Goal: Task Accomplishment & Management: Manage account settings

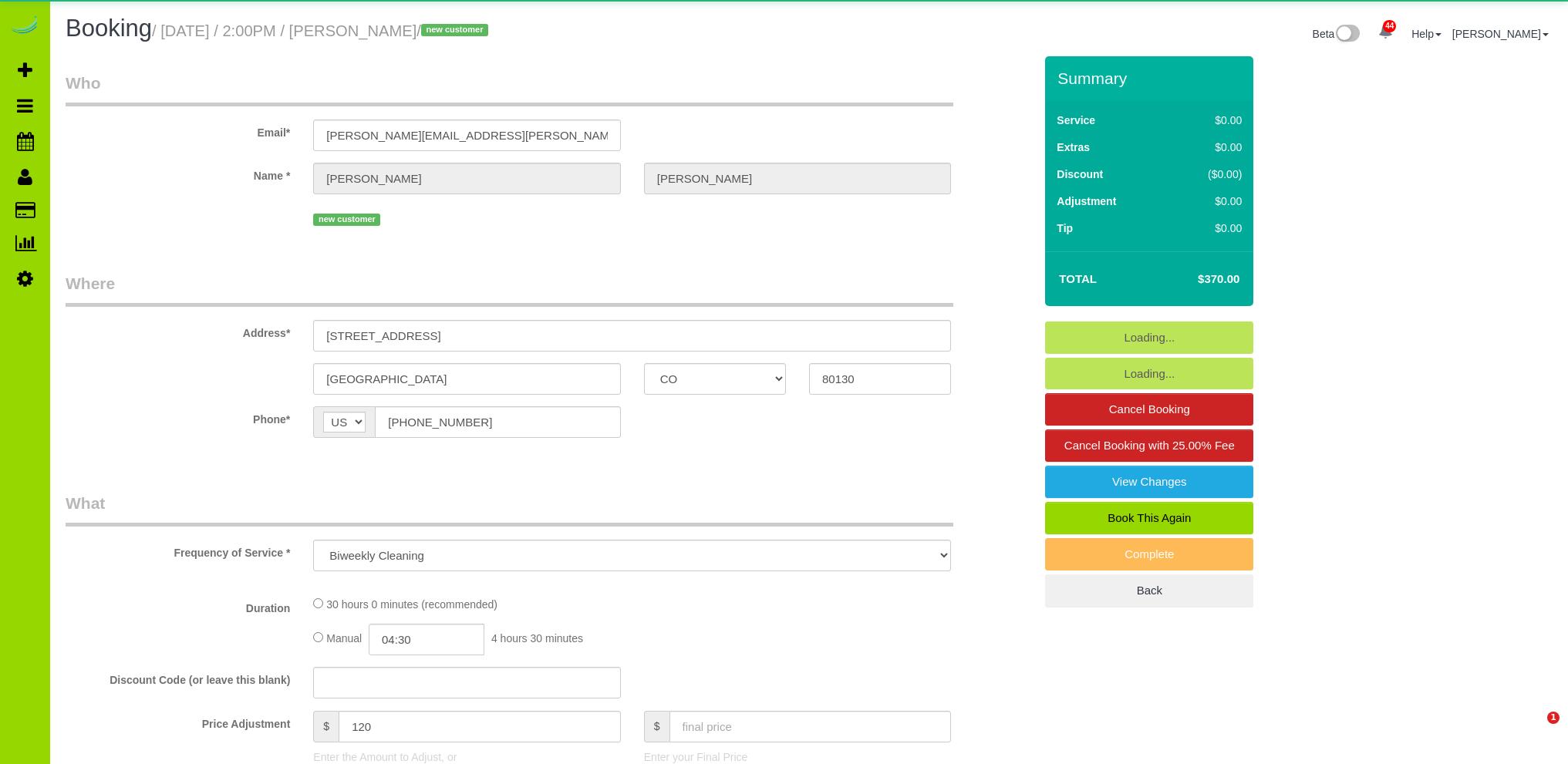
select select "CO"
select select "string:cash"
select select "number:5"
select select "number:14"
select select "6"
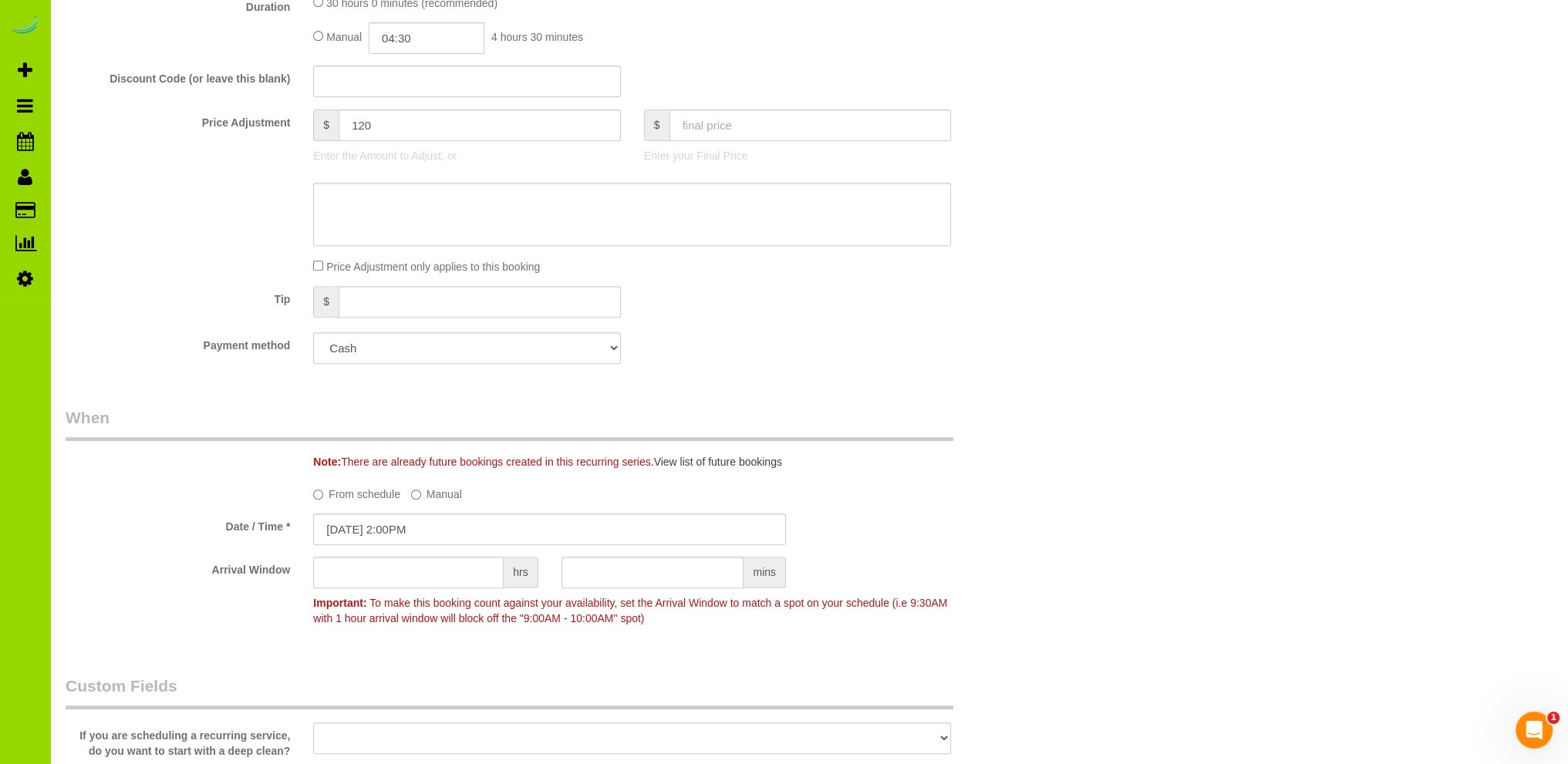
scroll to position [1080, 0]
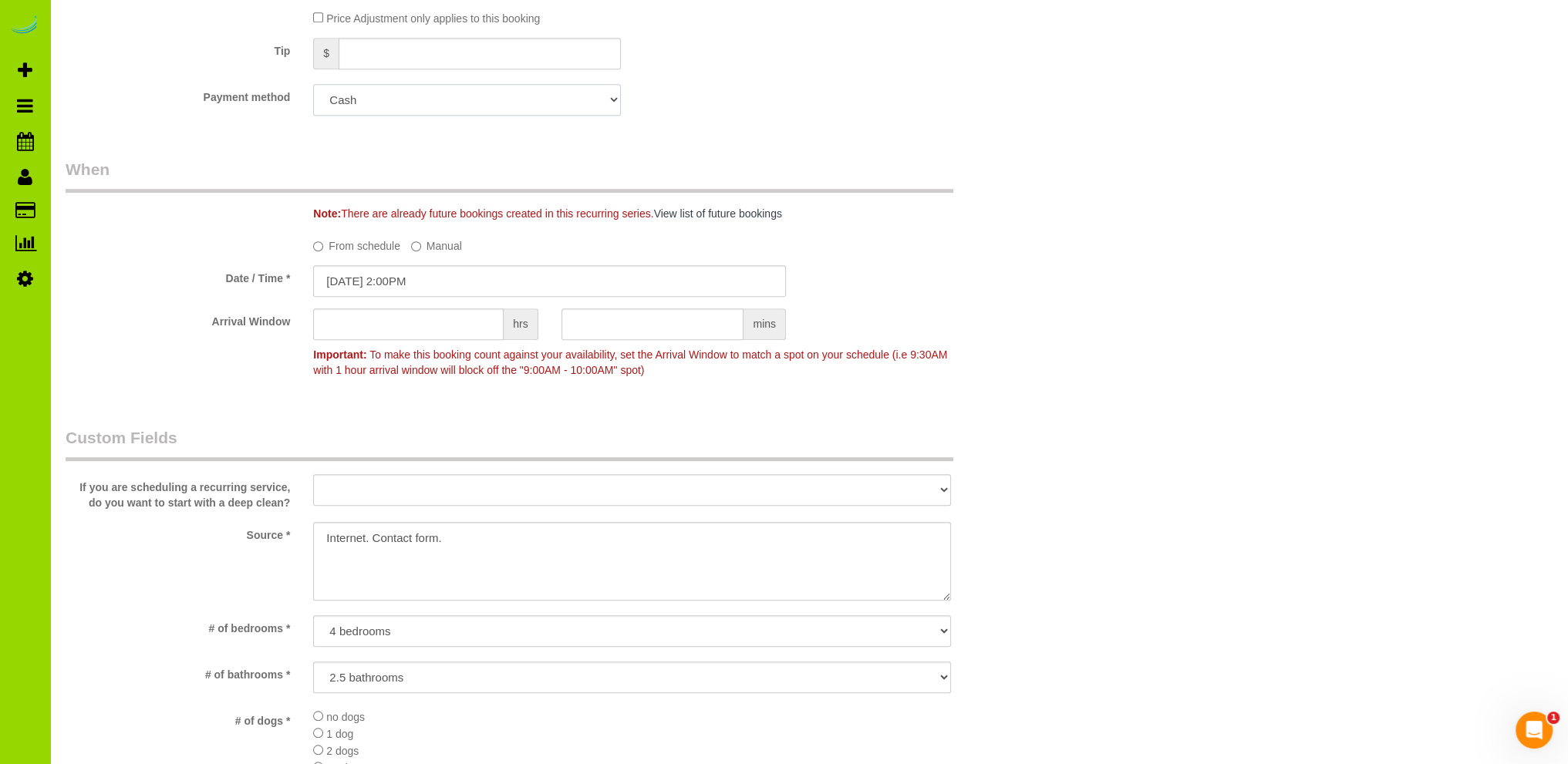
click at [431, 99] on select "Visa - 8554 - 03/2027 (Default) Add Credit Card ─────────────── Cash Check Payp…" at bounding box center [466, 100] width 307 height 32
select select "string:fspay-bd2f58fa-788e-446f-b9c0-44d48c93f320"
click at [313, 85] on select "Visa - 8554 - 03/2027 (Default) Add Credit Card ─────────────── Cash Check Payp…" at bounding box center [466, 100] width 307 height 32
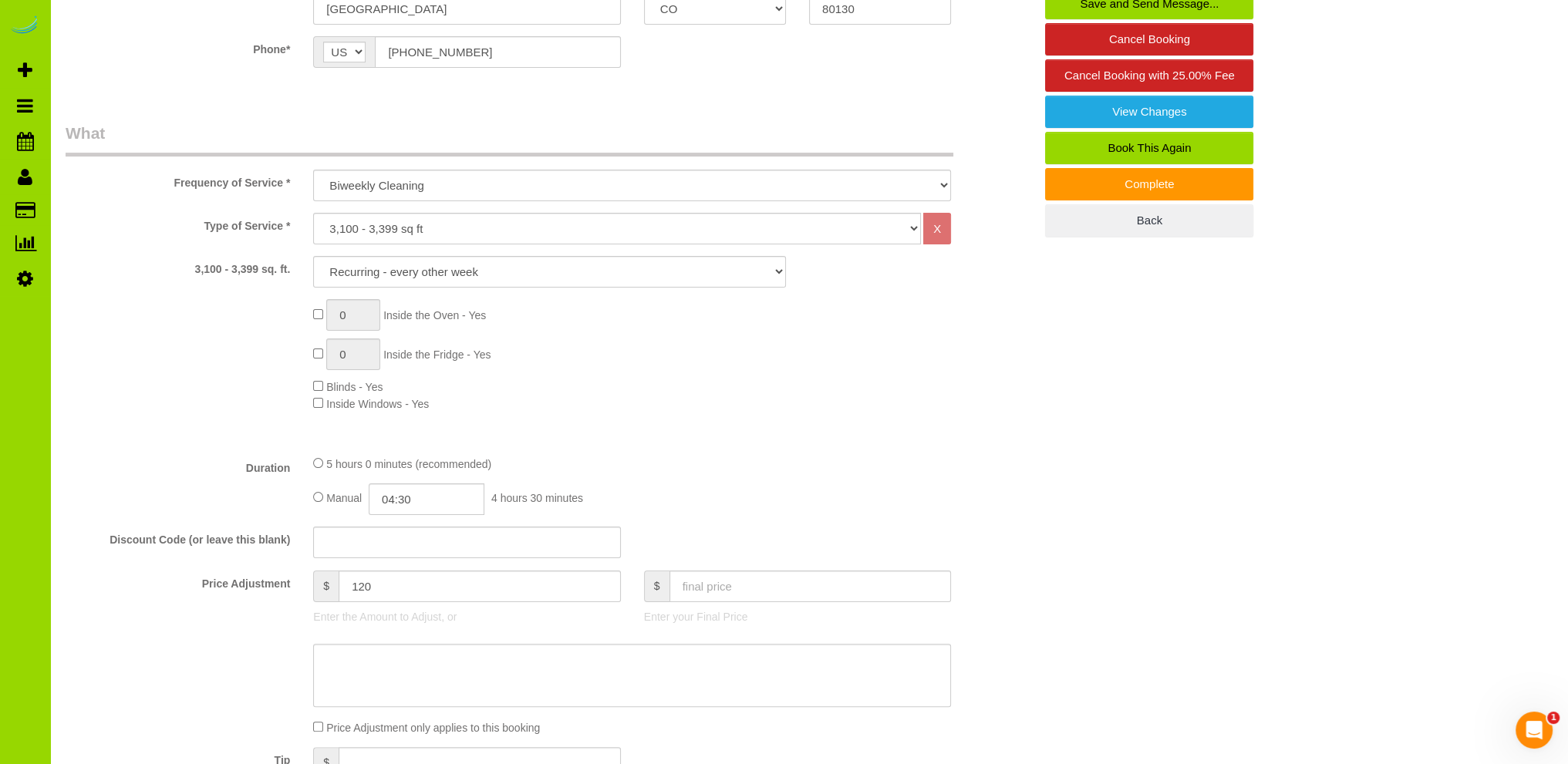
scroll to position [0, 0]
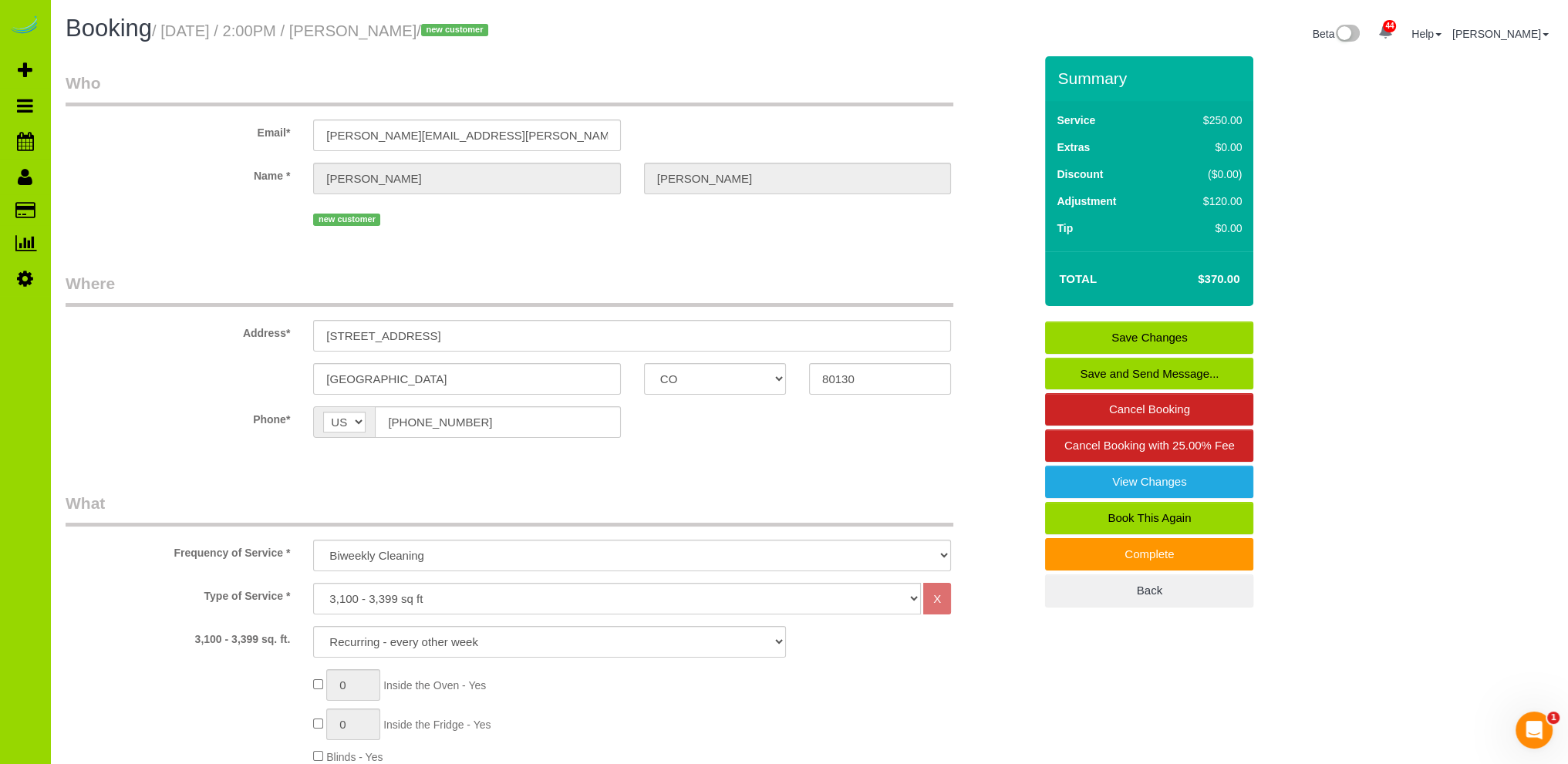
click at [1097, 331] on link "Save Changes" at bounding box center [1149, 337] width 209 height 32
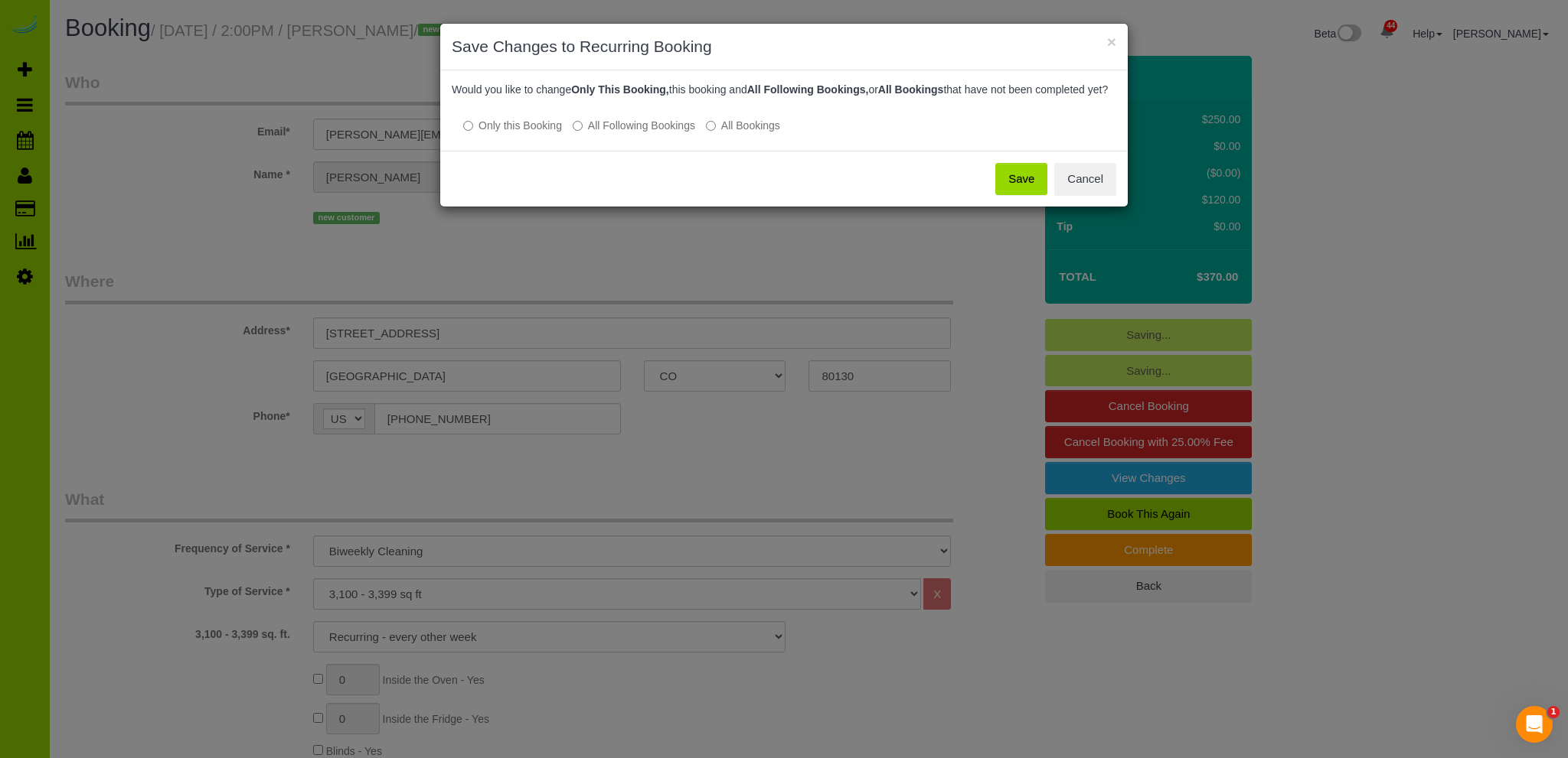
click at [1030, 195] on button "Save" at bounding box center [1021, 179] width 52 height 32
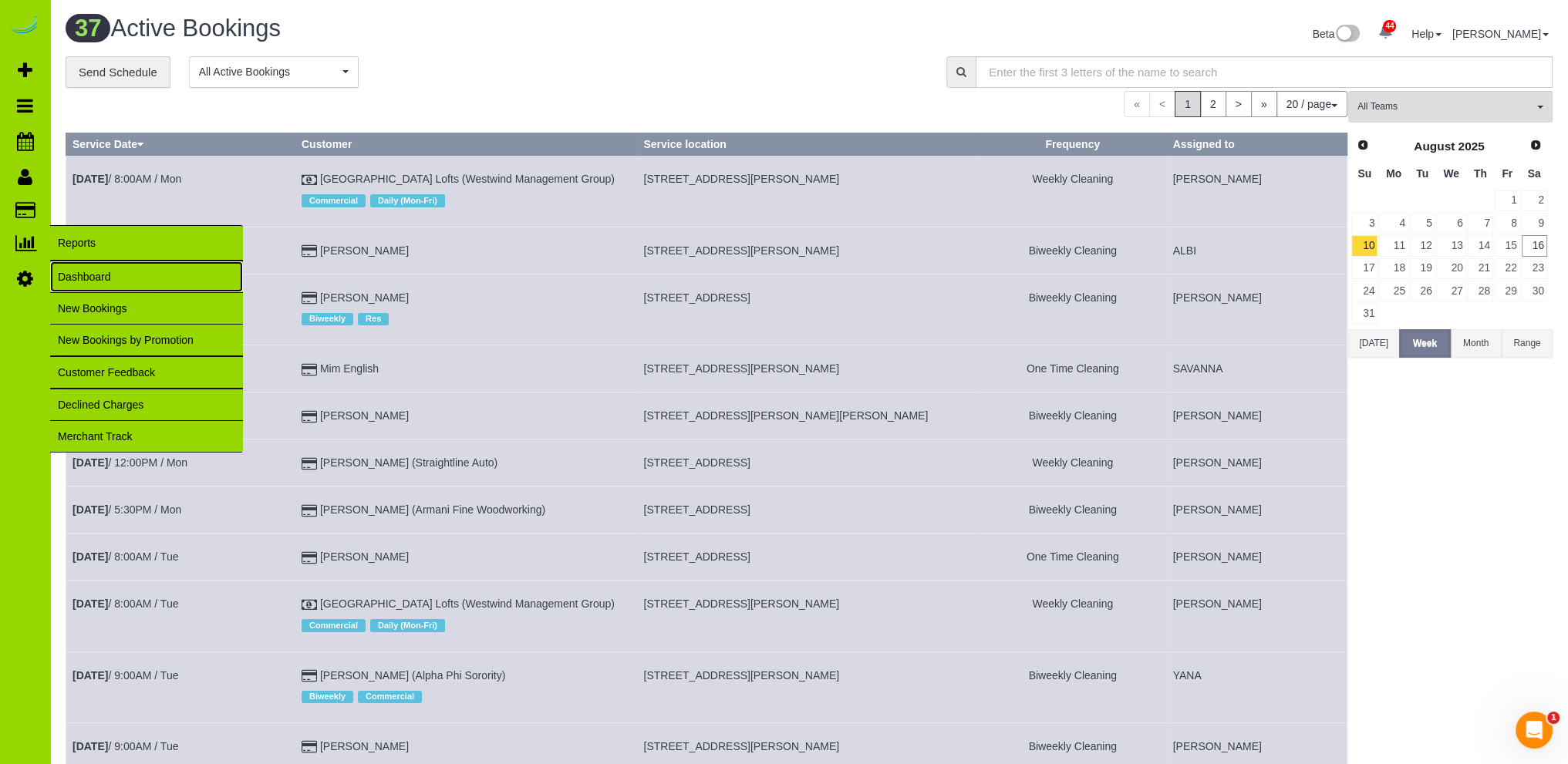
click at [69, 279] on link "Dashboard" at bounding box center [146, 277] width 193 height 31
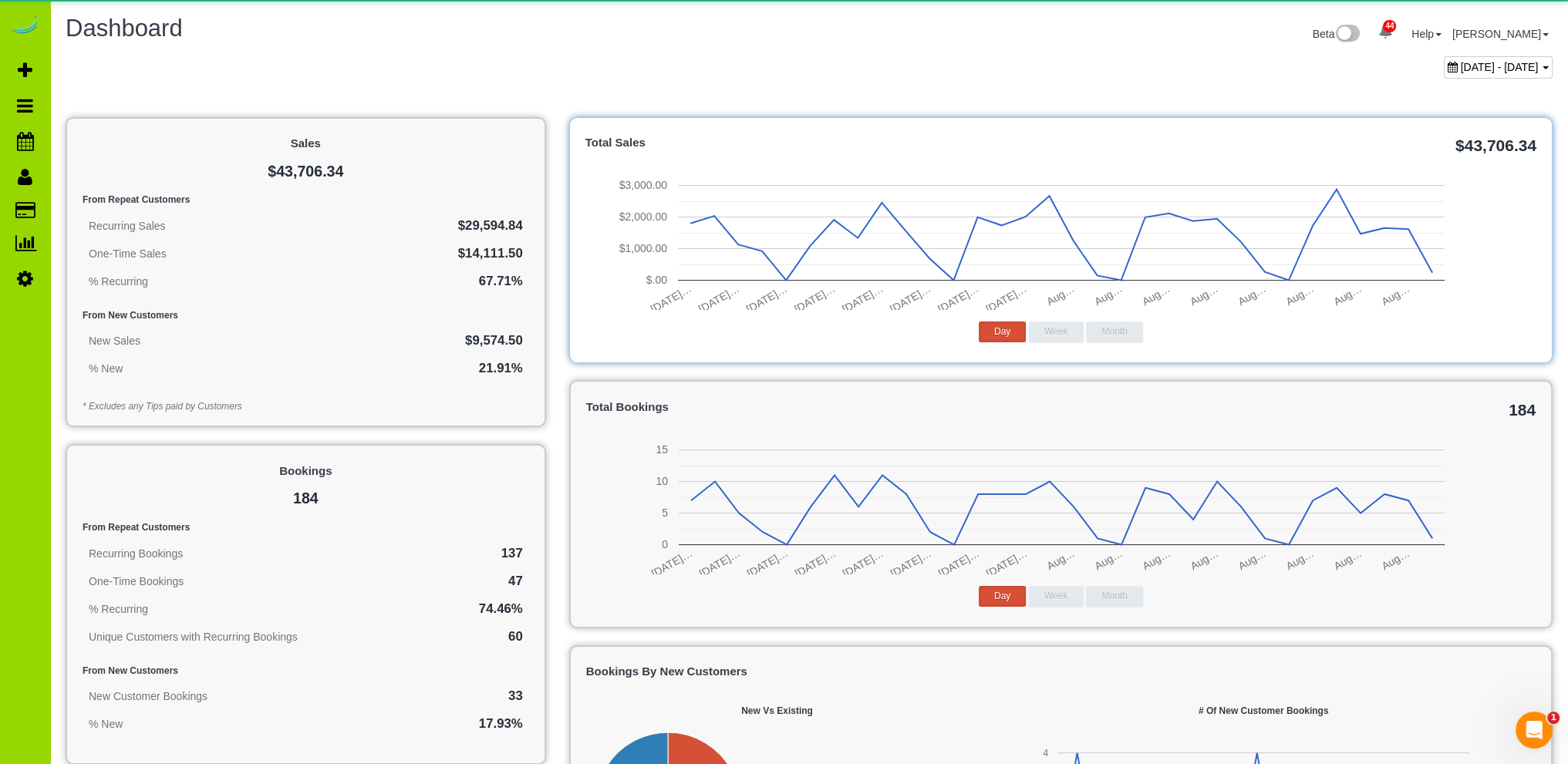
click at [1461, 61] on span "July 16, 2025 - August 16, 2025" at bounding box center [1500, 67] width 78 height 12
type input "**********"
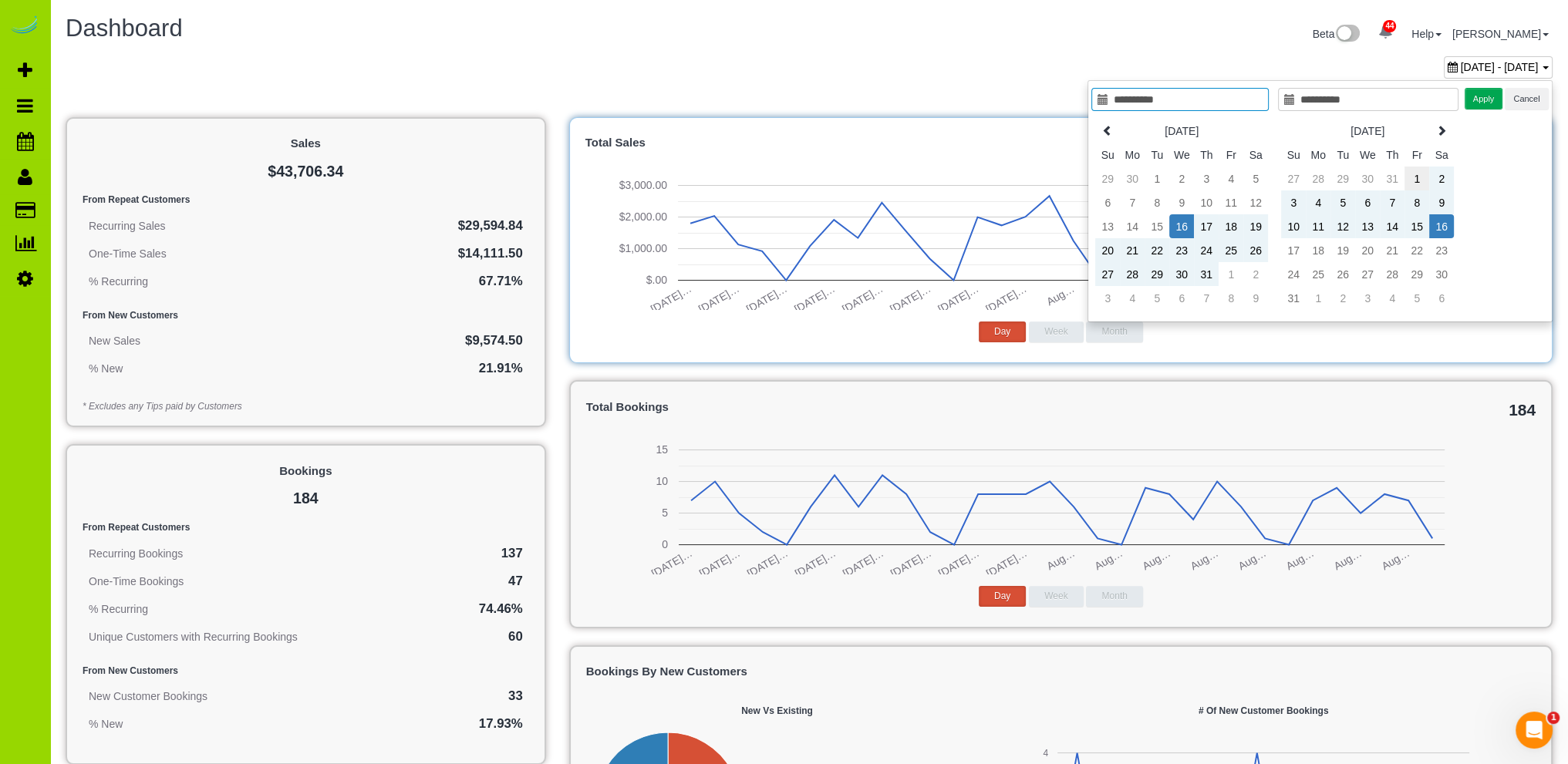
type input "**********"
click at [1420, 174] on td "1" at bounding box center [1417, 179] width 25 height 24
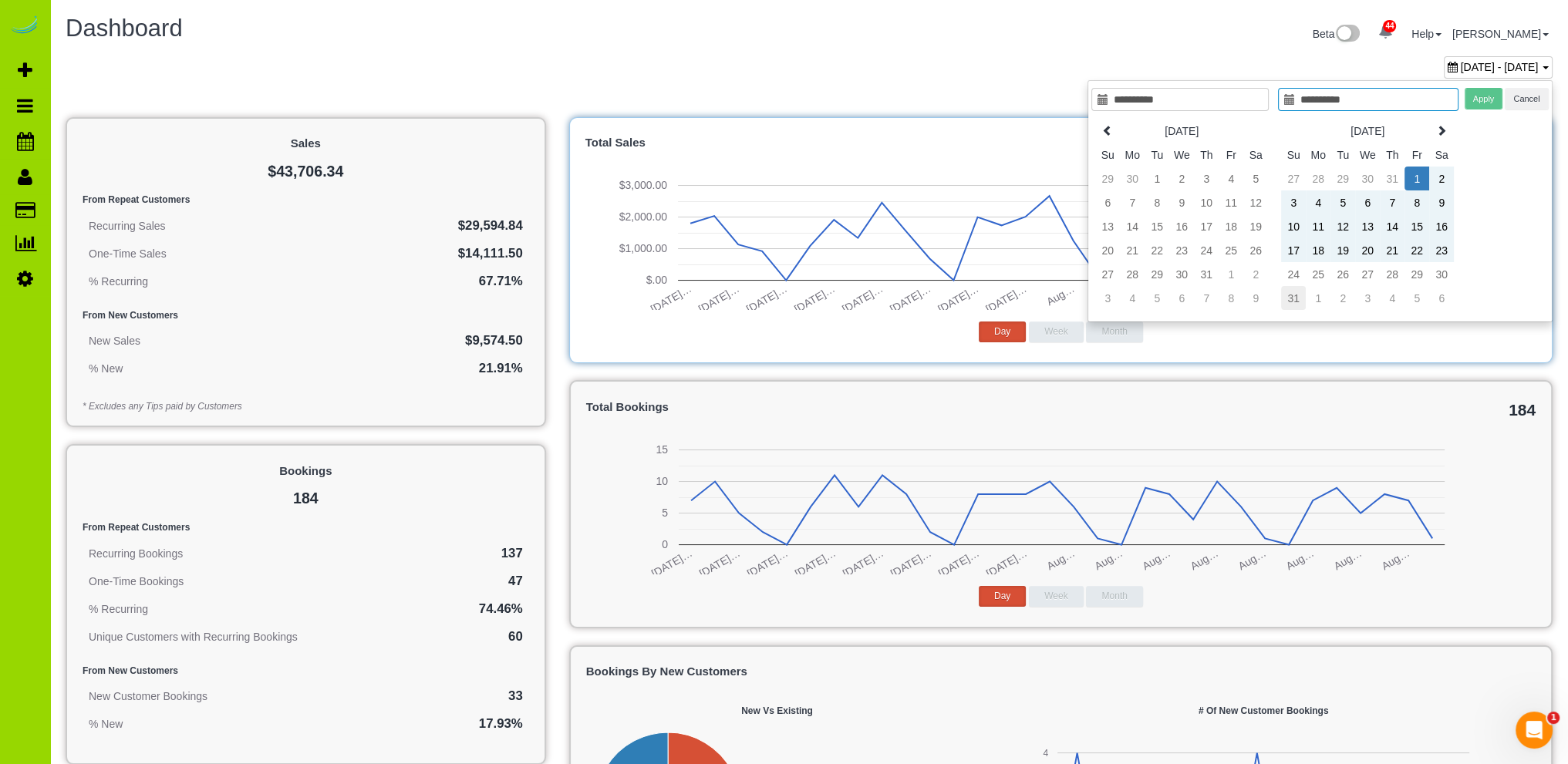
type input "**********"
click at [1293, 296] on td "31" at bounding box center [1294, 299] width 25 height 24
type input "**********"
click at [1484, 97] on button "Apply" at bounding box center [1484, 100] width 39 height 22
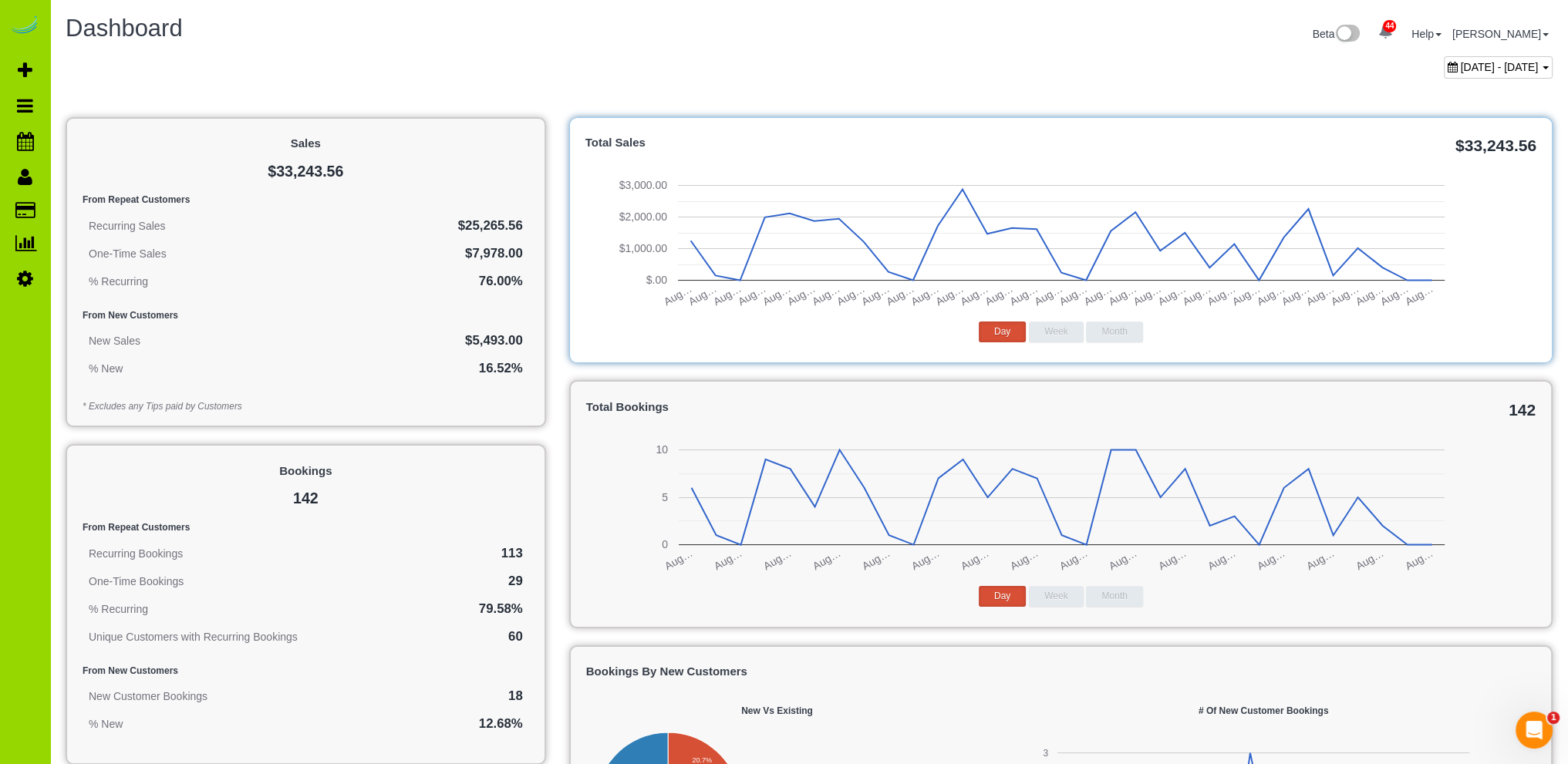
click at [1117, 52] on div "Beta 44 Your Notifications You have 0 alerts × You have 1 to charge for 08/14/2…" at bounding box center [1186, 35] width 755 height 41
click at [312, 48] on div "Dashboard" at bounding box center [431, 32] width 755 height 33
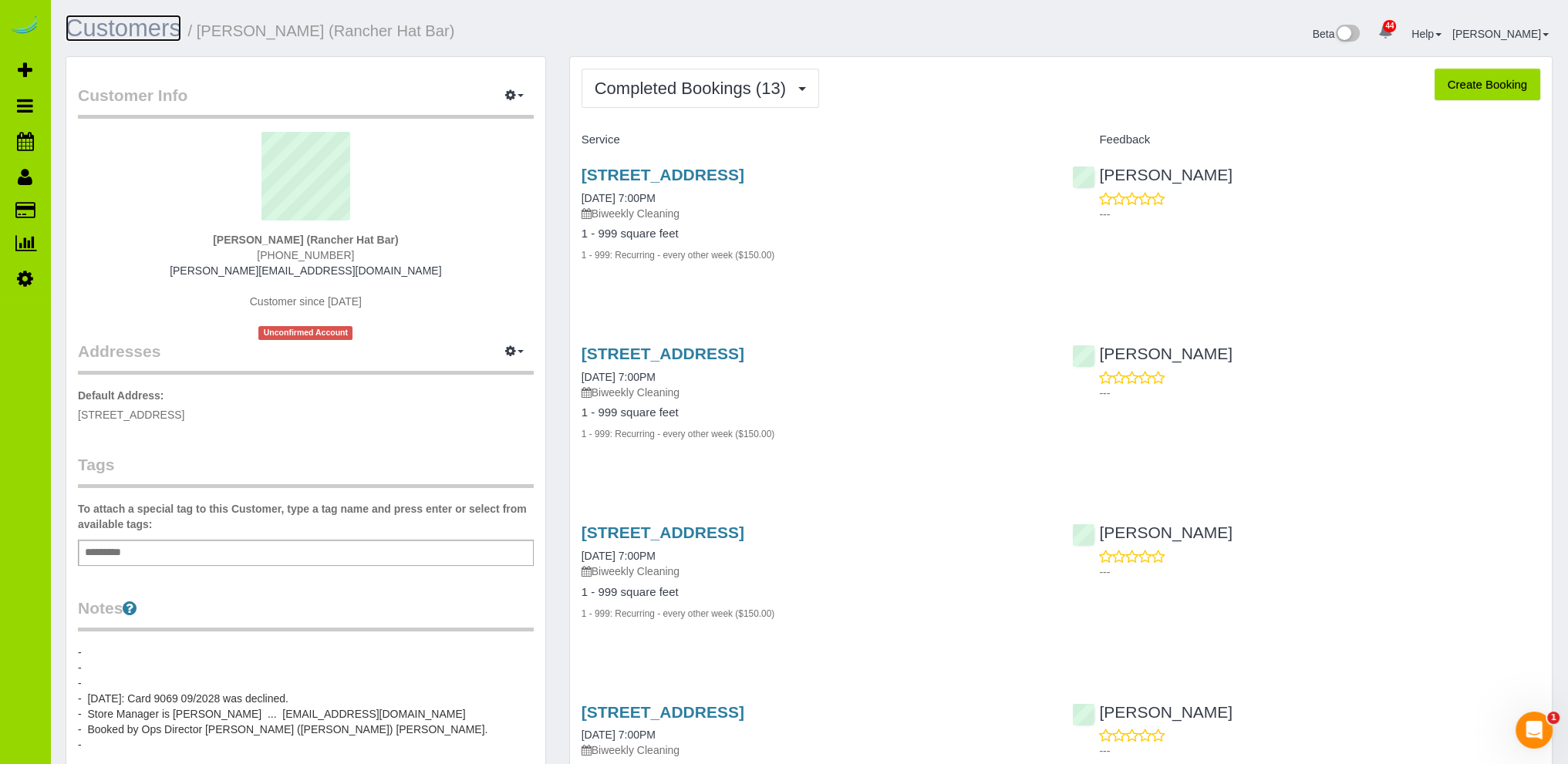
click at [159, 18] on link "Customers" at bounding box center [124, 28] width 116 height 27
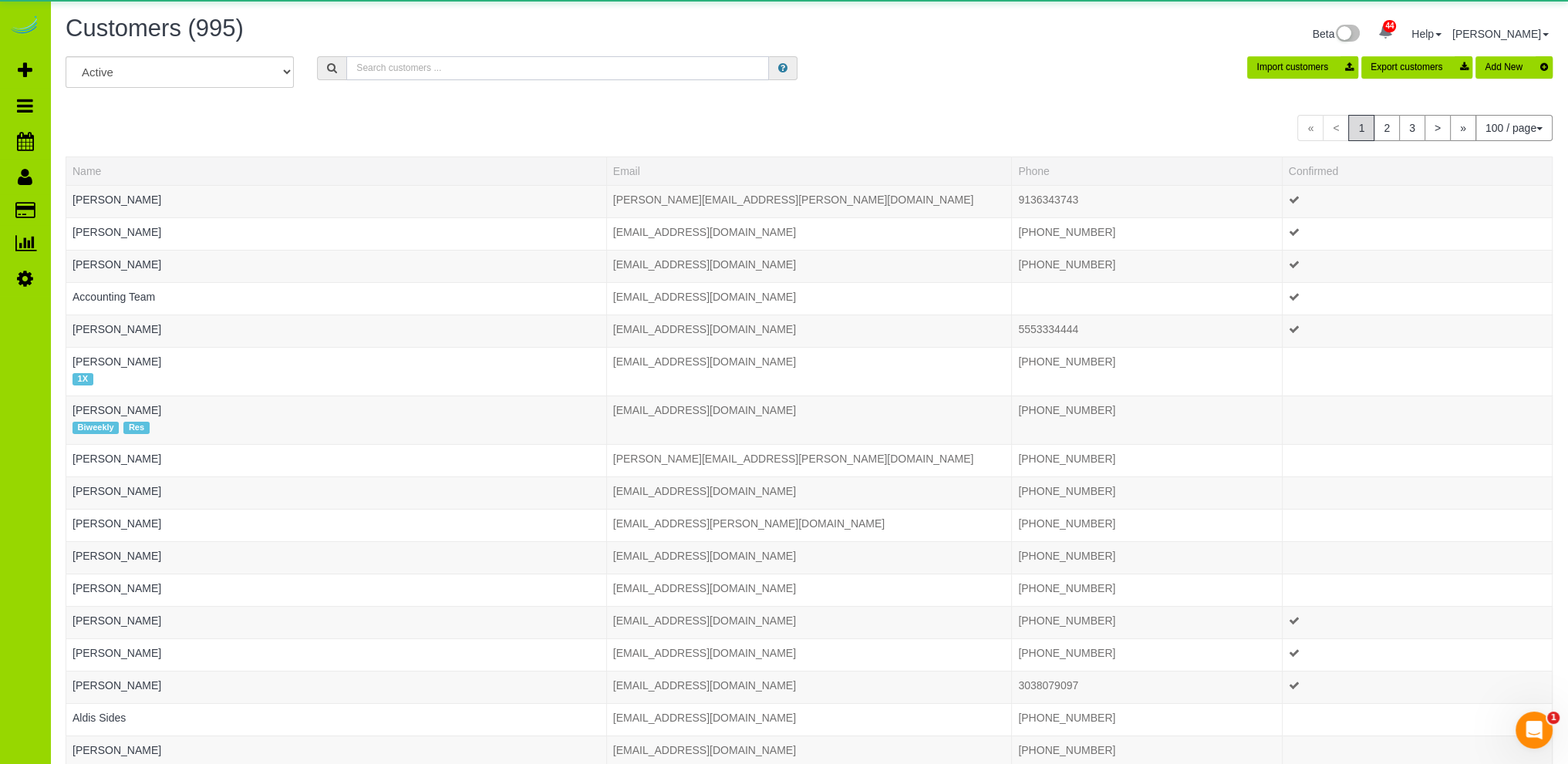
click at [411, 61] on input "text" at bounding box center [557, 68] width 423 height 24
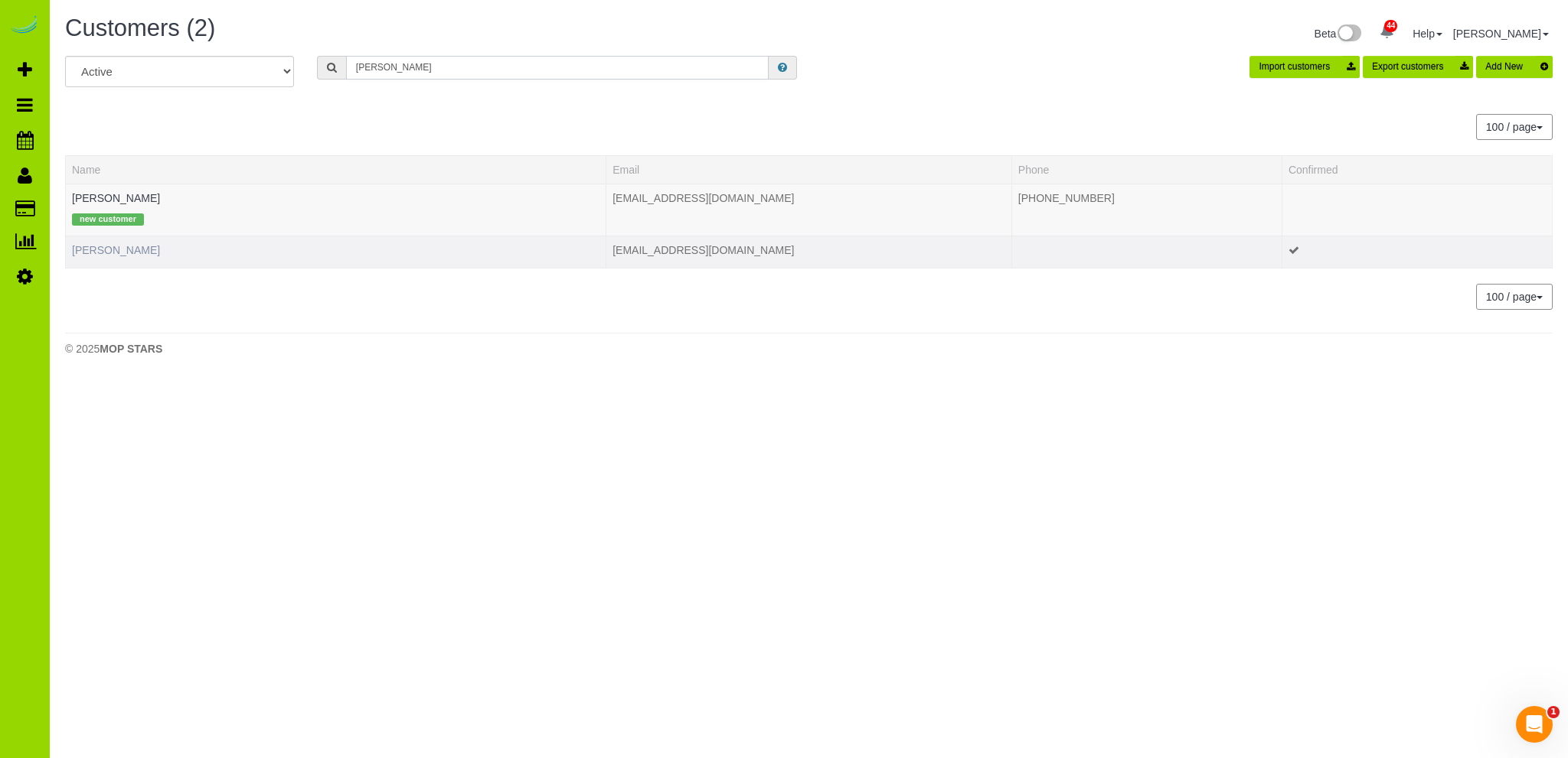
type input "kocsis"
click at [123, 251] on link "Katie Kocsis" at bounding box center [116, 250] width 88 height 12
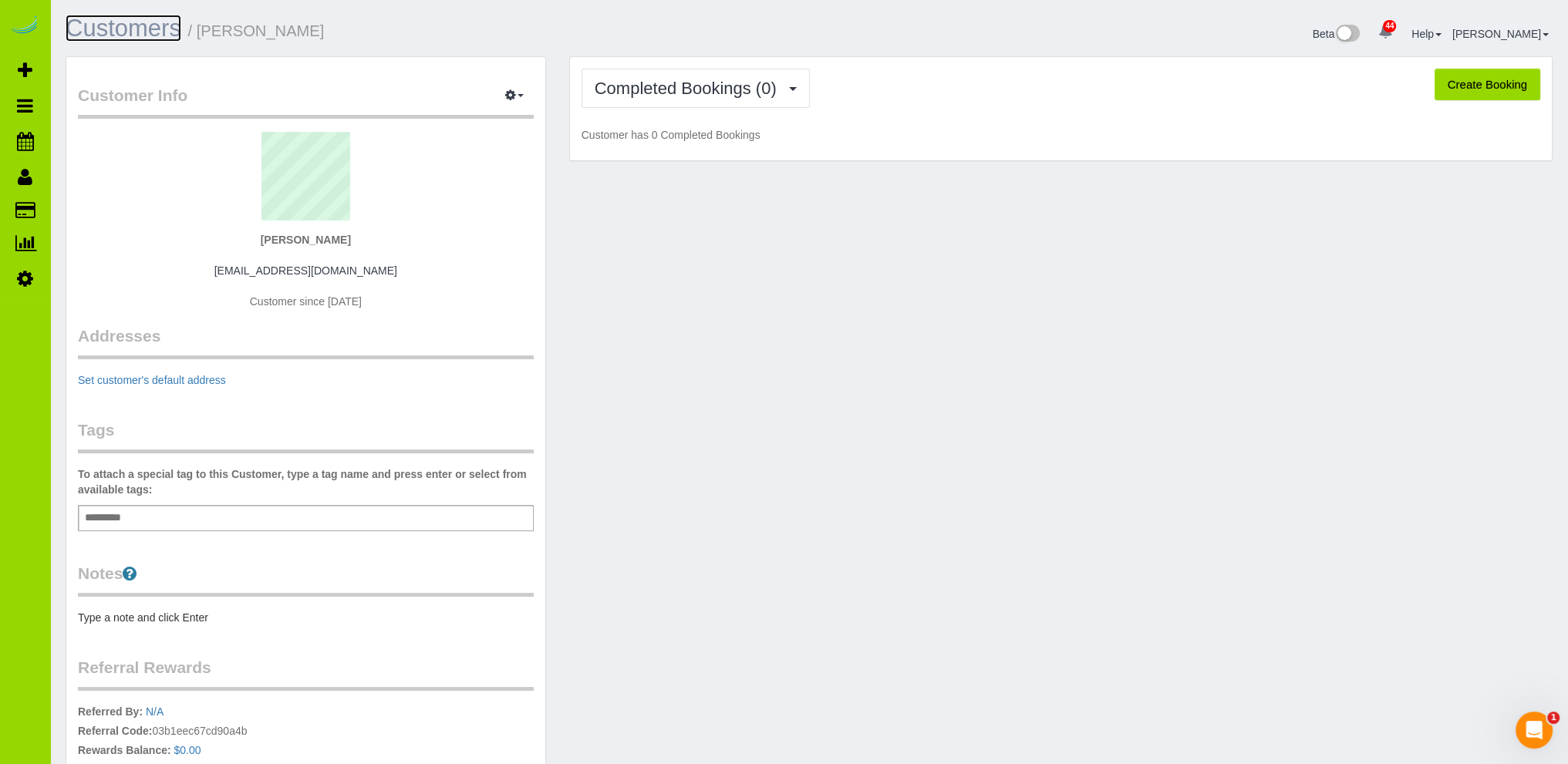
click at [121, 25] on link "Customers" at bounding box center [124, 28] width 116 height 27
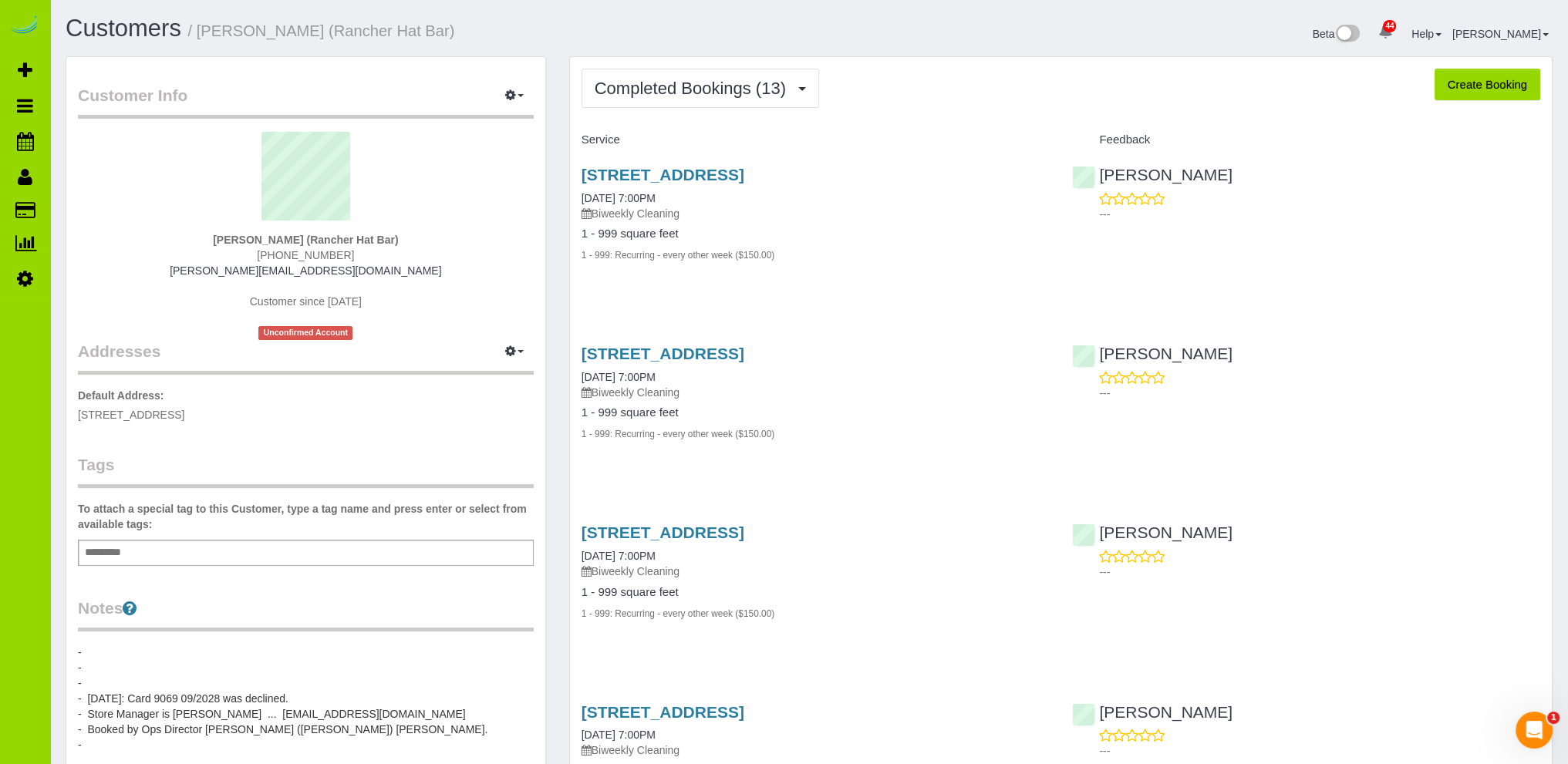
scroll to position [309, 0]
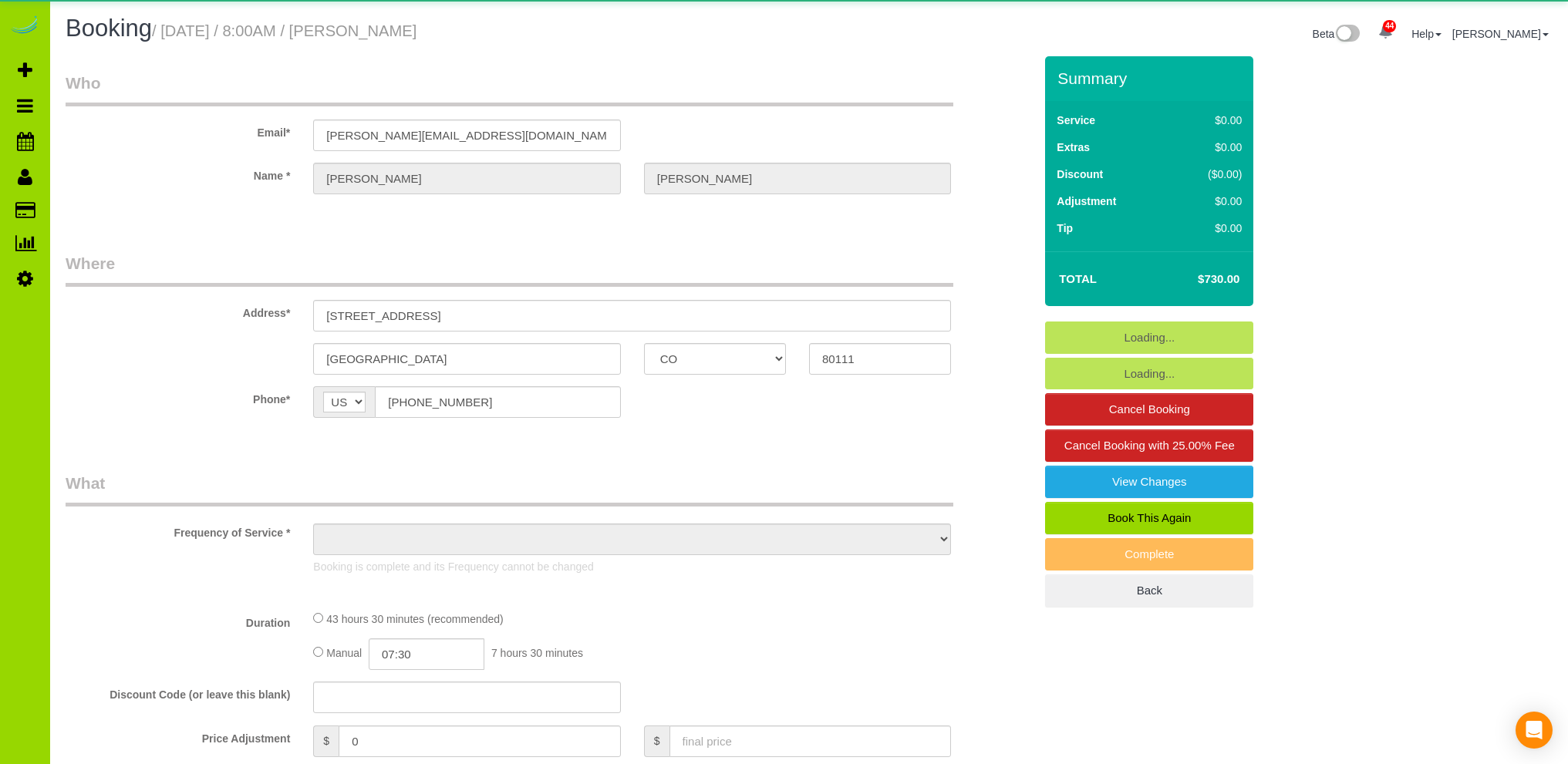
select select "CO"
select select "number:6"
select select "number:20"
select select "object:1243"
select select "3"
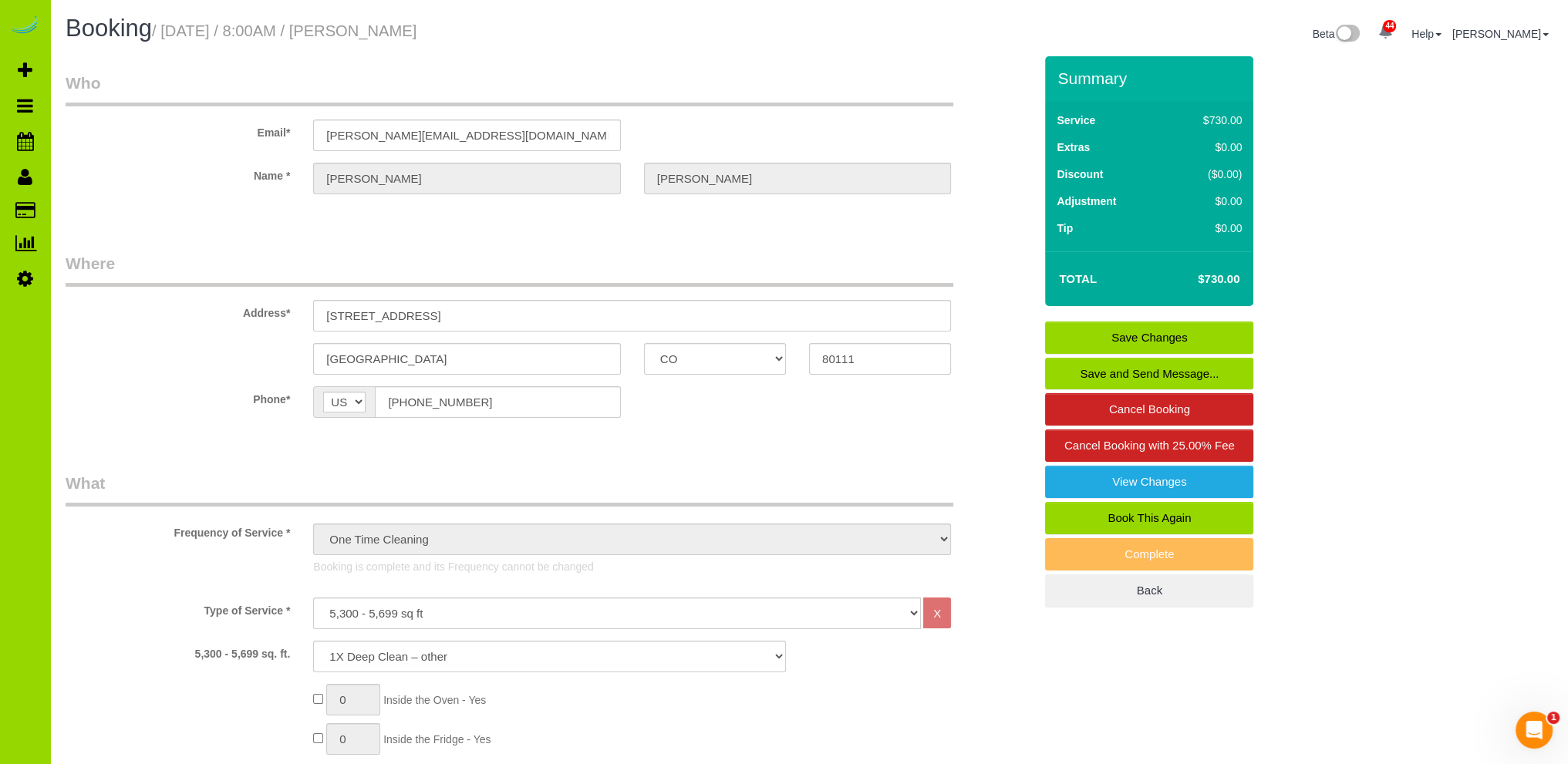
click at [1148, 516] on link "Book This Again" at bounding box center [1149, 517] width 209 height 32
select select "CO"
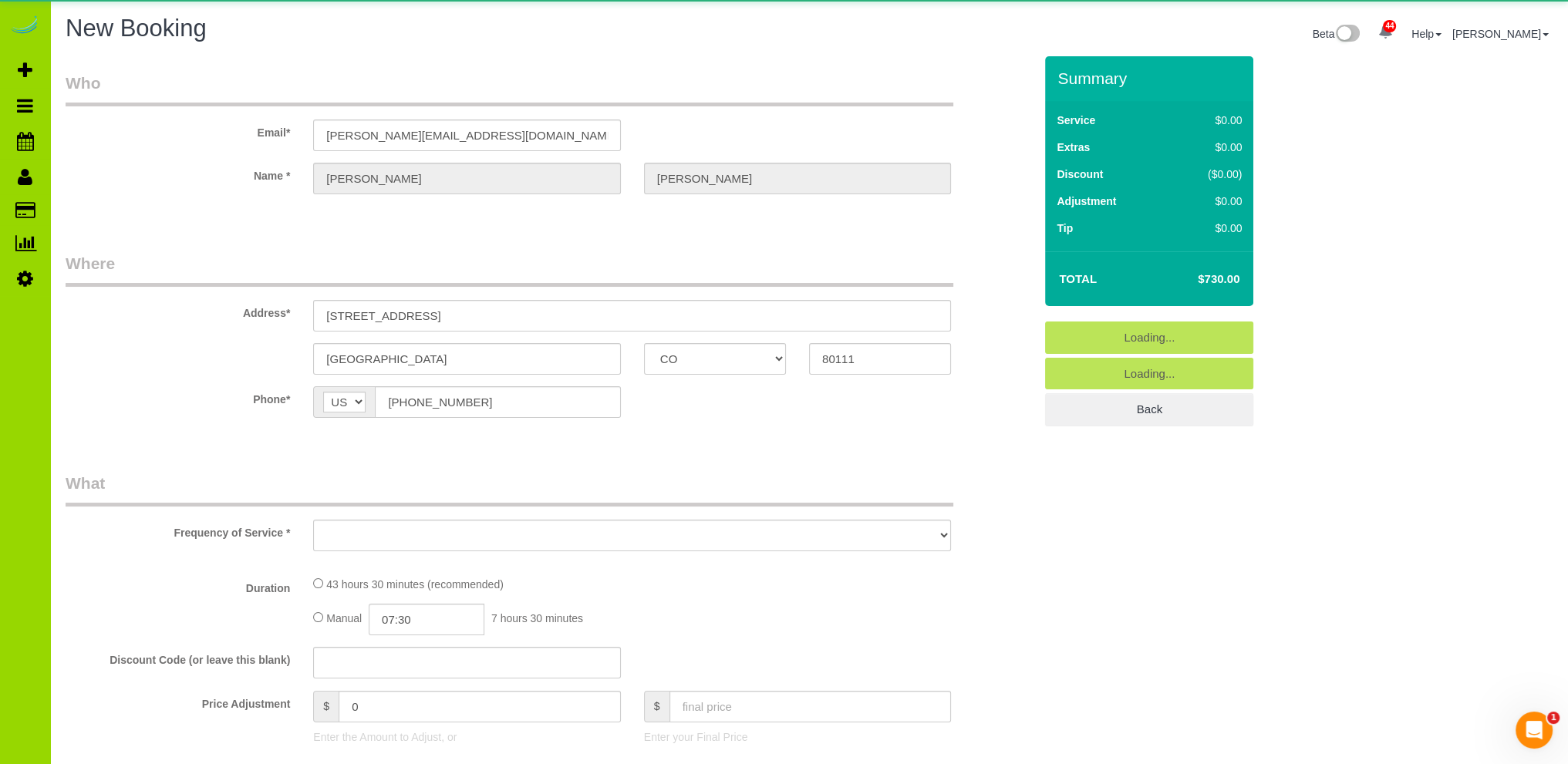
select select "object:1968"
select select "number:6"
select select "number:20"
select select "object:1972"
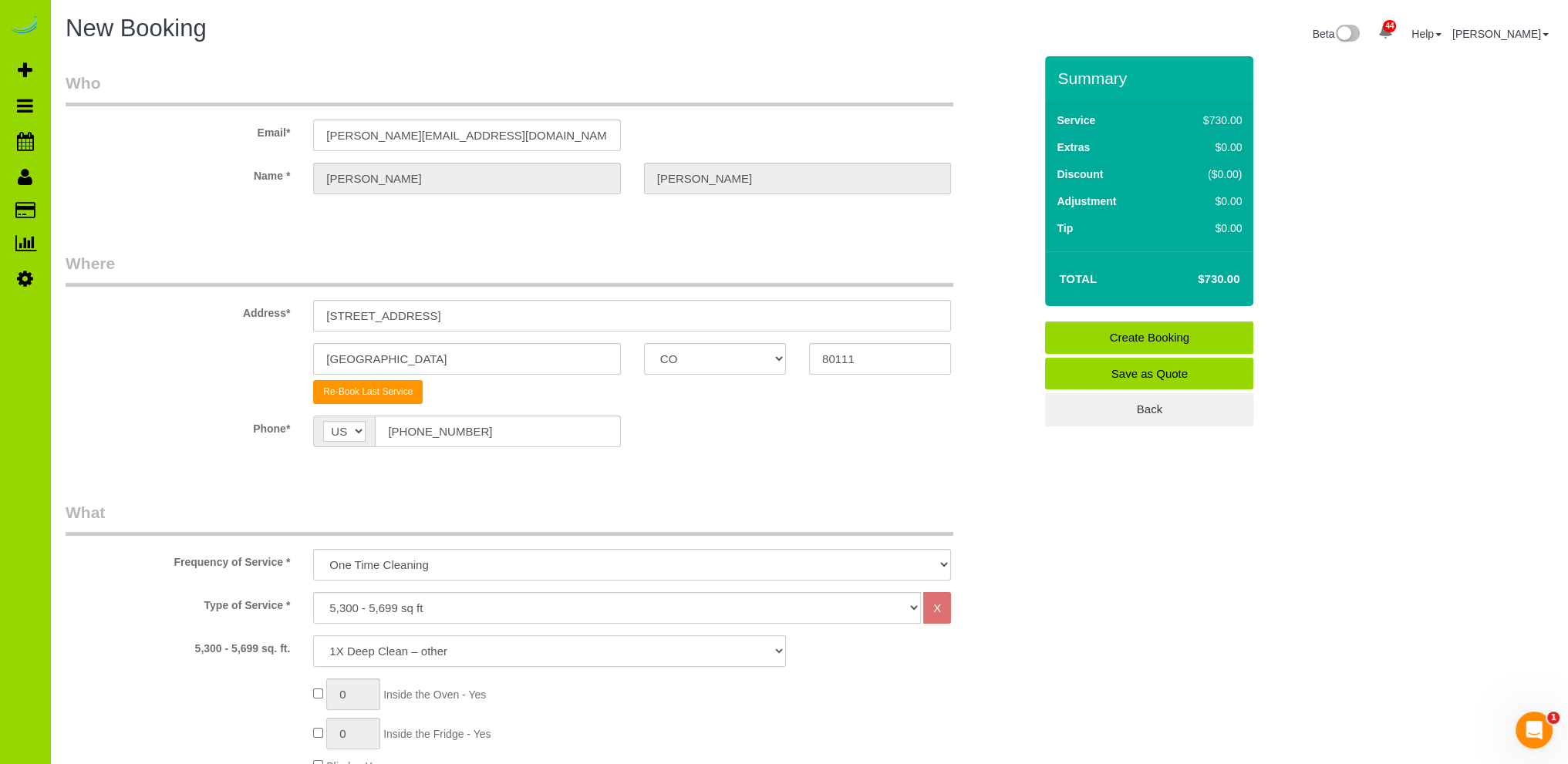
click at [423, 650] on select "1X Deep Clean – move in/out 1X Deep Clean – sale ready 1X Deep Clean – other 1X…" at bounding box center [549, 652] width 472 height 32
select select "4"
click at [313, 636] on select "1X Deep Clean – move in/out 1X Deep Clean – sale ready 1X Deep Clean – other 1X…" at bounding box center [549, 652] width 472 height 32
click at [716, 455] on sui-booking-location "Phone* AF AL DZ AD AO AI AQ AG AR AM AW AU AT AZ BS BH BD BB BY BE BZ BJ BM BT …" at bounding box center [549, 437] width 968 height 43
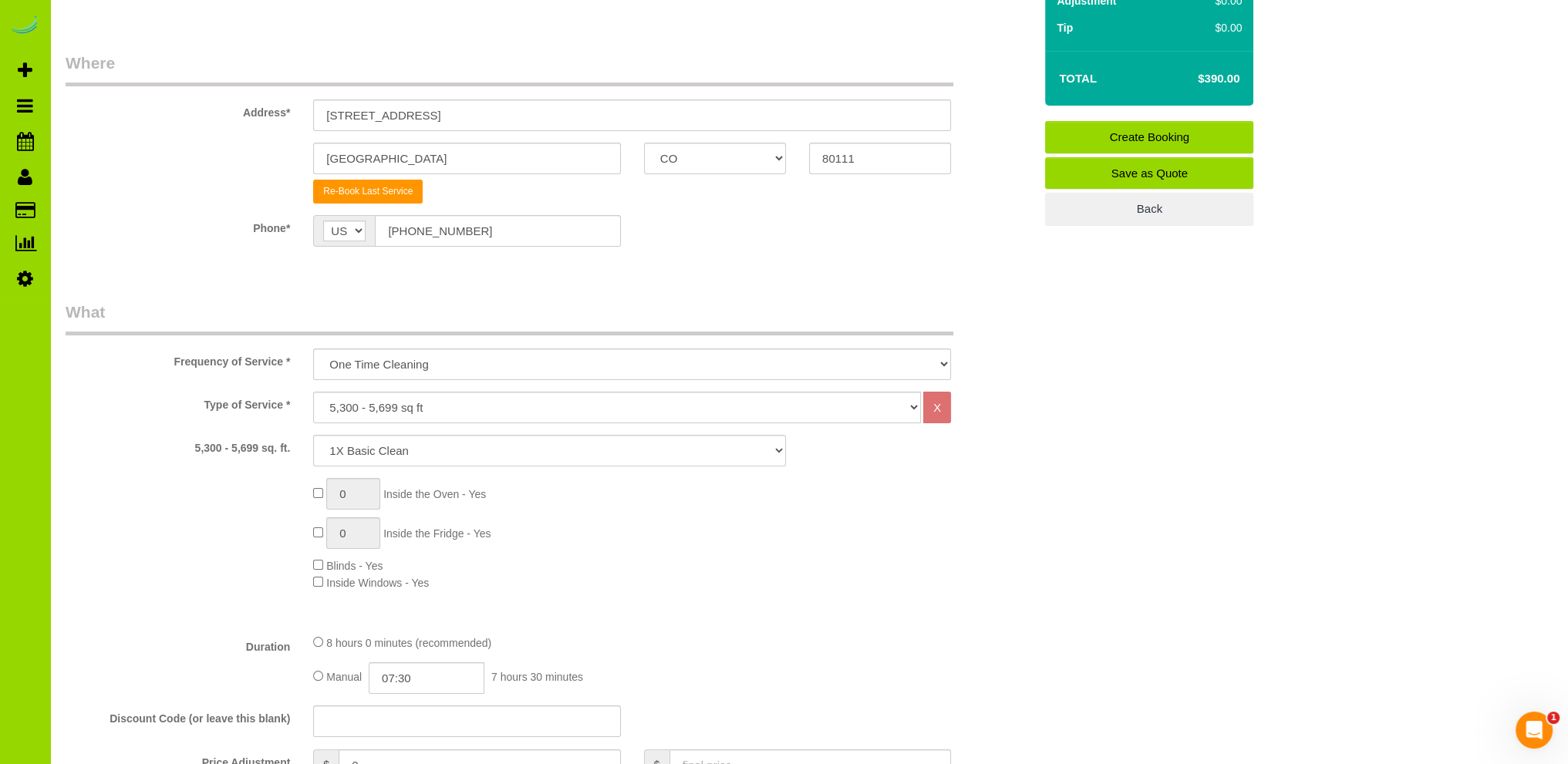
scroll to position [154, 0]
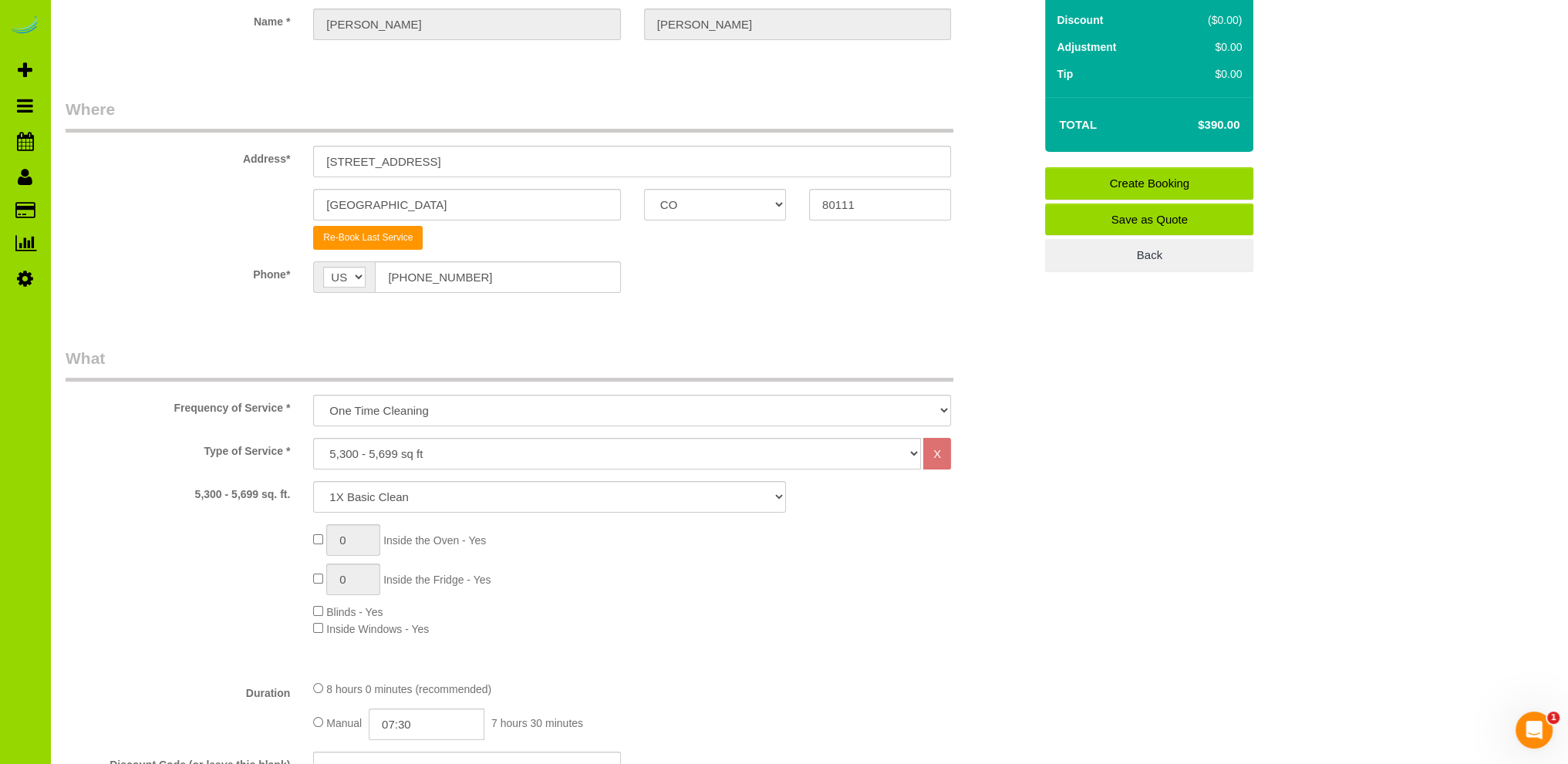
click at [871, 259] on fieldset "Where Address* 5278 S. Geneva St. Englewood AK AL AR AZ CA CO CT DC DE FL GA HI…" at bounding box center [549, 207] width 968 height 218
click at [744, 308] on fieldset "Where Address* 5278 S. Geneva St. Englewood AK AL AR AZ CA CO CT DC DE FL GA HI…" at bounding box center [549, 207] width 968 height 218
click at [806, 277] on div "Phone* AF AL DZ AD AO AI AQ AG AR AM AW AU AT AZ BS BH BD BB BY BE BZ BJ BM BT …" at bounding box center [549, 277] width 991 height 32
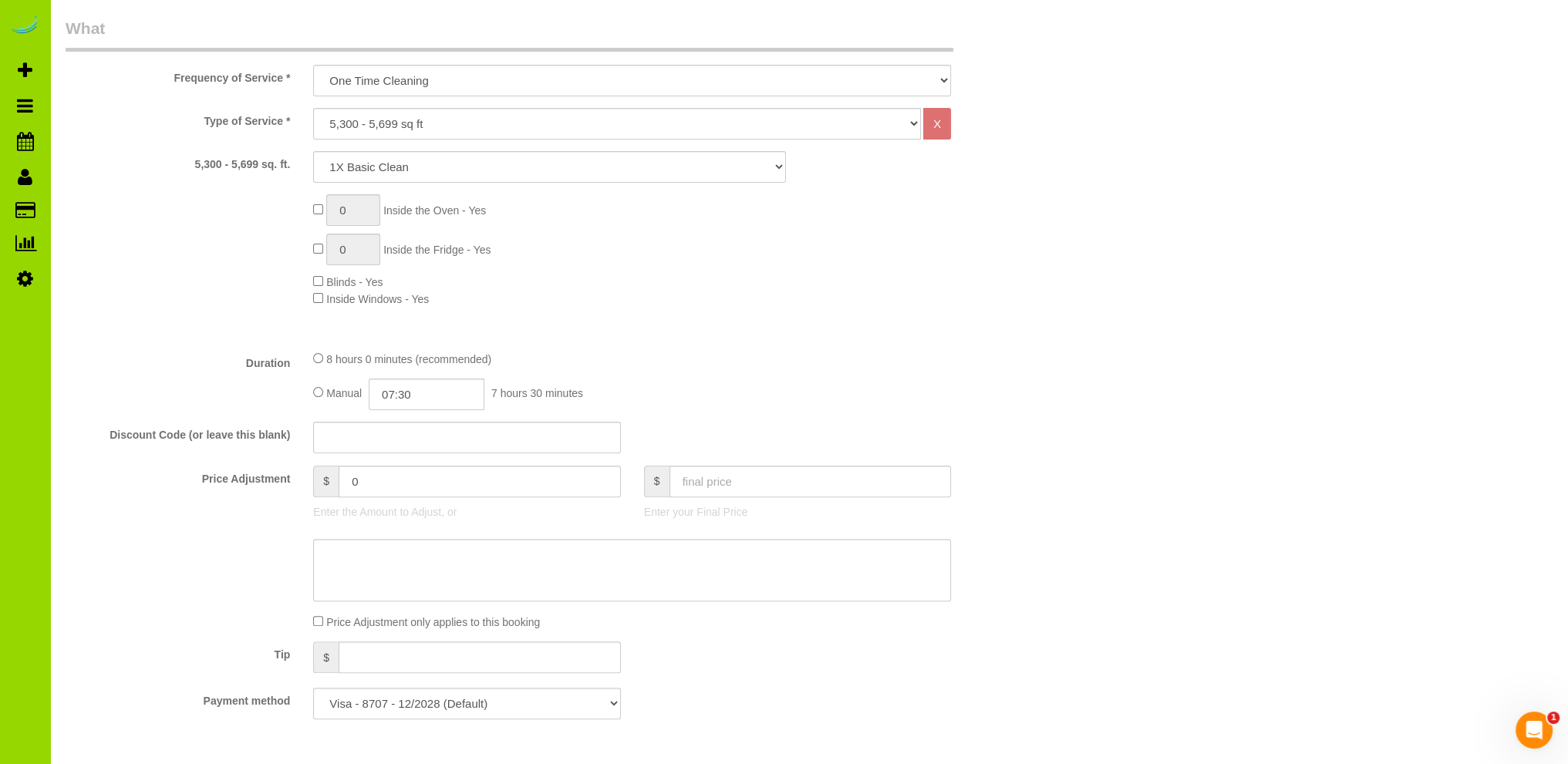
scroll to position [617, 0]
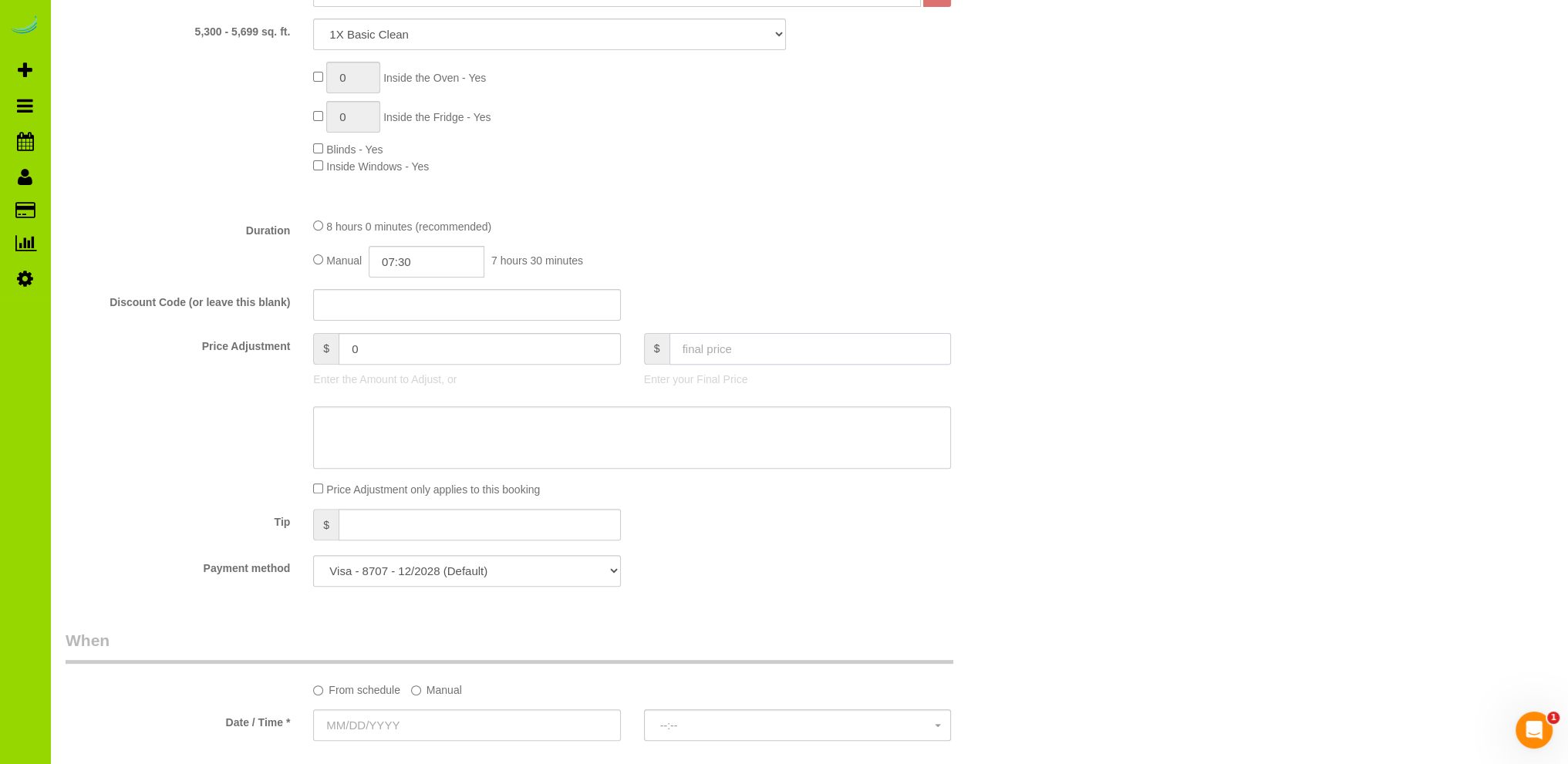
click at [739, 344] on input "text" at bounding box center [811, 349] width 282 height 32
type input "2"
type input "350"
click at [999, 203] on div "Type of Service * Choose YOUR HOME SIZE here Hourly Cleaning 1 - 999 square fee…" at bounding box center [549, 90] width 968 height 230
type input "-40"
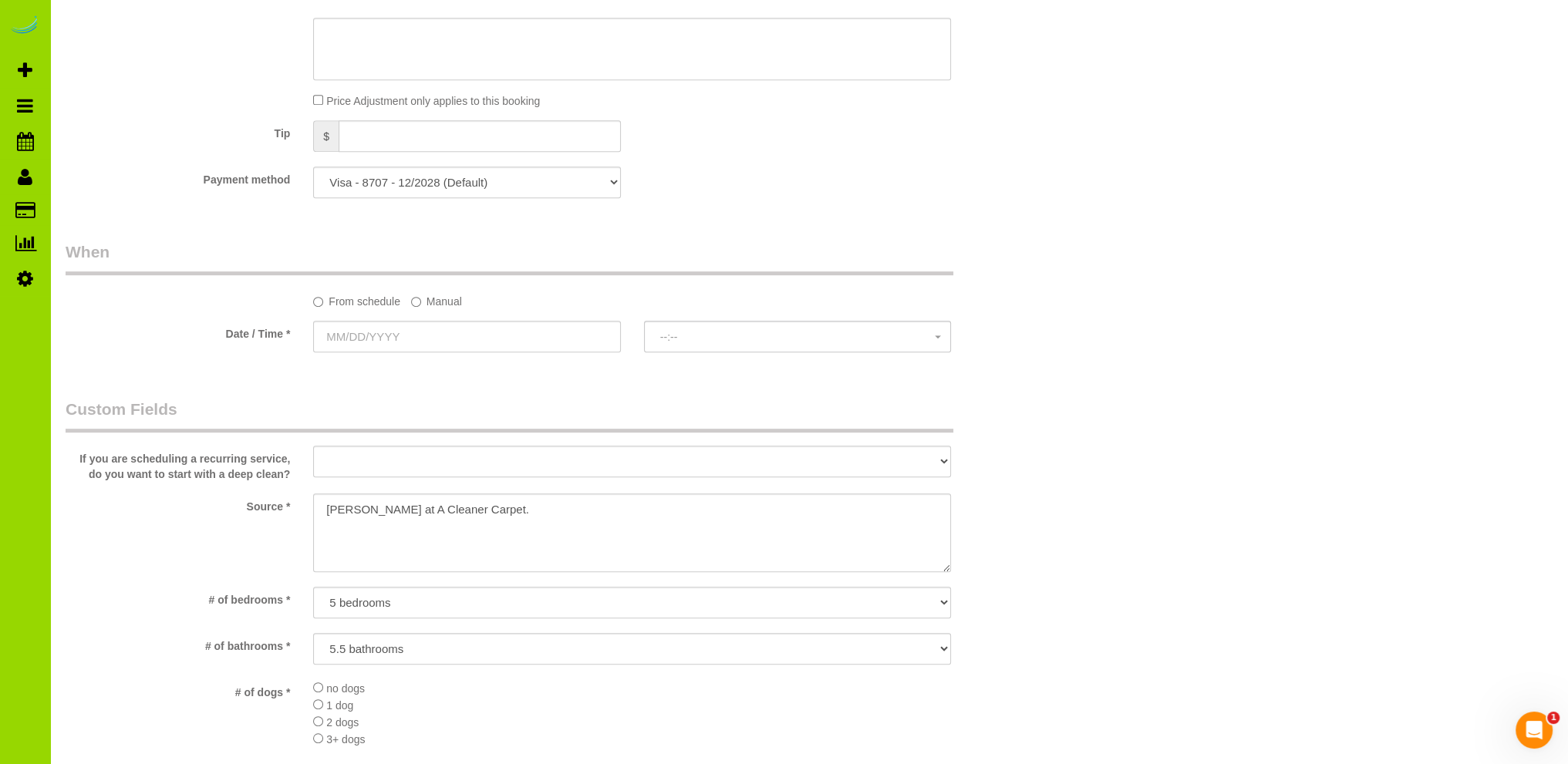
scroll to position [1080, 0]
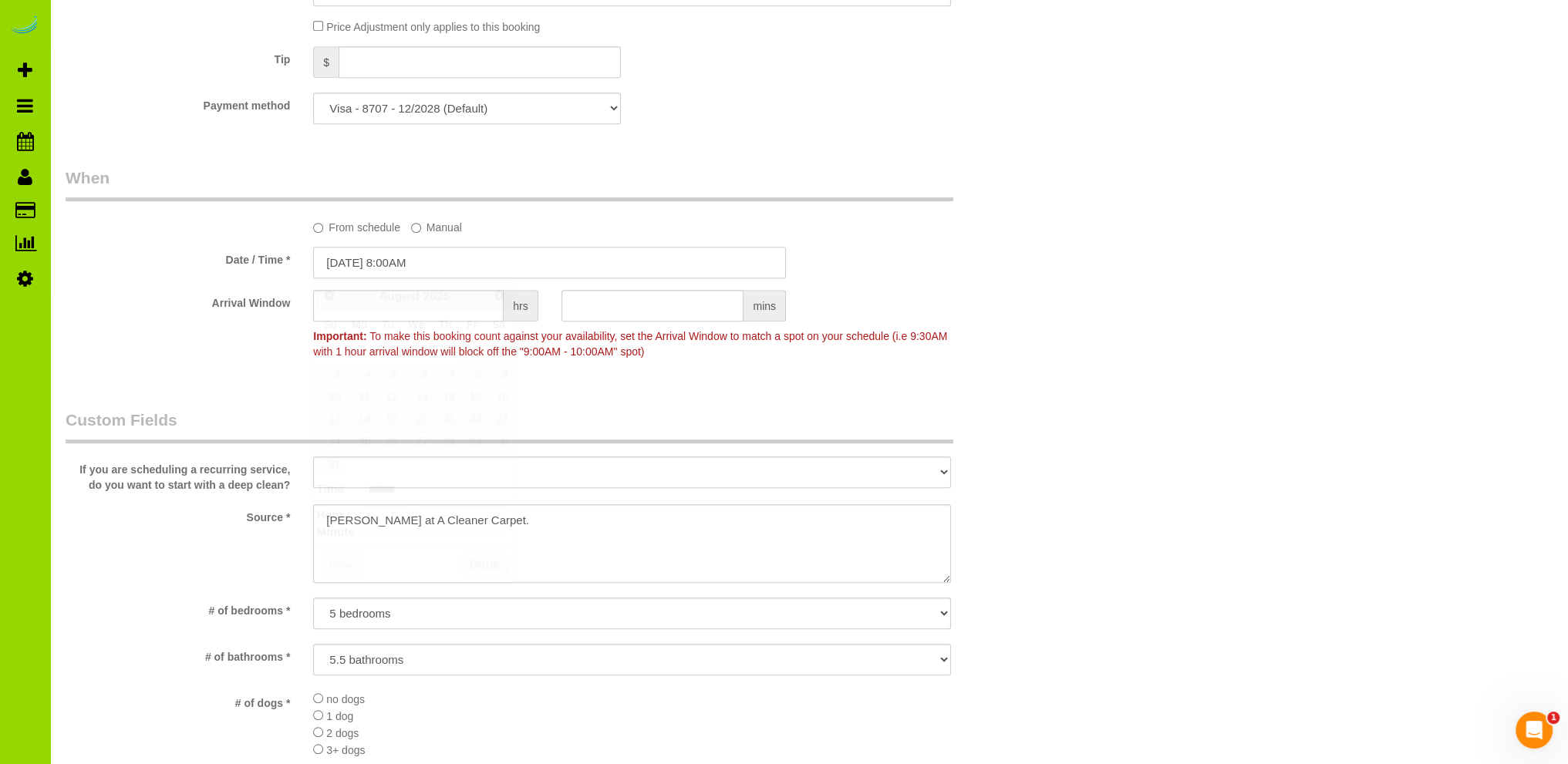
click at [413, 264] on input "08/16/2025 8:00AM" at bounding box center [549, 262] width 472 height 32
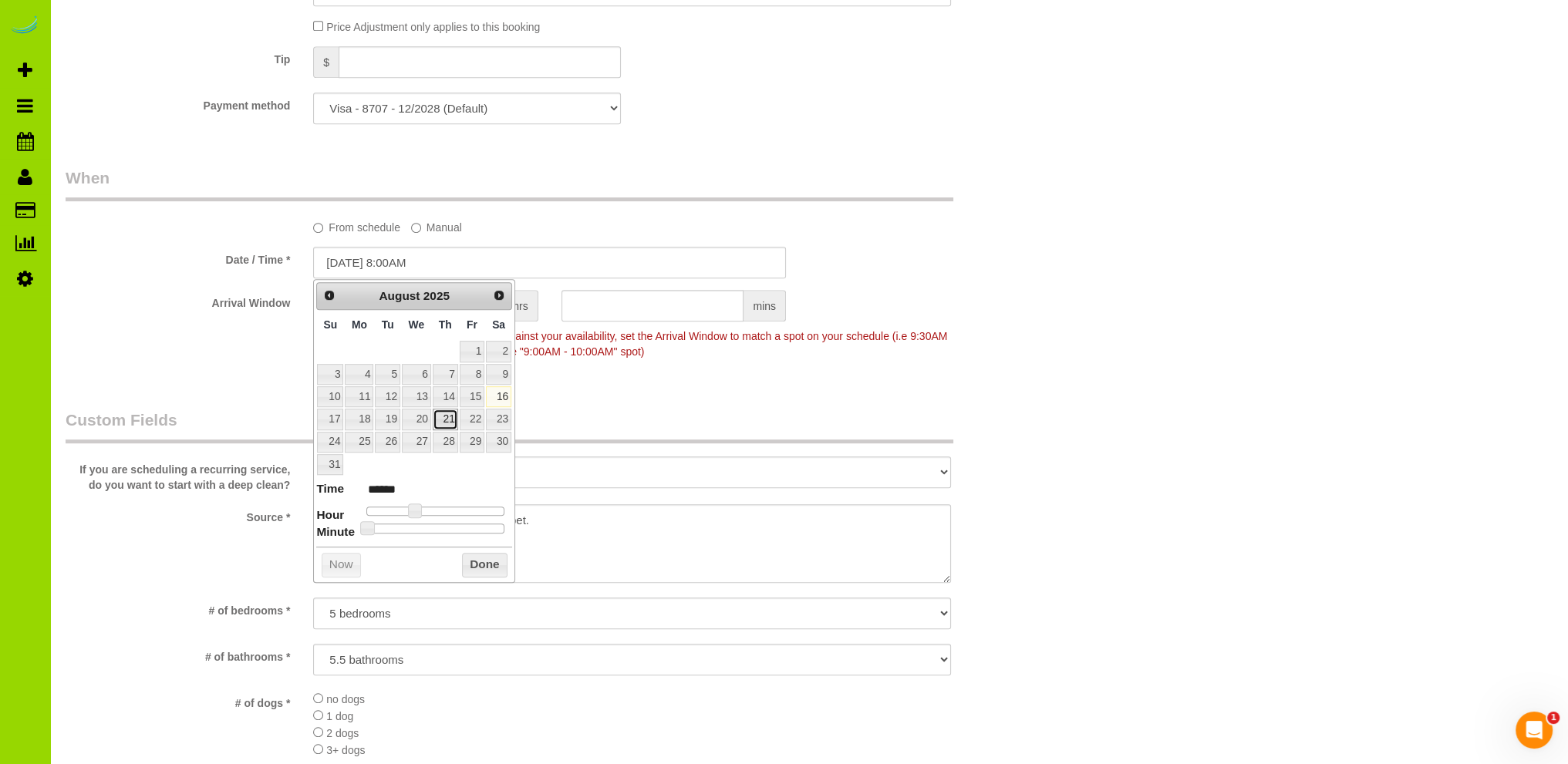
click at [451, 415] on link "21" at bounding box center [445, 419] width 25 height 21
drag, startPoint x: 415, startPoint y: 501, endPoint x: 423, endPoint y: 505, distance: 8.9
click at [423, 505] on dl "Time ****** Hour Minute Second Millisecond Microsecond Time Zone ***** ***** **…" at bounding box center [414, 507] width 196 height 54
click at [415, 509] on span at bounding box center [415, 510] width 14 height 14
type input "08/21/2025 8:05AM"
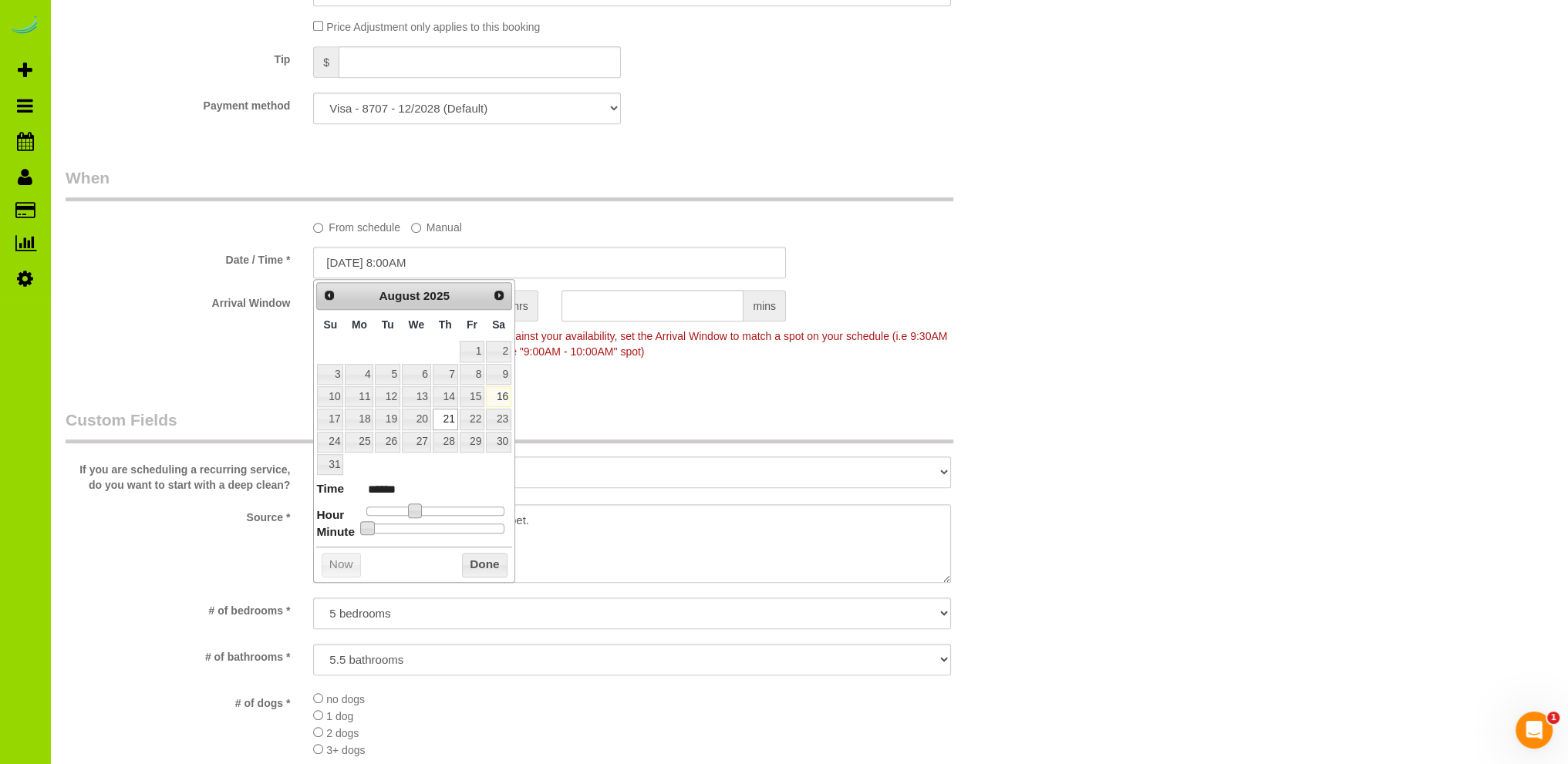
type input "******"
type input "08/21/2025 8:10AM"
type input "******"
type input "08/21/2025 8:15AM"
type input "******"
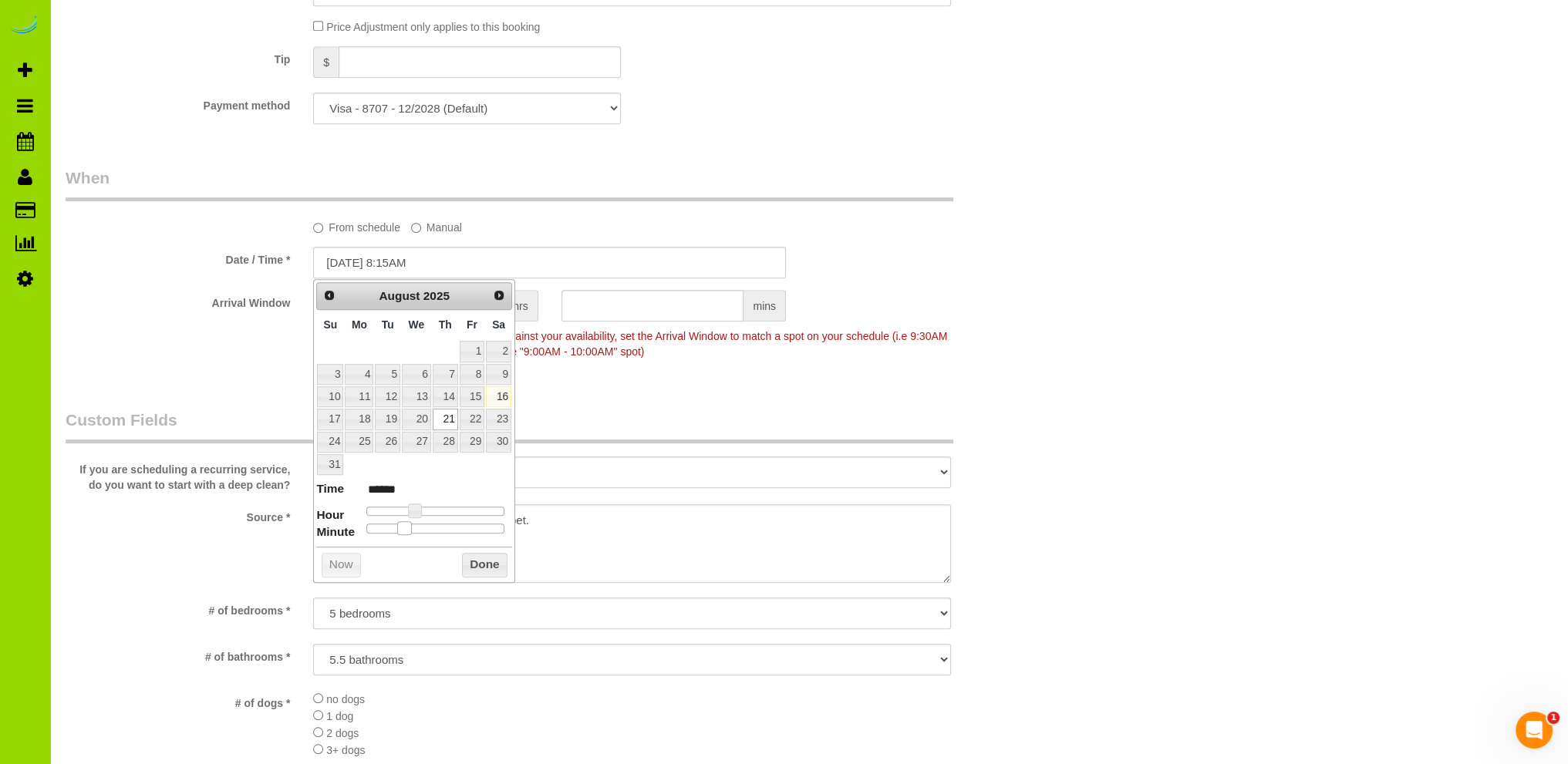
type input "08/21/2025 8:10AM"
type input "******"
type input "08/21/2025 8:05AM"
type input "******"
type input "08/21/2025 8:00AM"
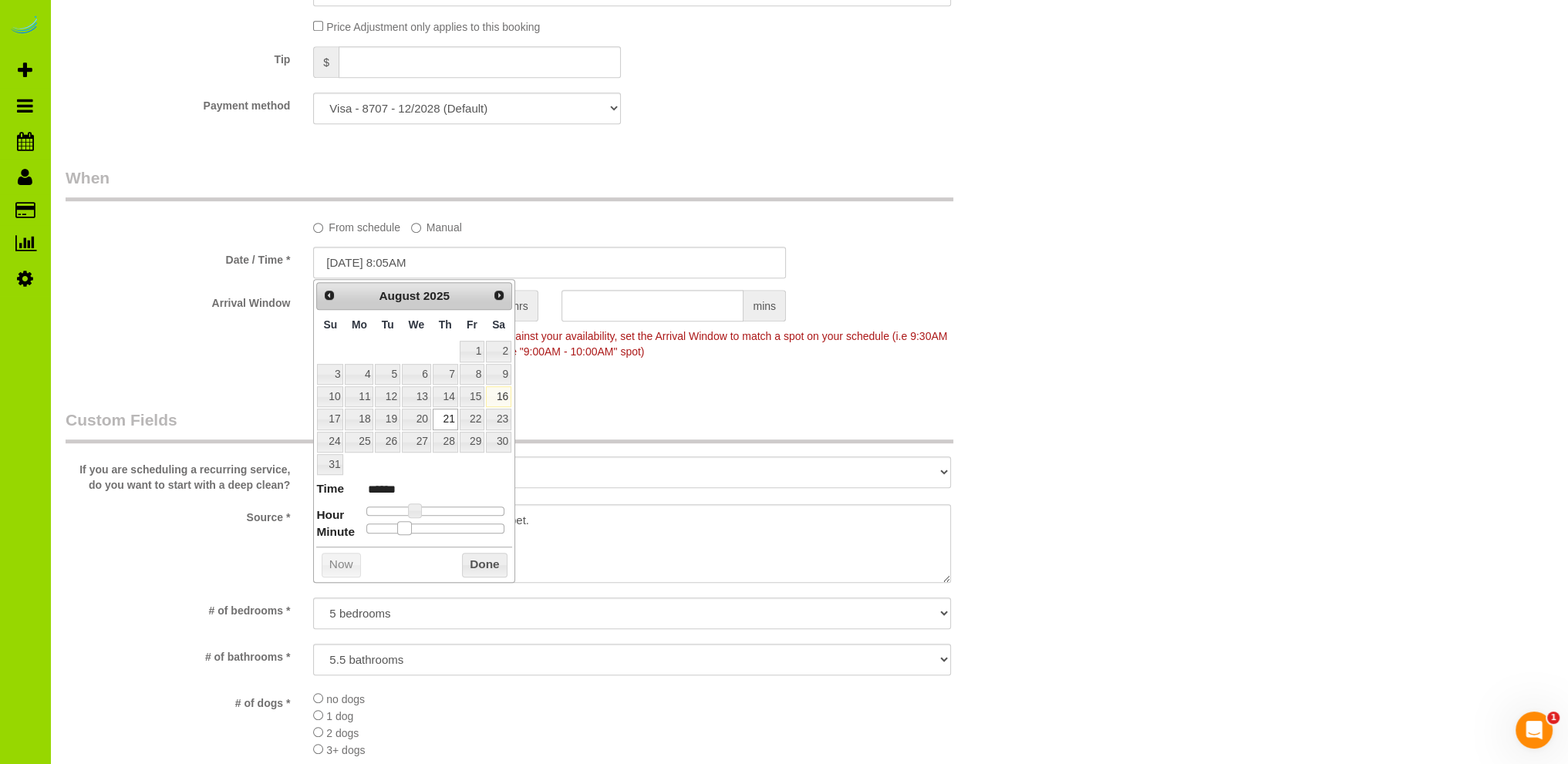
type input "******"
drag, startPoint x: 367, startPoint y: 526, endPoint x: 356, endPoint y: 526, distance: 11.0
click at [356, 526] on dl "Time ****** Hour Minute Second Millisecond Microsecond Time Zone ***** ***** **…" at bounding box center [414, 507] width 196 height 54
click at [483, 560] on button "Done" at bounding box center [485, 565] width 46 height 25
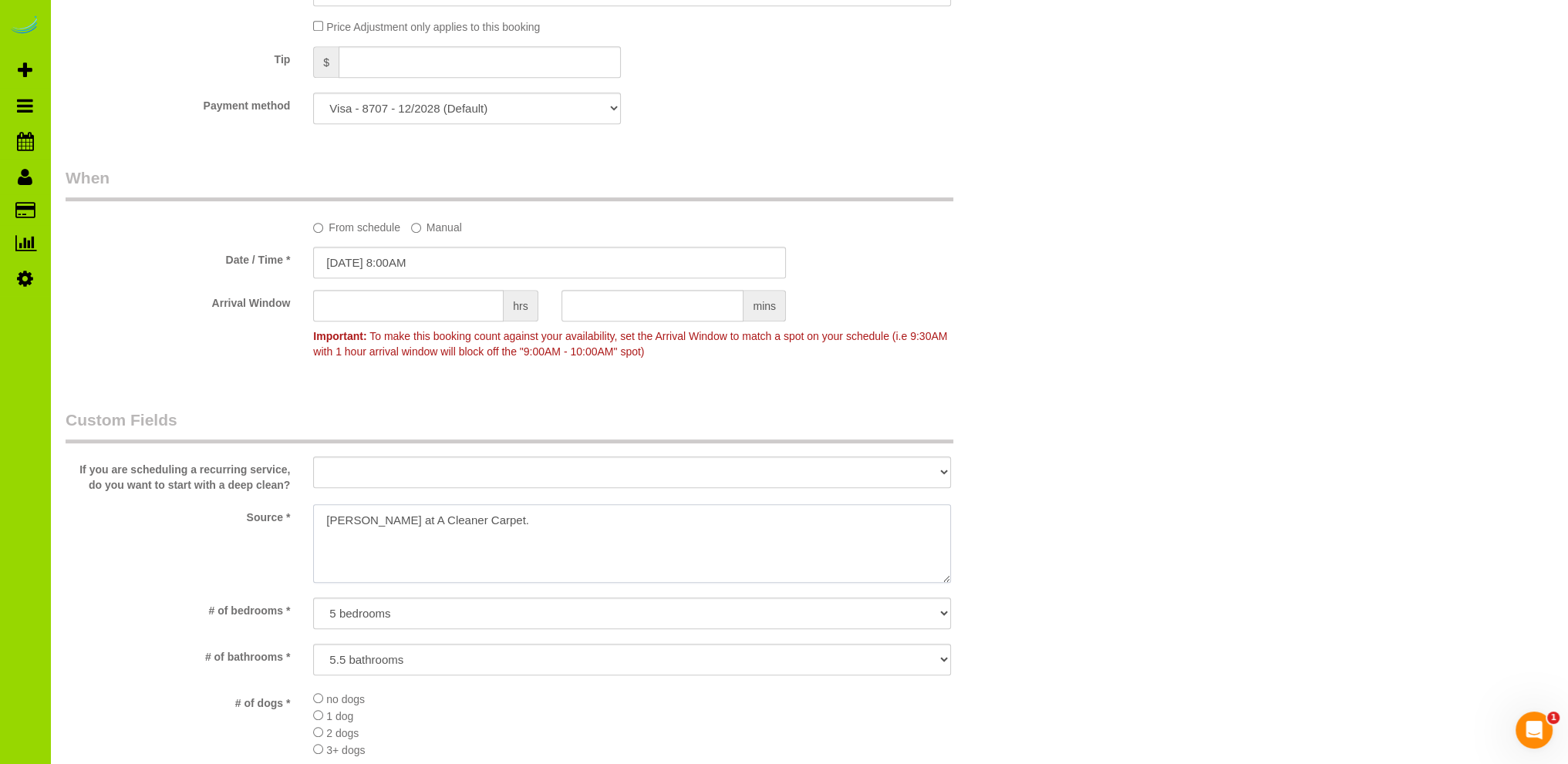
click at [320, 519] on textarea at bounding box center [632, 543] width 638 height 79
type textarea "Repeat customer. Anne Bartels at A Cleaner Carpet."
click at [481, 408] on legend "Custom Fields" at bounding box center [510, 426] width 888 height 35
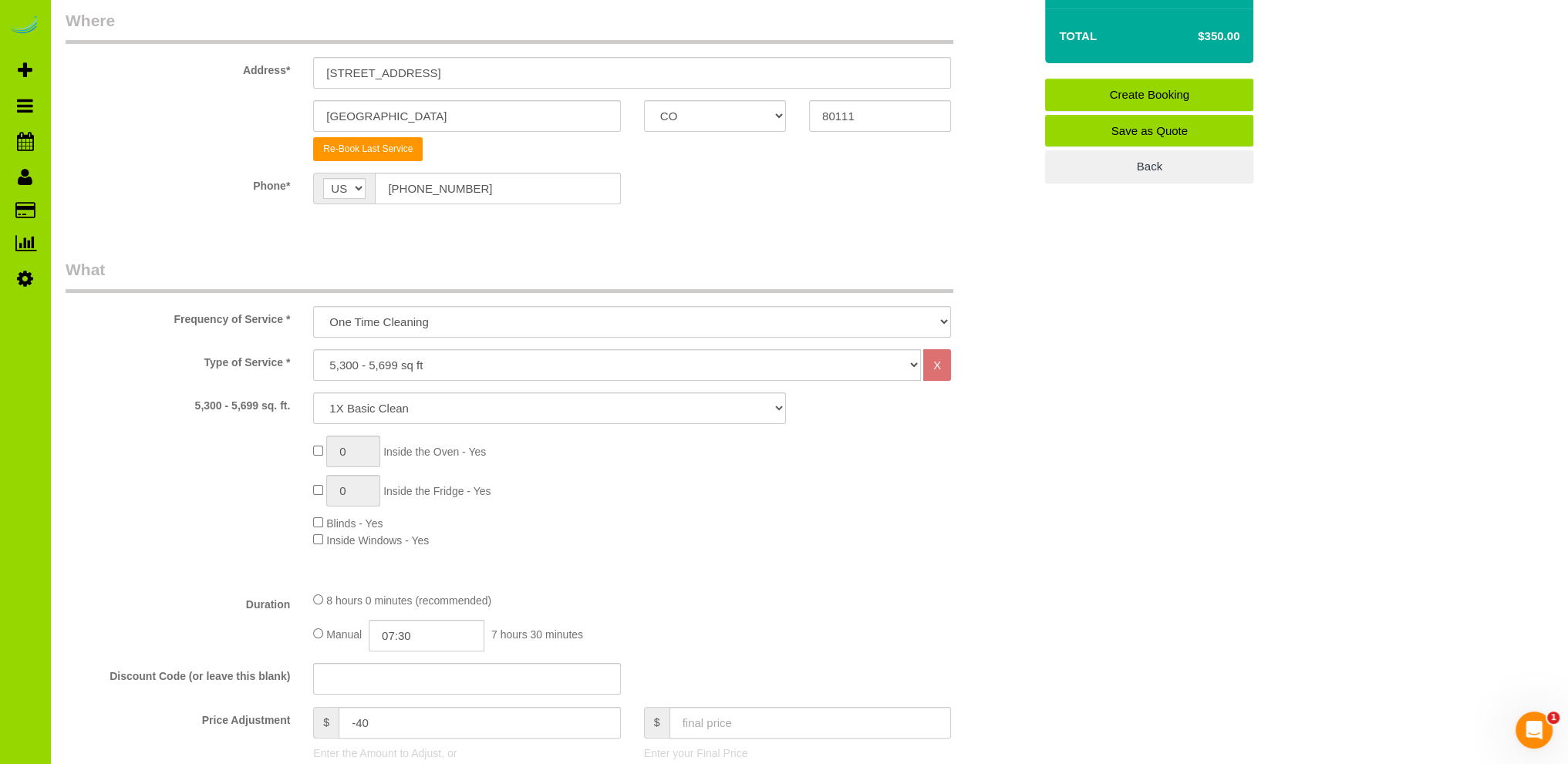
scroll to position [376, 0]
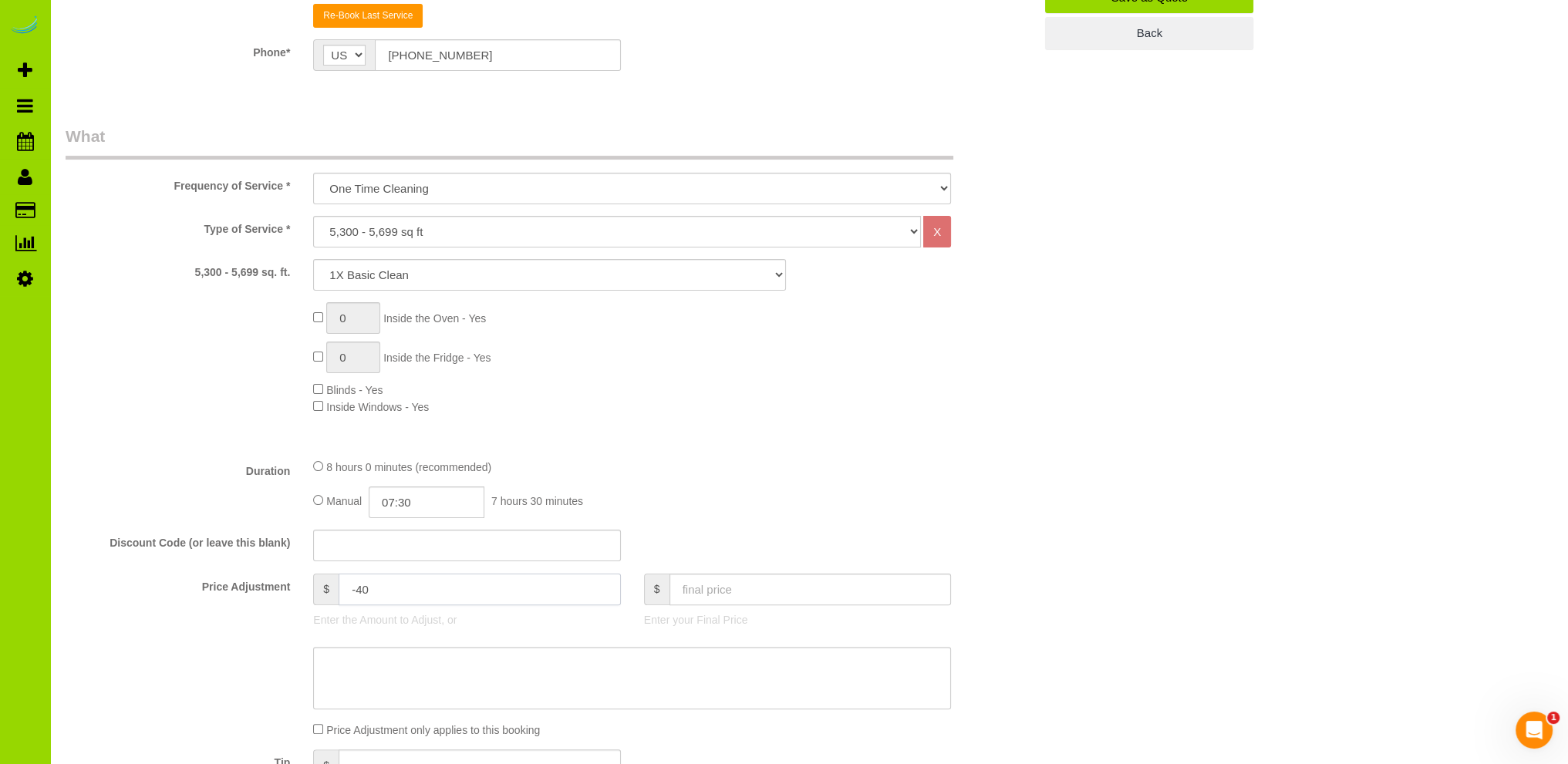
click at [363, 589] on input "-40" at bounding box center [479, 589] width 282 height 32
type input "-50"
click at [776, 431] on div "Type of Service * Choose YOUR HOME SIZE here Hourly Cleaning 1 - 999 square fee…" at bounding box center [549, 331] width 968 height 230
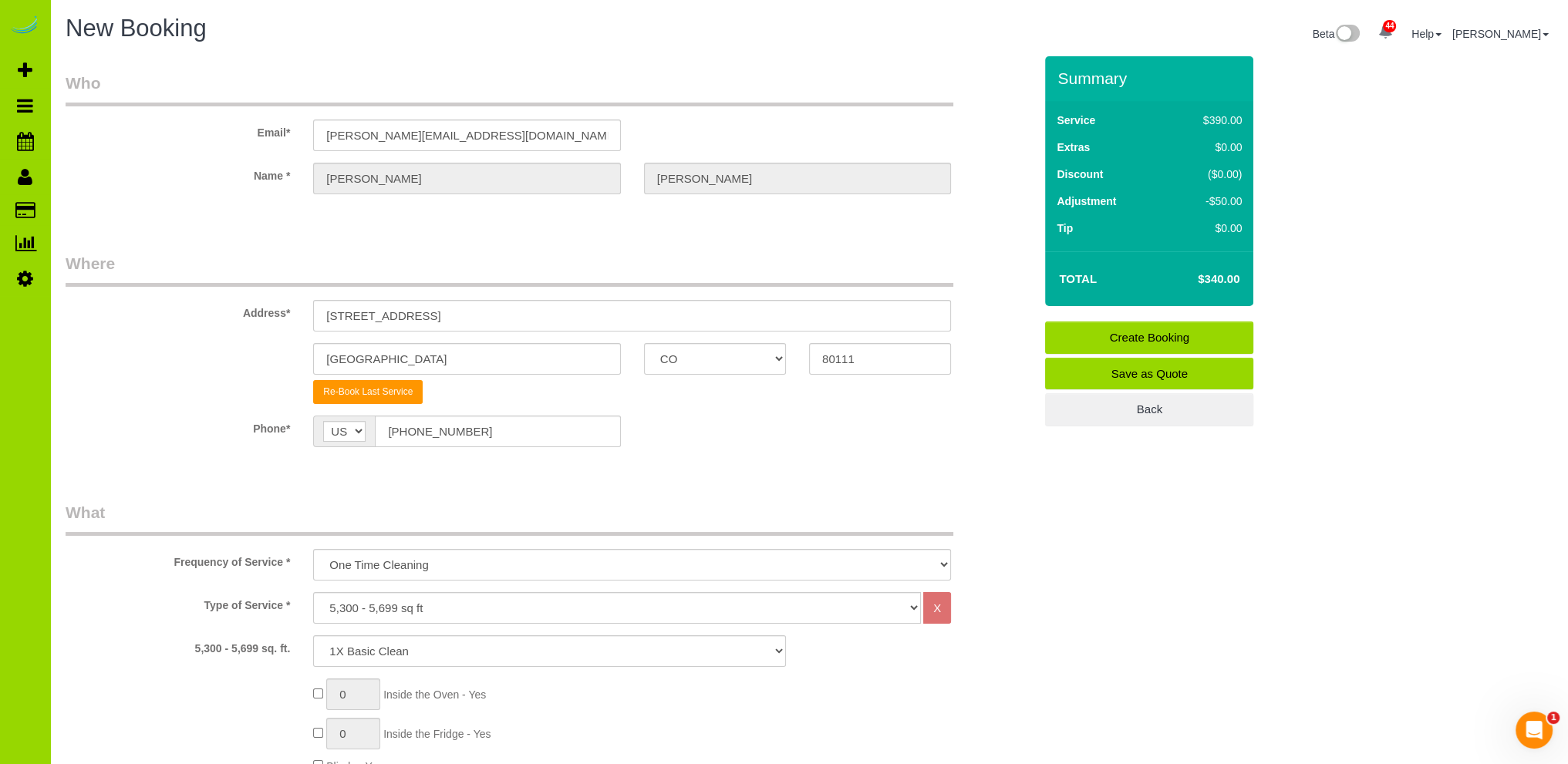
click at [691, 436] on div "Phone* AF AL DZ AD AO AI AQ AG AR AM AW AU AT AZ BS BH BD BB BY BE BZ BJ BM BT …" at bounding box center [549, 431] width 991 height 32
click at [406, 72] on legend "Who" at bounding box center [510, 89] width 888 height 35
click at [757, 420] on div "Phone* AF AL DZ AD AO AI AQ AG AR AM AW AU AT AZ BS BH BD BB BY BE BZ BJ BM BT …" at bounding box center [549, 431] width 991 height 32
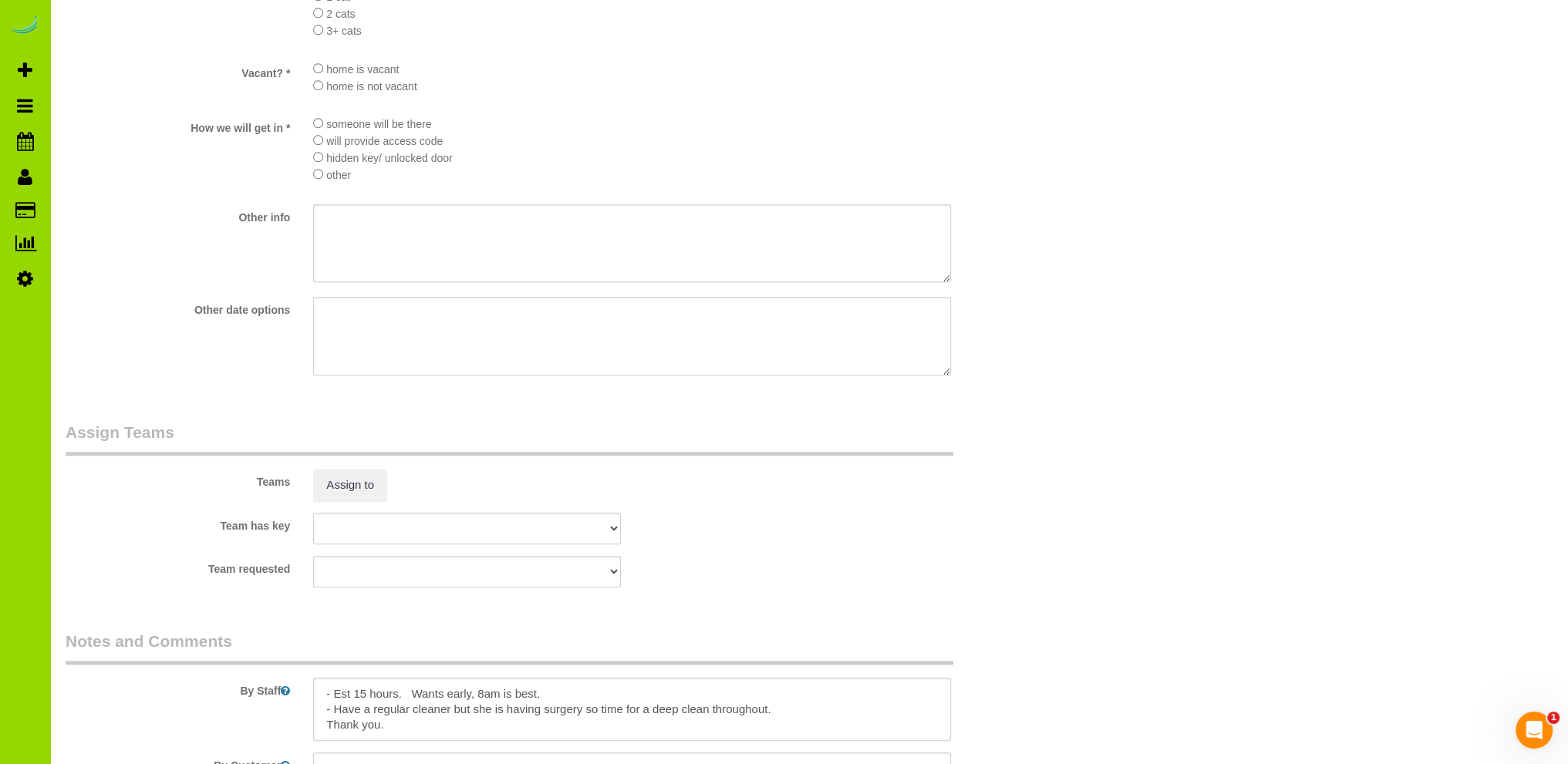
scroll to position [2006, 0]
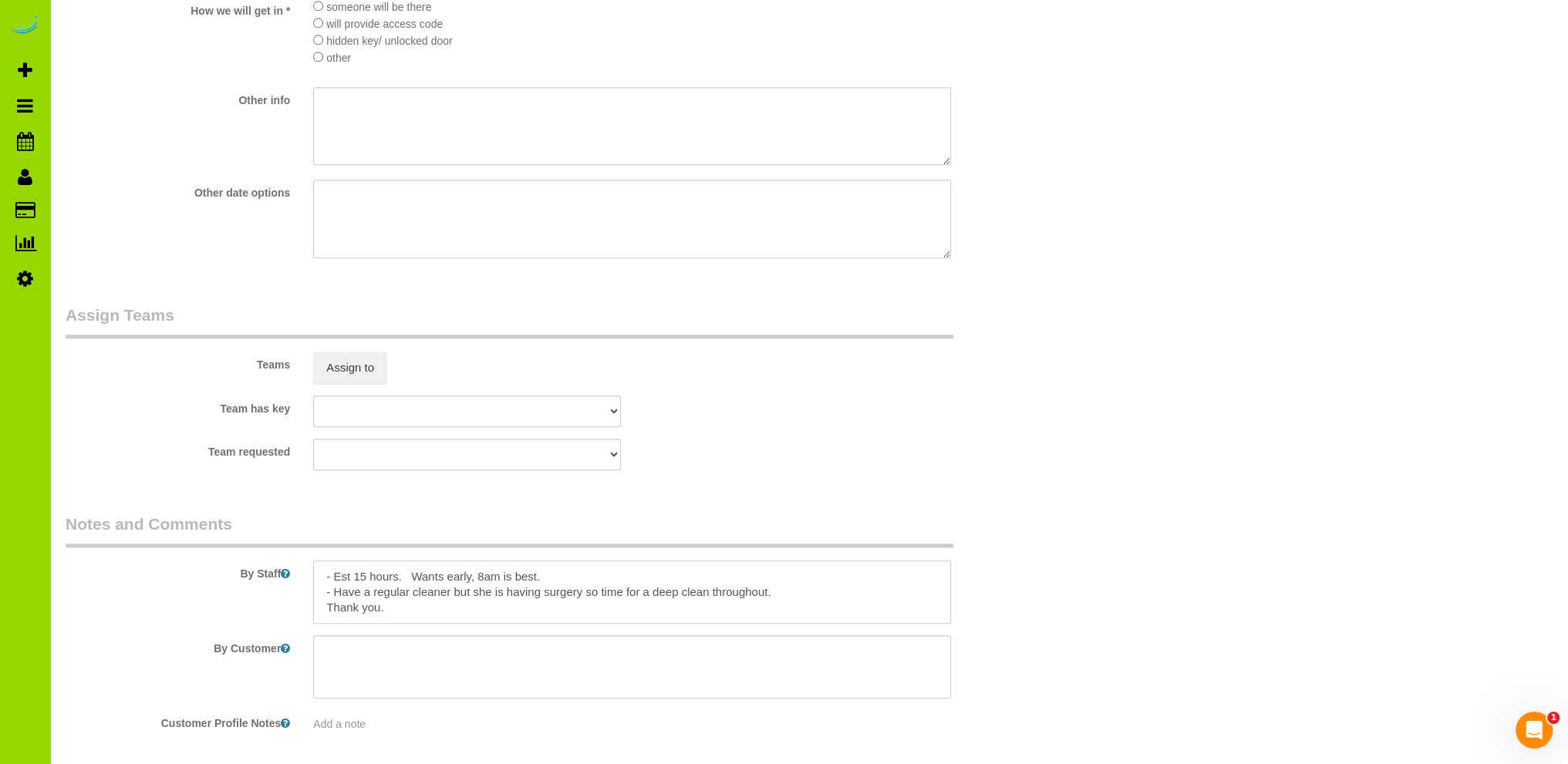
click at [365, 579] on textarea at bounding box center [632, 592] width 638 height 63
click at [466, 582] on textarea at bounding box center [632, 592] width 638 height 63
drag, startPoint x: 609, startPoint y: 582, endPoint x: 636, endPoint y: 560, distance: 34.8
click at [609, 581] on textarea at bounding box center [632, 592] width 638 height 63
click at [444, 583] on textarea at bounding box center [632, 592] width 638 height 63
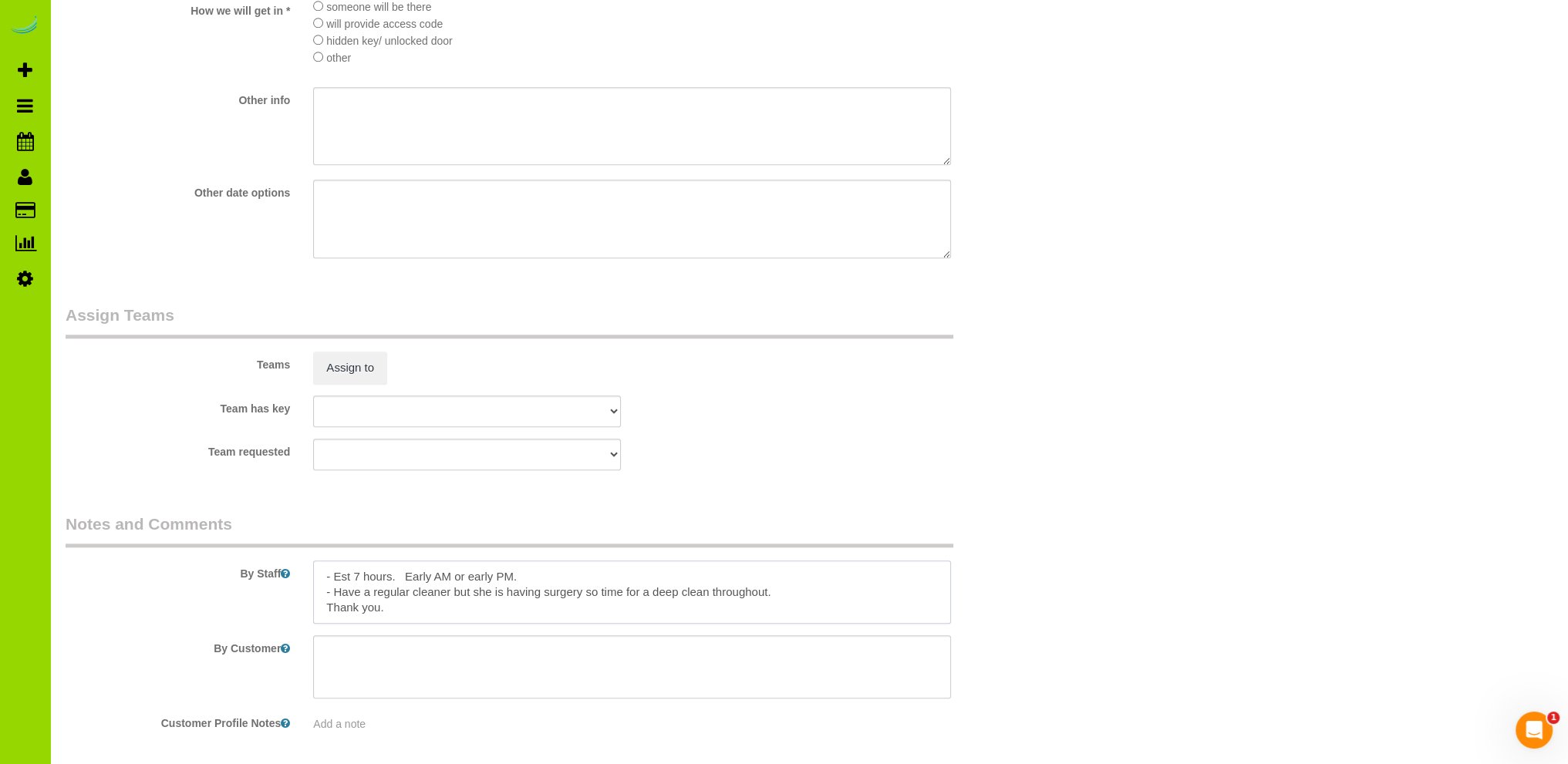
drag, startPoint x: 776, startPoint y: 597, endPoint x: 586, endPoint y: 592, distance: 190.1
click at [586, 592] on textarea at bounding box center [632, 592] width 638 height 63
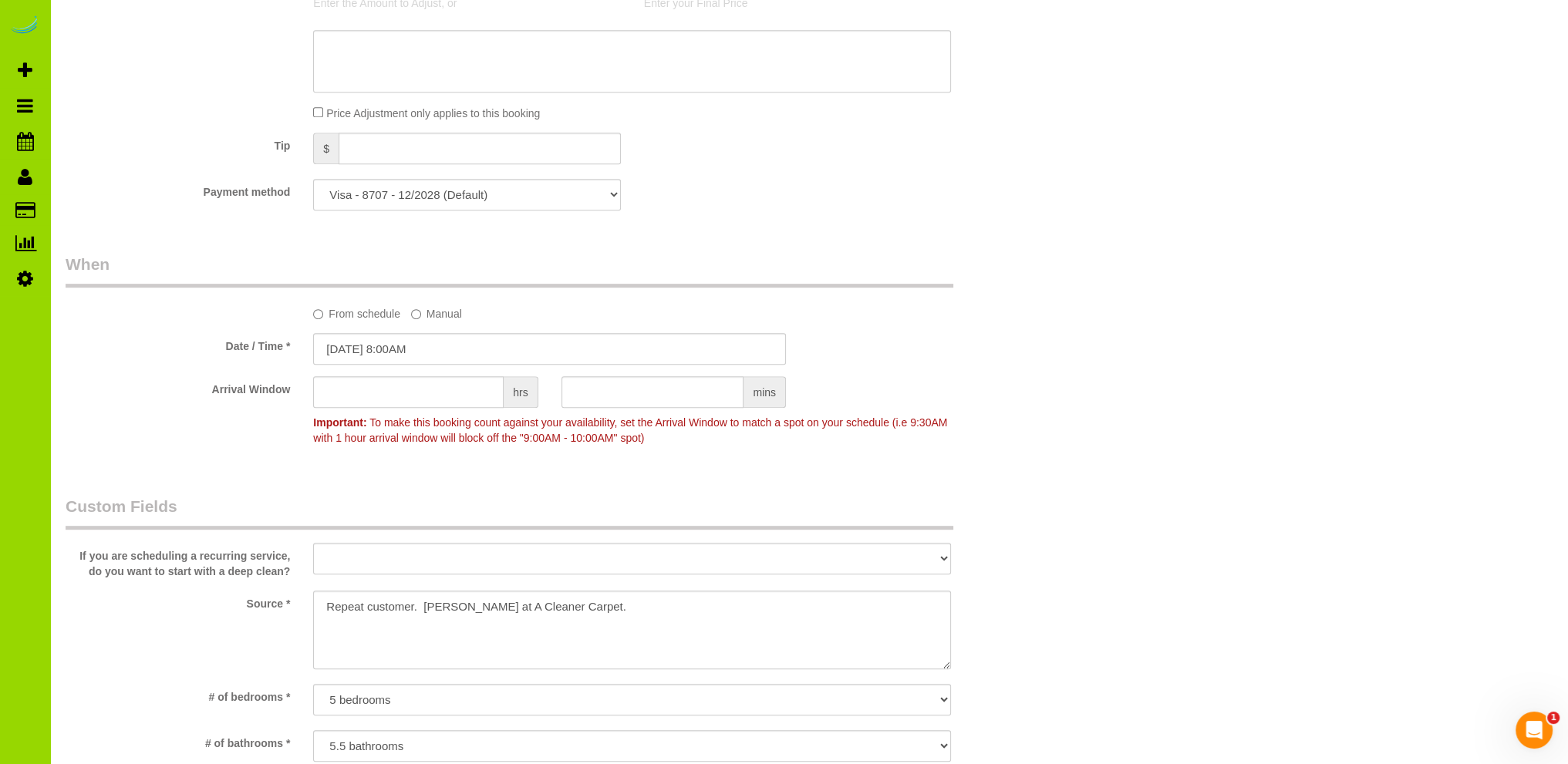
scroll to position [67, 0]
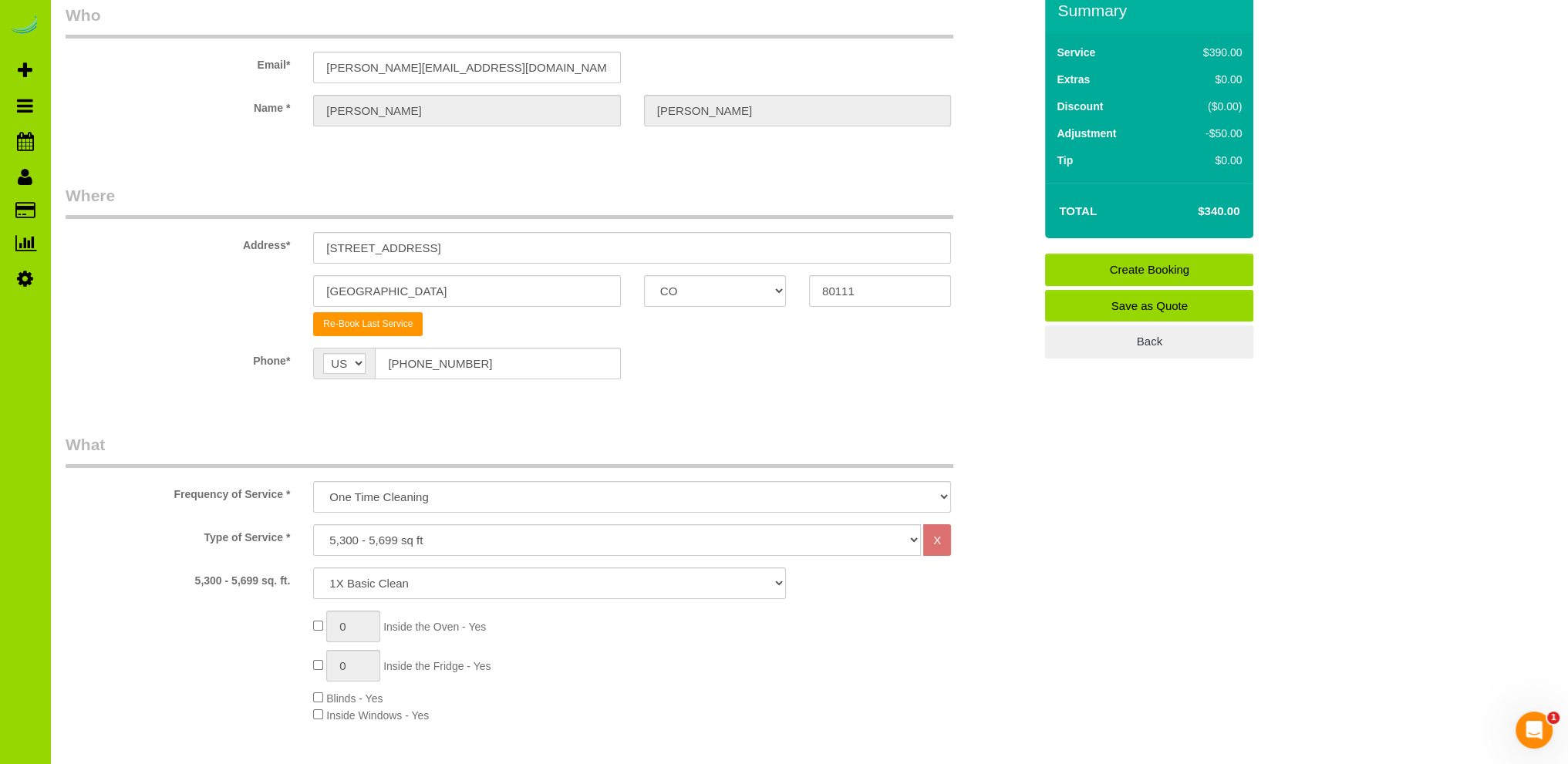
type textarea "- Est 7 hours. Early AM or early PM. - Have a regular cleaner but she is having…"
click at [1123, 268] on link "Create Booking" at bounding box center [1149, 269] width 209 height 32
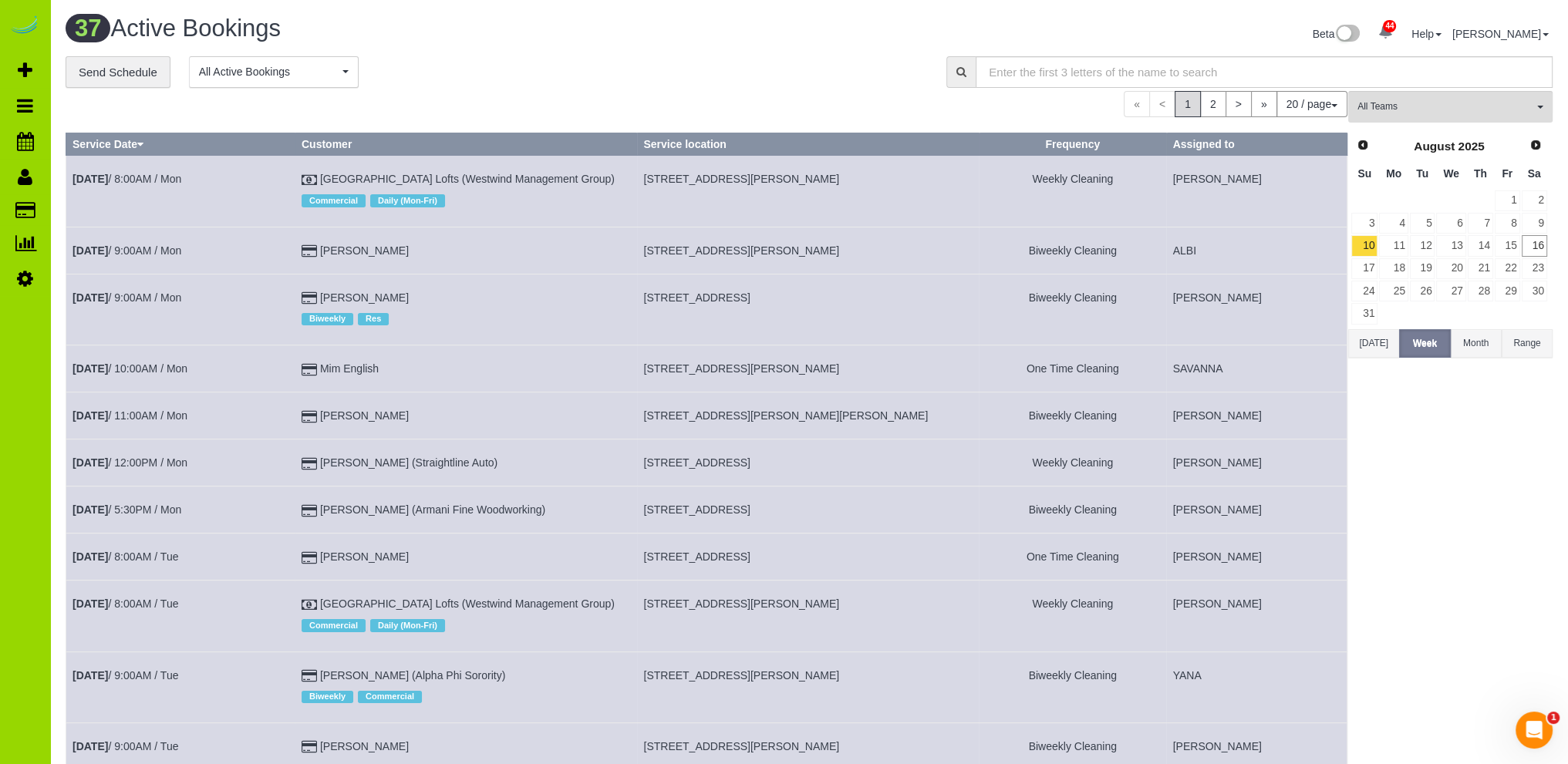
click at [465, 72] on div "**********" at bounding box center [494, 72] width 858 height 32
click at [568, 57] on div "**********" at bounding box center [494, 72] width 858 height 32
click at [477, 25] on h1 "37 Active Bookings" at bounding box center [432, 29] width 732 height 26
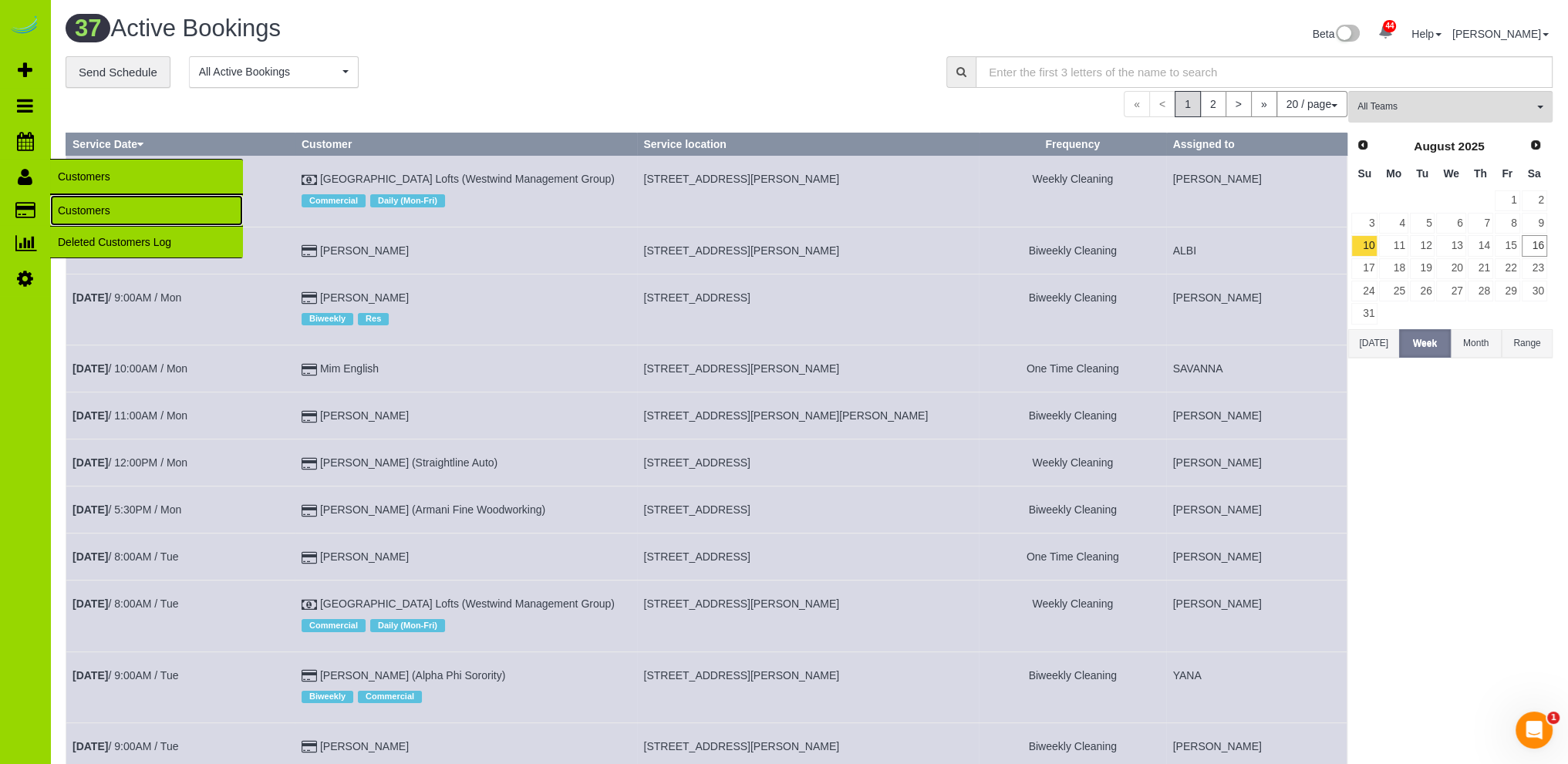
click at [77, 210] on link "Customers" at bounding box center [146, 211] width 193 height 31
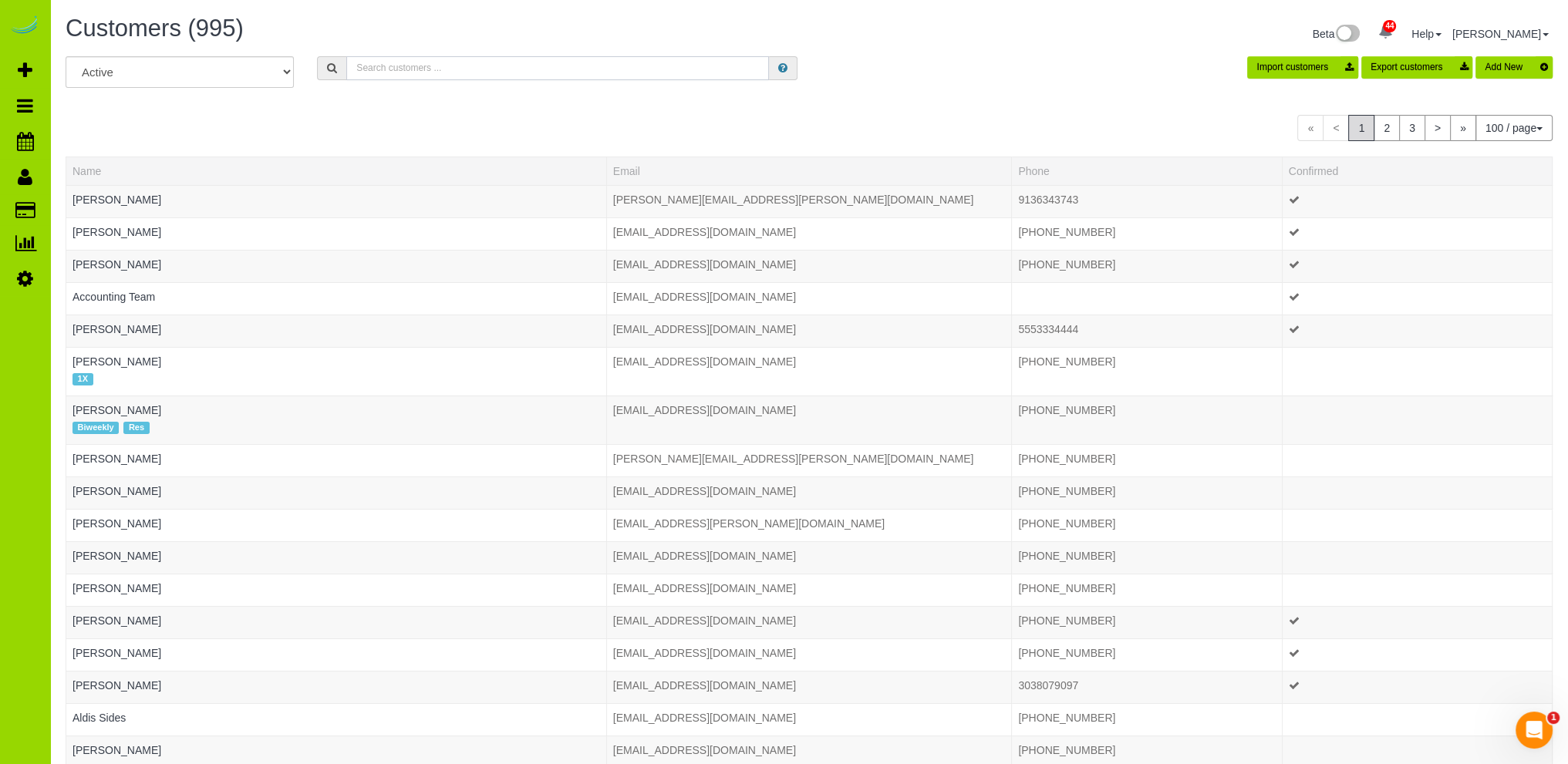
click at [370, 62] on input "text" at bounding box center [557, 68] width 423 height 24
type input "kocsis"
click at [493, 117] on div "« < 1 2 3 > » 100 / page 10 / page 20 / page 30 / page 40 / page 50 / page 100 …" at bounding box center [809, 128] width 1488 height 26
click at [414, 62] on input "kocsis" at bounding box center [557, 68] width 423 height 24
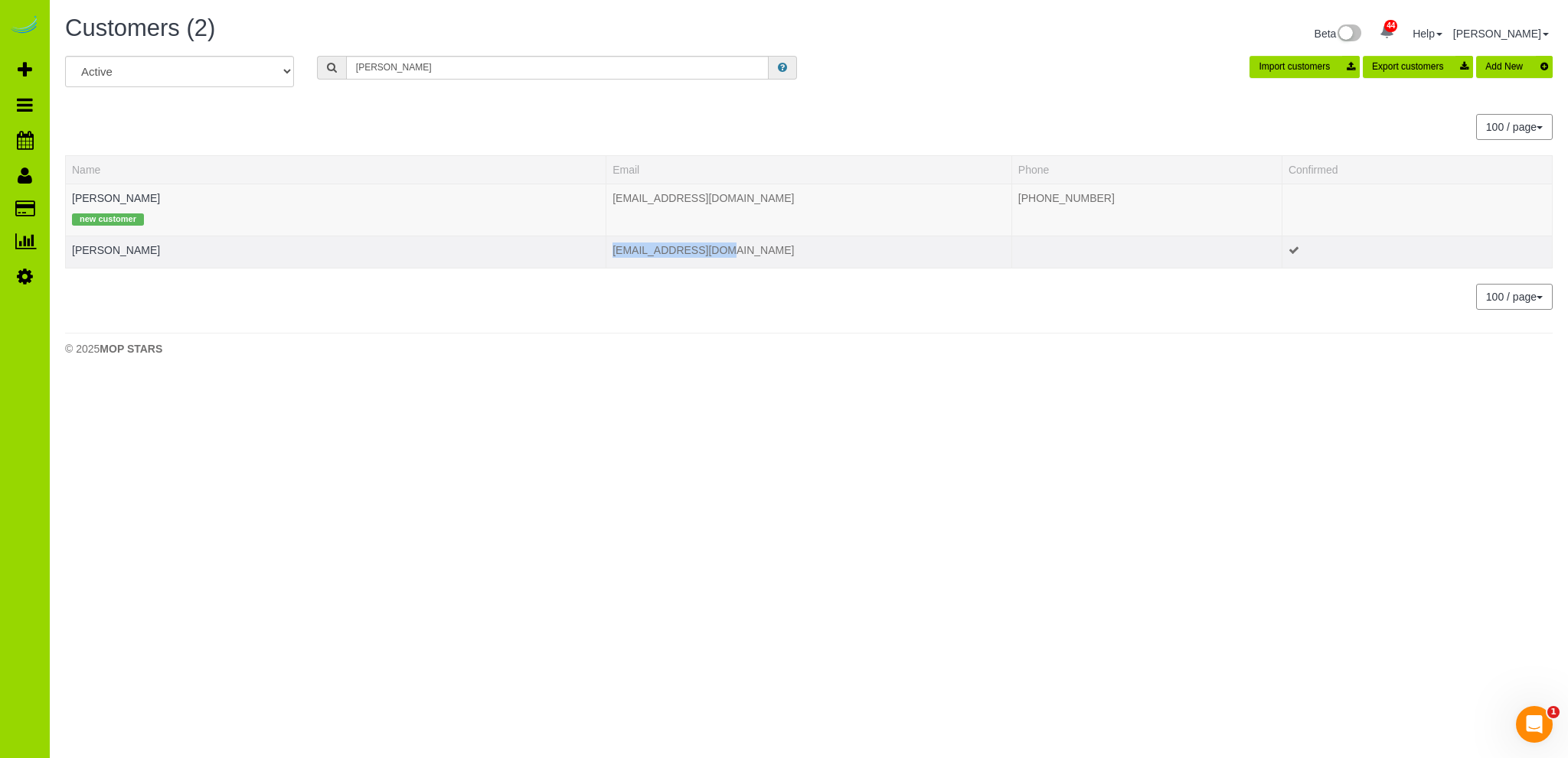
drag, startPoint x: 714, startPoint y: 247, endPoint x: 600, endPoint y: 247, distance: 114.0
click at [600, 247] on tr "Katie Kocsis klblahnik@gmail.com" at bounding box center [809, 252] width 1486 height 32
copy tr "[EMAIL_ADDRESS][DOMAIN_NAME]"
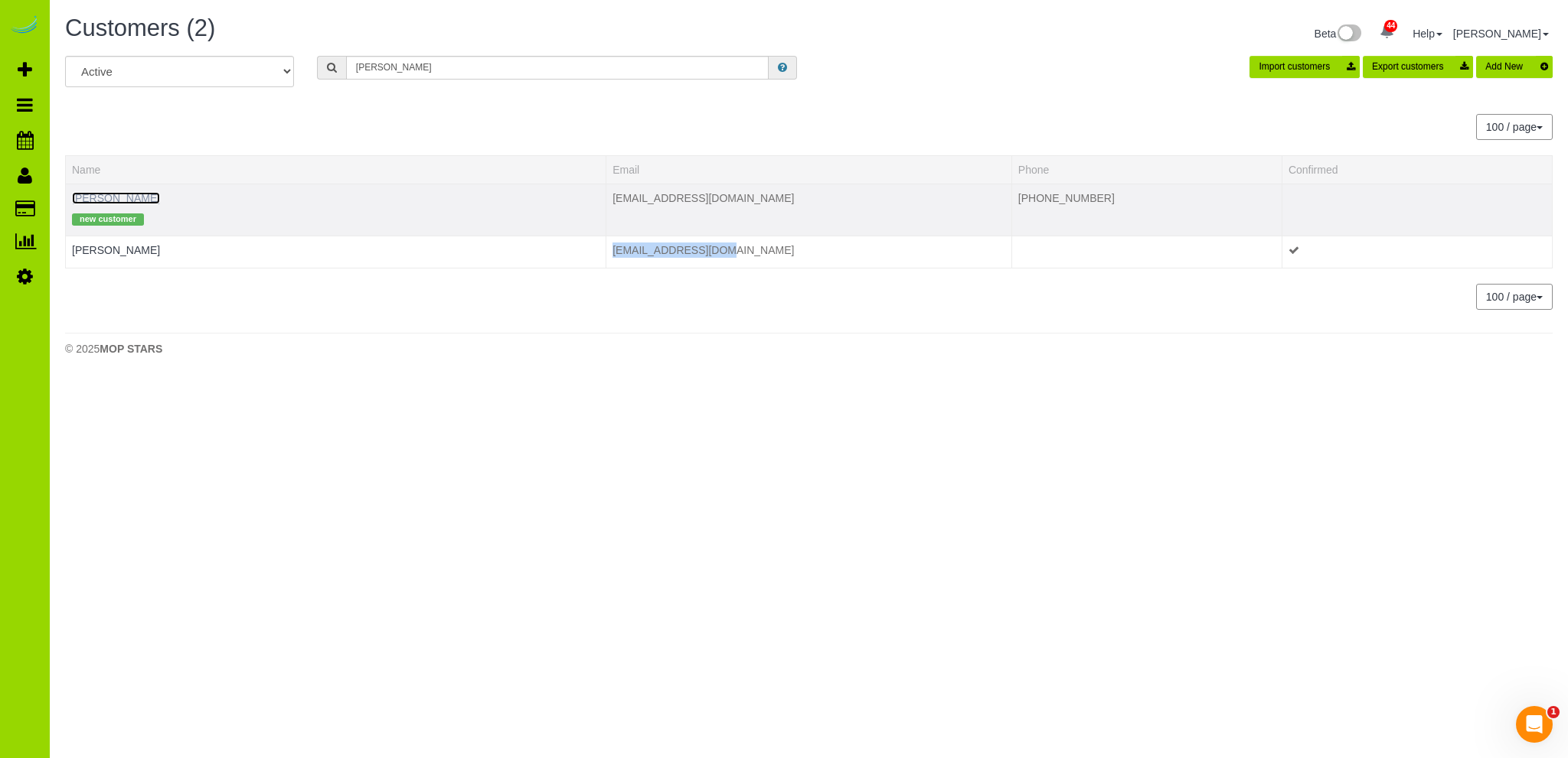
click at [114, 192] on link "Katie Kocsis" at bounding box center [116, 198] width 88 height 12
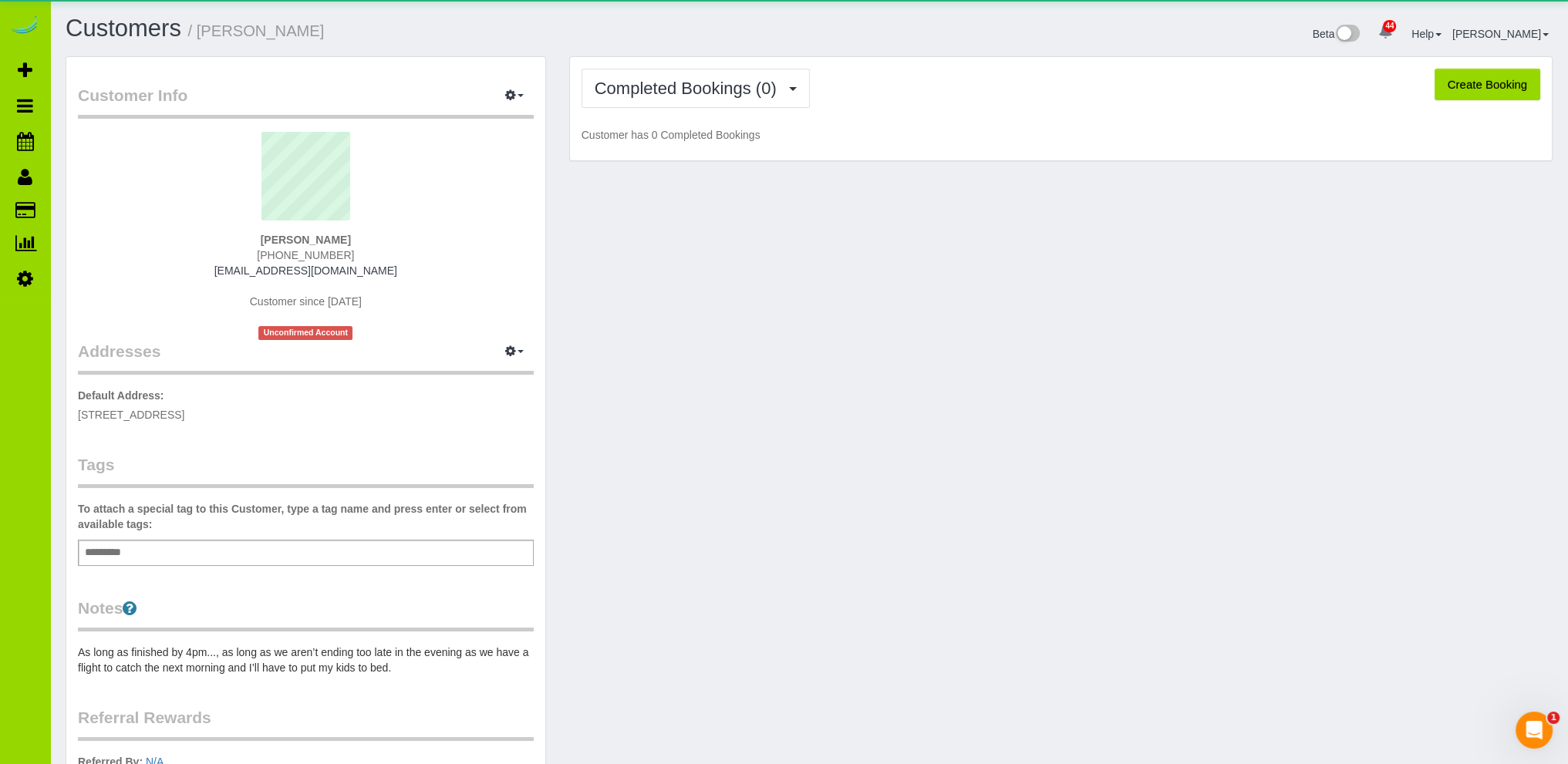
scroll to position [252, 0]
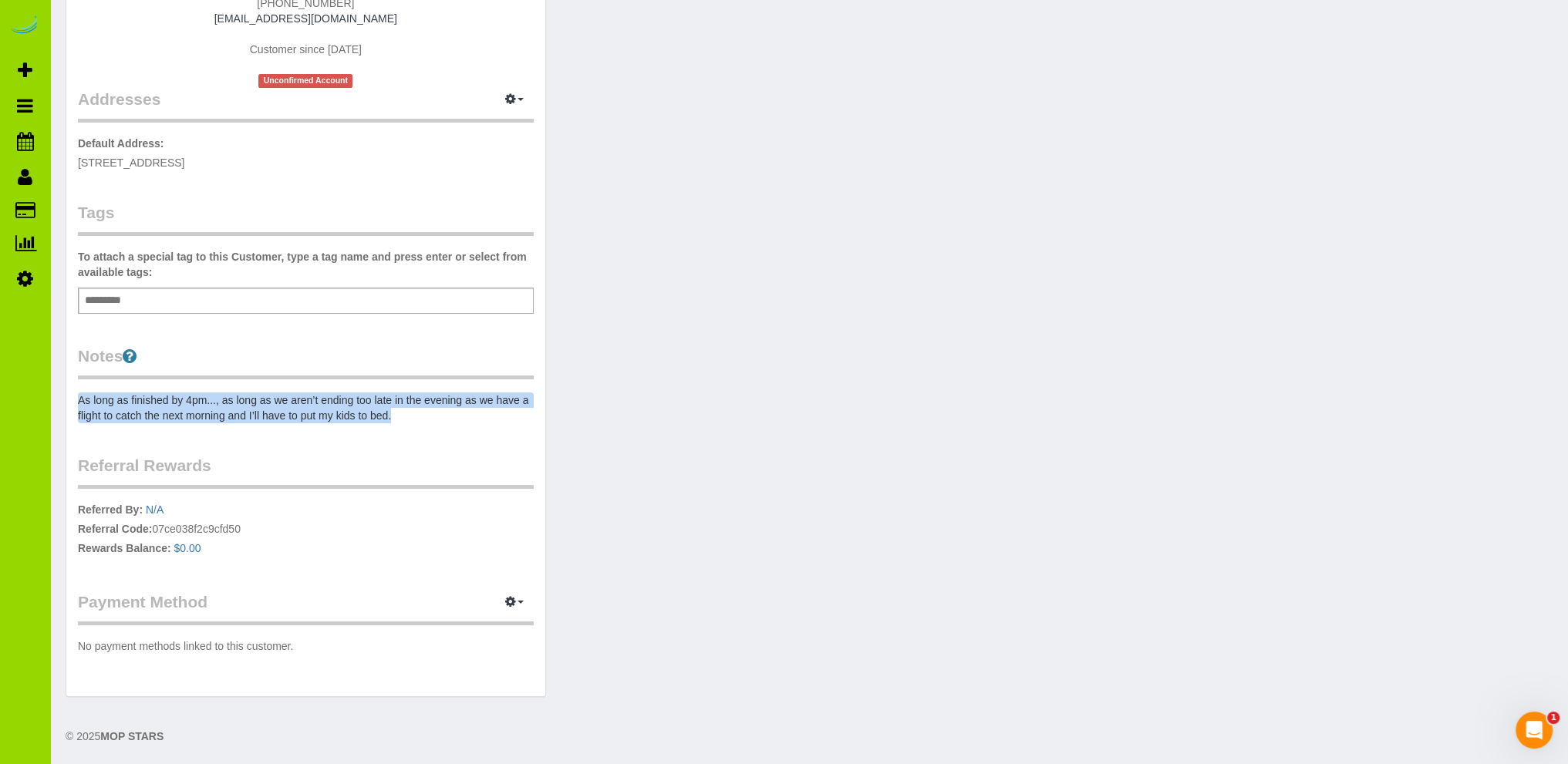
drag, startPoint x: 398, startPoint y: 410, endPoint x: 63, endPoint y: 401, distance: 335.1
click at [63, 401] on div "Customer Info Edit Contact Info Send Message Email Preferences Special Sales Ta…" at bounding box center [305, 259] width 504 height 908
copy pre "As long as finished by 4pm..., as long as we aren’t ending too late in the even…"
click at [911, 239] on div "Customer Info Edit Contact Info Send Message Email Preferences Special Sales Ta…" at bounding box center [808, 259] width 1510 height 908
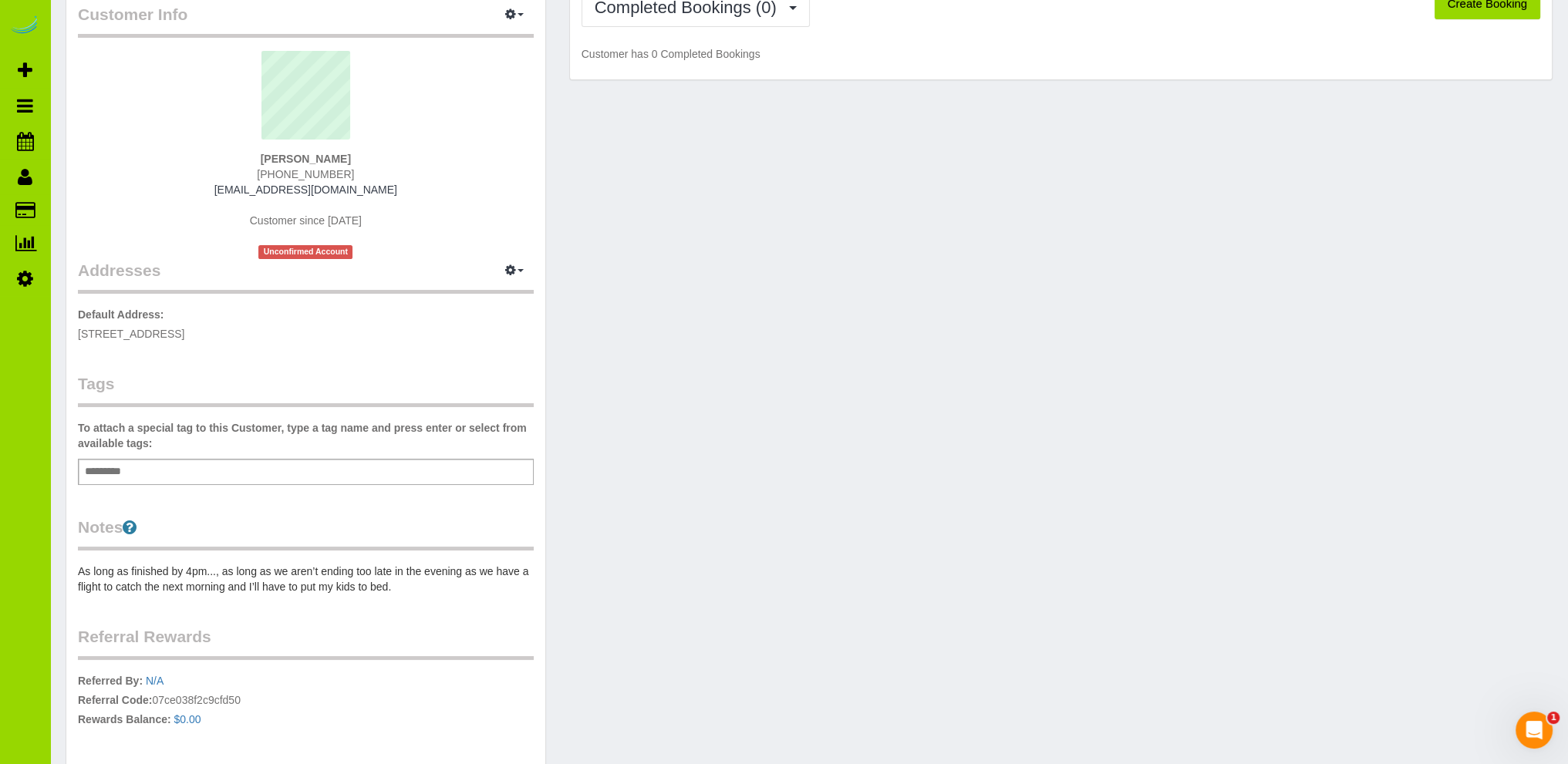
scroll to position [0, 0]
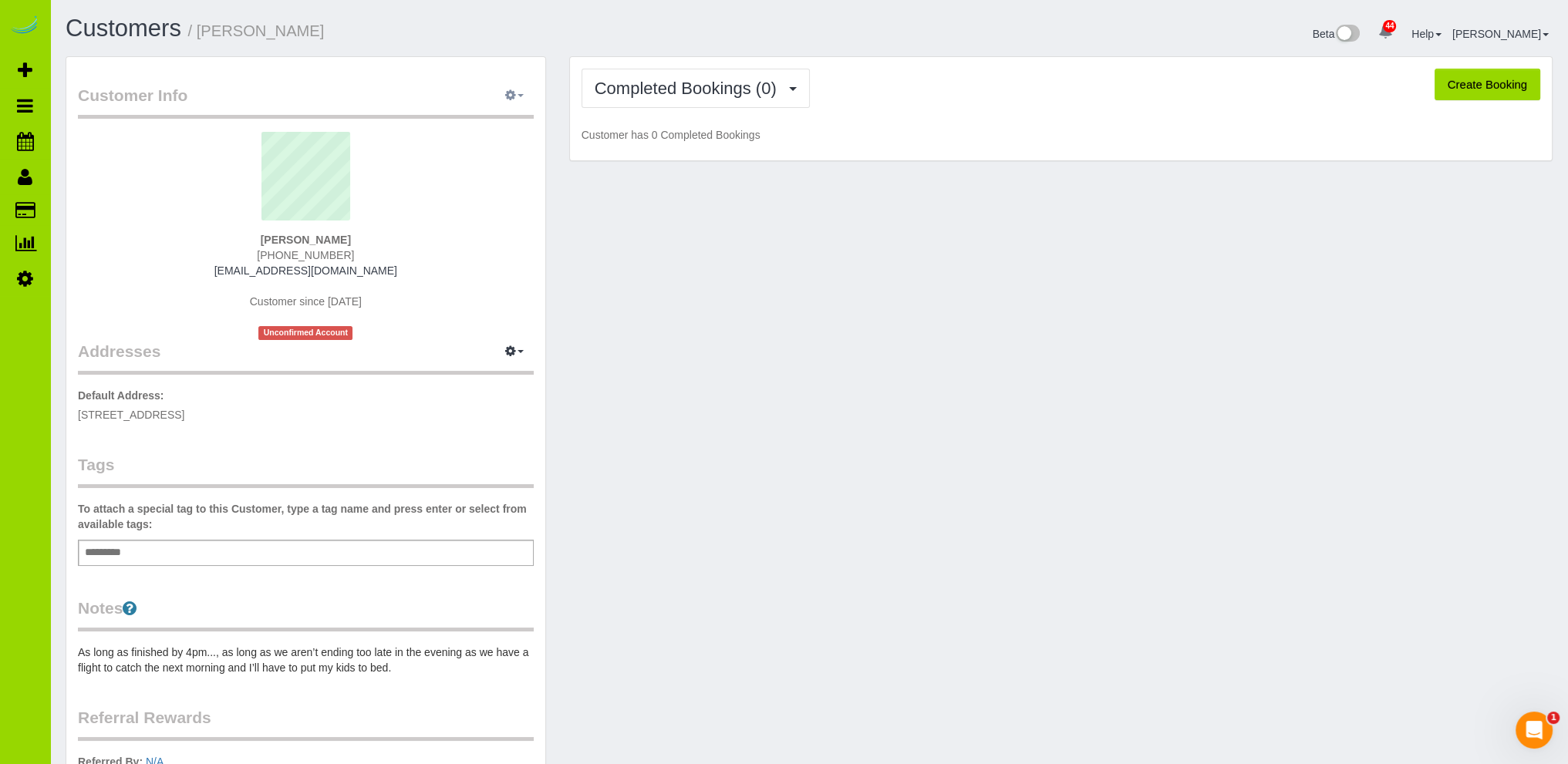
click at [512, 96] on icon "button" at bounding box center [511, 94] width 10 height 10
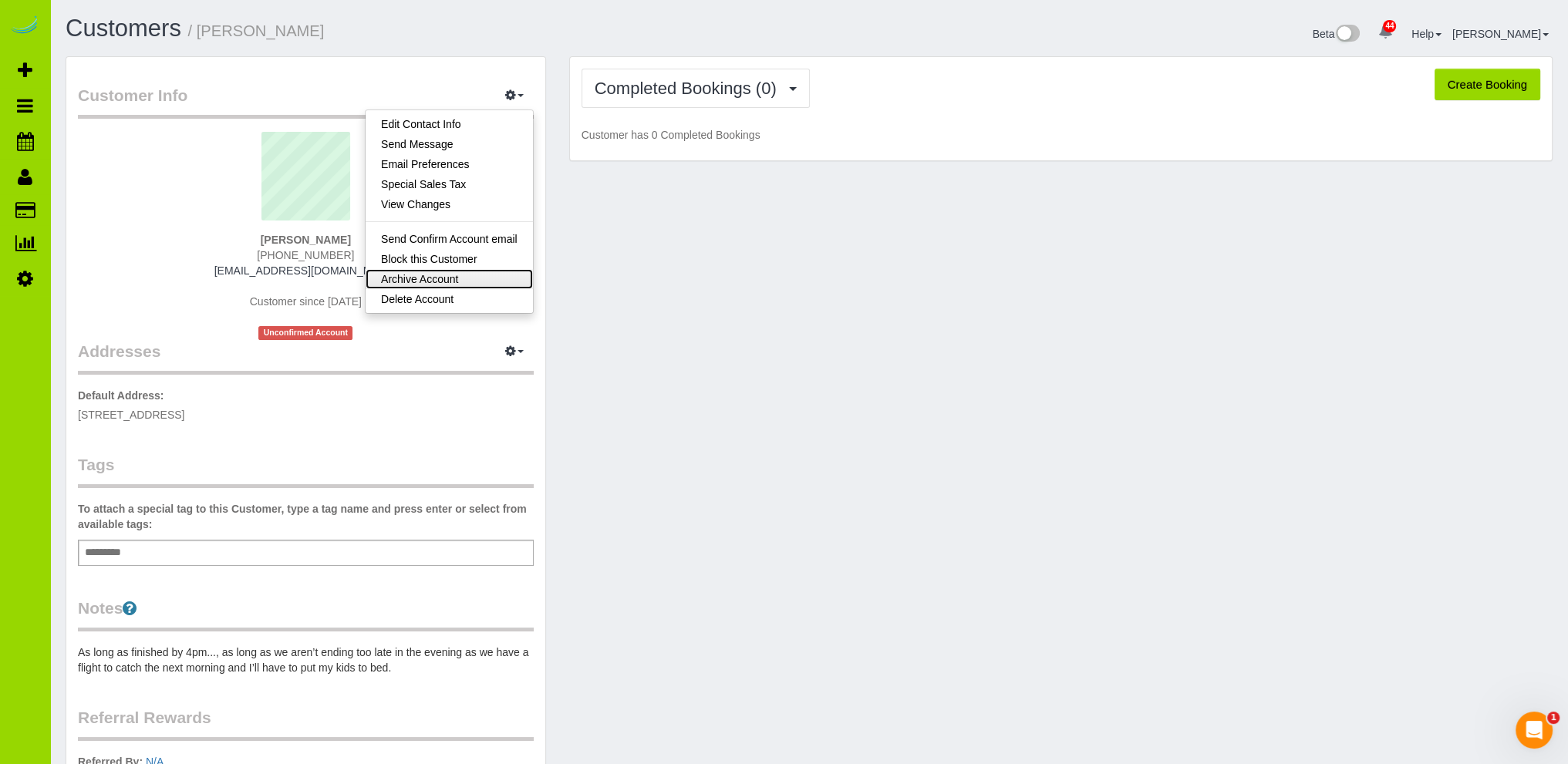
click at [463, 277] on link "Archive Account" at bounding box center [449, 279] width 167 height 20
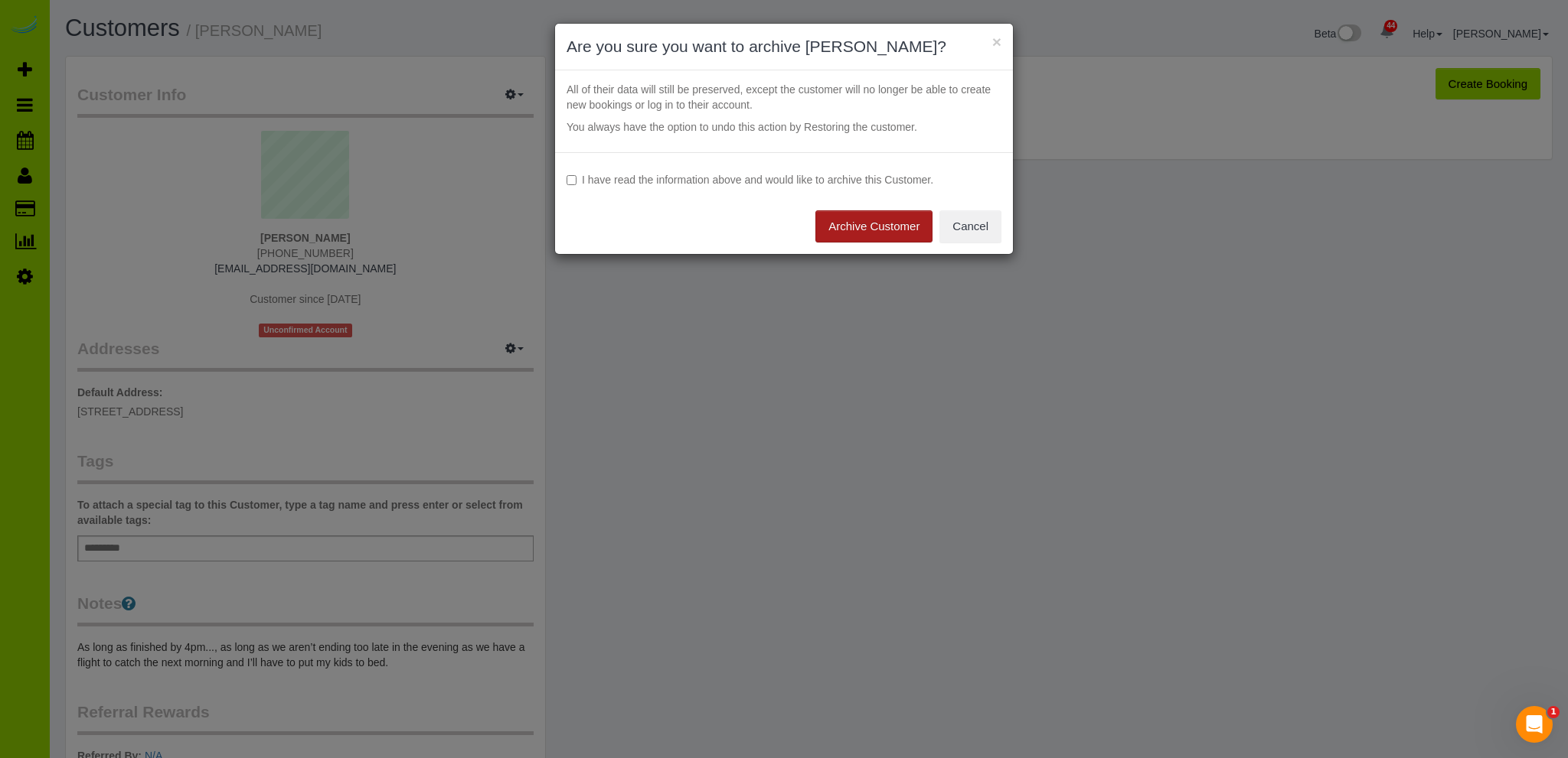
click at [892, 227] on button "Archive Customer" at bounding box center [873, 226] width 117 height 32
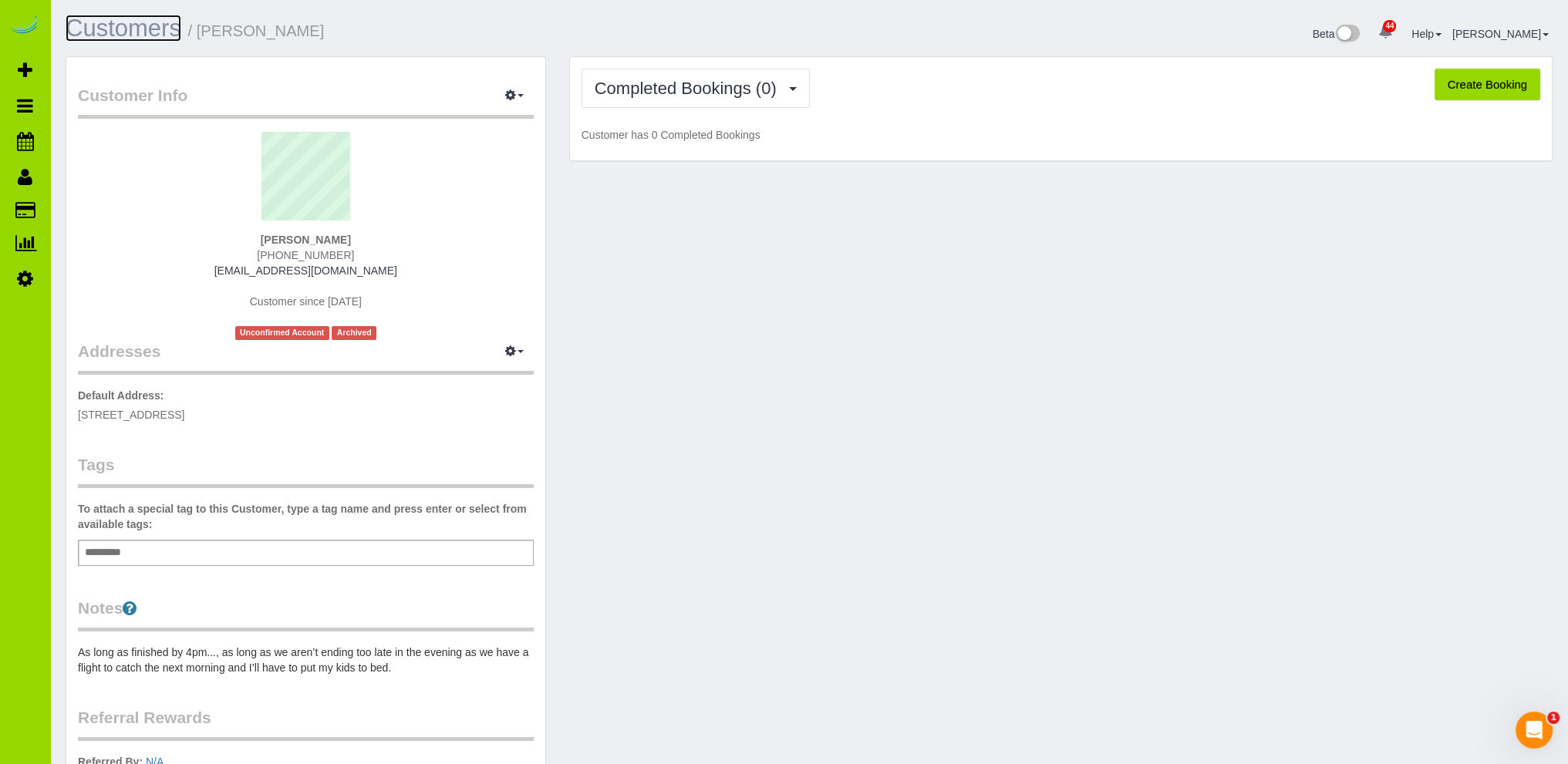
click at [160, 28] on link "Customers" at bounding box center [124, 28] width 116 height 27
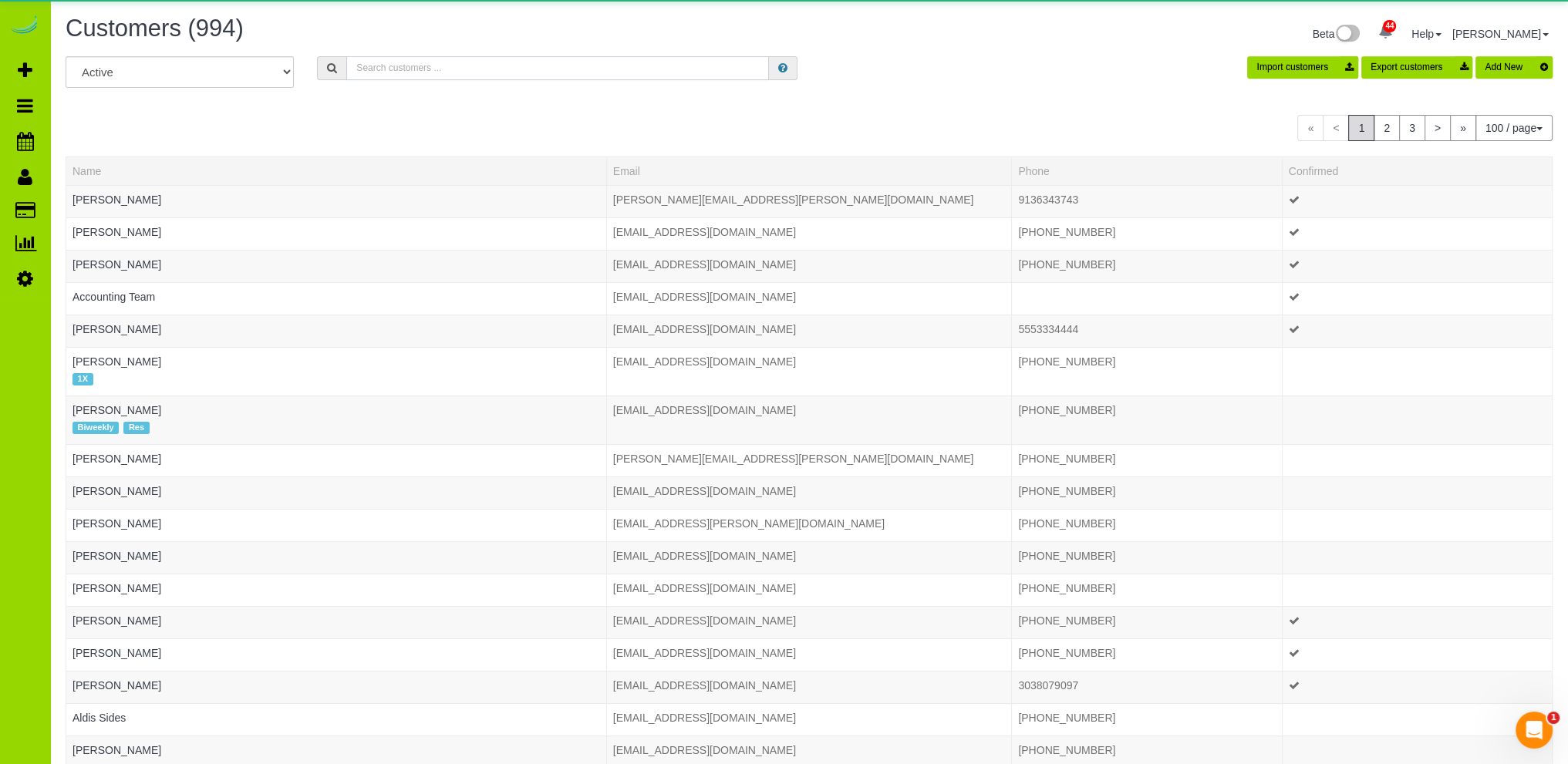
click at [440, 67] on input "text" at bounding box center [557, 68] width 423 height 24
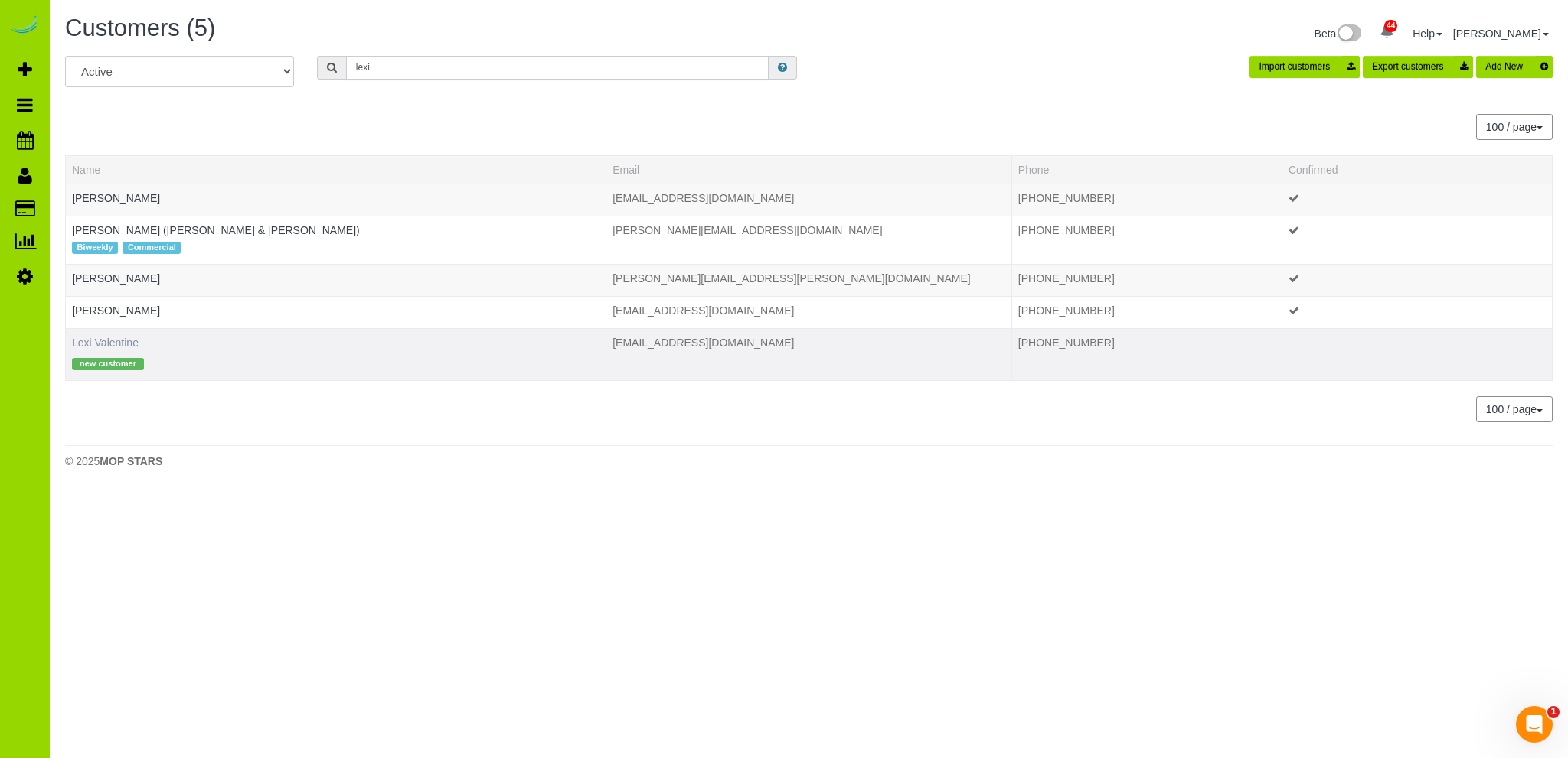
type input "lexi"
click at [116, 339] on link "Lexi Valentine" at bounding box center [106, 343] width 67 height 12
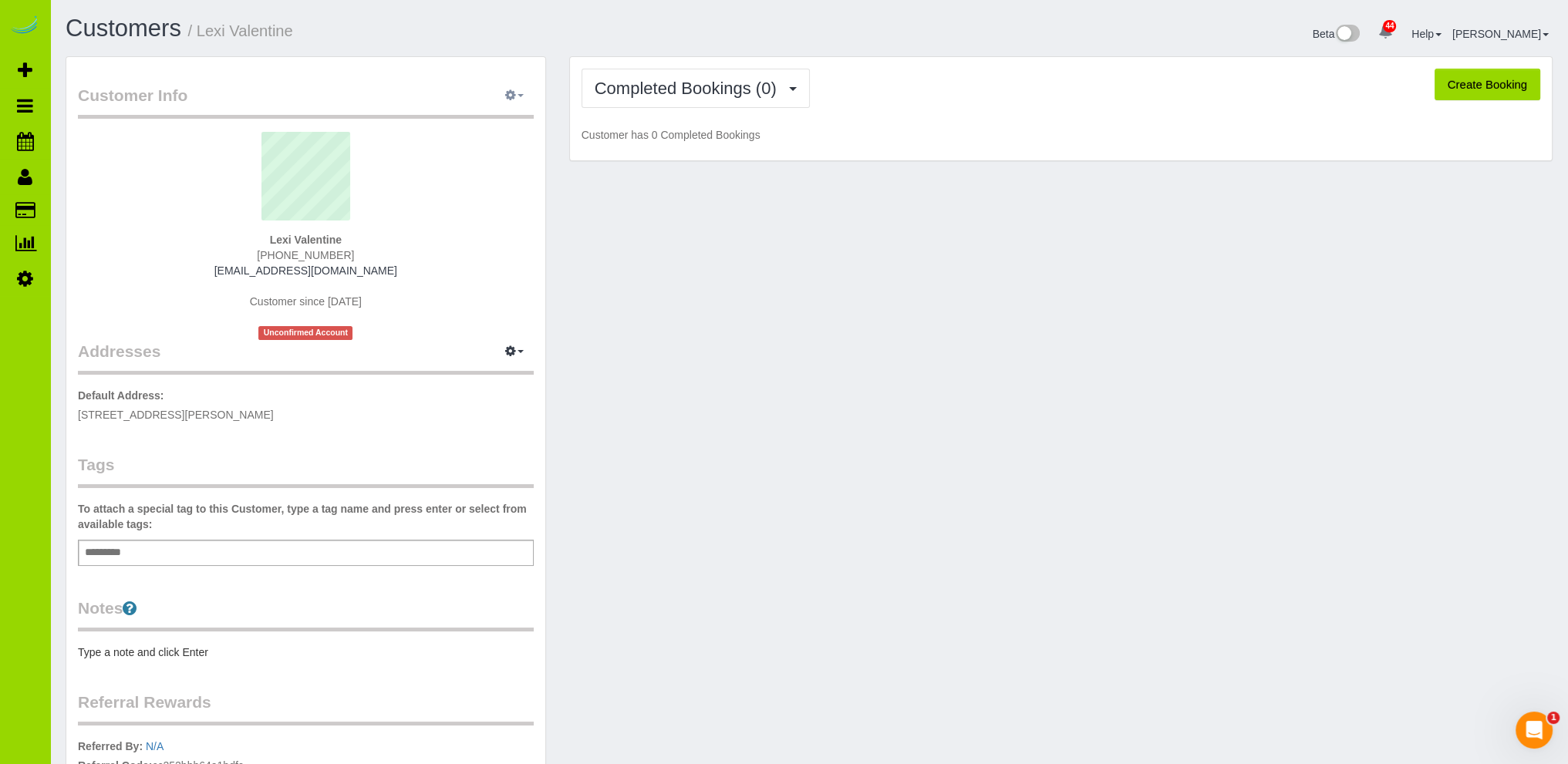
click at [514, 92] on icon "button" at bounding box center [511, 94] width 10 height 10
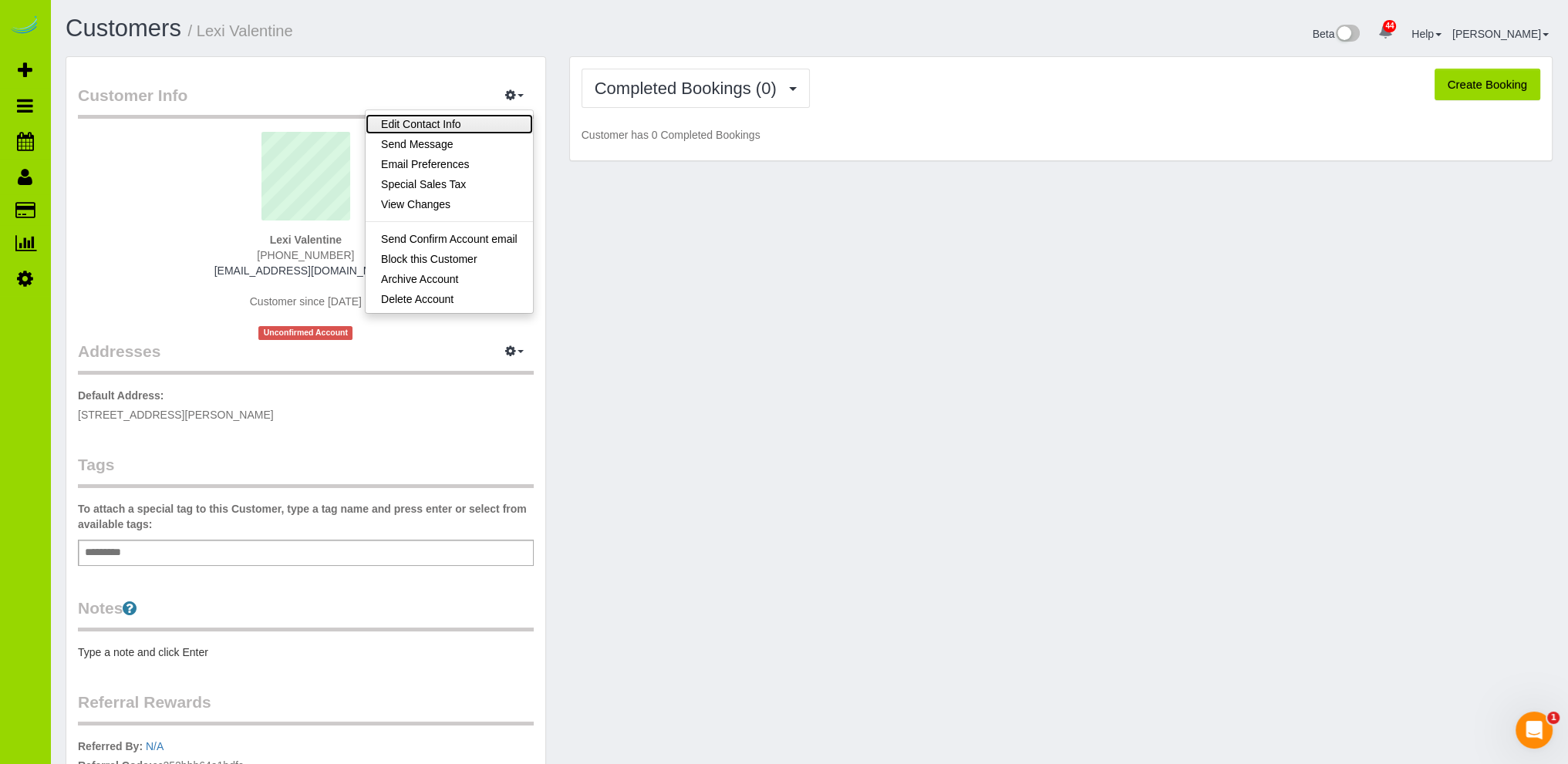
click at [437, 122] on link "Edit Contact Info" at bounding box center [449, 124] width 167 height 20
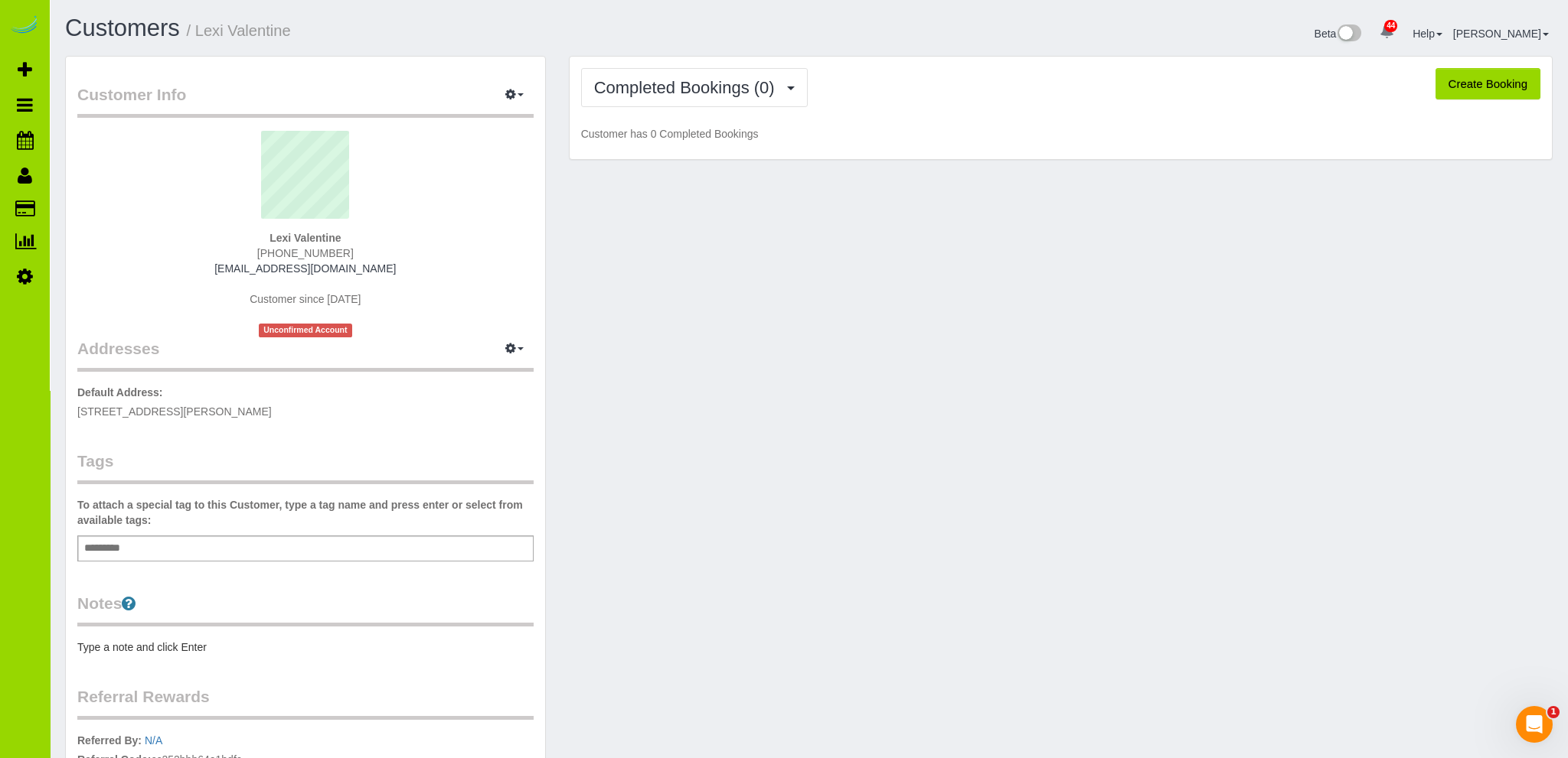
select select "CO"
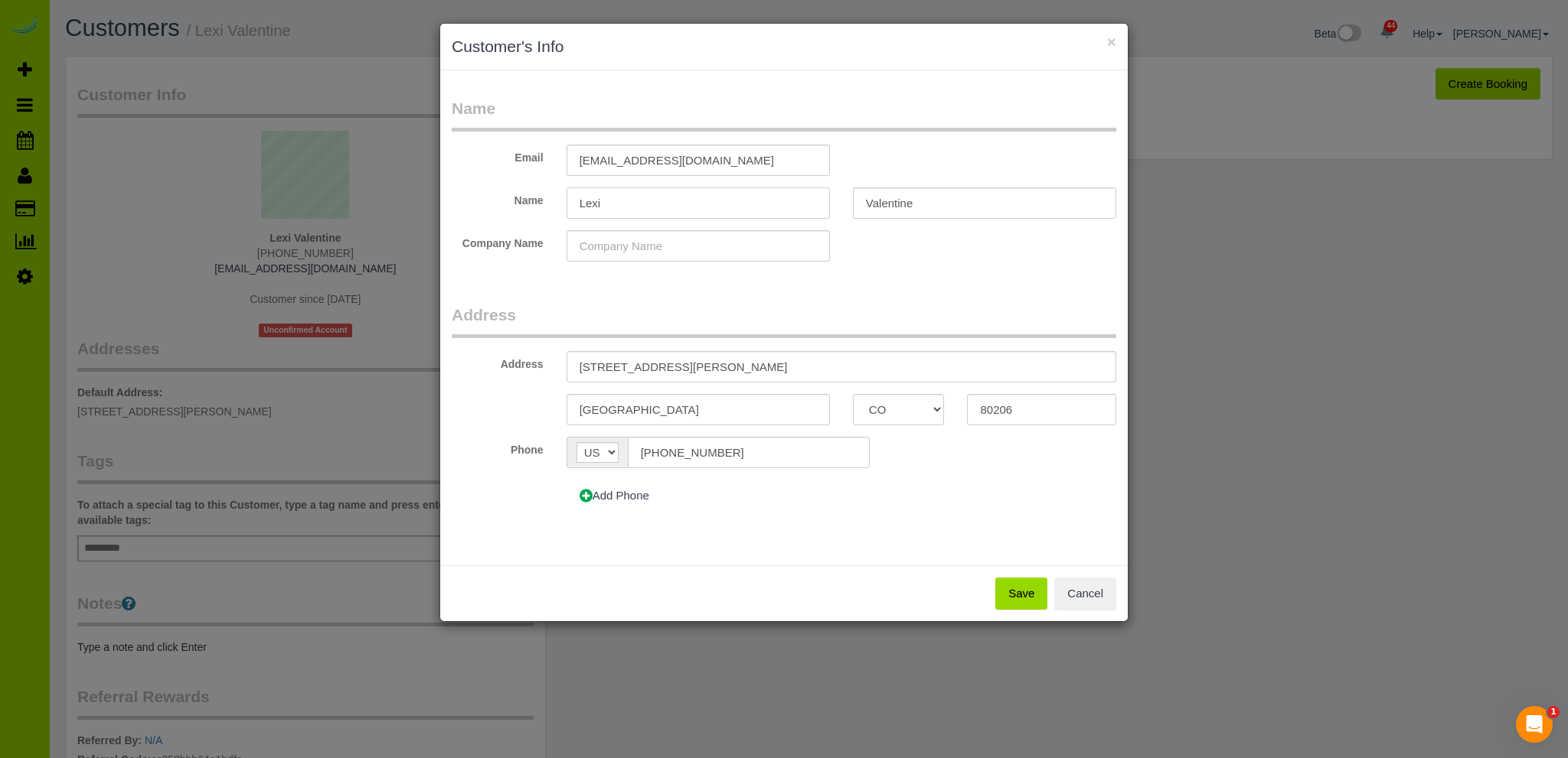
drag, startPoint x: 665, startPoint y: 193, endPoint x: 528, endPoint y: 197, distance: 137.1
click at [534, 197] on div "Name Lexi Valentine" at bounding box center [784, 203] width 687 height 32
click at [583, 202] on input "carrie" at bounding box center [698, 203] width 264 height 32
type input "Carrie"
click at [971, 201] on input "Valentine" at bounding box center [984, 203] width 264 height 32
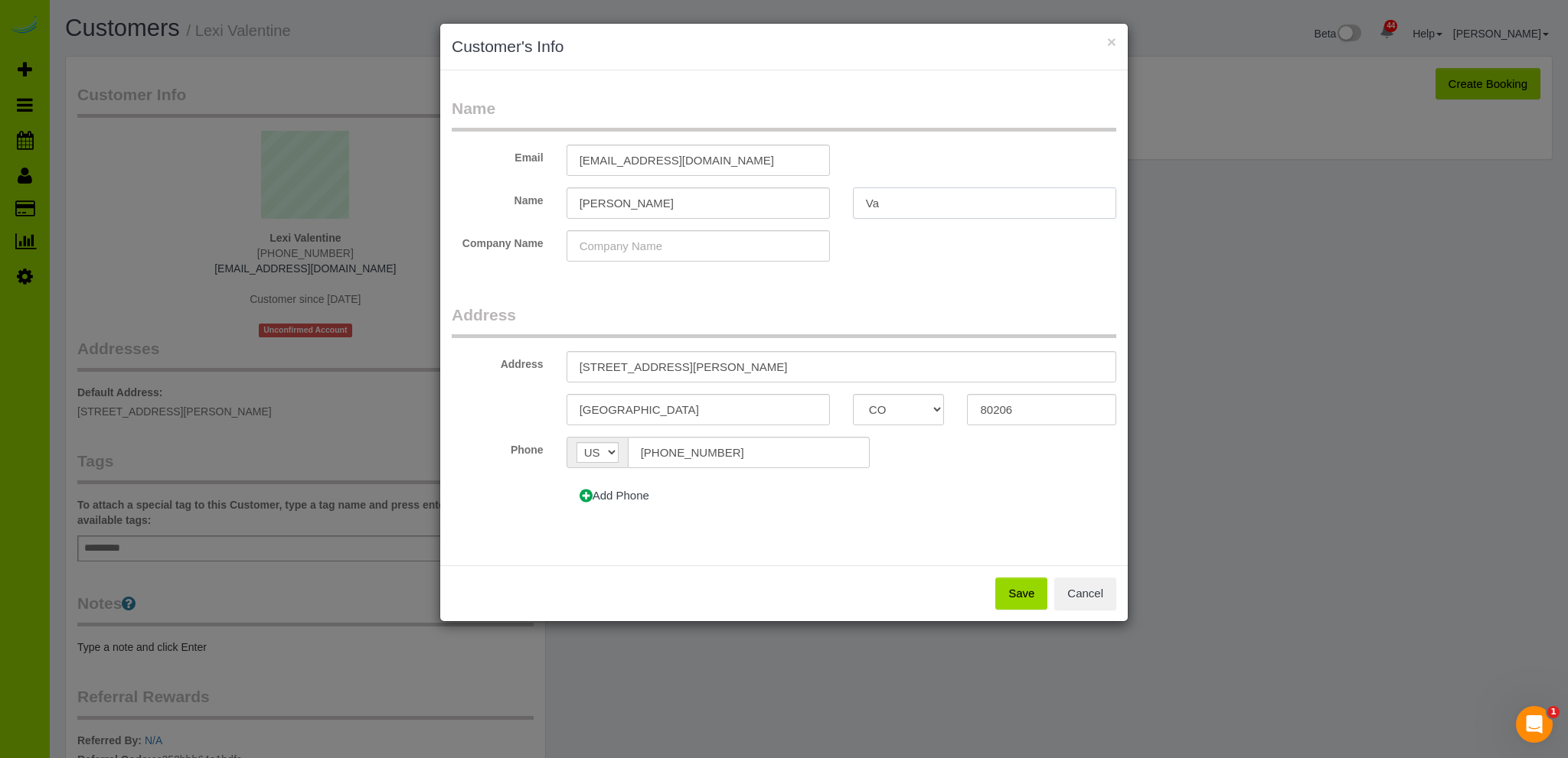
type input "V"
type input "Duran"
drag, startPoint x: 732, startPoint y: 160, endPoint x: 464, endPoint y: 155, distance: 268.0
click at [471, 155] on div "Email lexi.valentine@cbrealty.com" at bounding box center [784, 160] width 687 height 32
type input "[PERSON_NAME][EMAIL_ADDRESS][DOMAIN_NAME]"
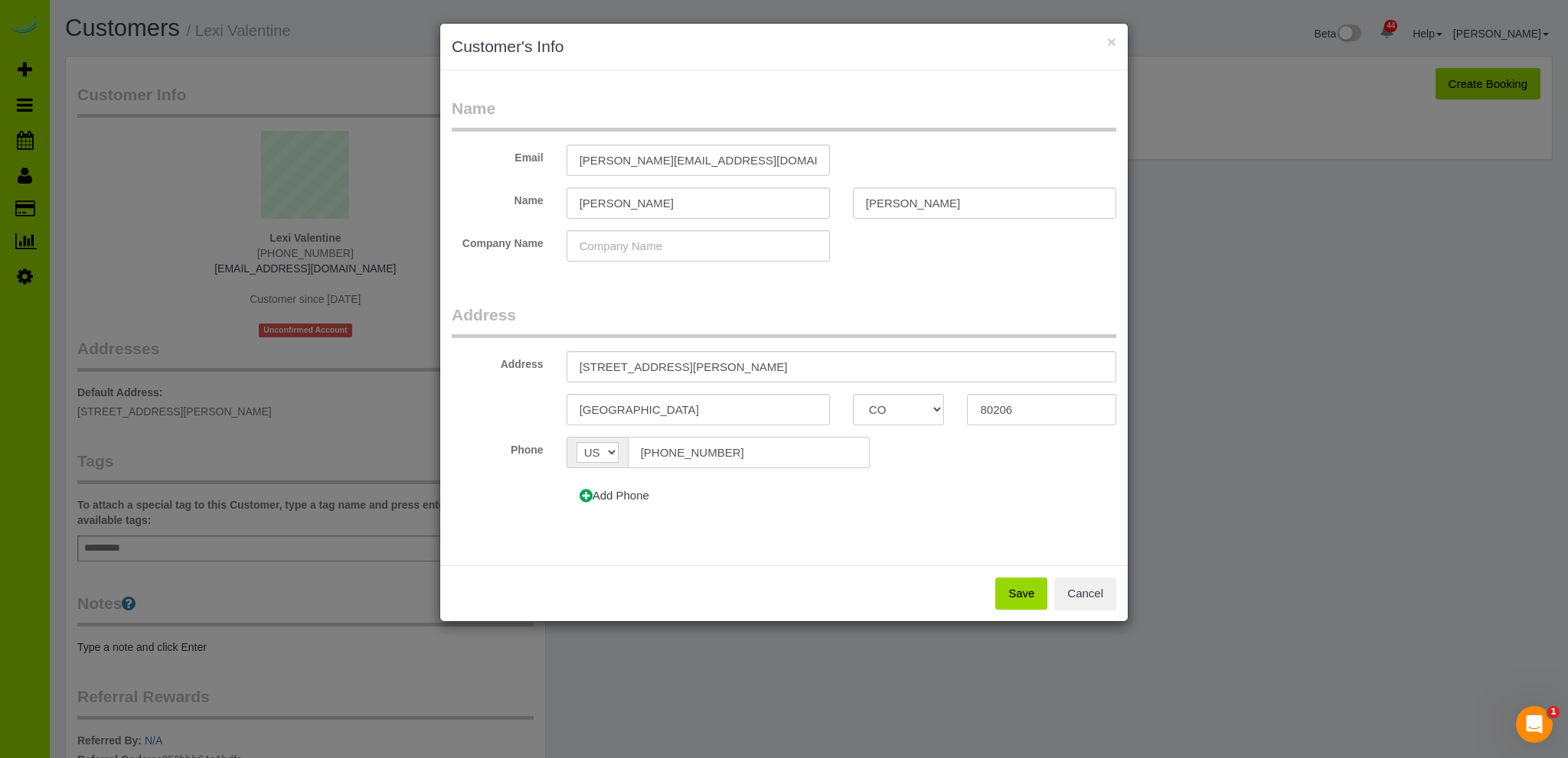
drag, startPoint x: 740, startPoint y: 452, endPoint x: 488, endPoint y: 437, distance: 252.4
click at [488, 437] on div "Phone AF AL DZ AD AO AI AQ AG AR AM AW AU AT AZ BS BH BD BB BY BE BZ BJ BM BT B…" at bounding box center [784, 452] width 687 height 32
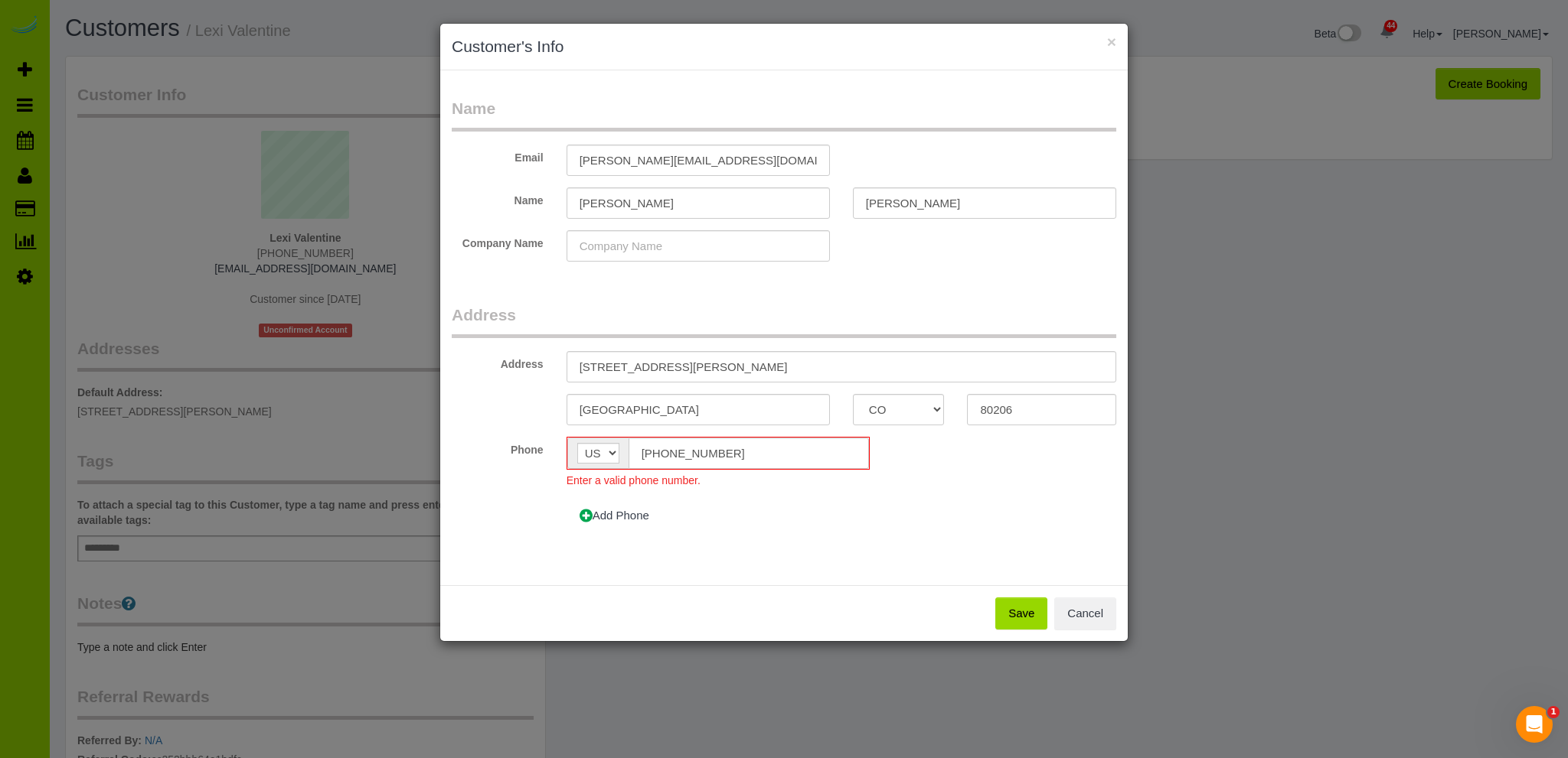
drag, startPoint x: 936, startPoint y: 556, endPoint x: 927, endPoint y: 536, distance: 21.9
click at [936, 551] on div "Name Email carrie.duran11@gmail.com Name Carrie Duran Company Name Address Addr…" at bounding box center [784, 328] width 687 height 515
click at [662, 453] on input "(722) 222-5555" at bounding box center [749, 453] width 240 height 32
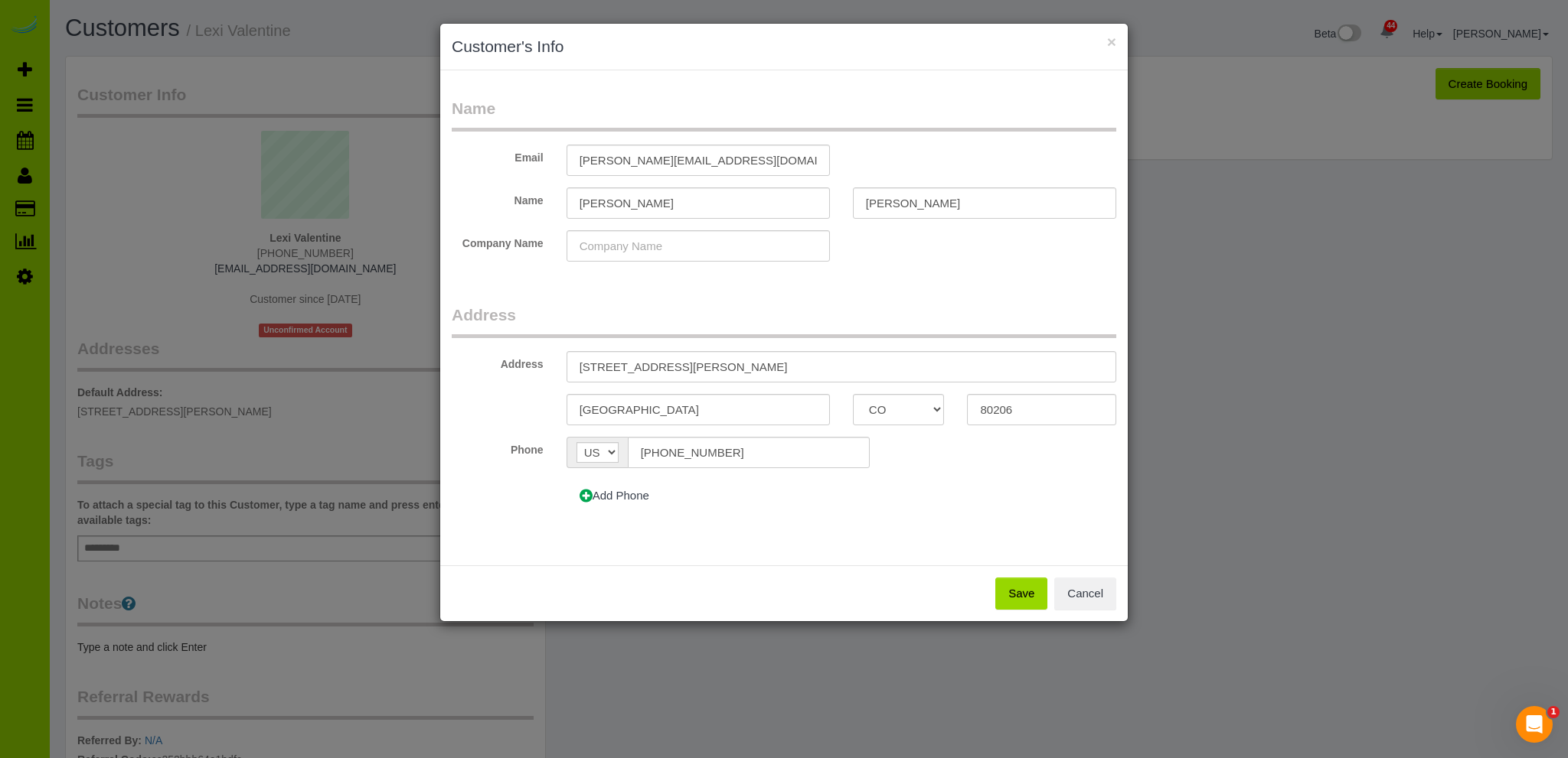
click at [706, 518] on fieldset "Address Address 47 Harrison St. Denver AK AL AR AZ CA CO CT DC DE FL GA HI IA I…" at bounding box center [784, 414] width 665 height 220
click at [664, 452] on input "(720) 222-5555" at bounding box center [749, 452] width 242 height 32
type input "[PHONE_NUMBER]"
click at [743, 499] on div "Add Phone" at bounding box center [726, 495] width 343 height 32
click at [1018, 589] on button "Save" at bounding box center [1021, 593] width 52 height 32
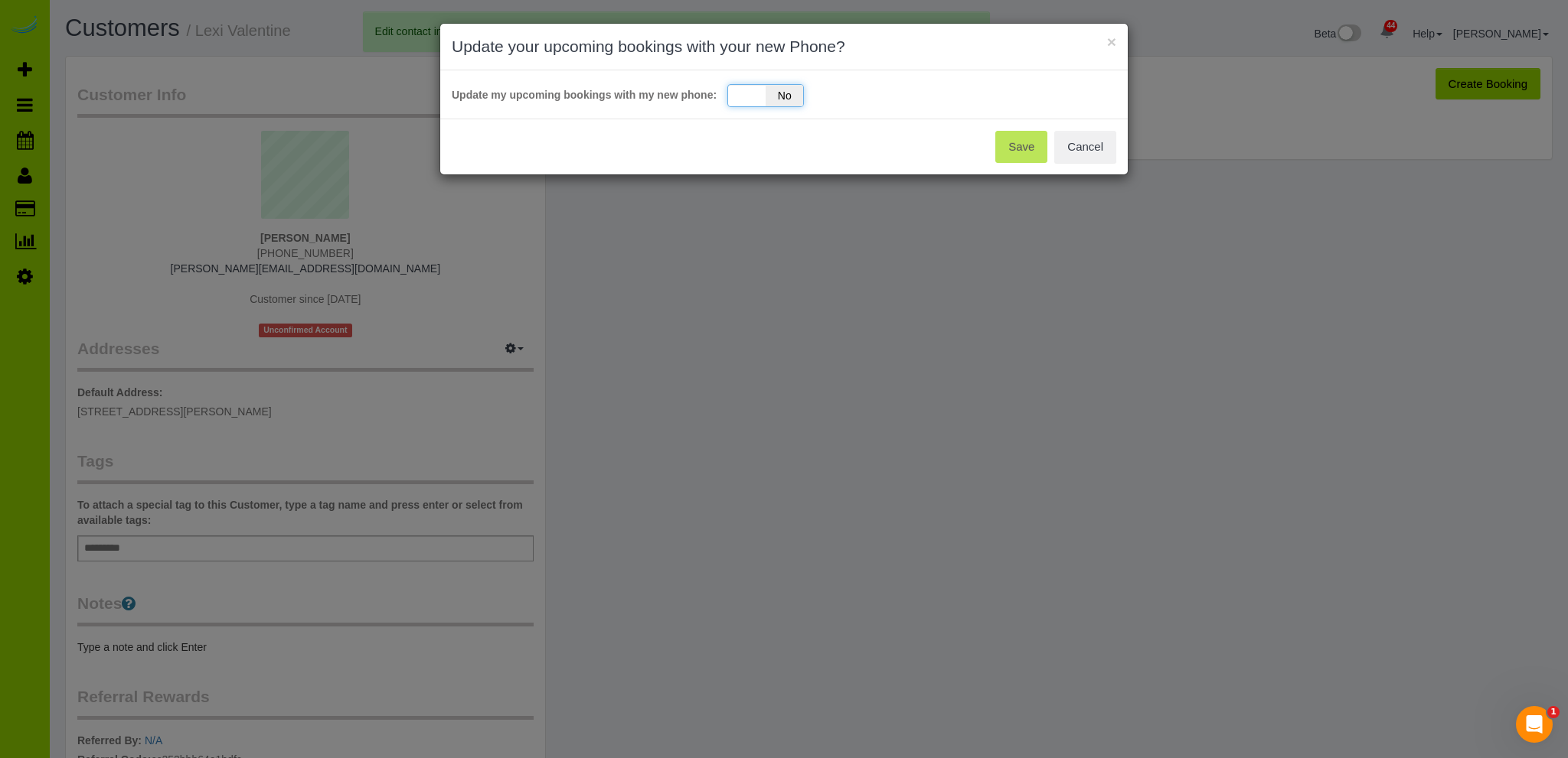
click at [750, 91] on div "Yes No" at bounding box center [765, 95] width 76 height 23
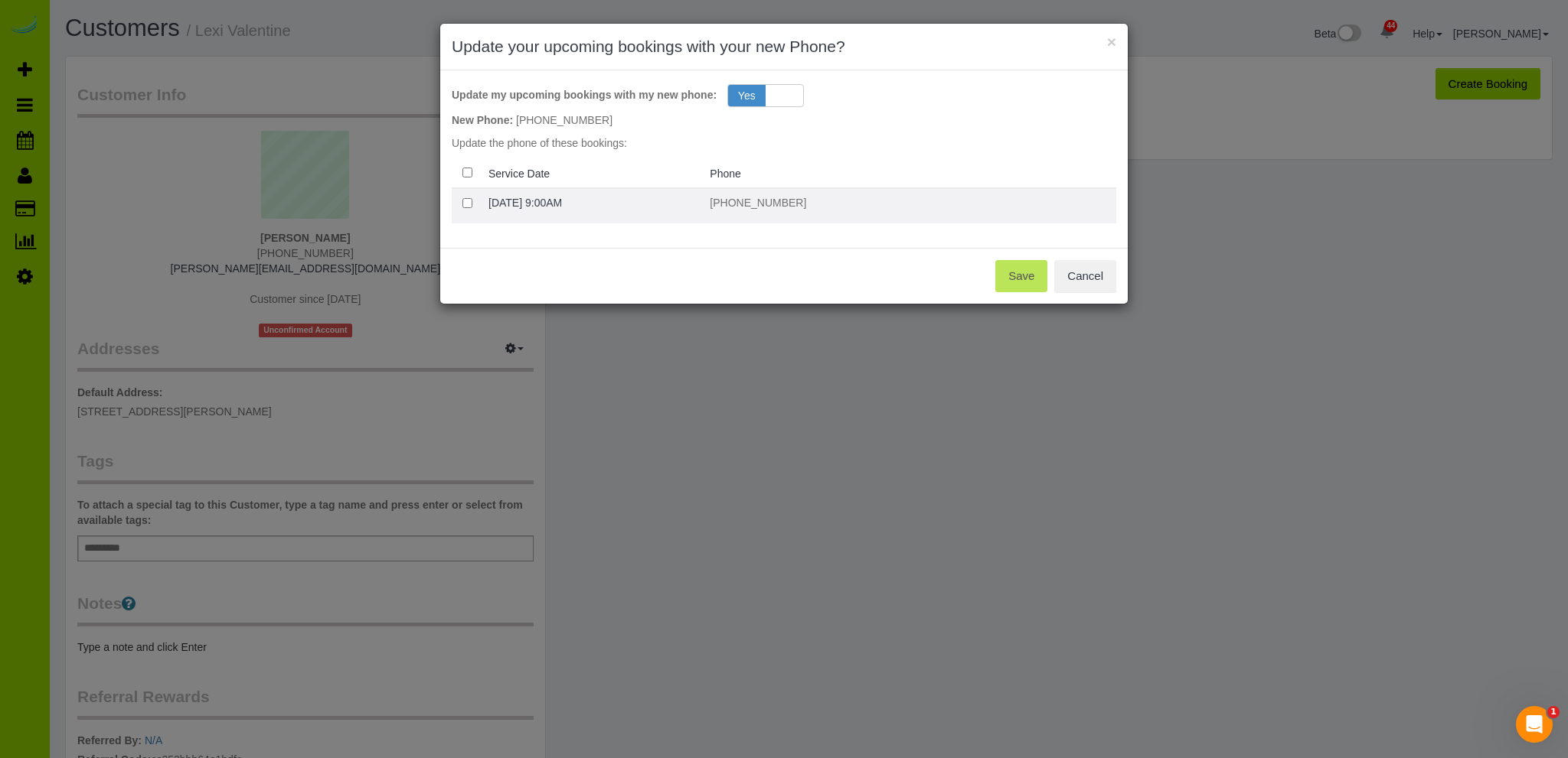
click at [471, 197] on td at bounding box center [467, 205] width 31 height 35
click at [1026, 268] on button "Save" at bounding box center [1021, 276] width 52 height 32
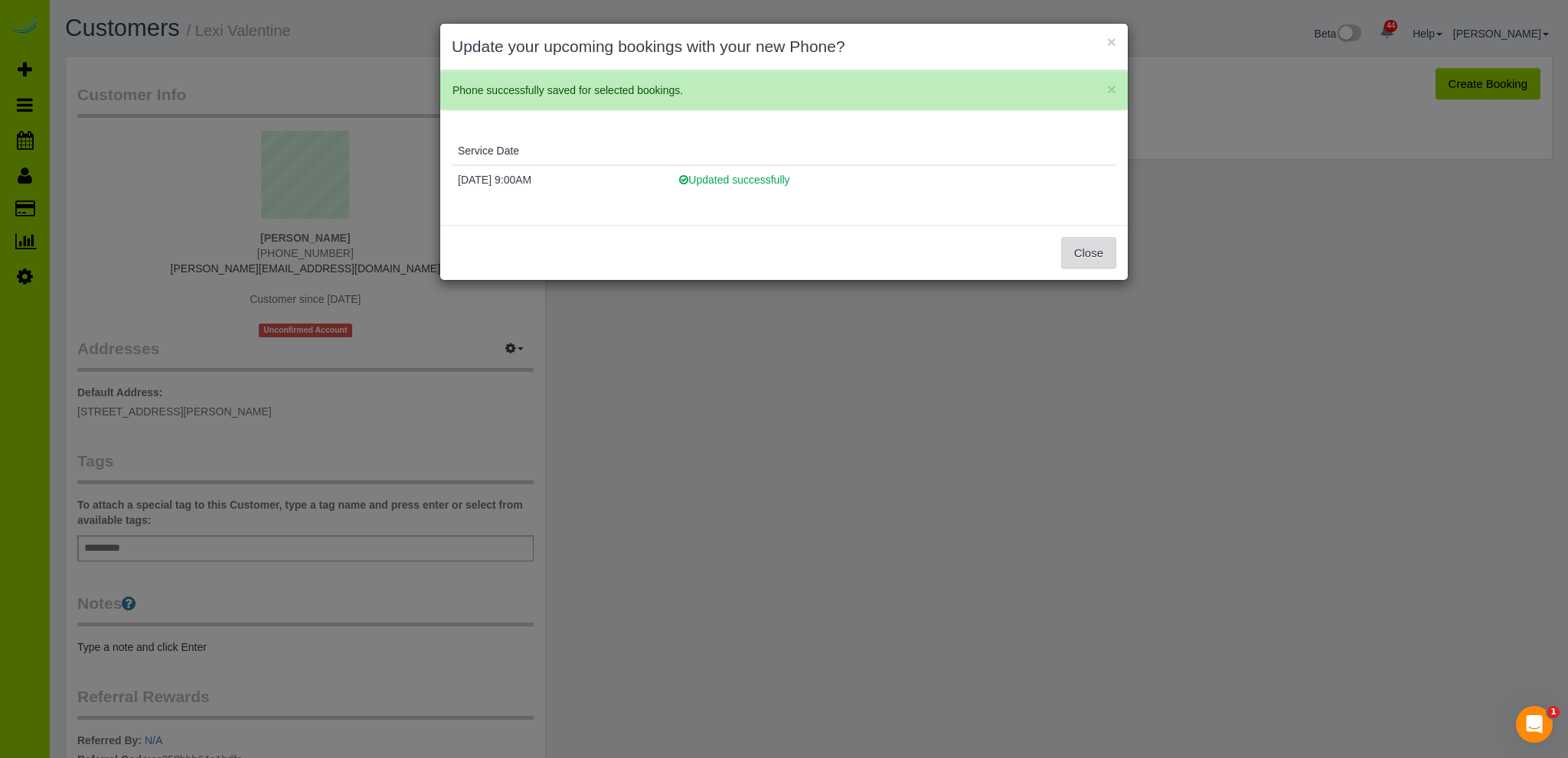
click at [1091, 250] on button "Close" at bounding box center [1089, 252] width 55 height 32
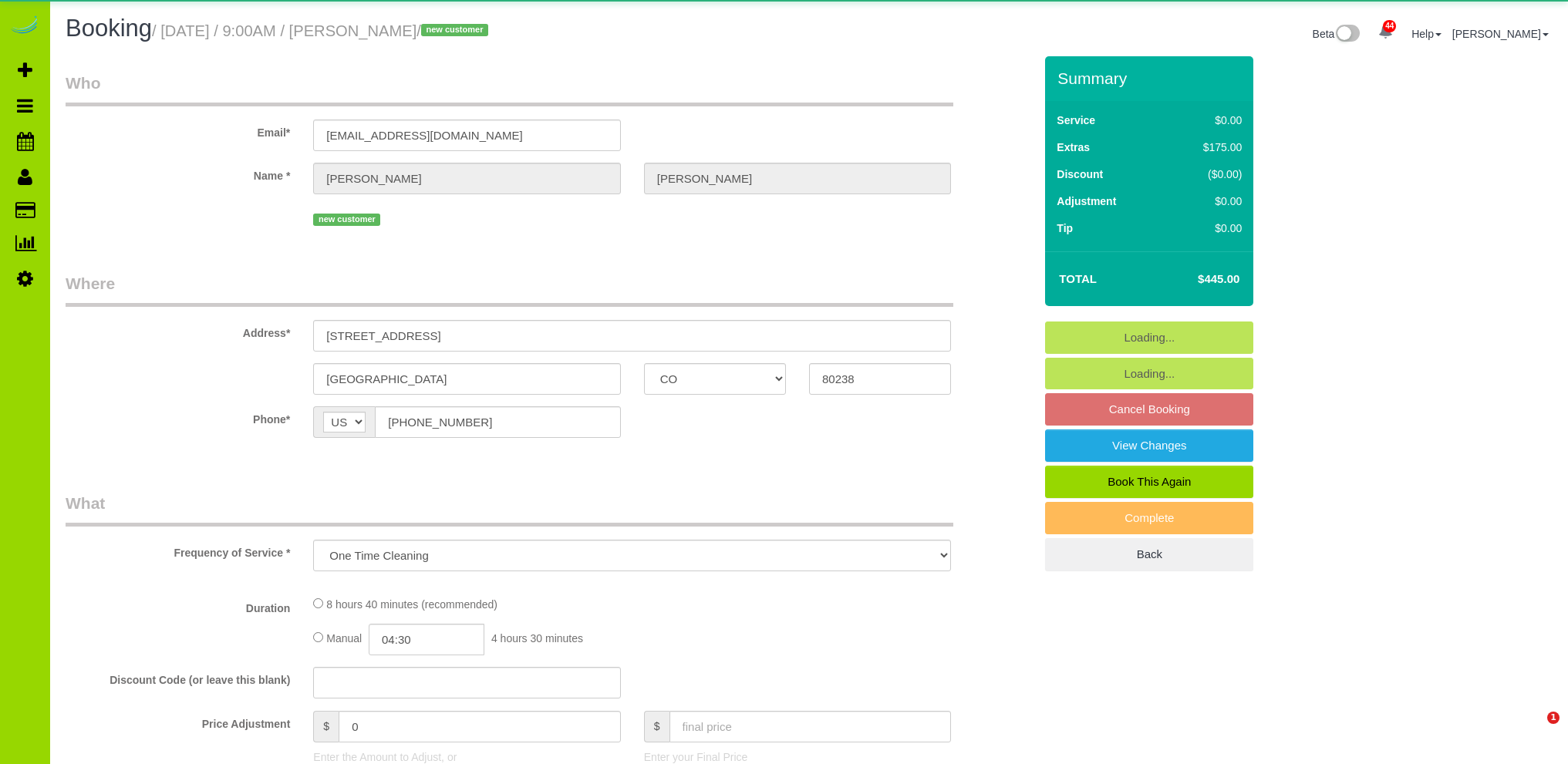
select select "CO"
select select "object:892"
select select "spot6"
select select "number:4"
select select "number:14"
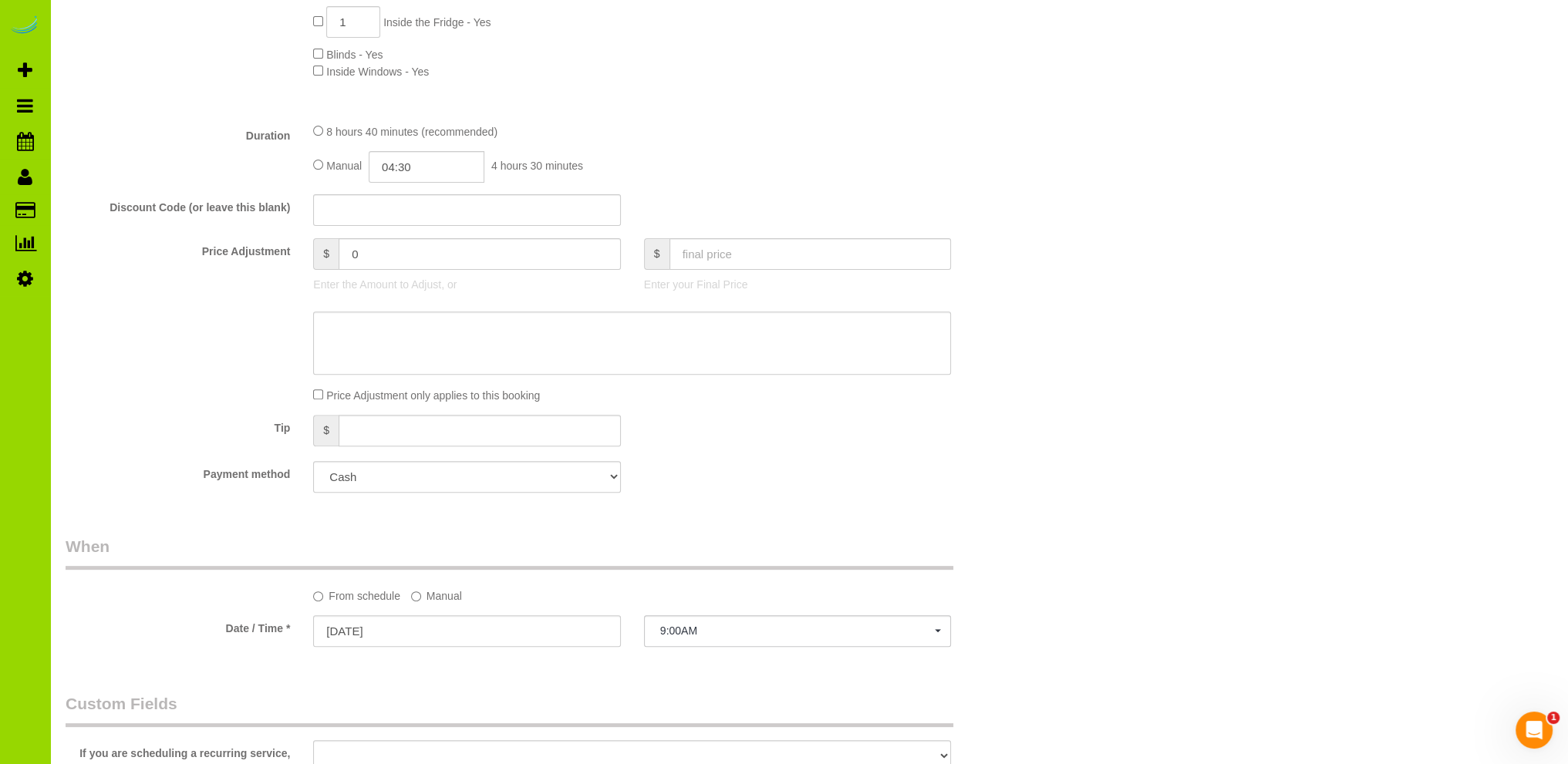
scroll to position [771, 0]
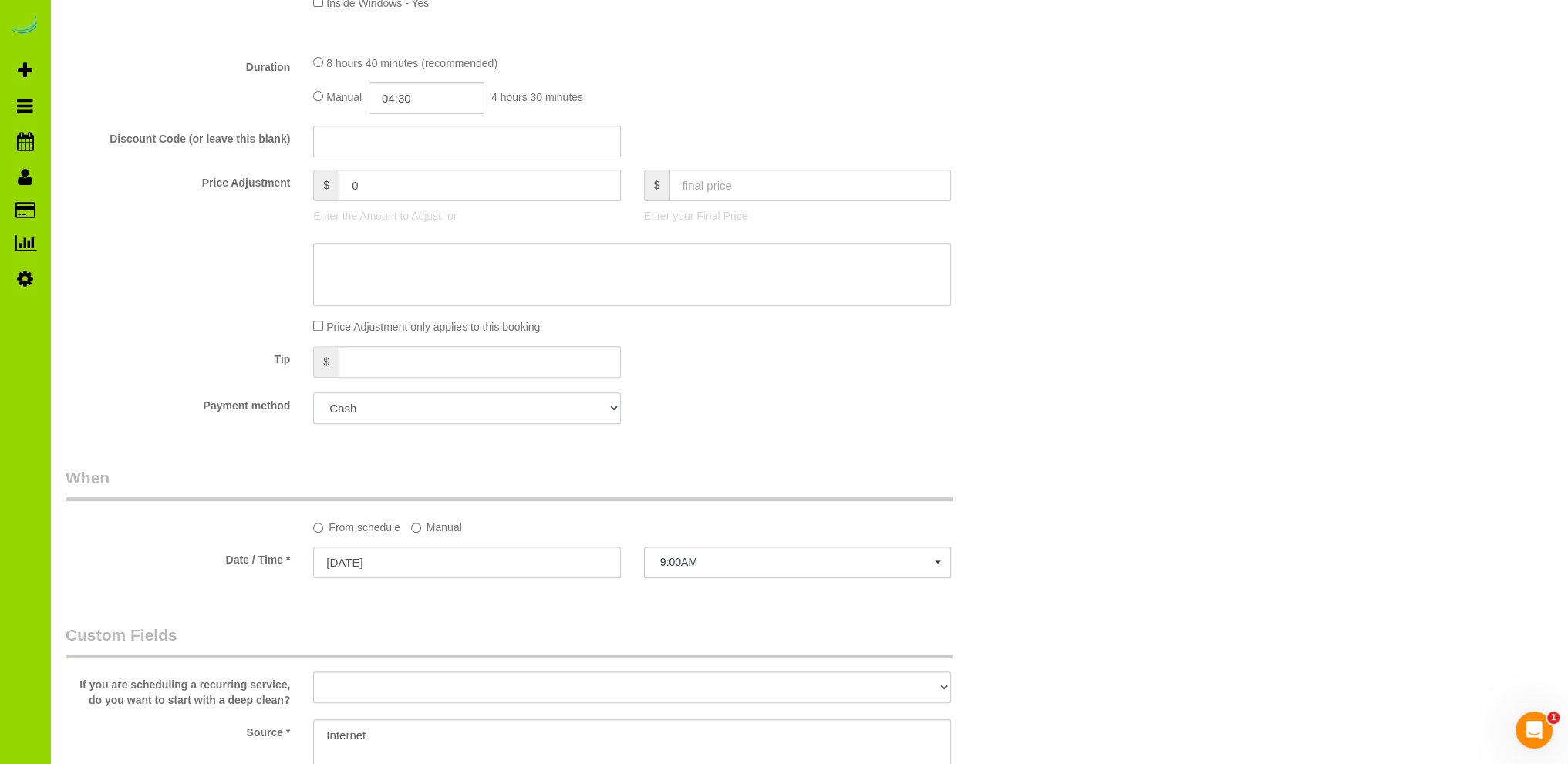
click at [582, 408] on select "Add Credit Card Cash Check Paypal" at bounding box center [466, 408] width 307 height 32
click at [826, 420] on div "Payment method Add Credit Card Cash Check Paypal" at bounding box center [549, 408] width 991 height 32
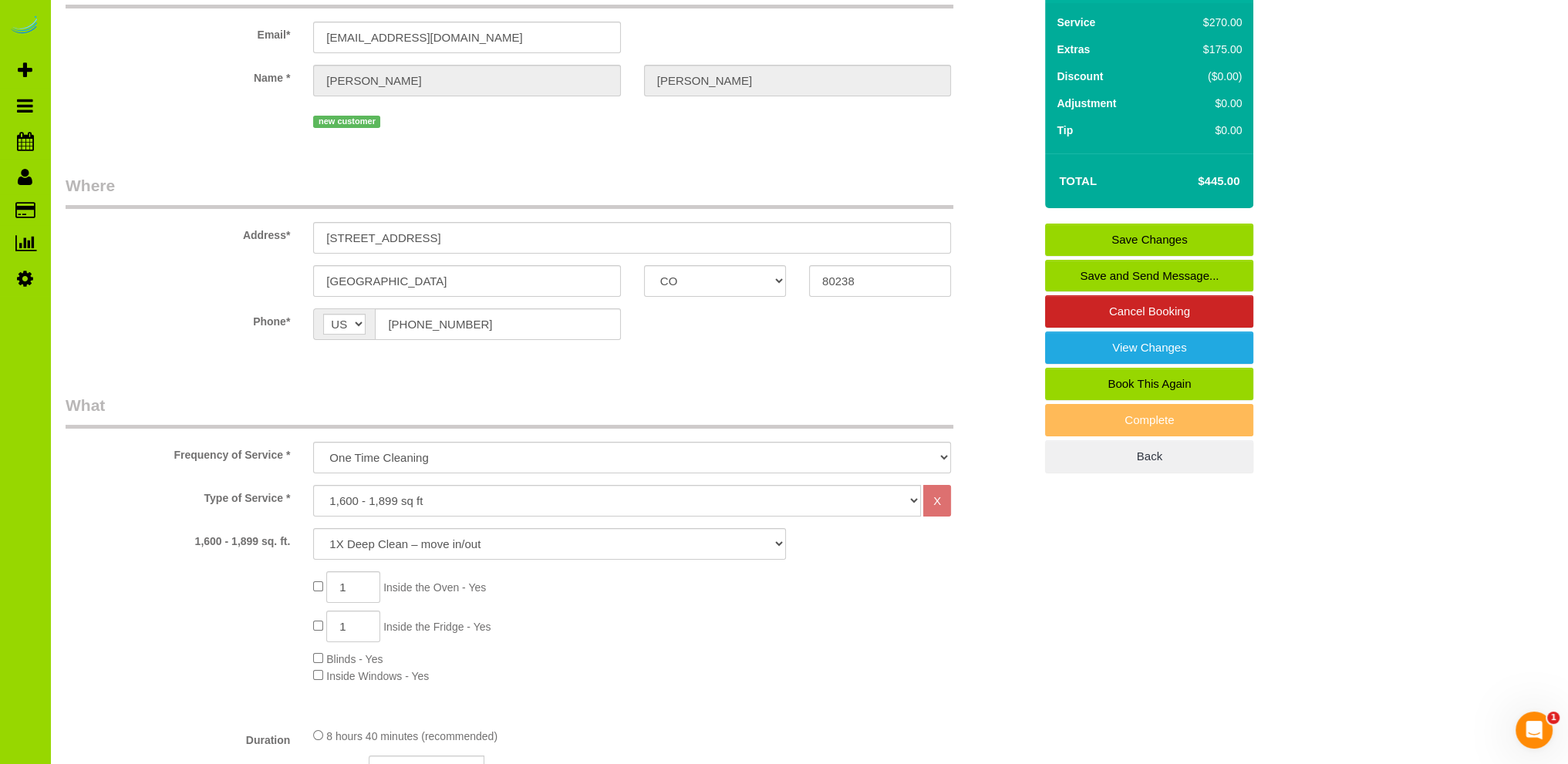
scroll to position [0, 0]
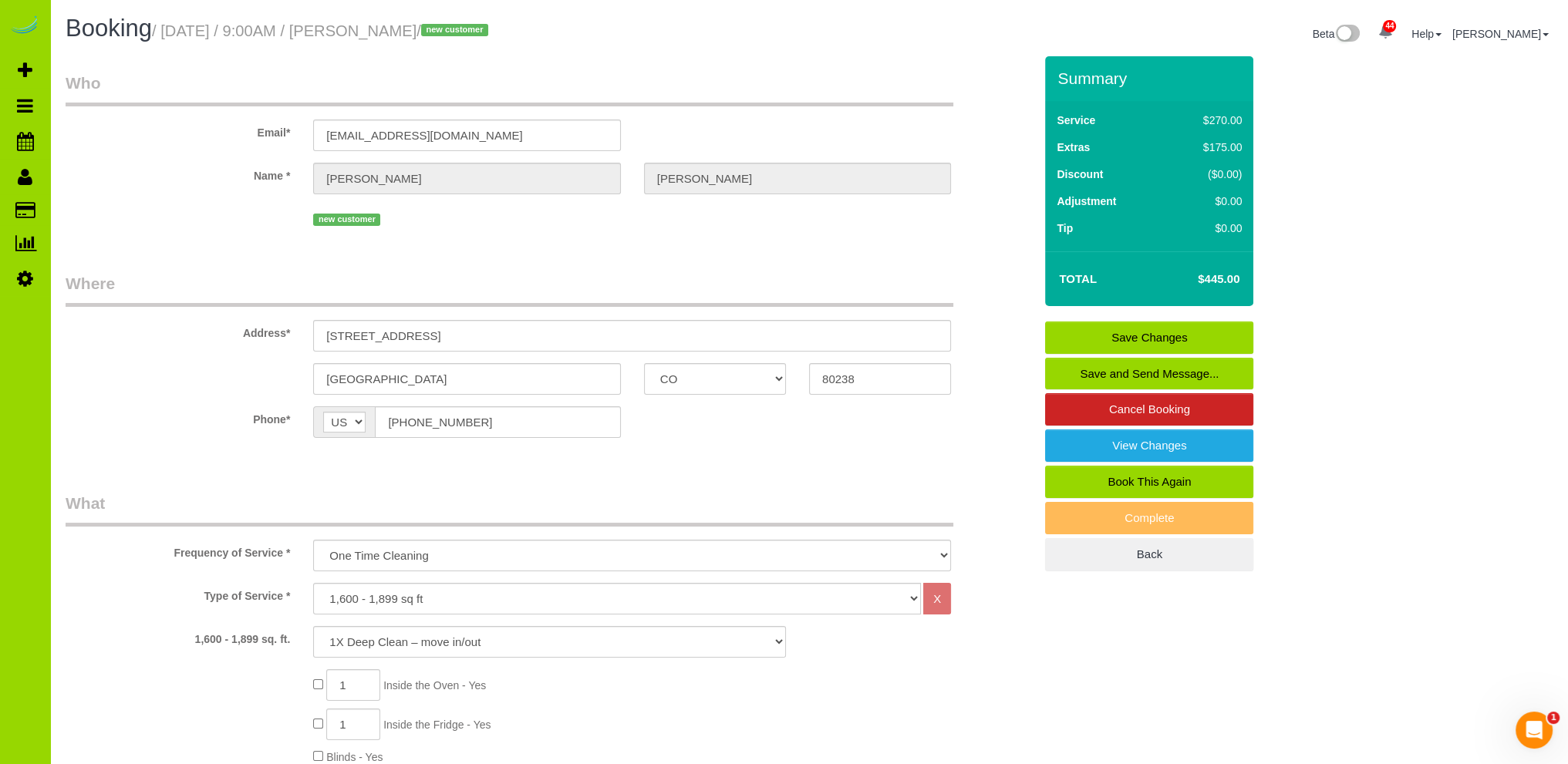
click at [679, 228] on div "new customer" at bounding box center [632, 218] width 638 height 24
drag, startPoint x: 504, startPoint y: 125, endPoint x: 260, endPoint y: 100, distance: 245.3
click at [260, 100] on fieldset "Who Email* unequal.faster8o@icloud.com Name * Katie Kocsis new customer" at bounding box center [549, 157] width 968 height 170
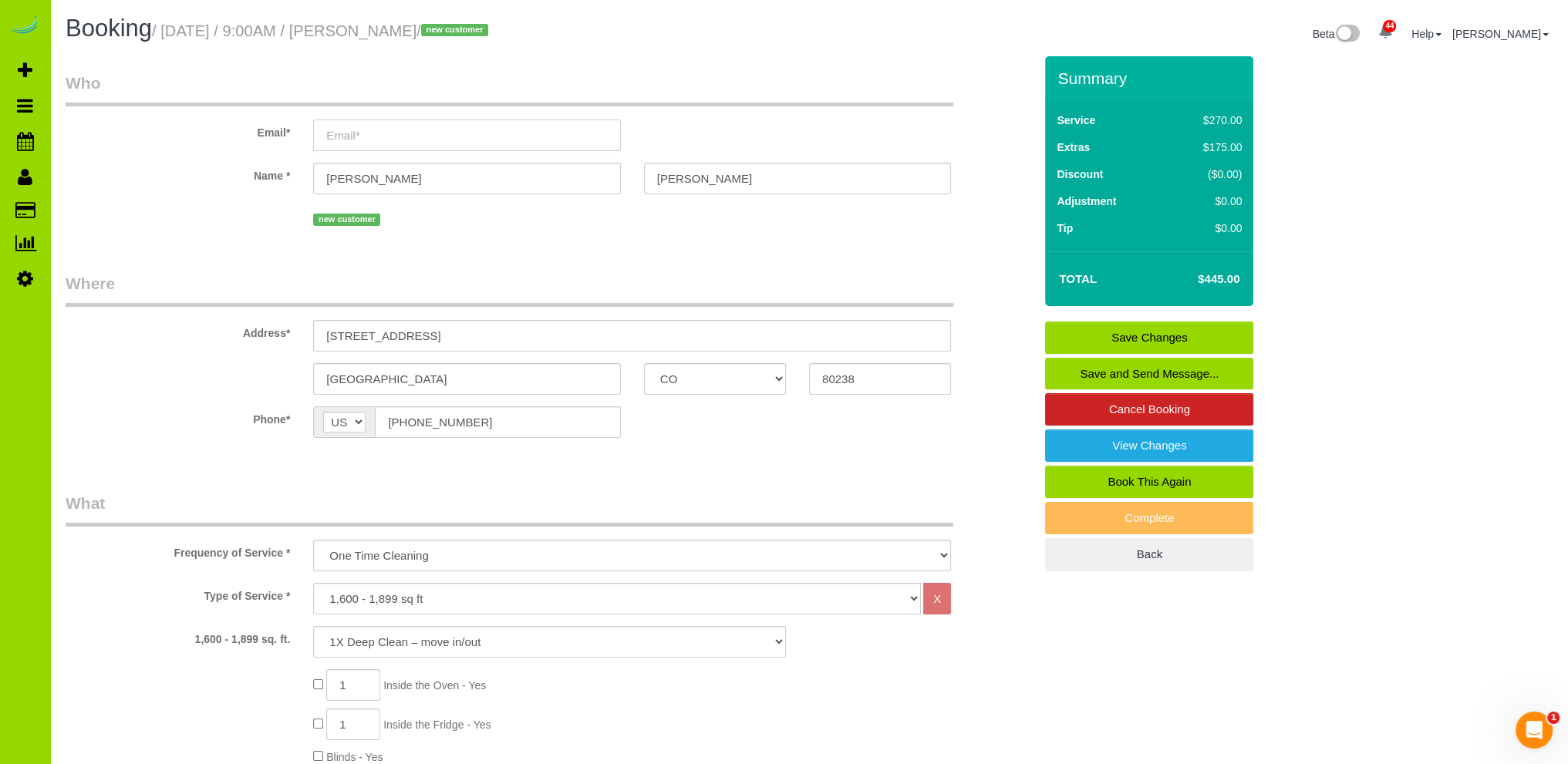
paste input "klblahnik@gmail.com"
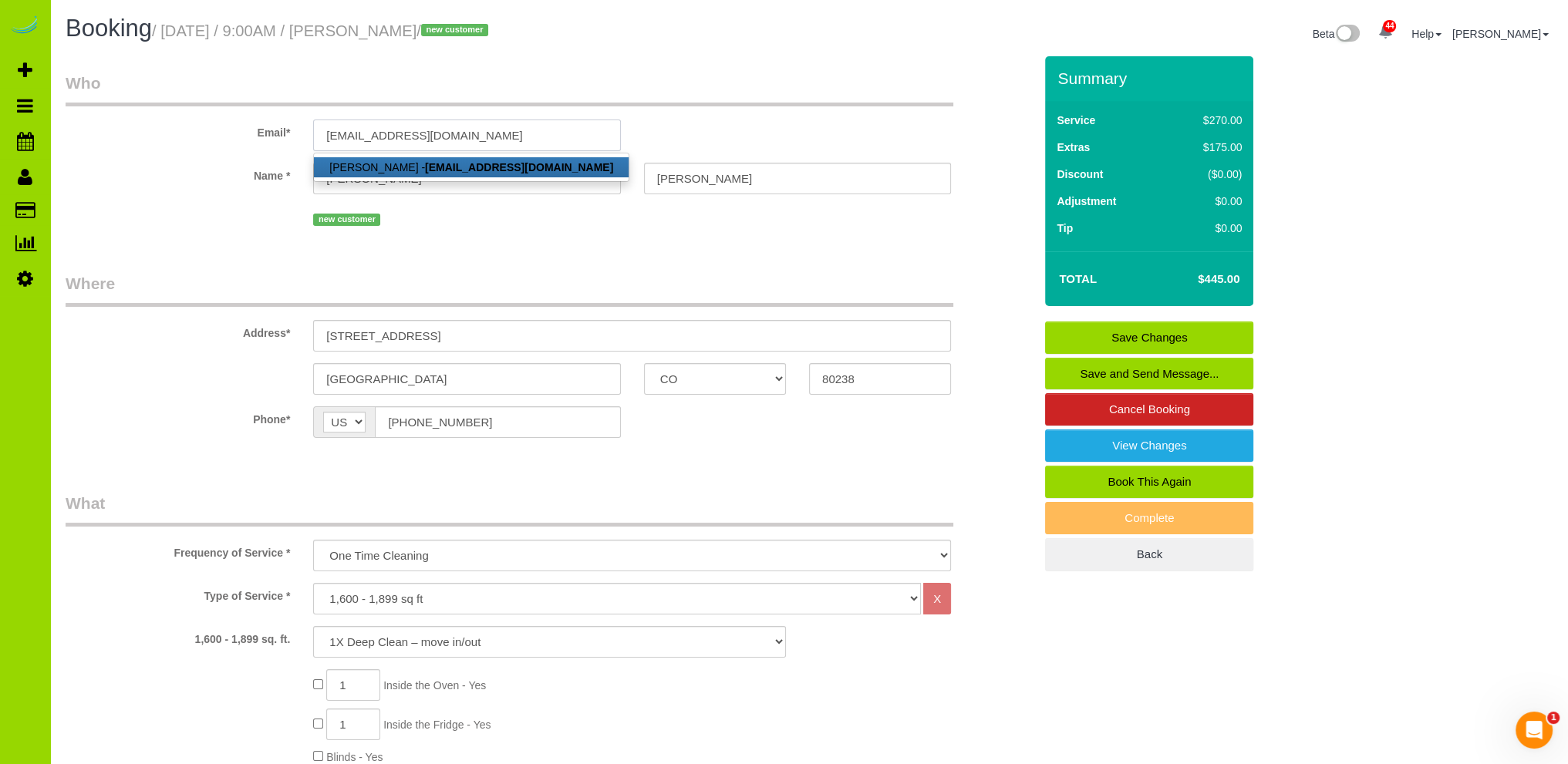
type input "klblahnik@gmail.com"
select select "string:fspay"
click at [557, 230] on div "new customer" at bounding box center [632, 218] width 638 height 24
select select "spot11"
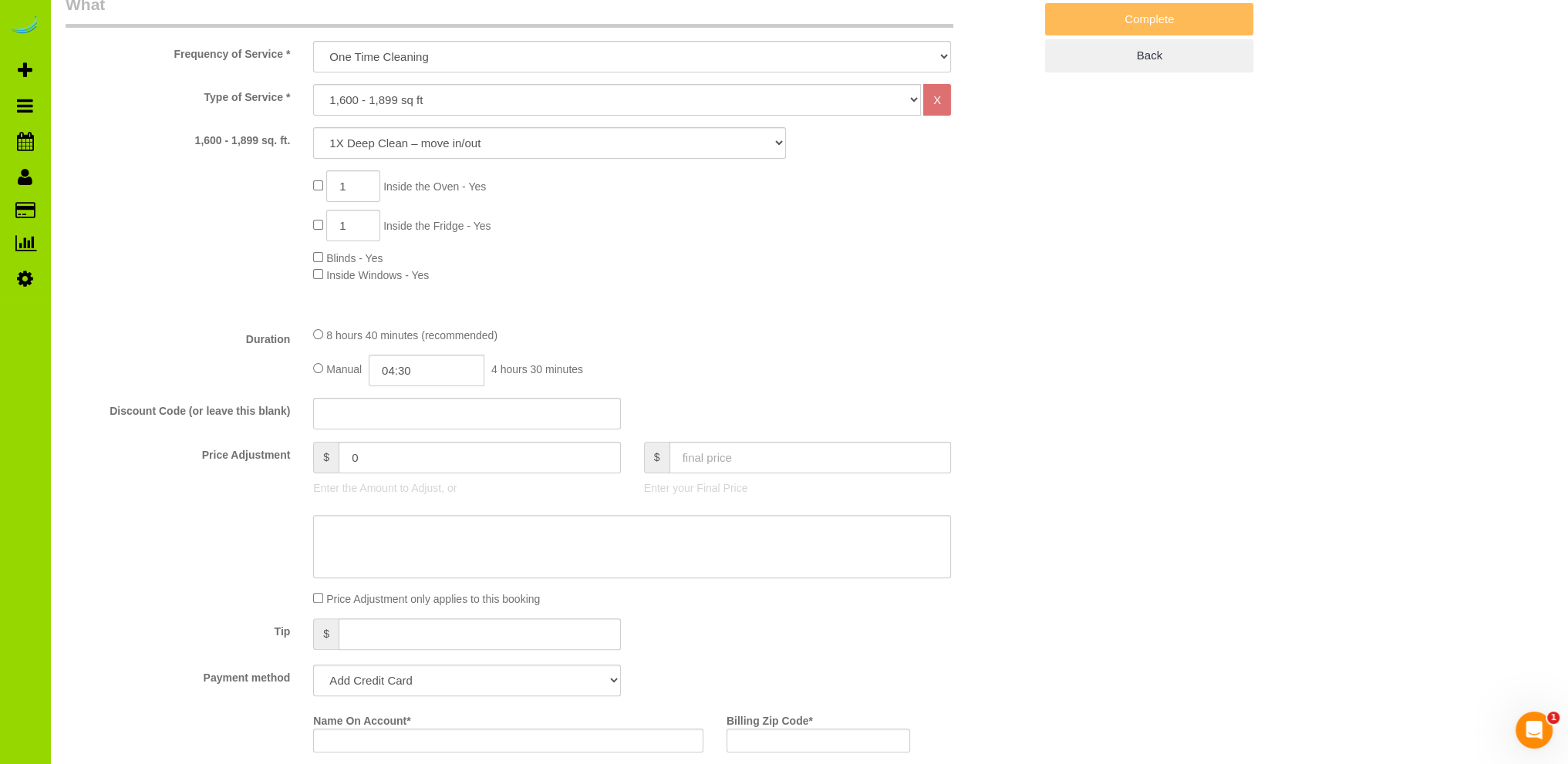
scroll to position [771, 0]
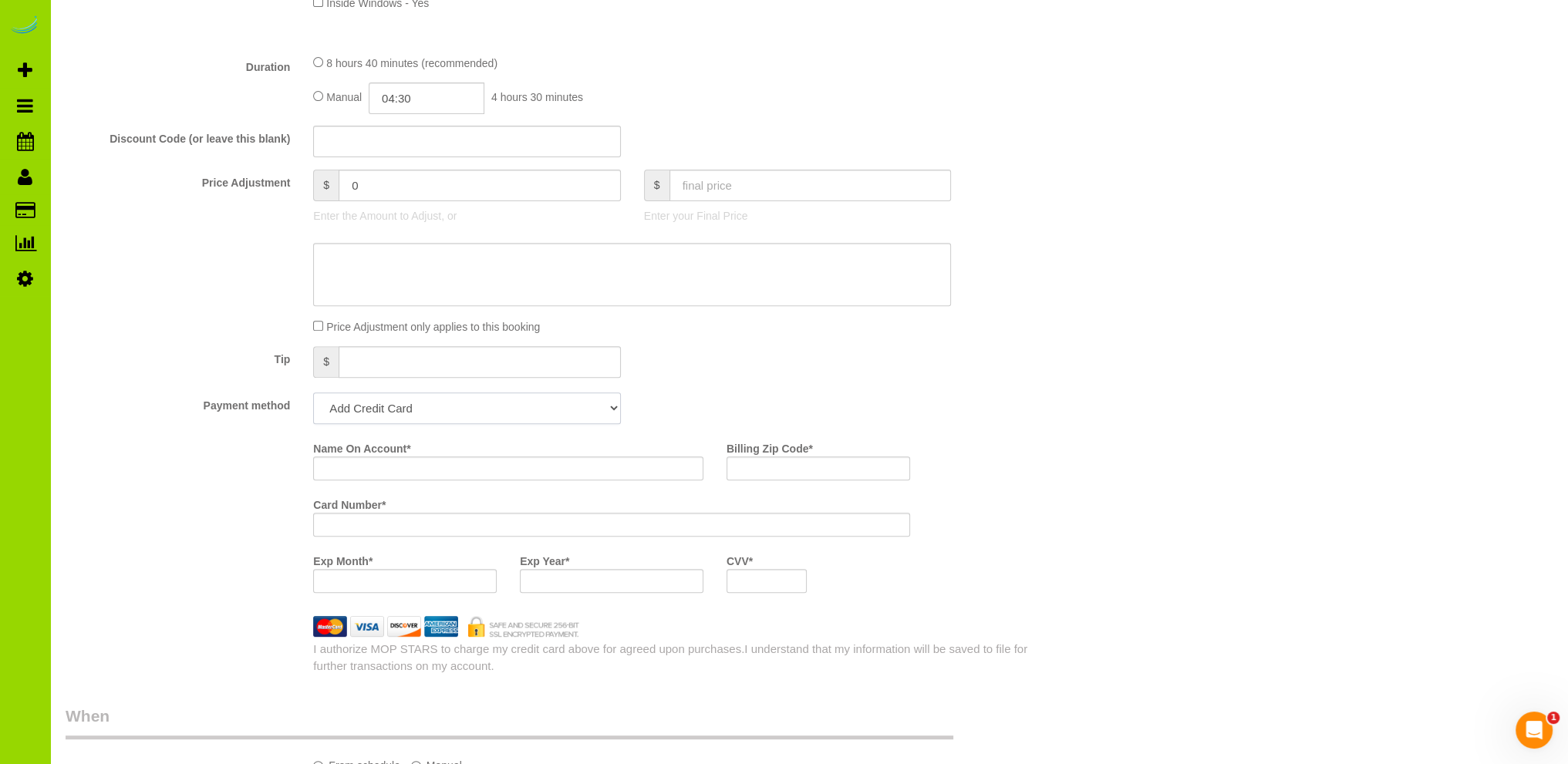
click at [497, 401] on select "Add Credit Card Cash Check Paypal" at bounding box center [466, 408] width 307 height 32
click at [680, 367] on div "Tip $" at bounding box center [549, 363] width 991 height 35
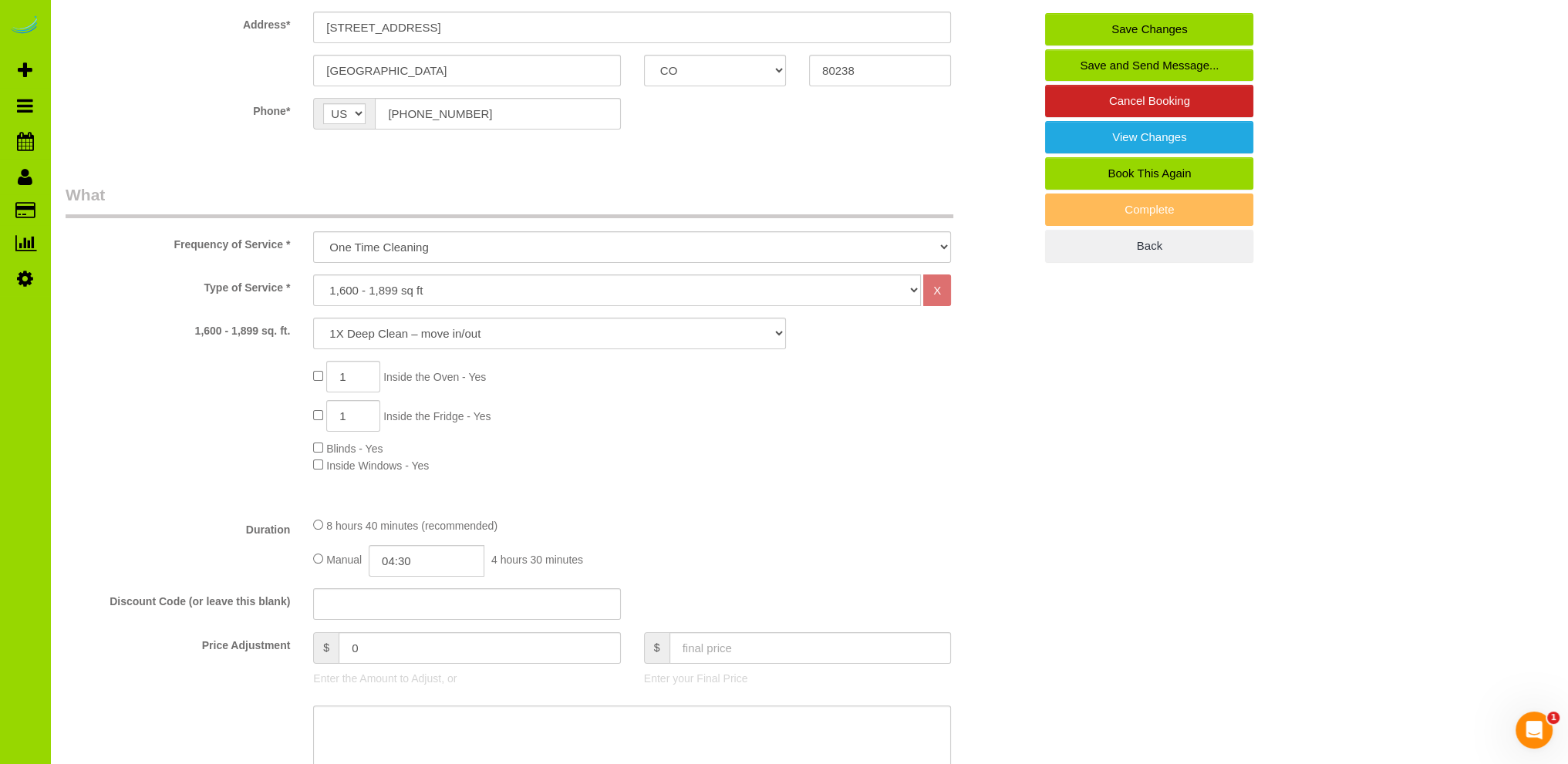
scroll to position [0, 0]
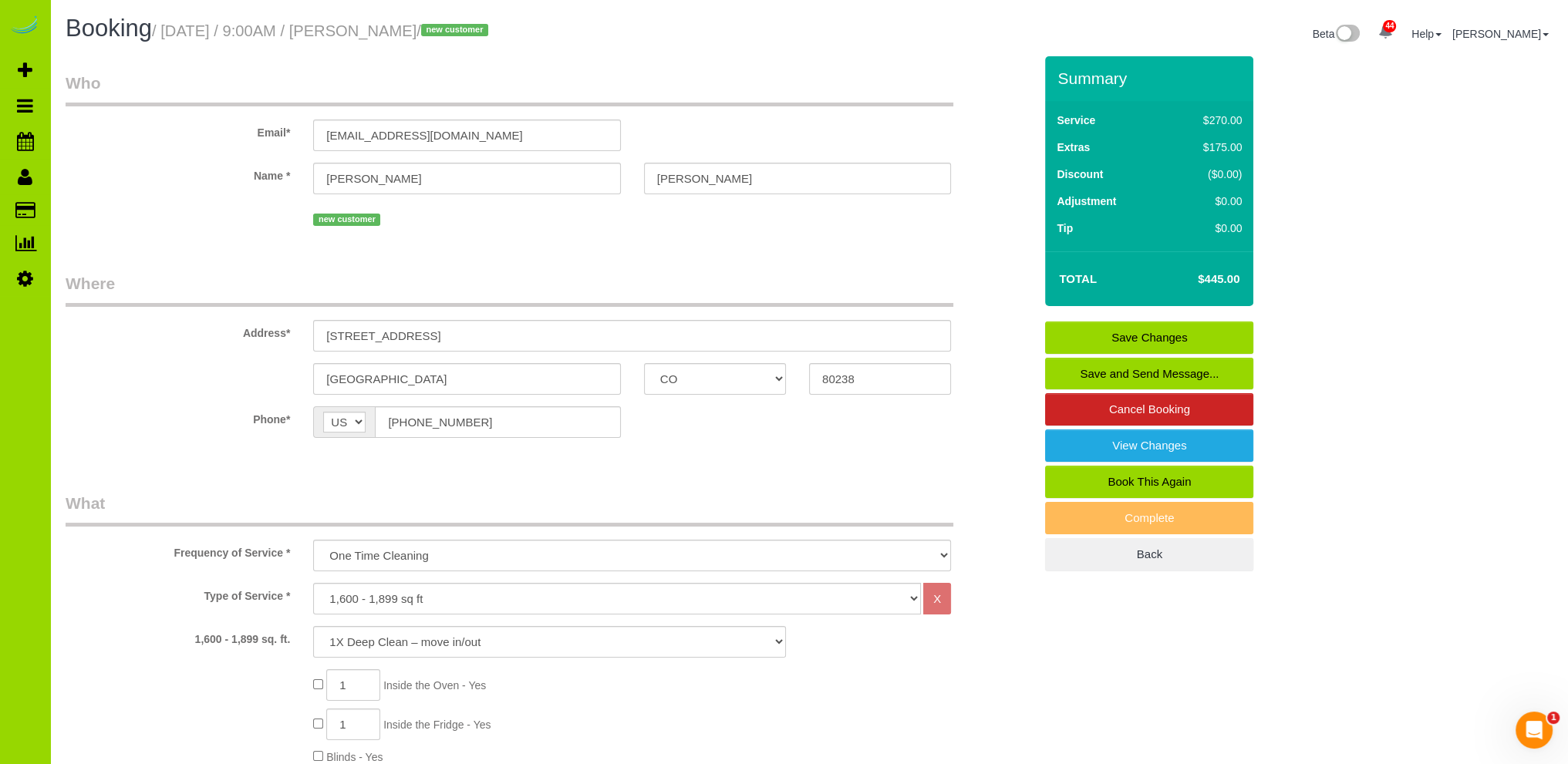
click at [1092, 335] on link "Save Changes" at bounding box center [1149, 337] width 209 height 32
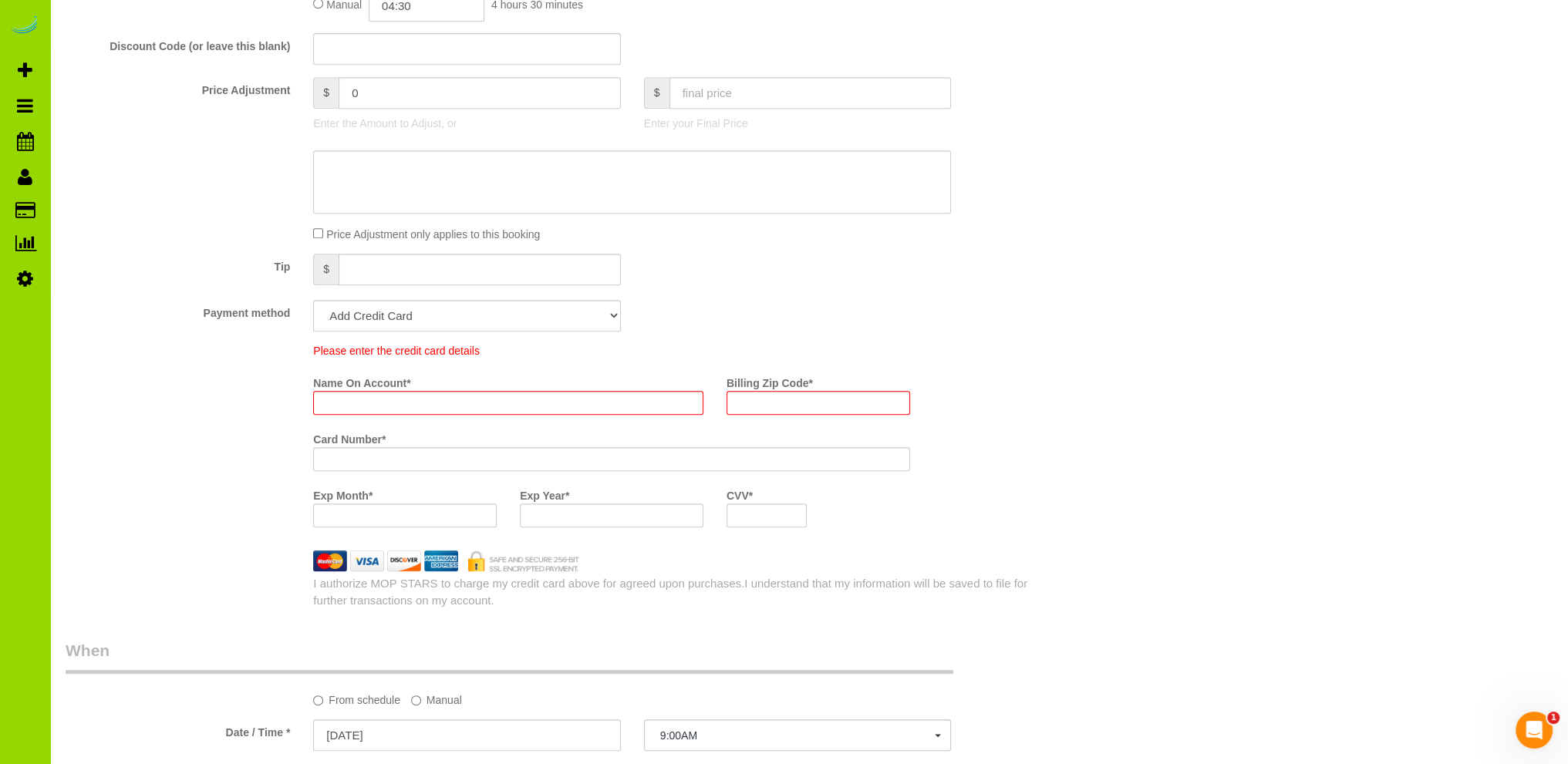
scroll to position [800, 0]
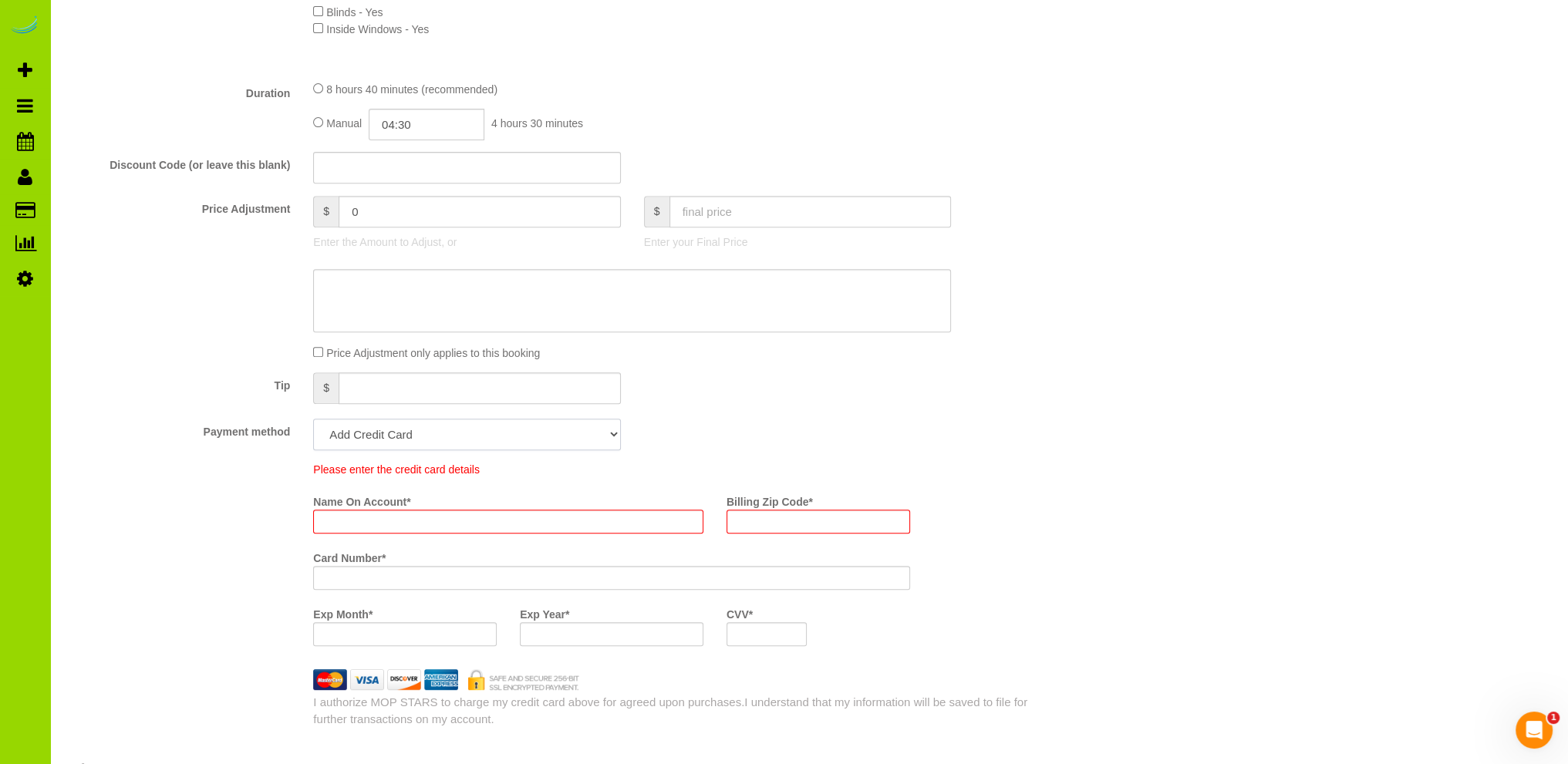
click at [551, 436] on select "Add Credit Card Cash Check Paypal" at bounding box center [466, 434] width 307 height 32
select select "string:cash"
click at [313, 420] on select "Add Credit Card Cash Check Paypal" at bounding box center [466, 434] width 307 height 32
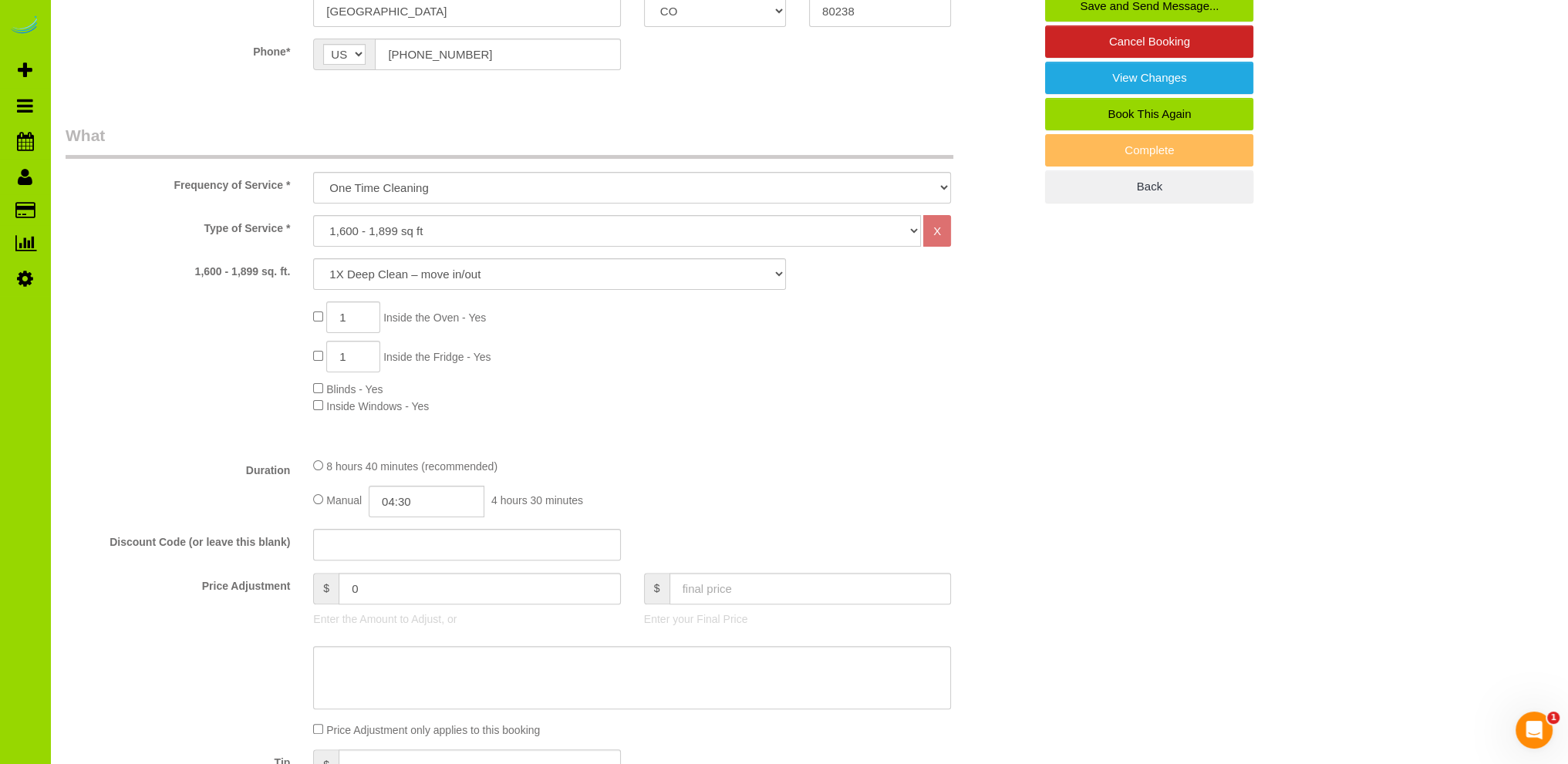
scroll to position [183, 0]
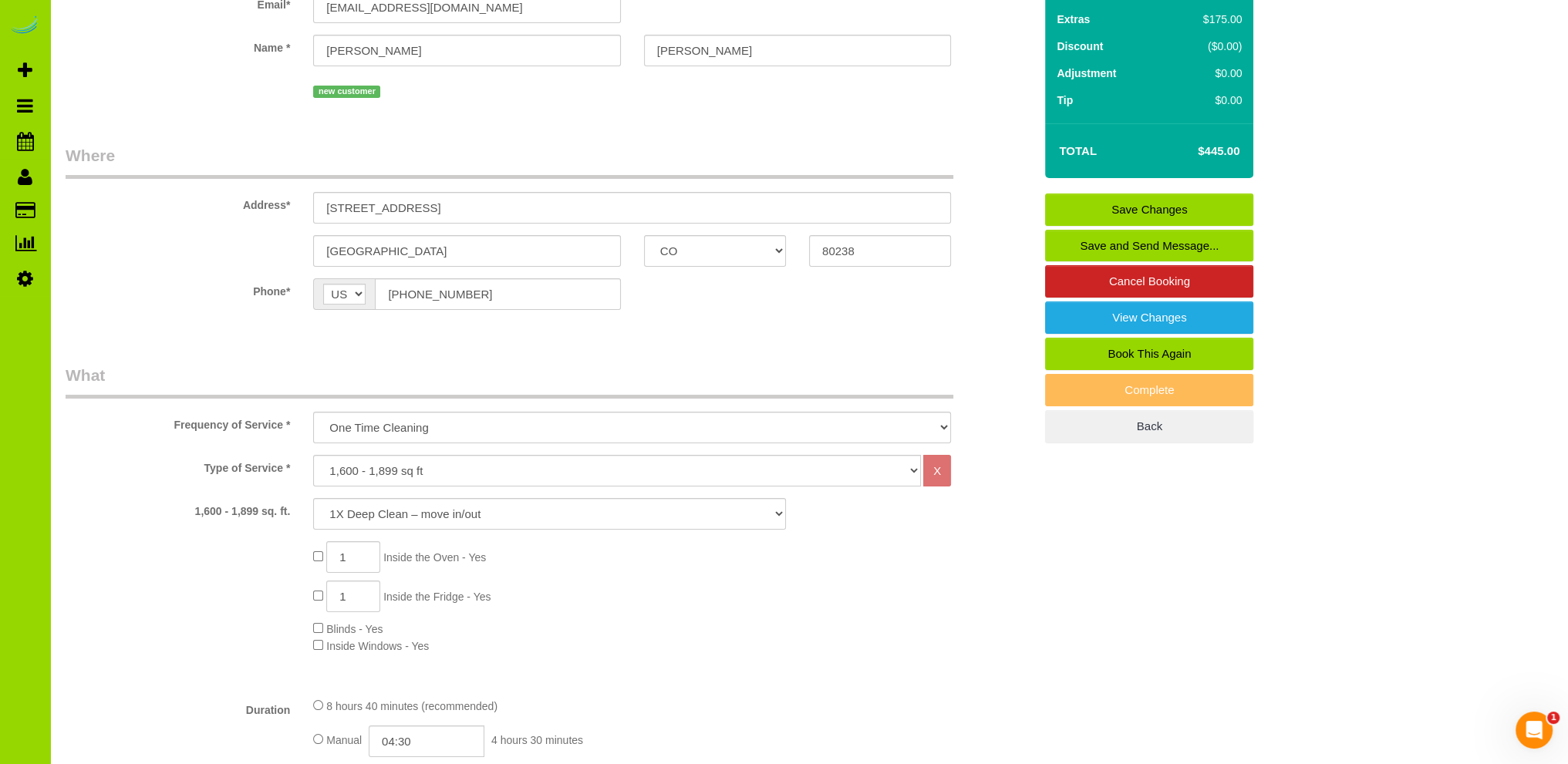
click at [1152, 202] on link "Save Changes" at bounding box center [1149, 209] width 209 height 32
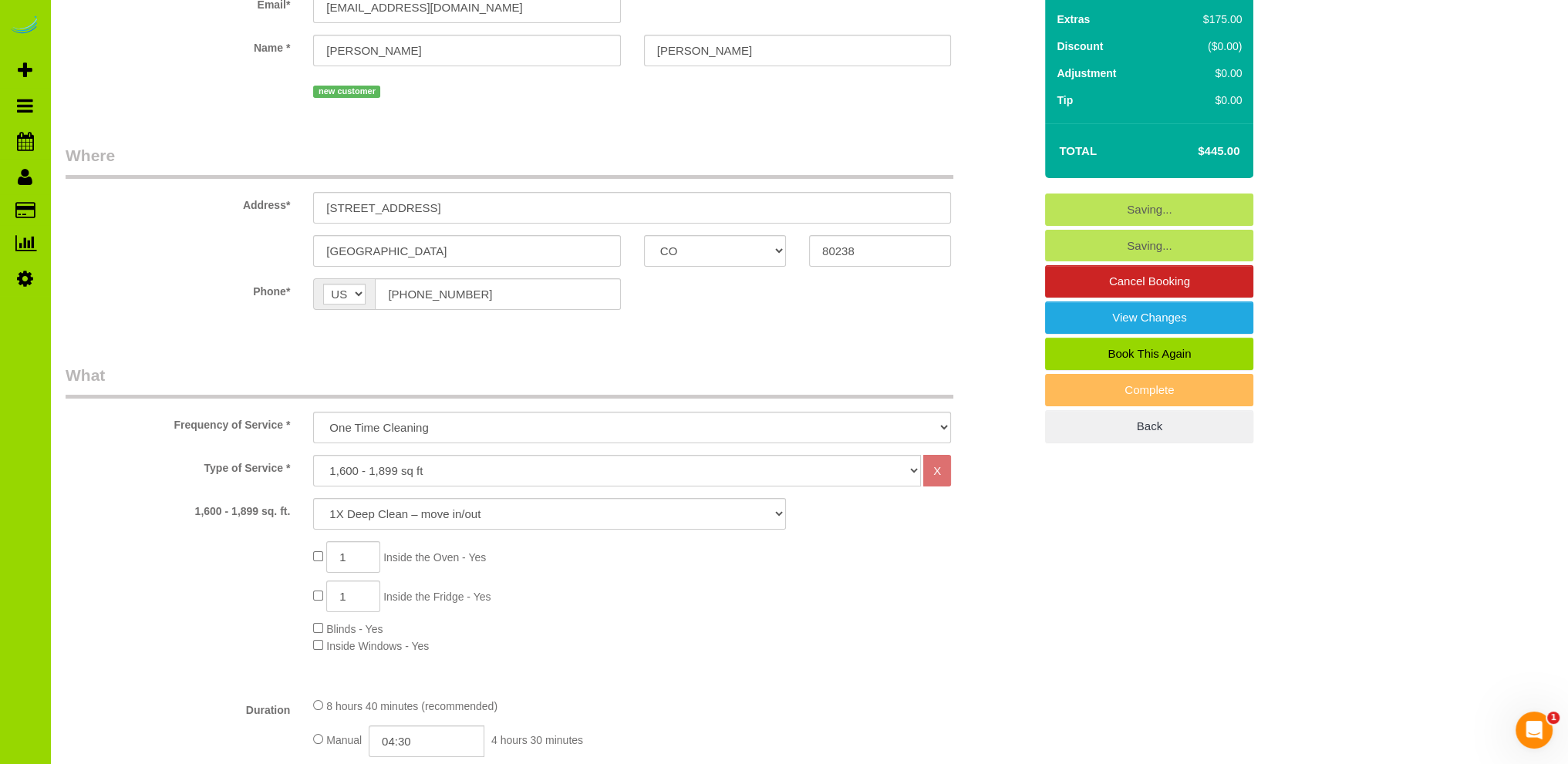
scroll to position [129, 0]
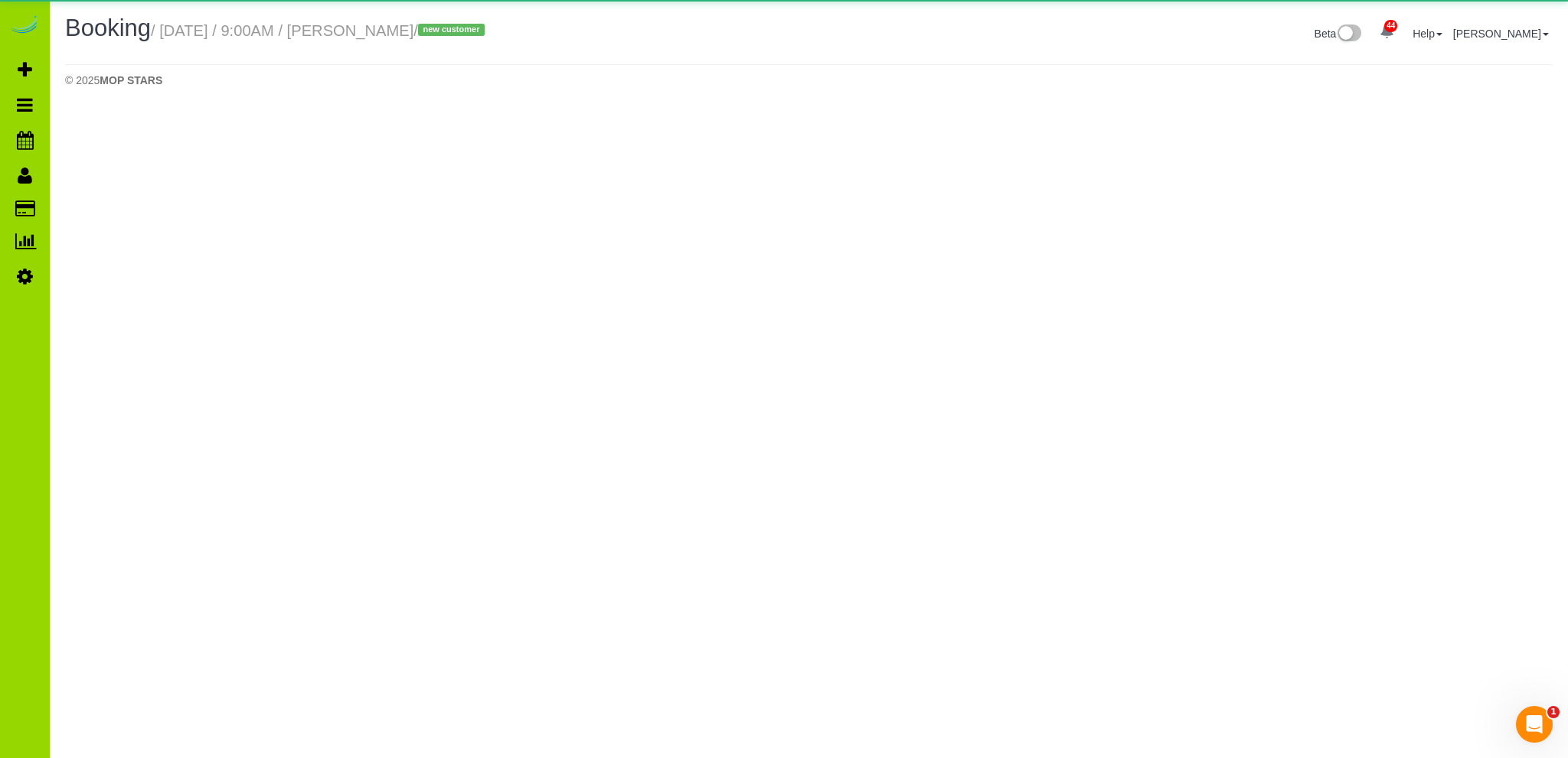
select select "CO"
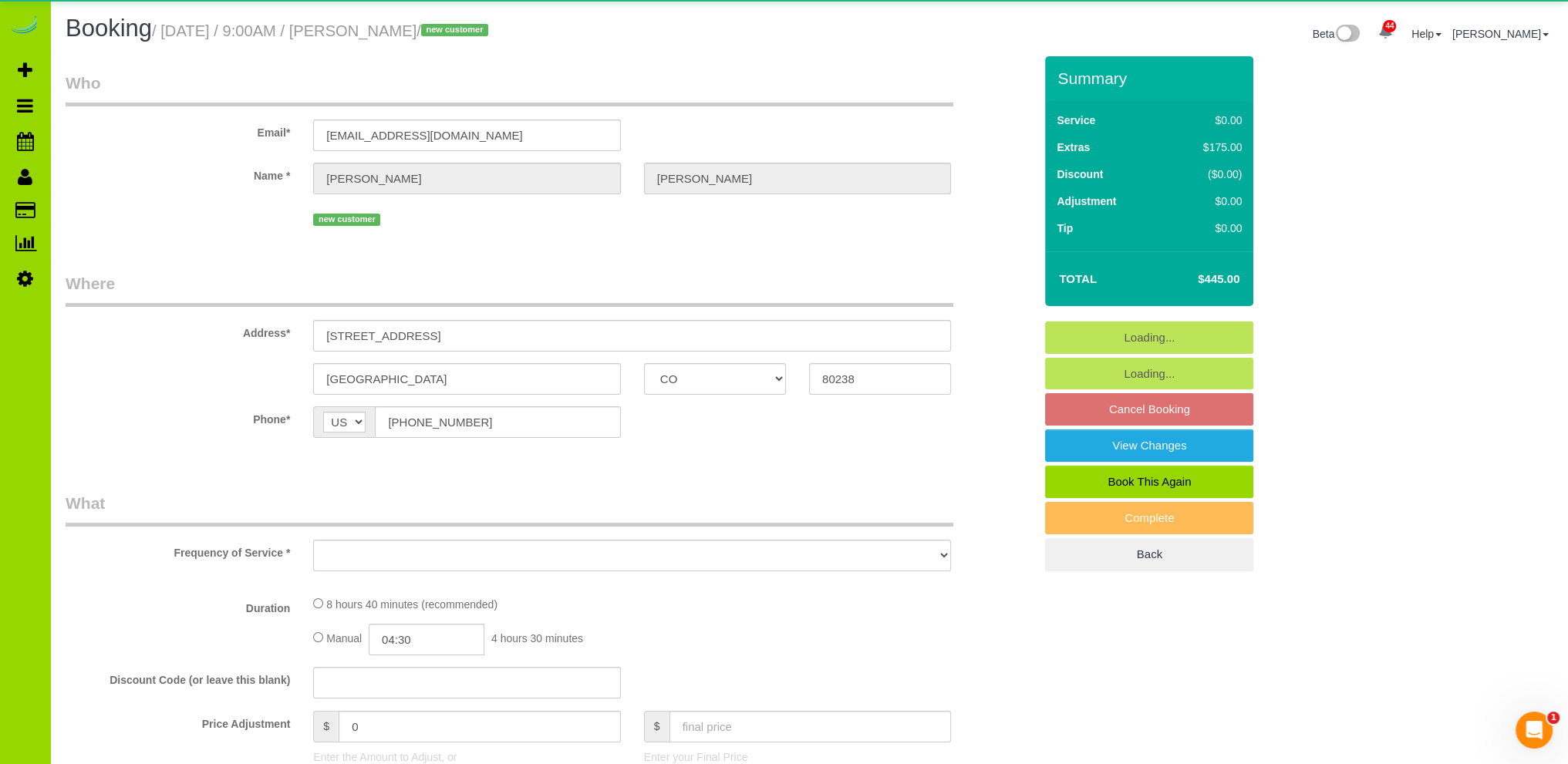
select select "object:2528"
select select "spot16"
select select "number:4"
select select "number:14"
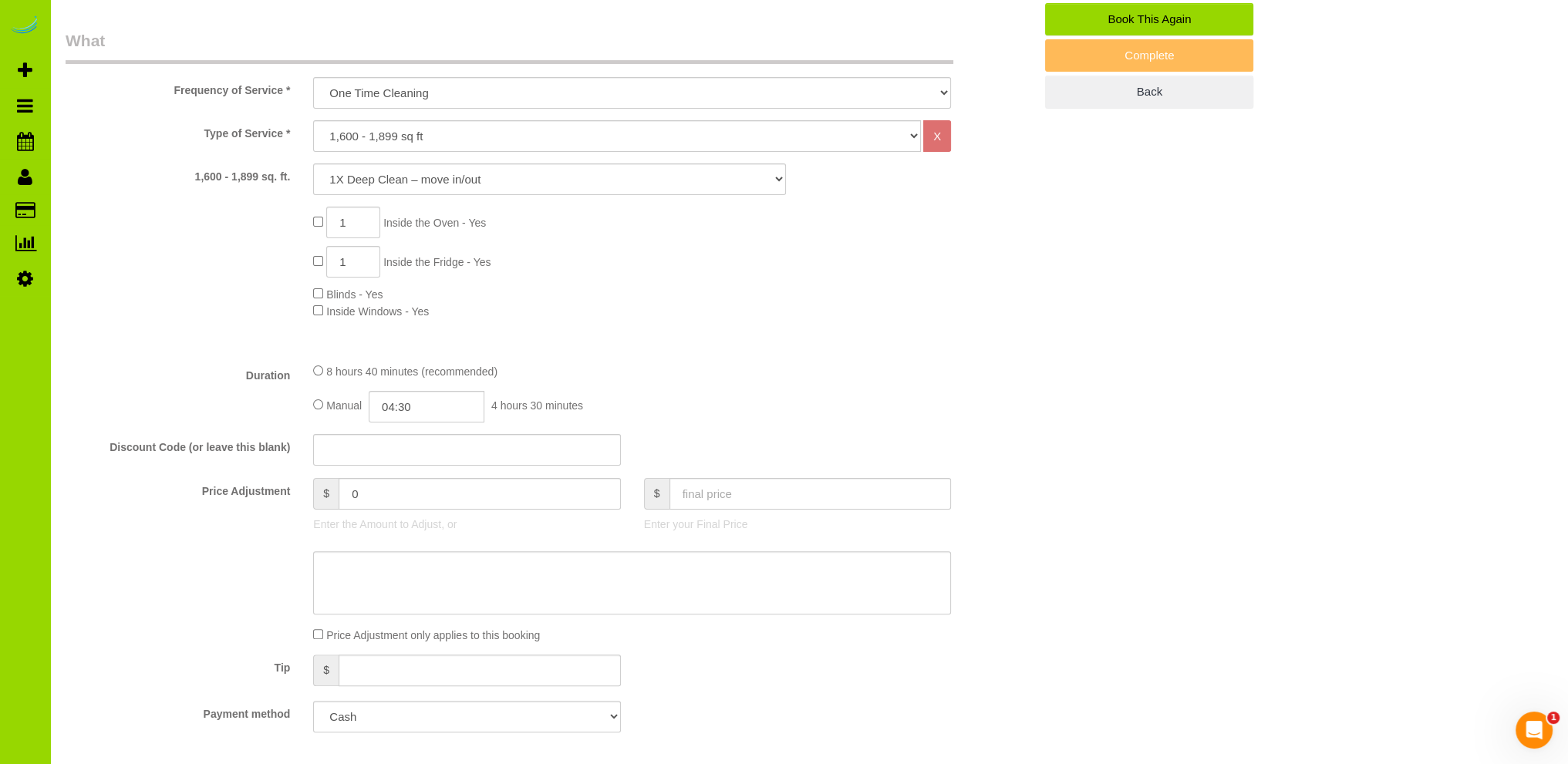
scroll to position [617, 0]
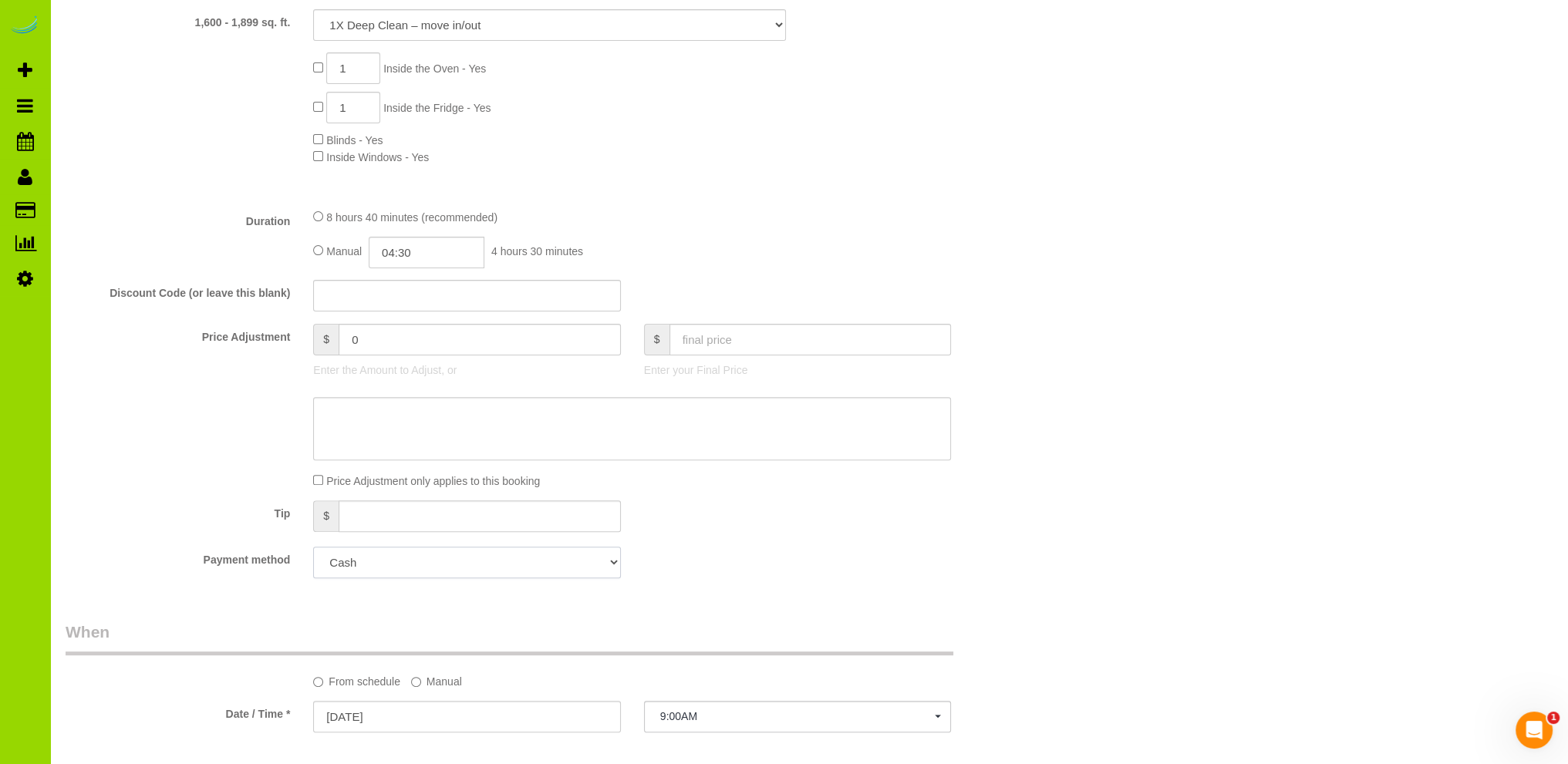
click at [517, 565] on select "Amex - 1018 - 11/2028 (Default) Add Credit Card ─────────────── Cash Check Payp…" at bounding box center [466, 562] width 307 height 32
select select "string:fspay-7ea9cbc3-774d-47ee-aa0b-67be5d1c58e1"
click at [313, 548] on select "Amex - 1018 - 11/2028 (Default) Add Credit Card ─────────────── Cash Check Payp…" at bounding box center [466, 562] width 307 height 32
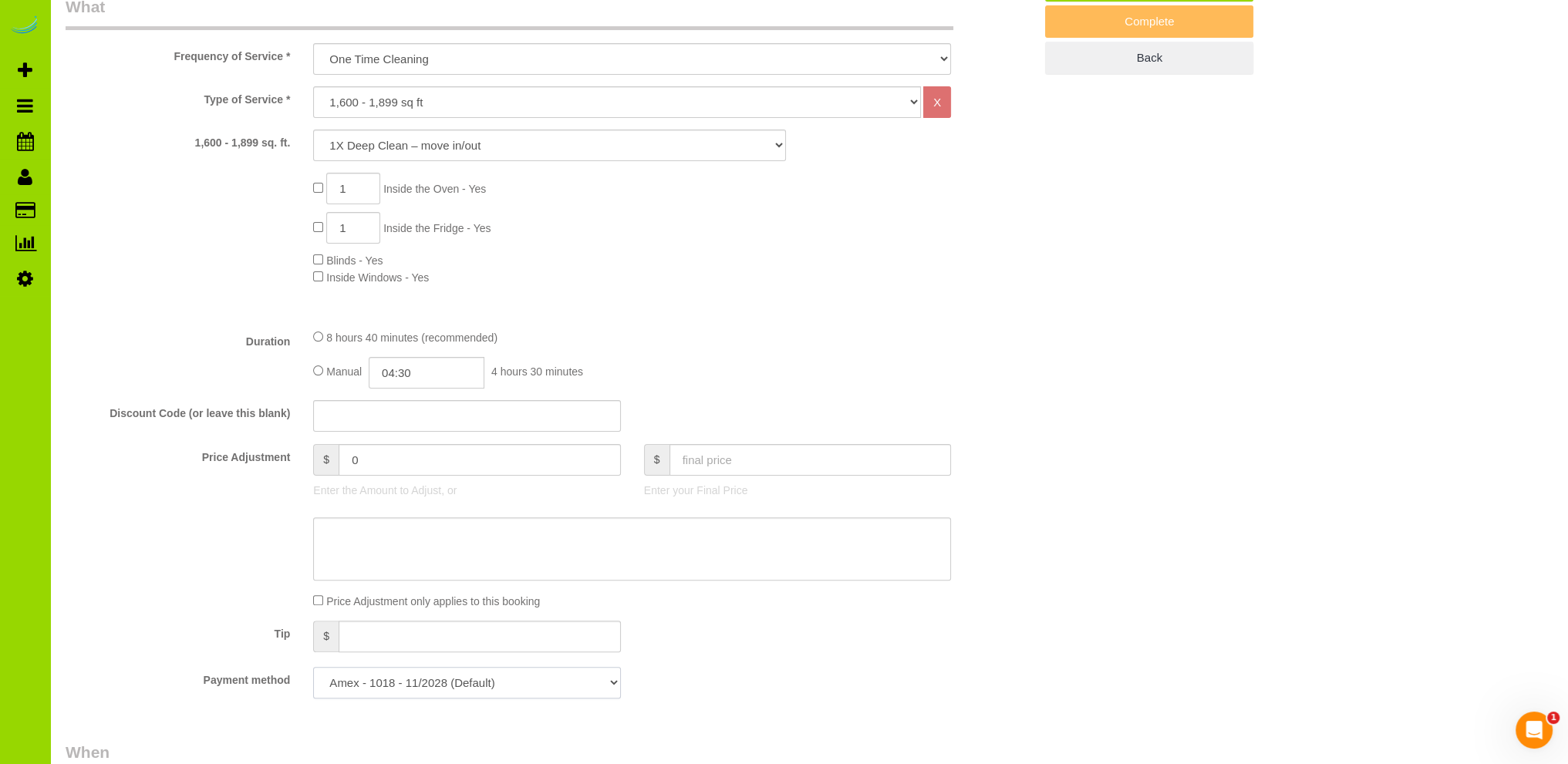
scroll to position [154, 0]
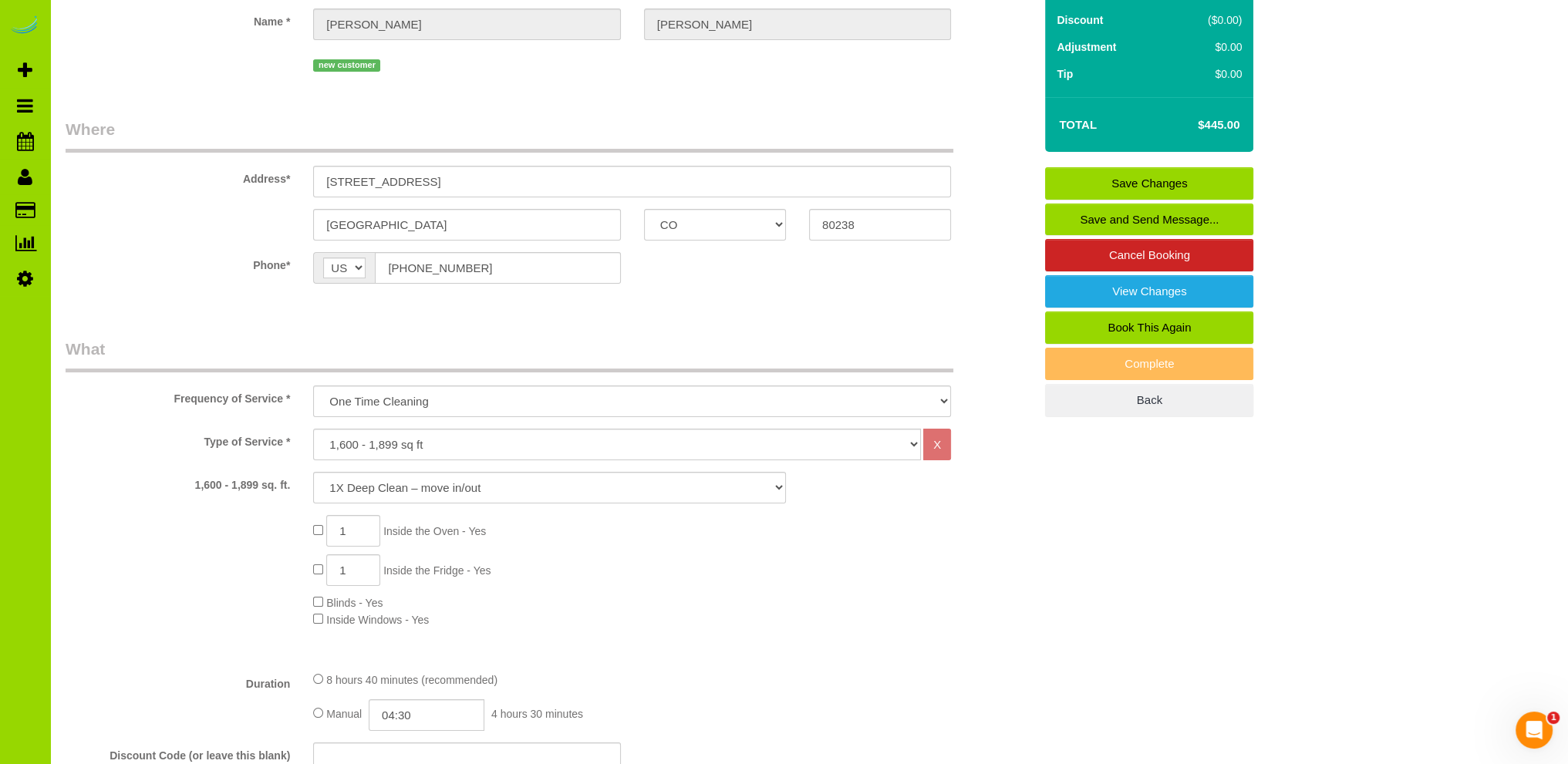
click at [1120, 181] on link "Save Changes" at bounding box center [1149, 183] width 209 height 32
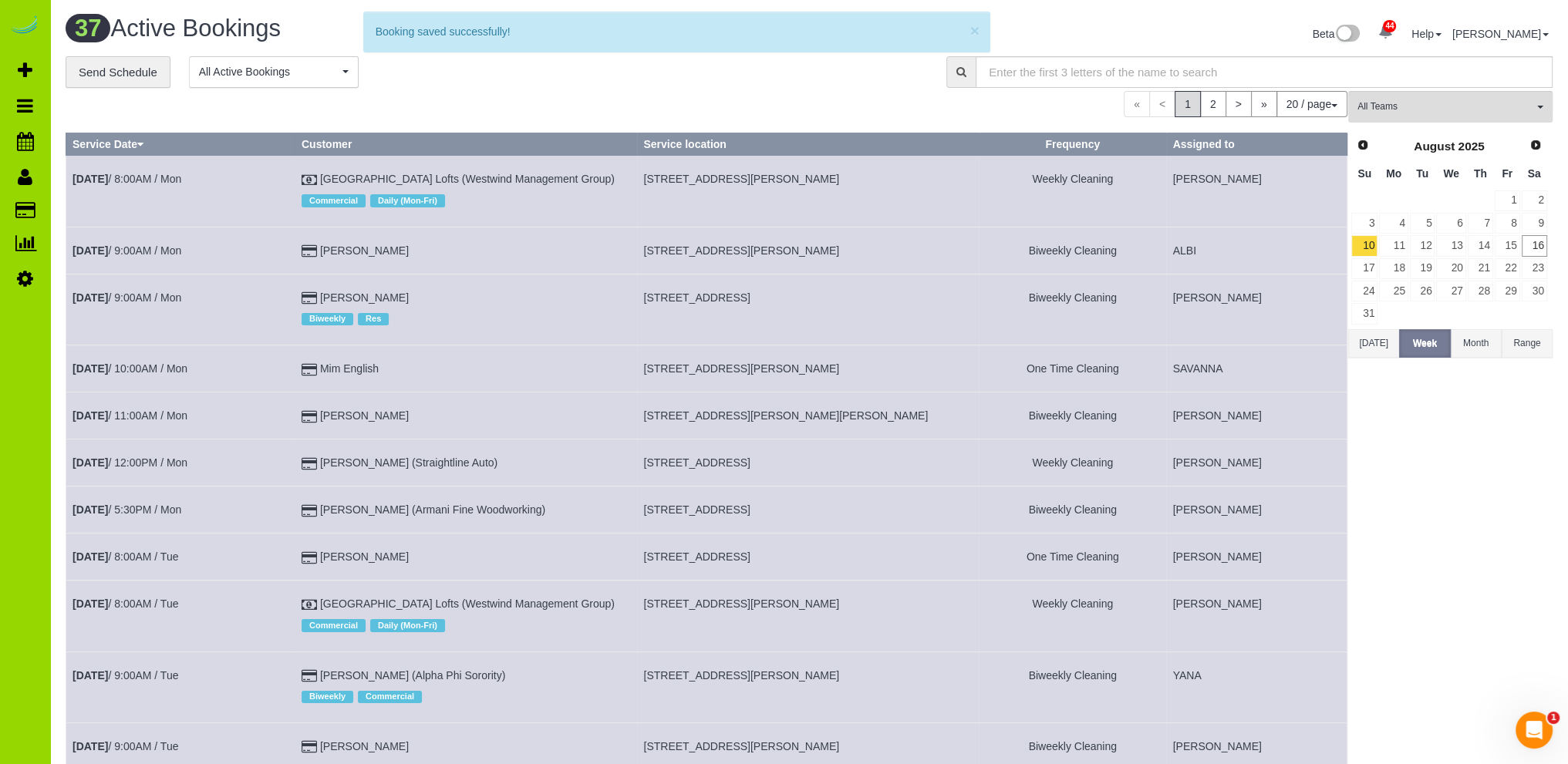
click at [437, 87] on div "**********" at bounding box center [494, 72] width 858 height 32
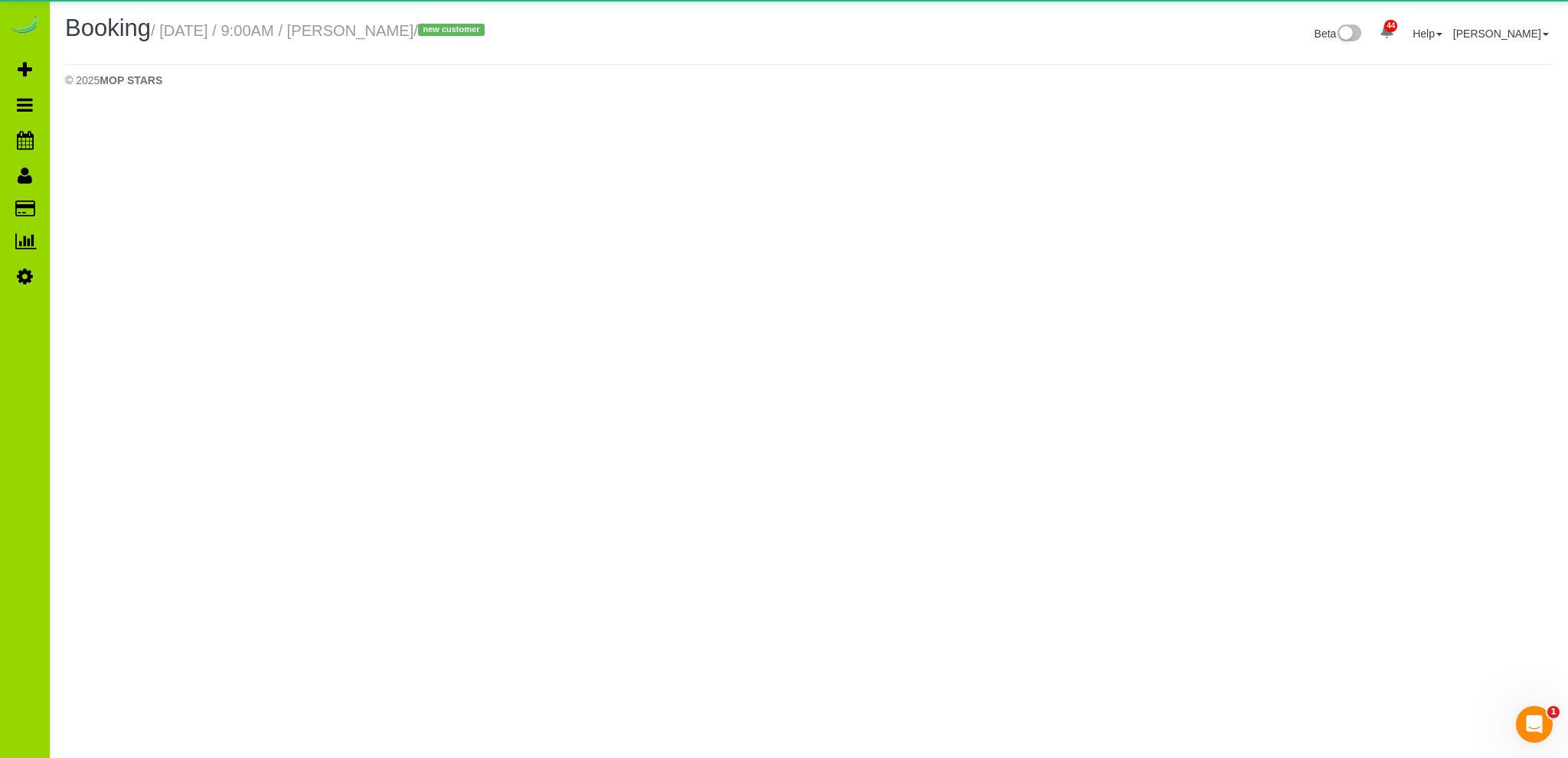
select select "CO"
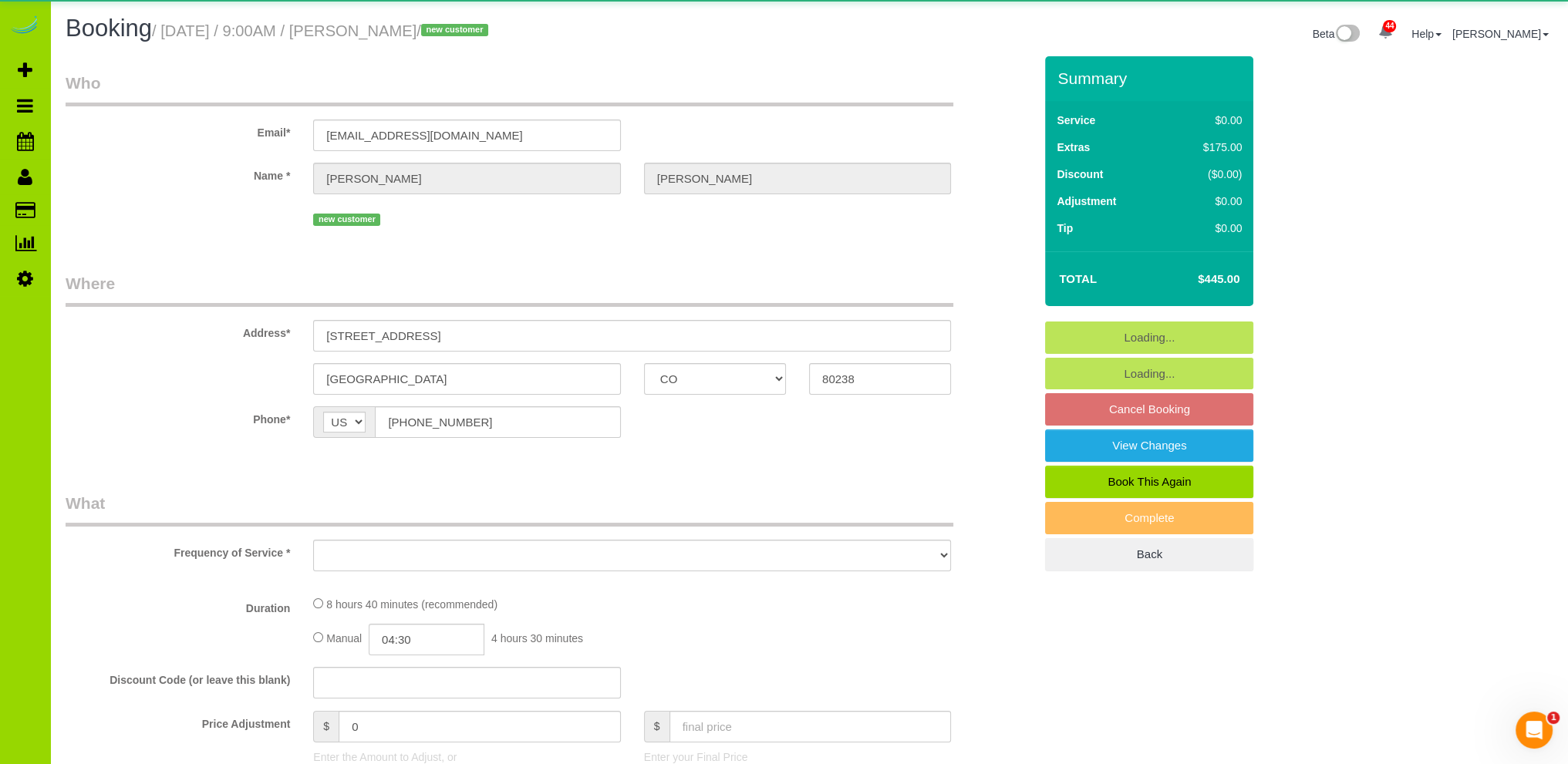
select select "string:fspay-7ea9cbc3-774d-47ee-aa0b-67be5d1c58e1"
select select "spot21"
select select "number:4"
select select "number:14"
select select "object:3734"
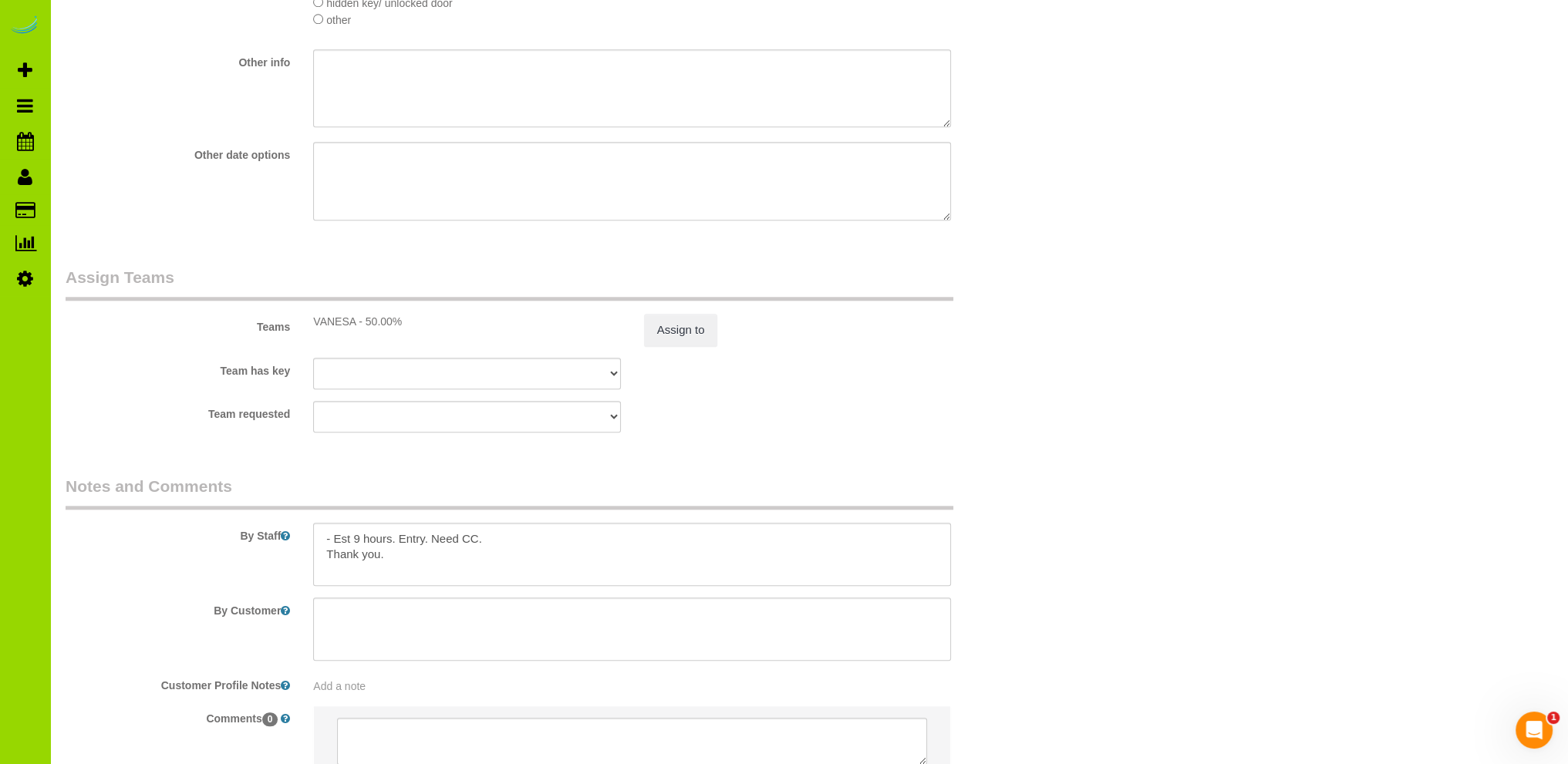
scroll to position [2079, 0]
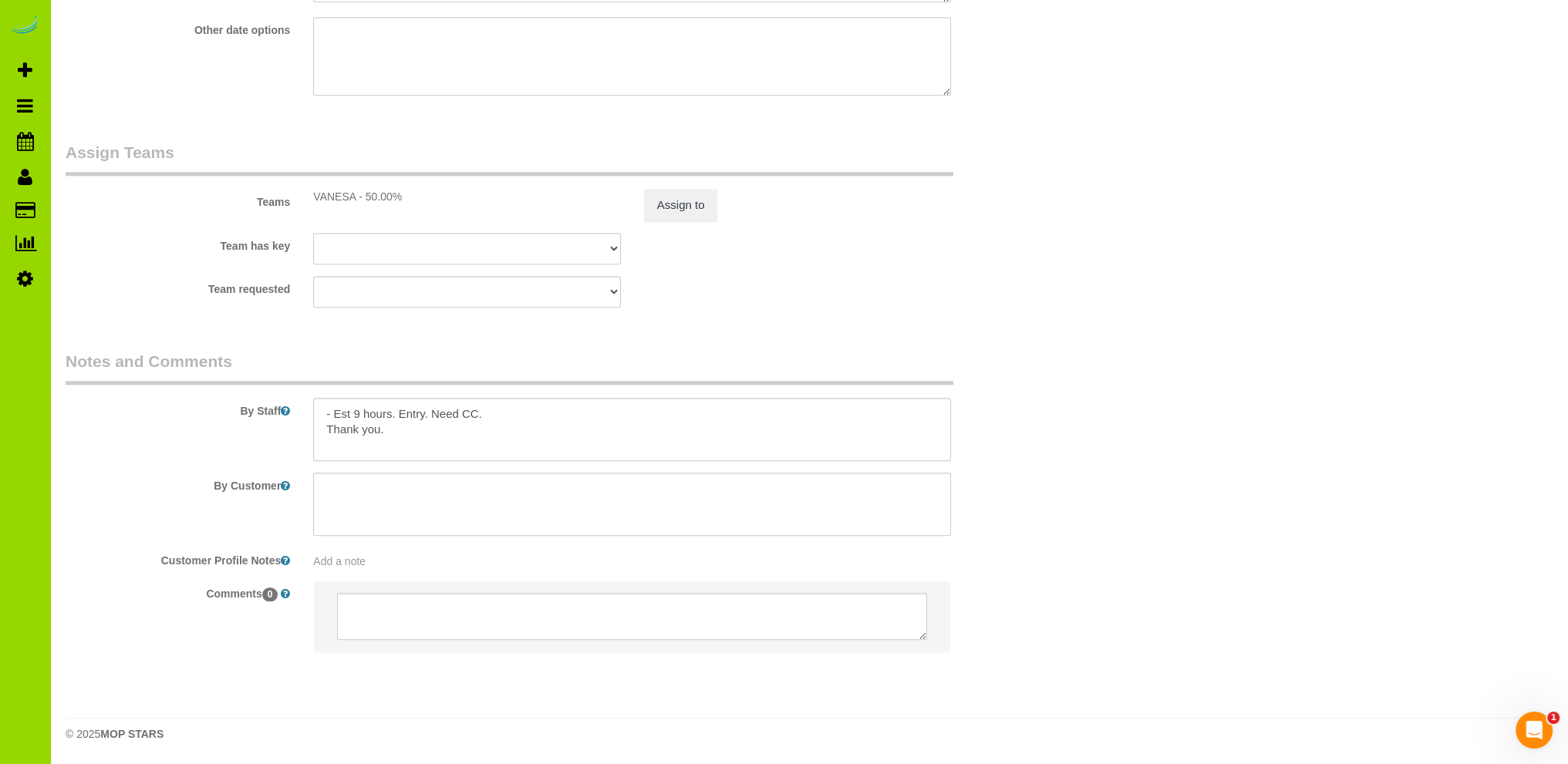
click at [352, 551] on div "Add a note" at bounding box center [633, 558] width 661 height 22
click at [351, 561] on span "Add a note" at bounding box center [339, 562] width 53 height 12
paste textarea "As long as finished by 4pm..., as long as we aren’t ending too late in the even…"
type textarea "As long as finished by 4pm..., as long as we aren’t ending too late in the even…"
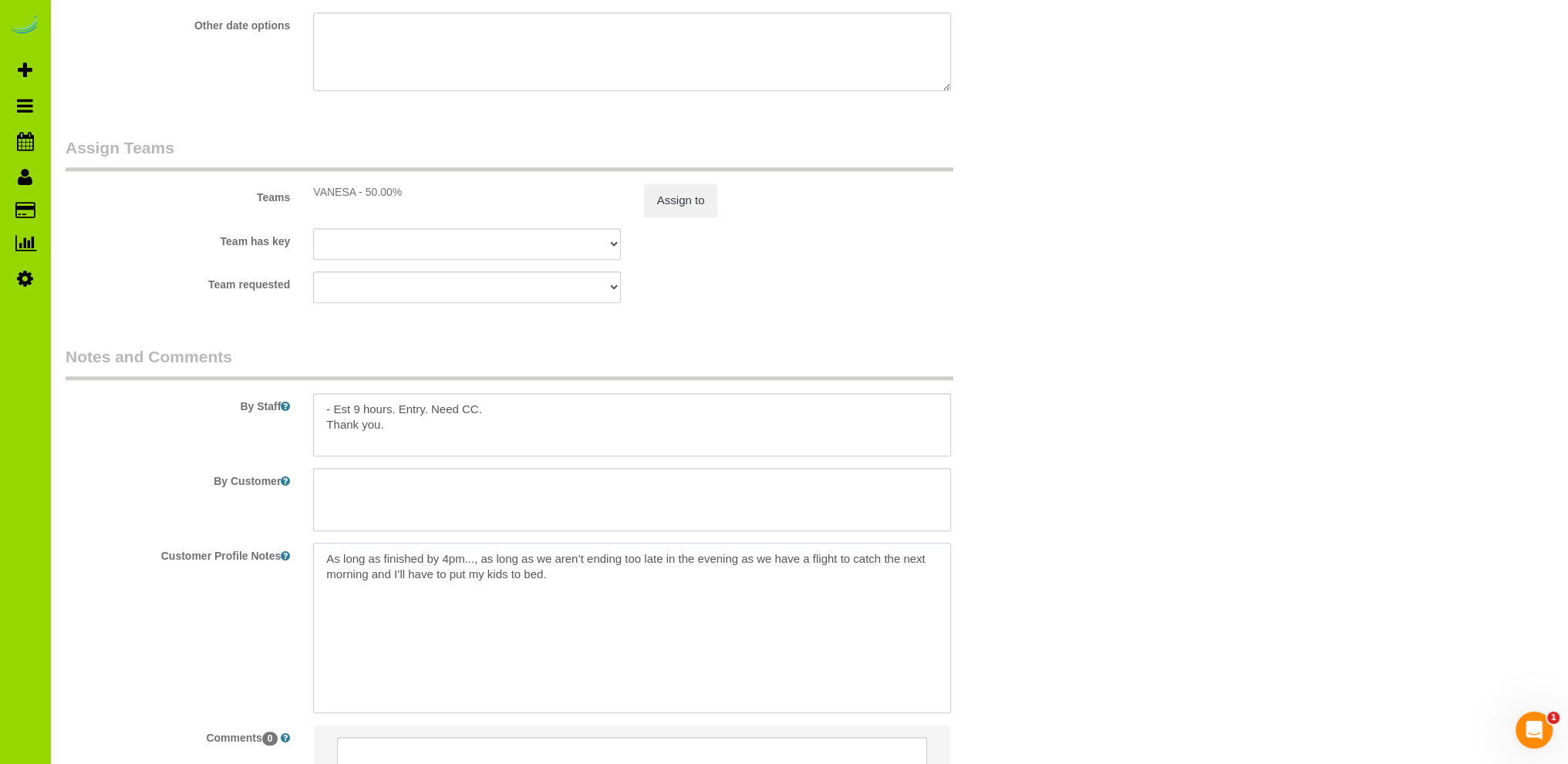
click at [637, 620] on textarea "As long as finished by 4pm..., as long as we aren’t ending too late in the even…" at bounding box center [632, 628] width 638 height 170
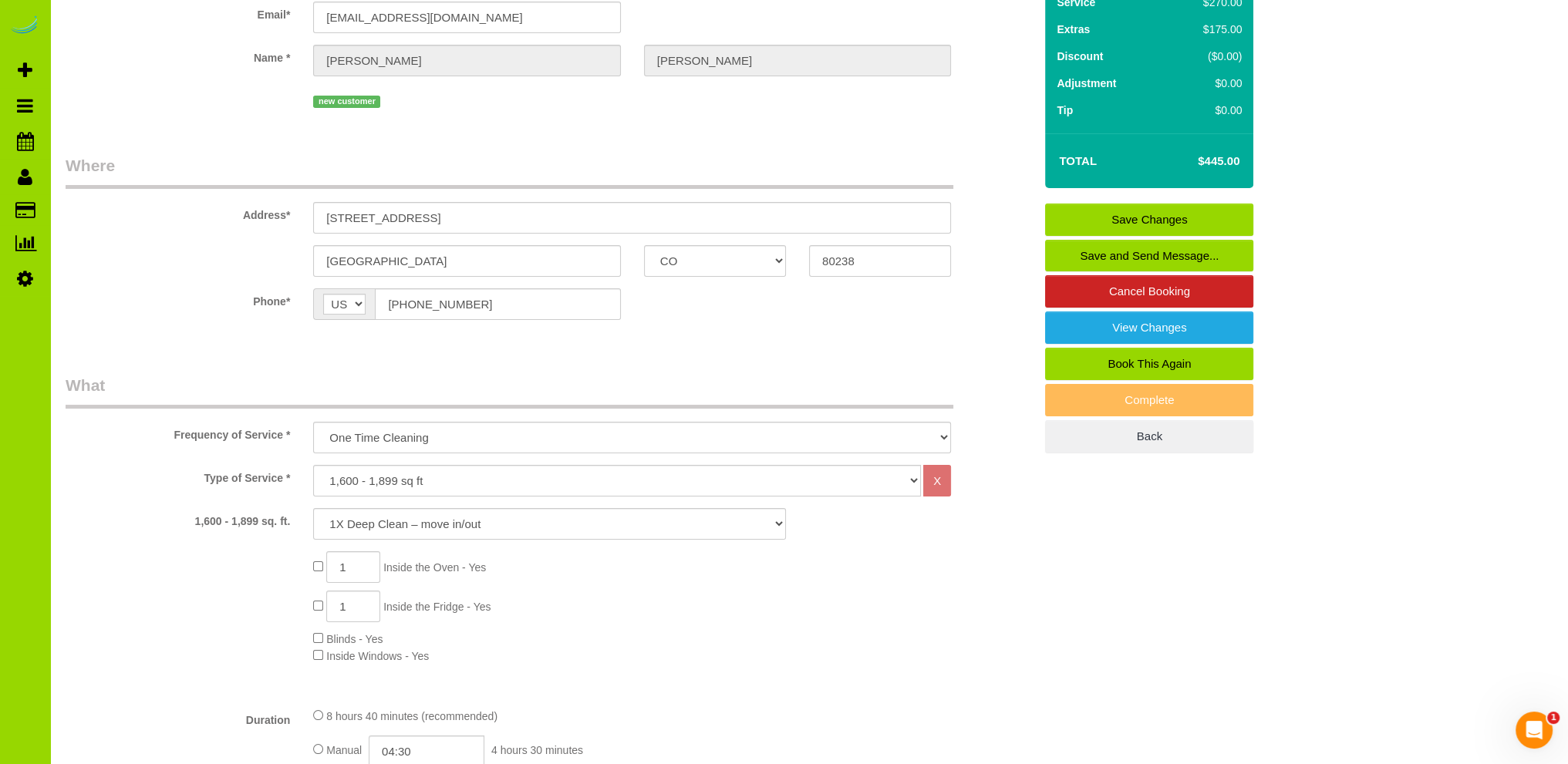
scroll to position [0, 0]
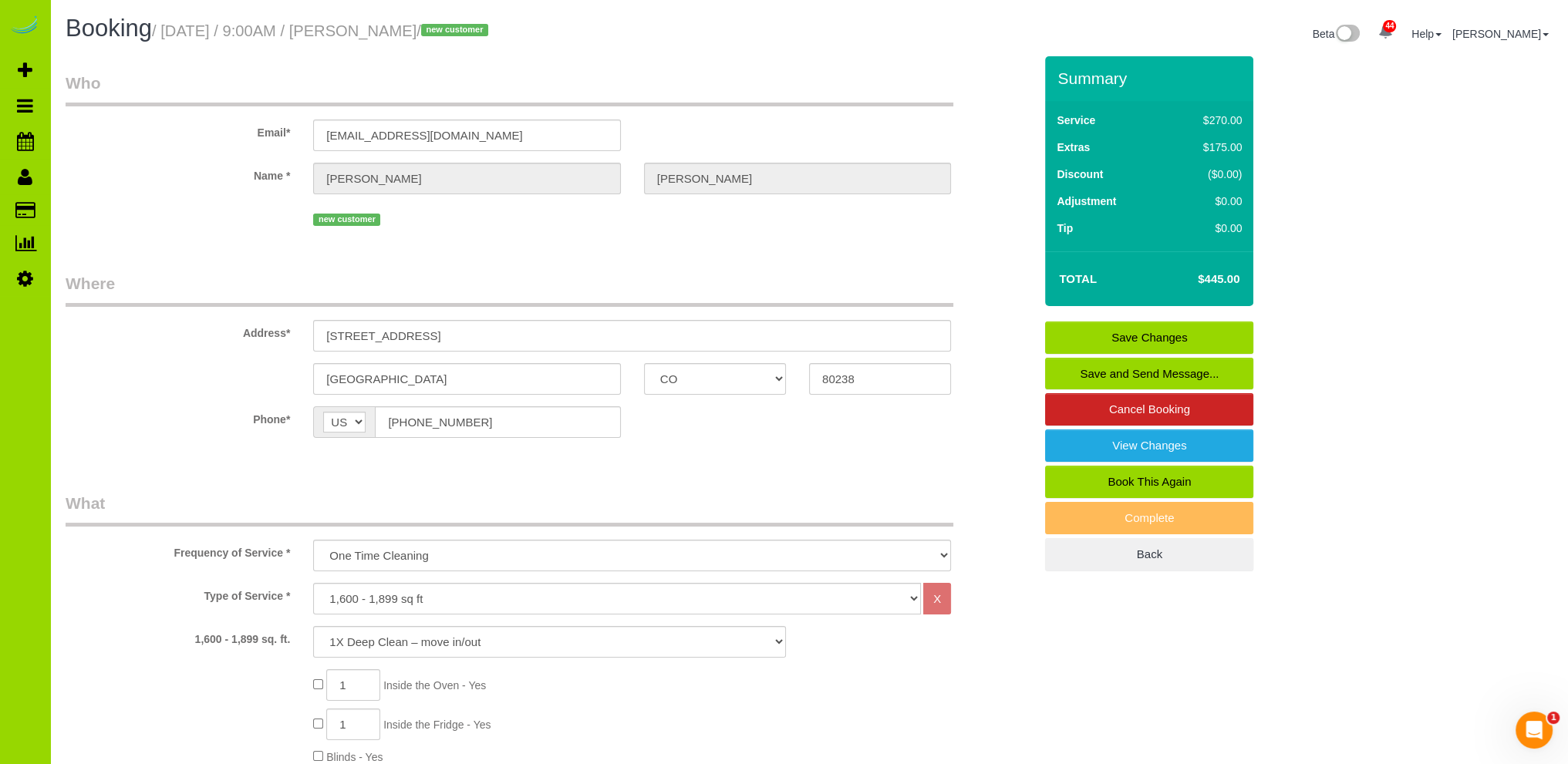
click at [804, 425] on div "Phone* AF AL DZ AD AO AI AQ AG AR AM AW AU AT AZ BS BH BD BB BY BE BZ BJ BM BT …" at bounding box center [549, 422] width 991 height 32
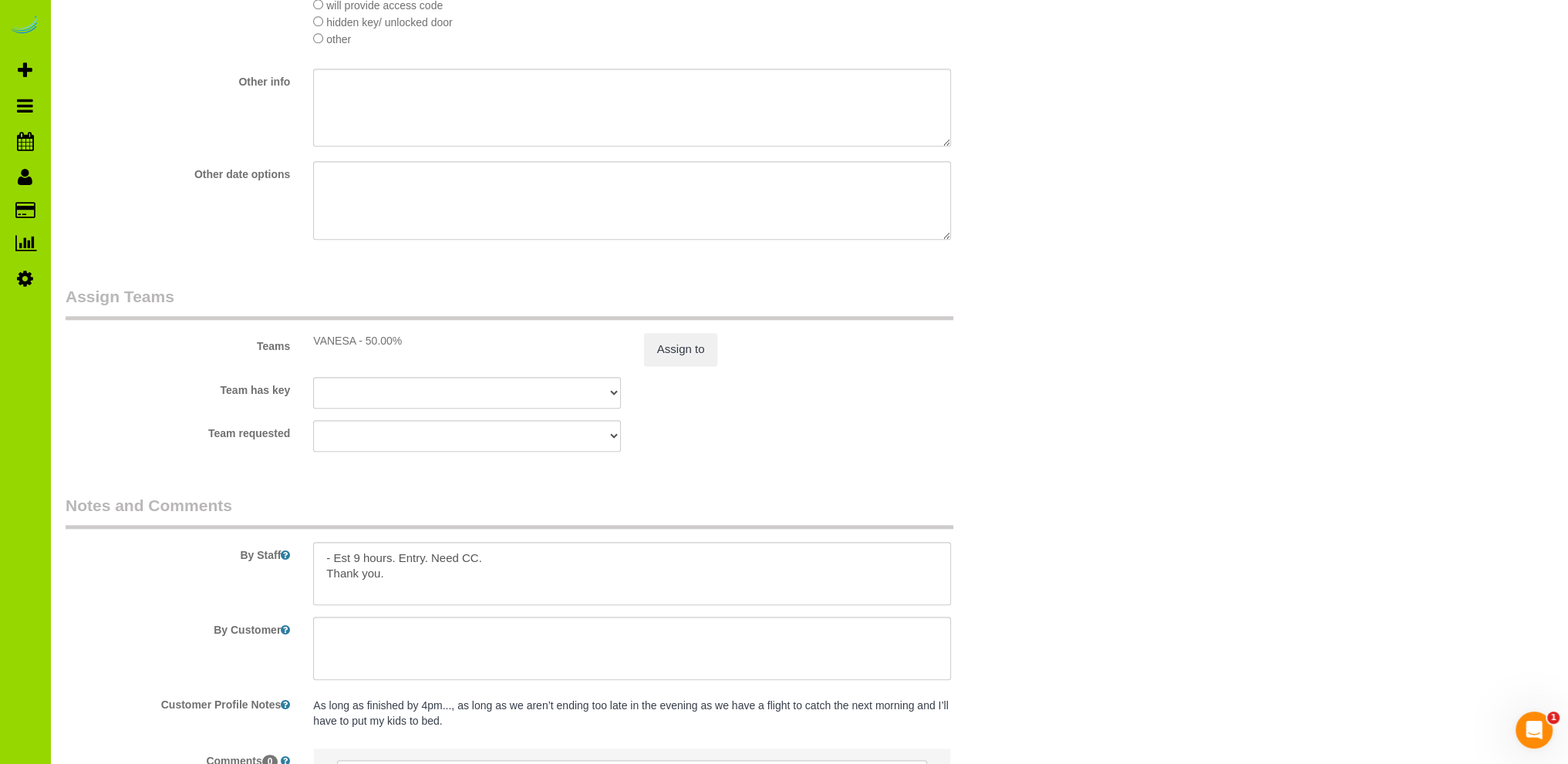
scroll to position [2103, 0]
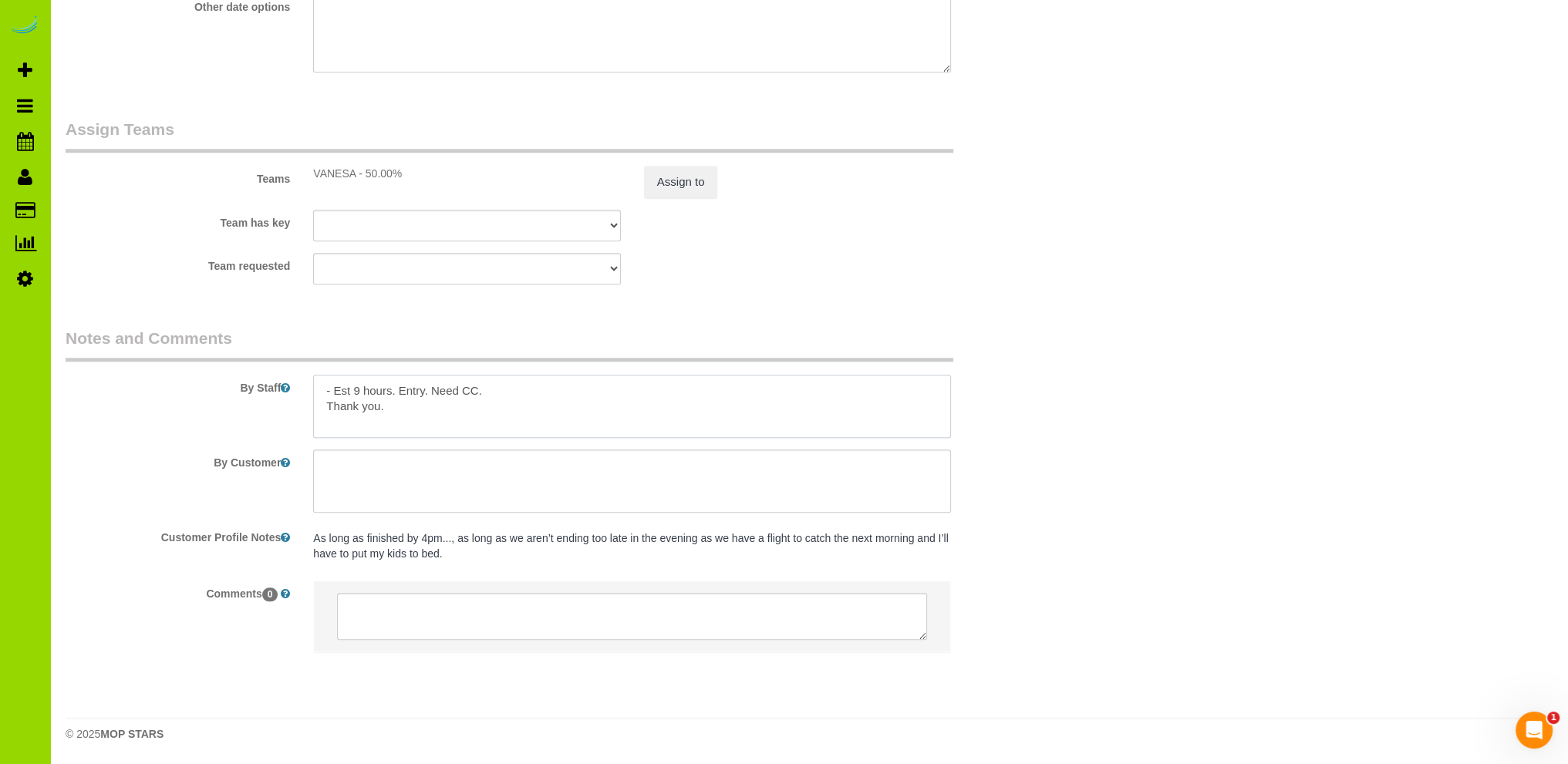
click at [522, 391] on textarea at bounding box center [632, 406] width 638 height 63
type textarea "- Est 9 hours. Thank you."
click at [434, 404] on textarea at bounding box center [632, 406] width 638 height 63
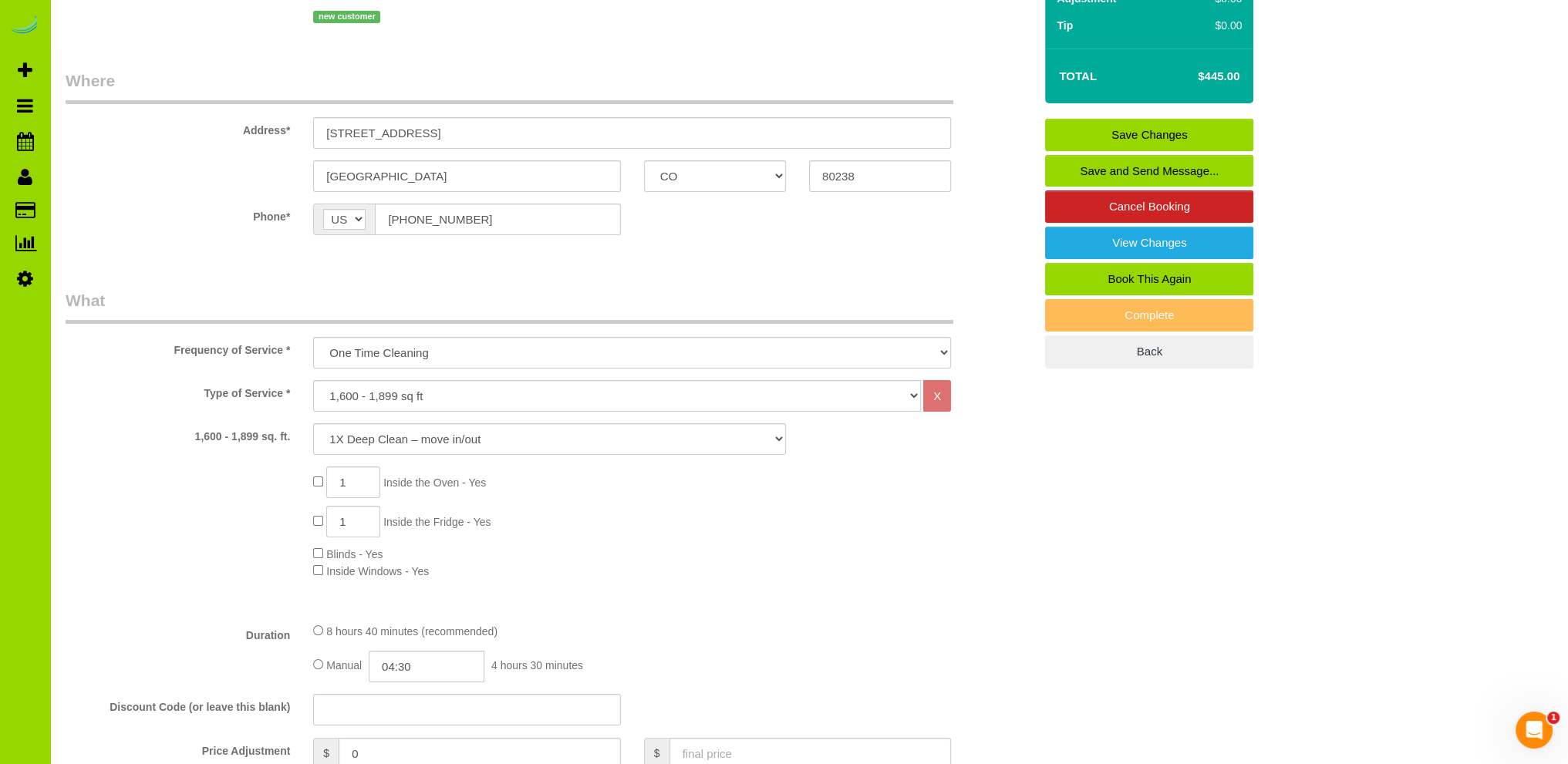
scroll to position [0, 0]
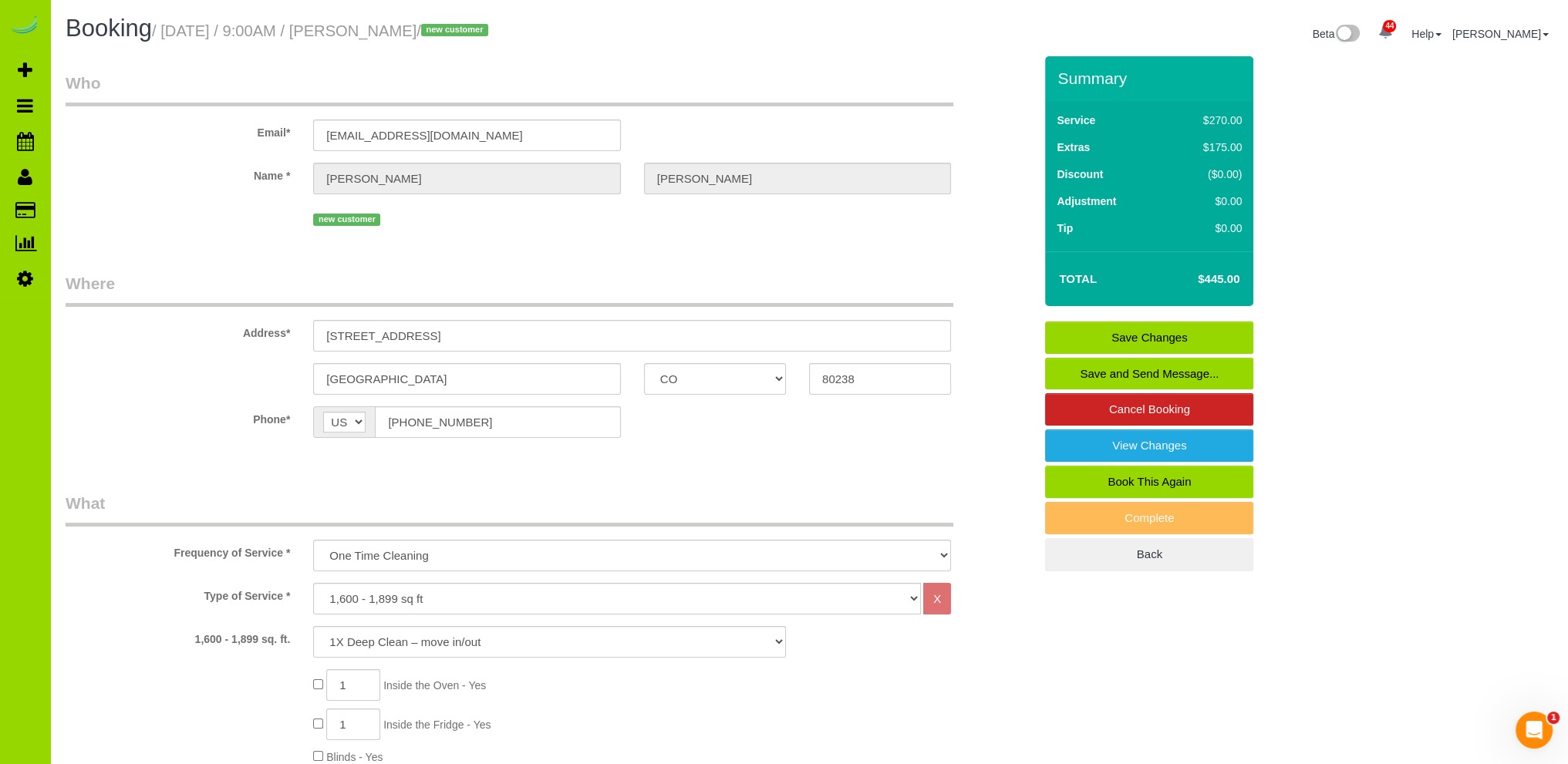
click at [1198, 325] on link "Save Changes" at bounding box center [1149, 337] width 209 height 32
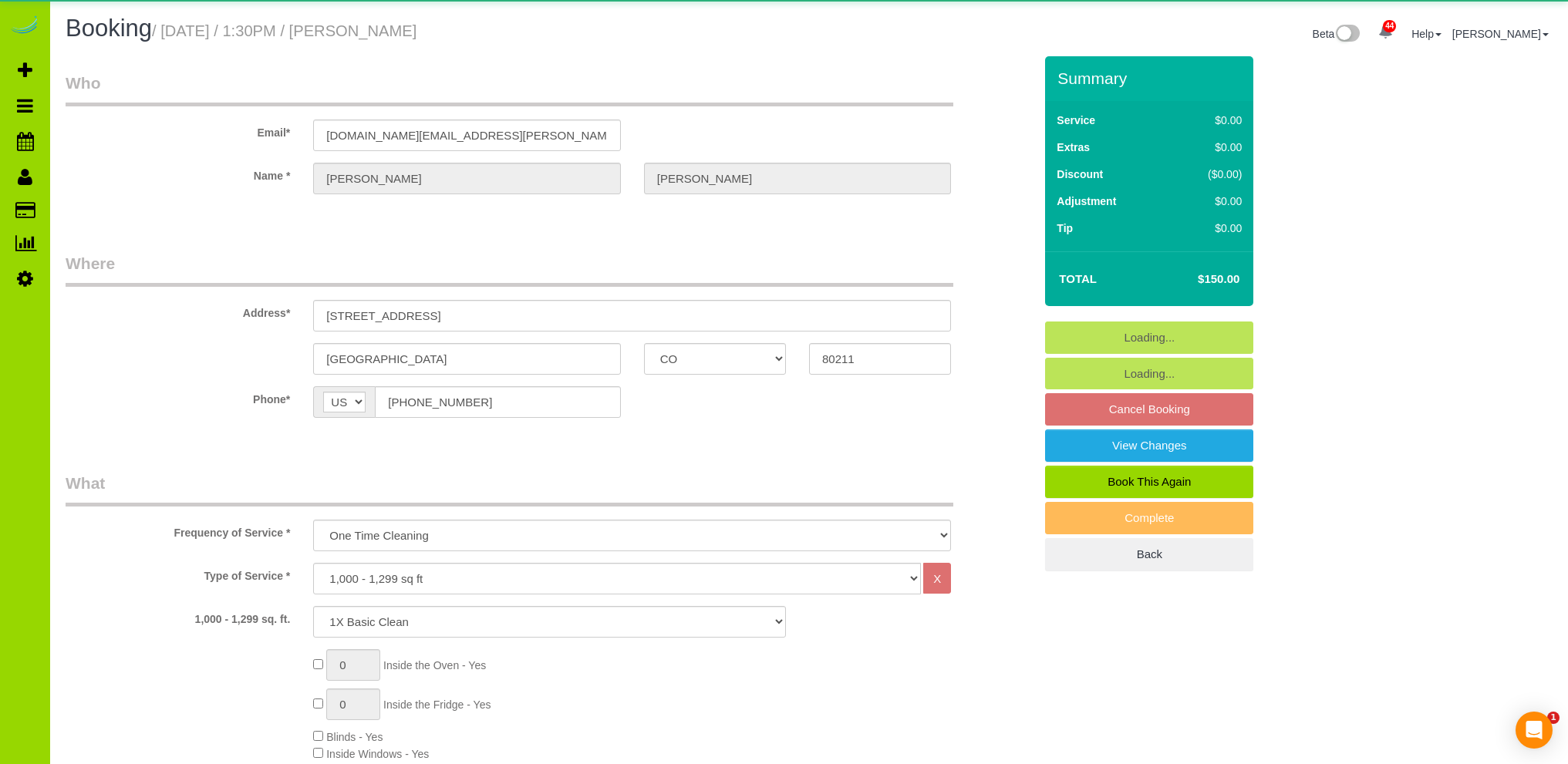
select select "CO"
select select "4"
select select "number:4"
select select "number:11"
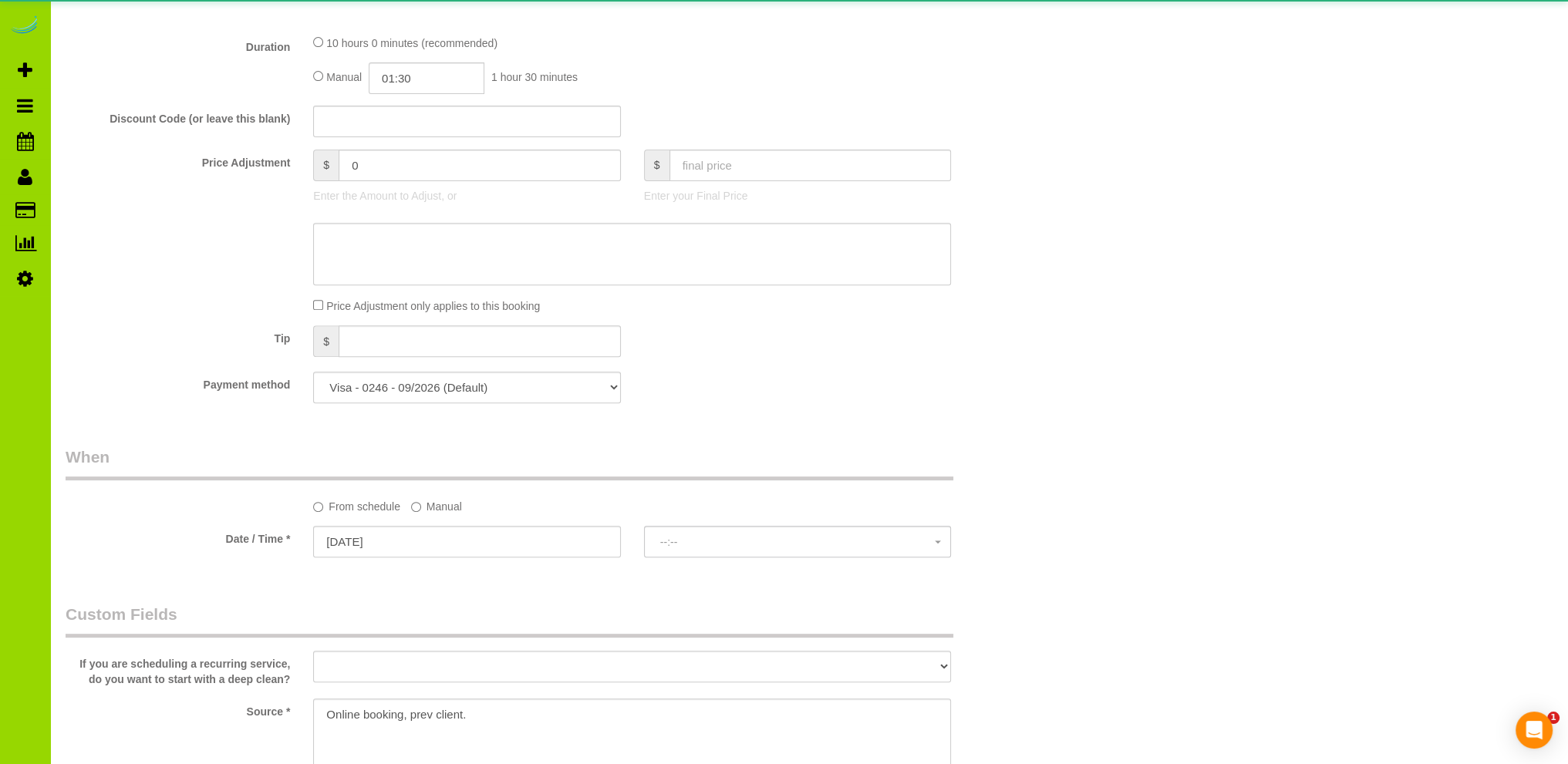
select select "object:1223"
select select "spot6"
select select "4"
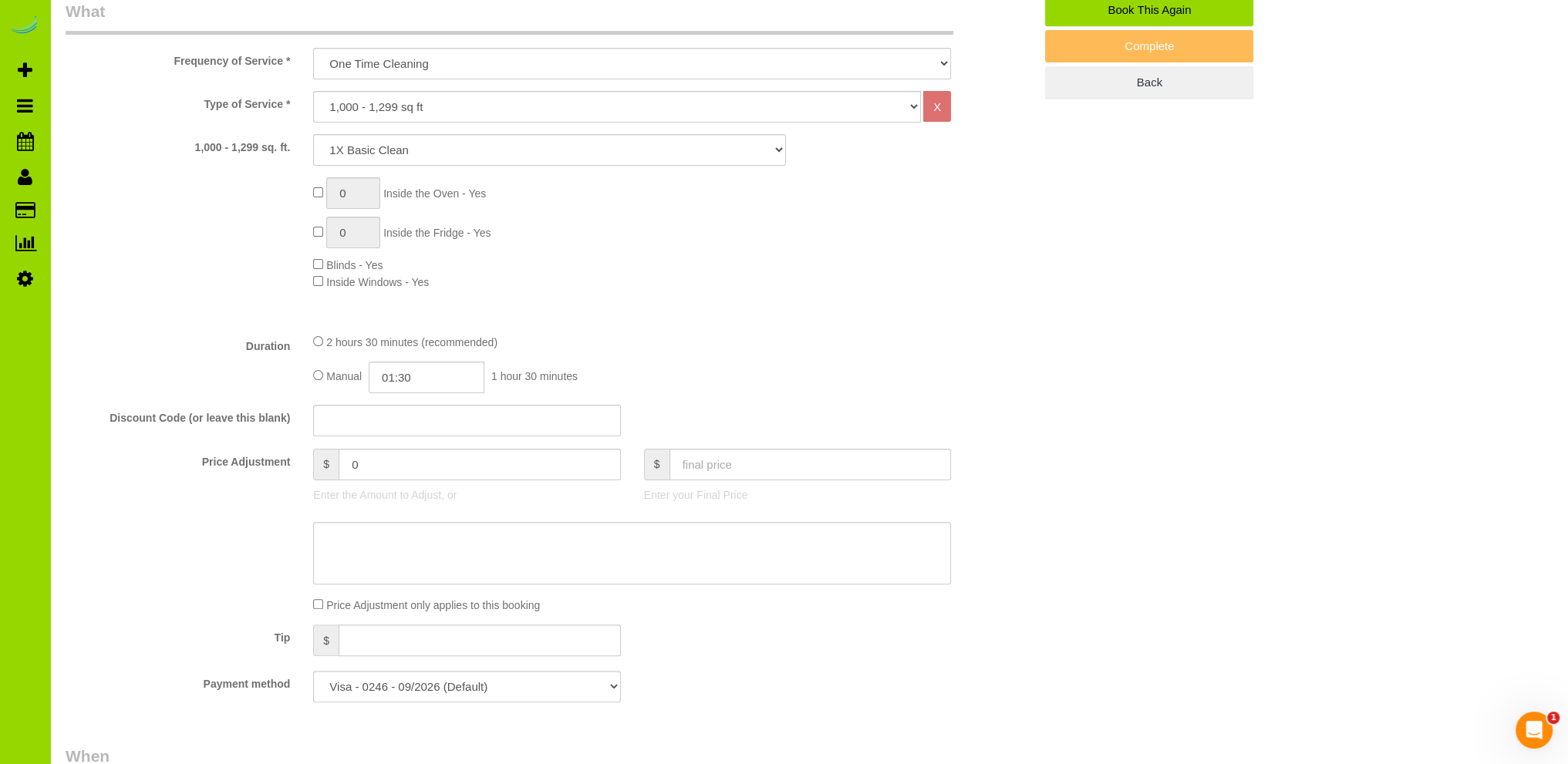
scroll to position [154, 0]
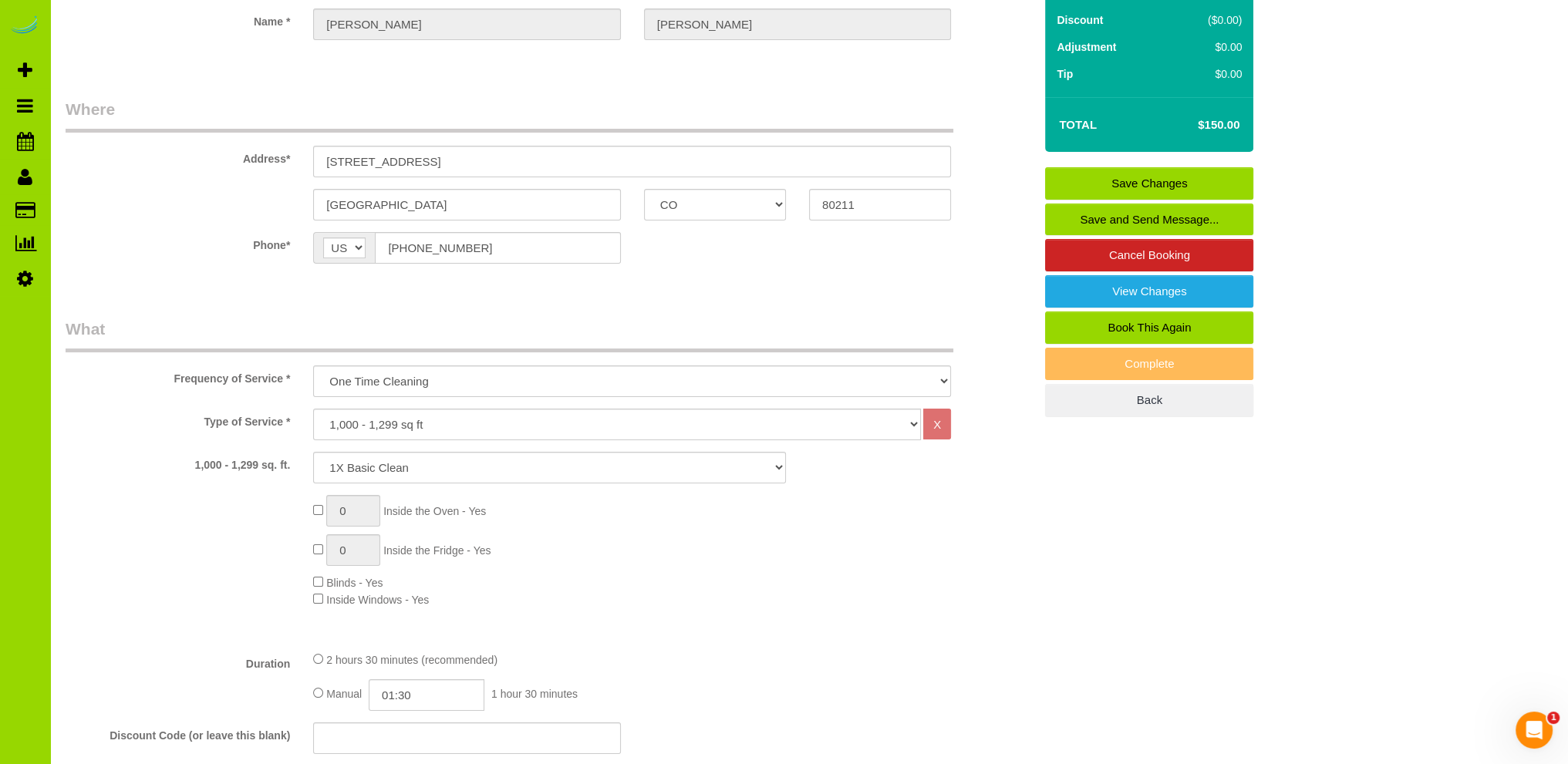
click at [1132, 173] on link "Save Changes" at bounding box center [1149, 183] width 209 height 32
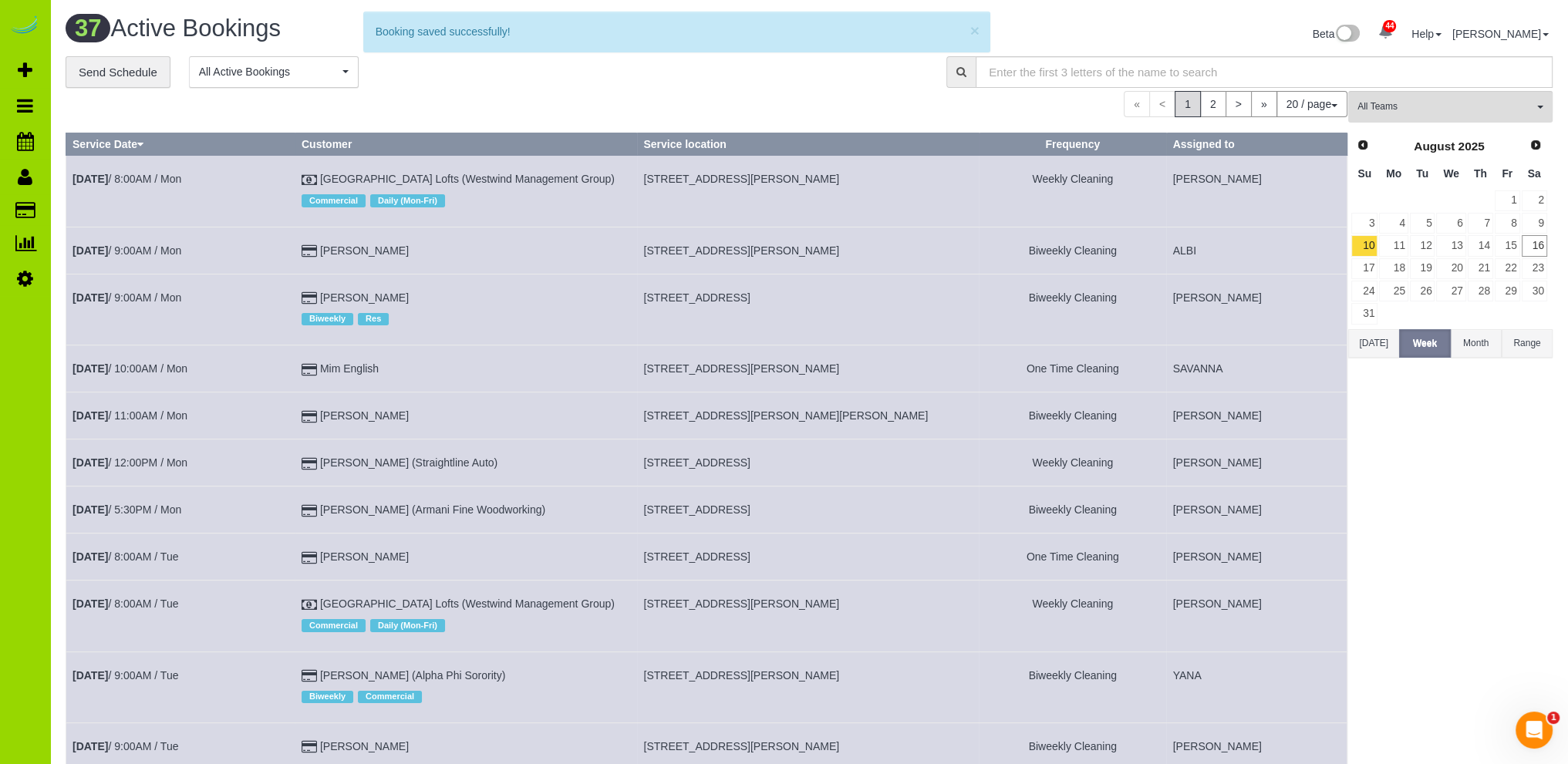
click at [499, 82] on div "**********" at bounding box center [494, 72] width 858 height 32
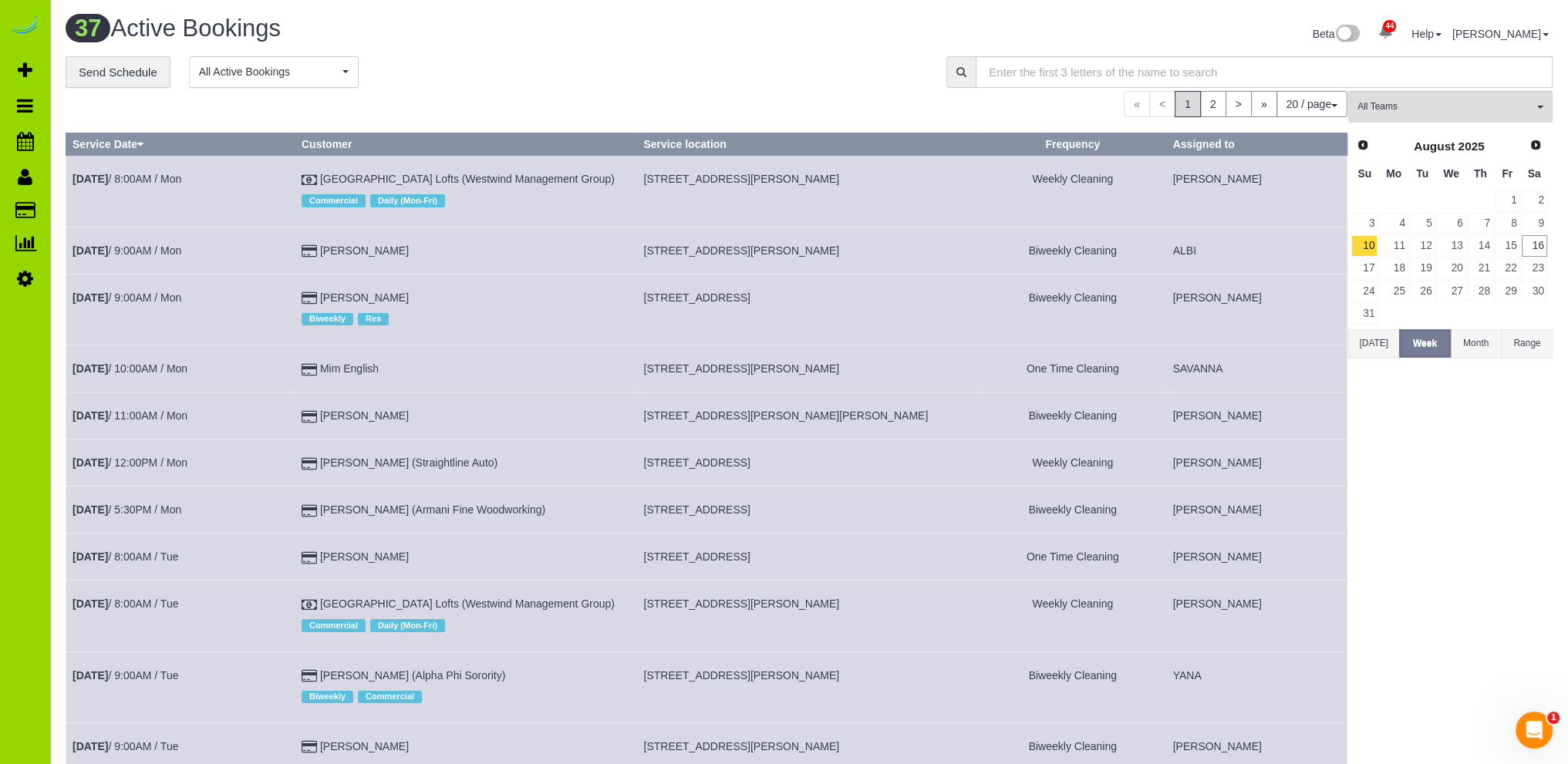
click at [457, 65] on div "**********" at bounding box center [494, 72] width 858 height 32
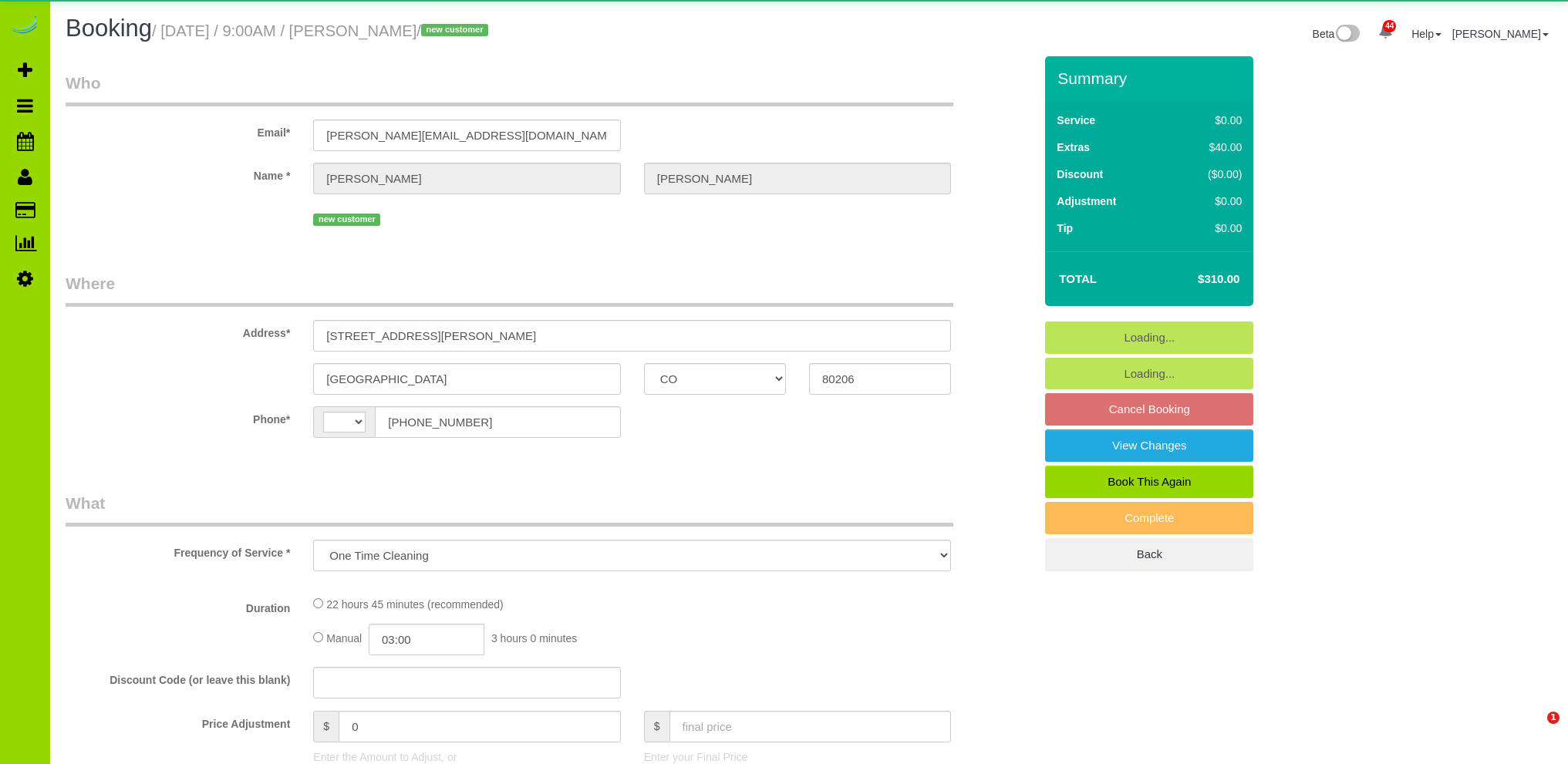
select select "CO"
select select "number:5"
select select "number:19"
select select "object:1212"
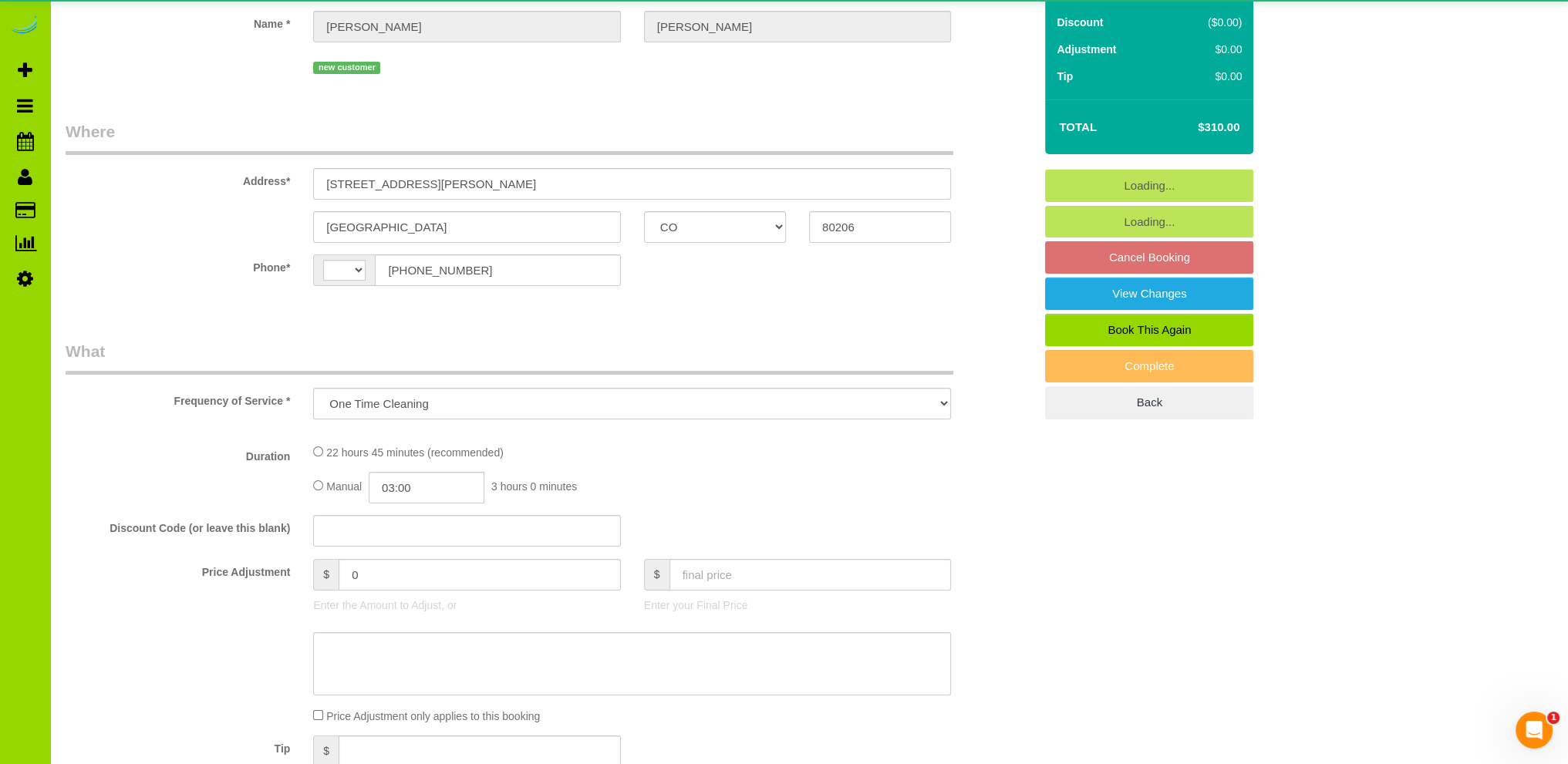
scroll to position [154, 0]
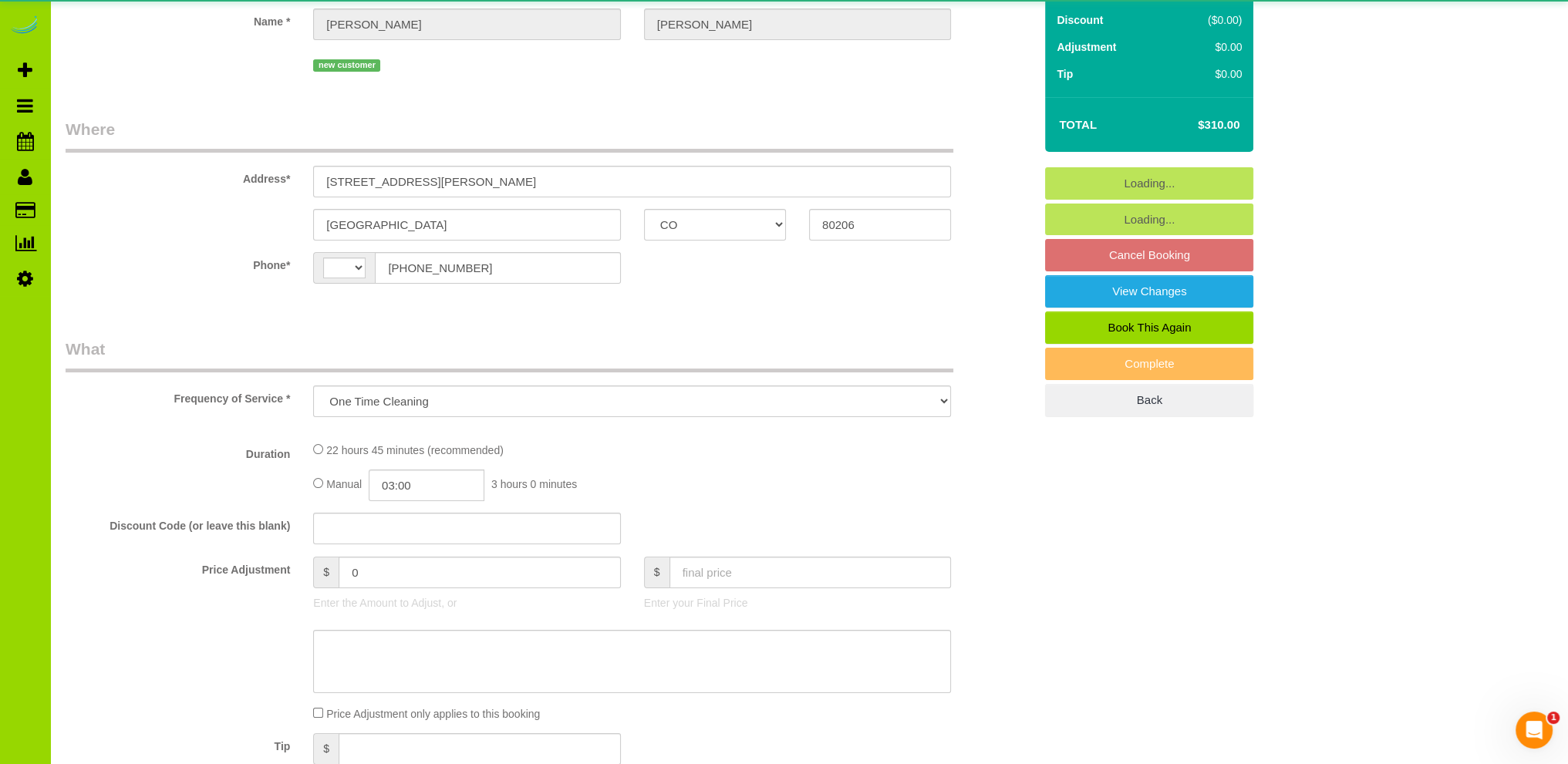
select select "string:[GEOGRAPHIC_DATA]"
select select "4"
select select "spot1"
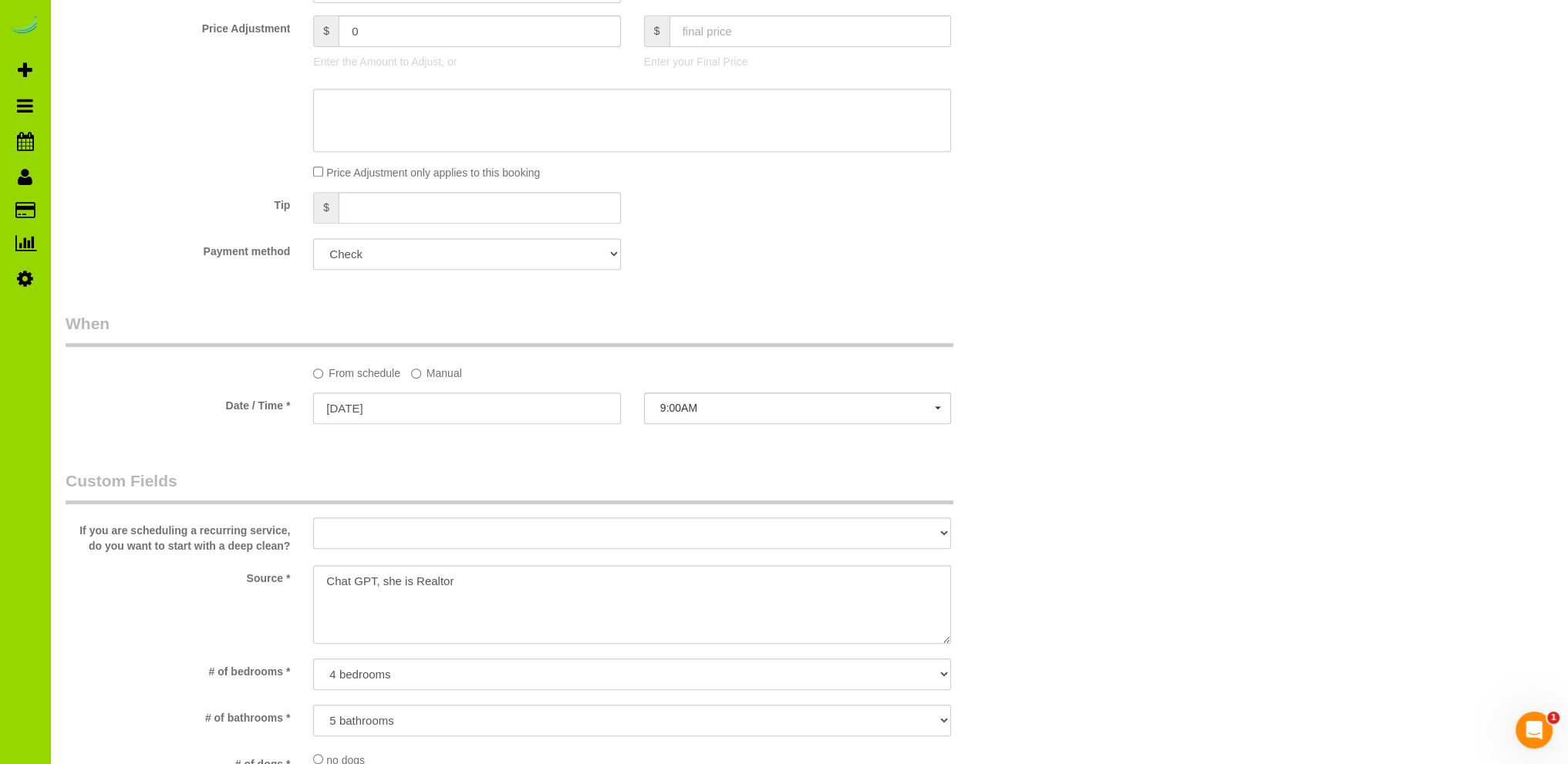
scroll to position [1234, 0]
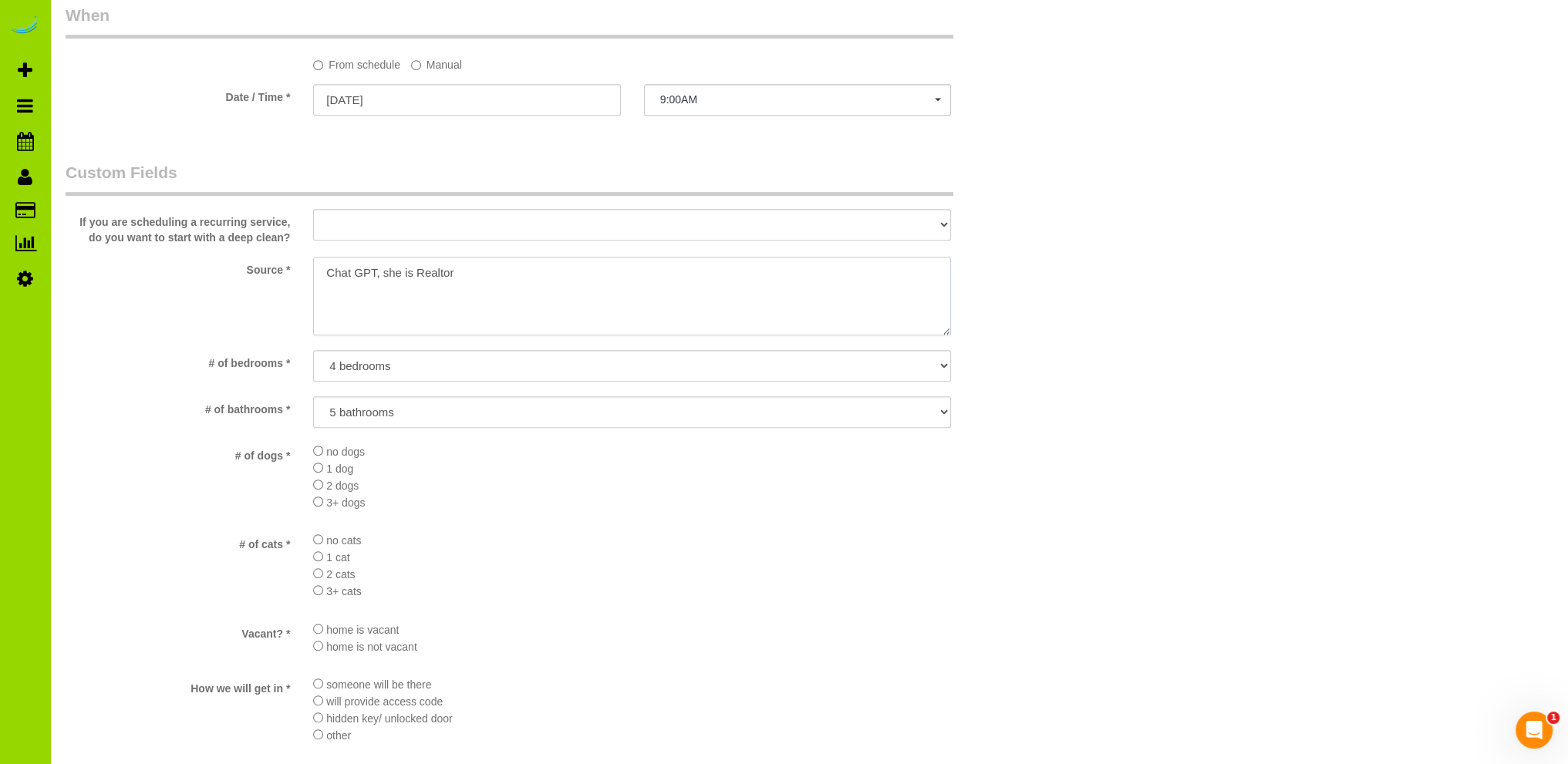
click at [324, 273] on textarea at bounding box center [632, 296] width 638 height 79
click at [627, 272] on textarea at bounding box center [632, 296] width 638 height 79
type textarea "Realtor [PERSON_NAME] used Chat GPT"
click at [568, 537] on li "no cats" at bounding box center [632, 540] width 638 height 17
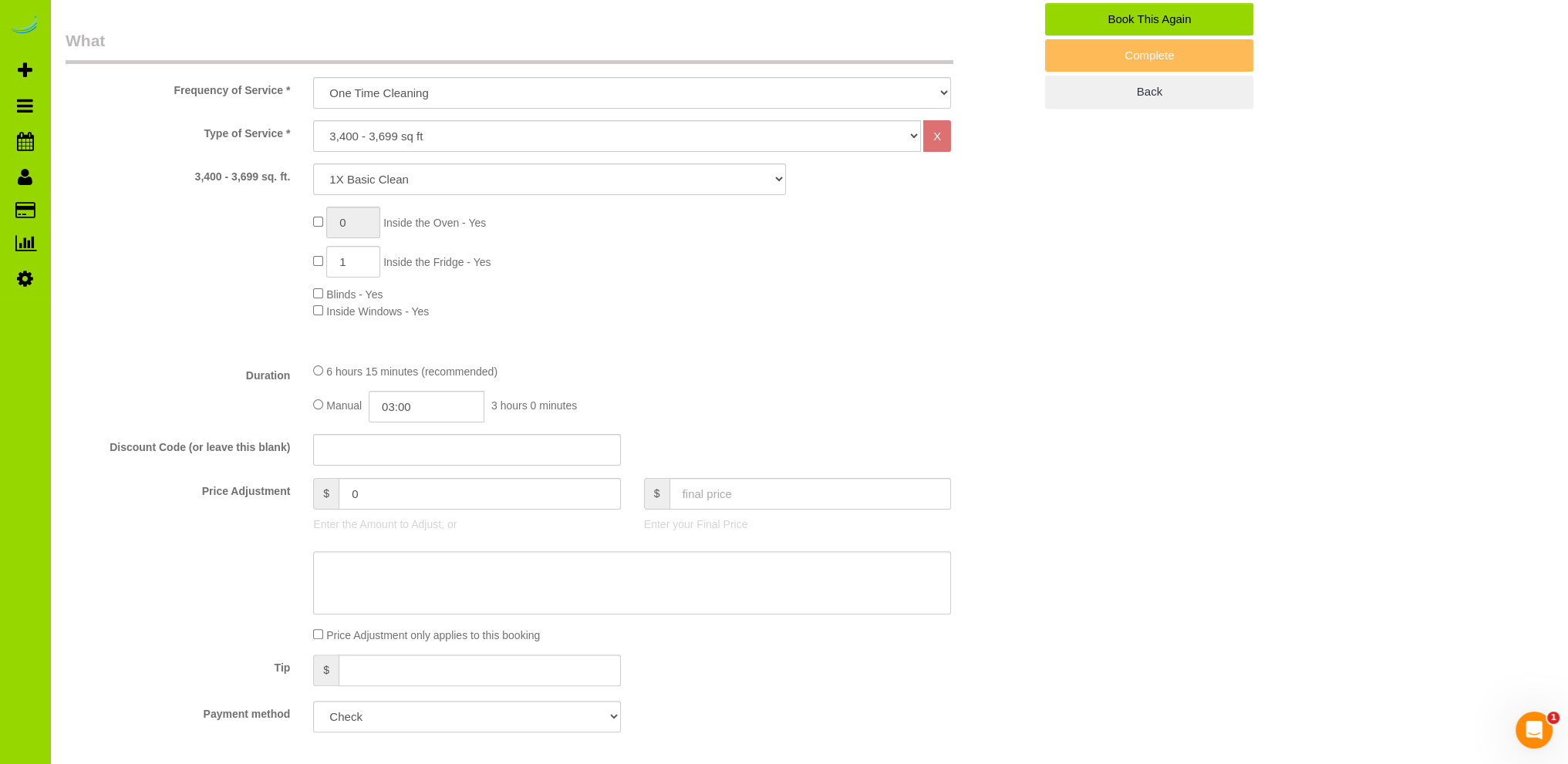
scroll to position [0, 0]
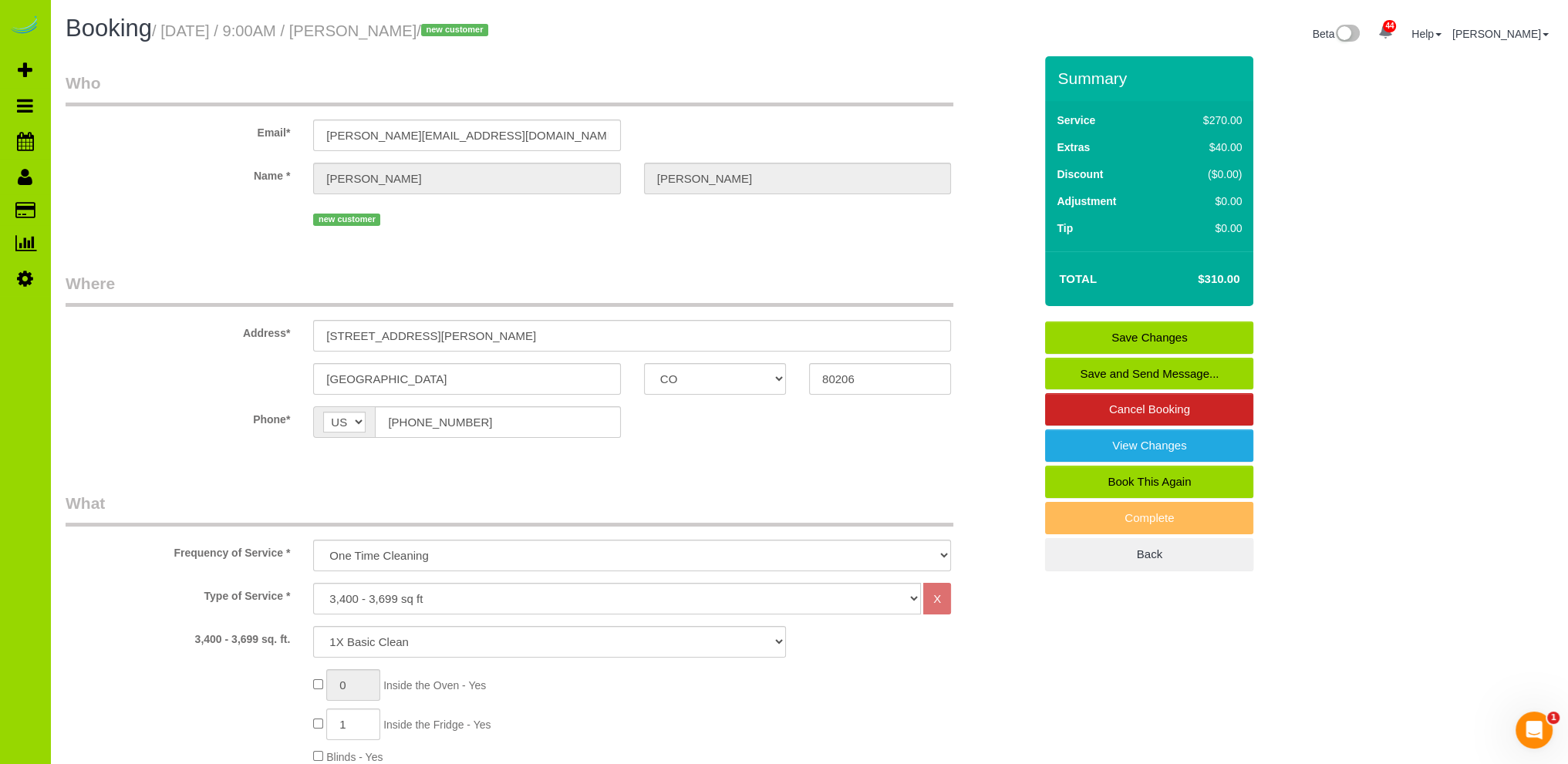
click at [1157, 336] on link "Save Changes" at bounding box center [1149, 337] width 209 height 32
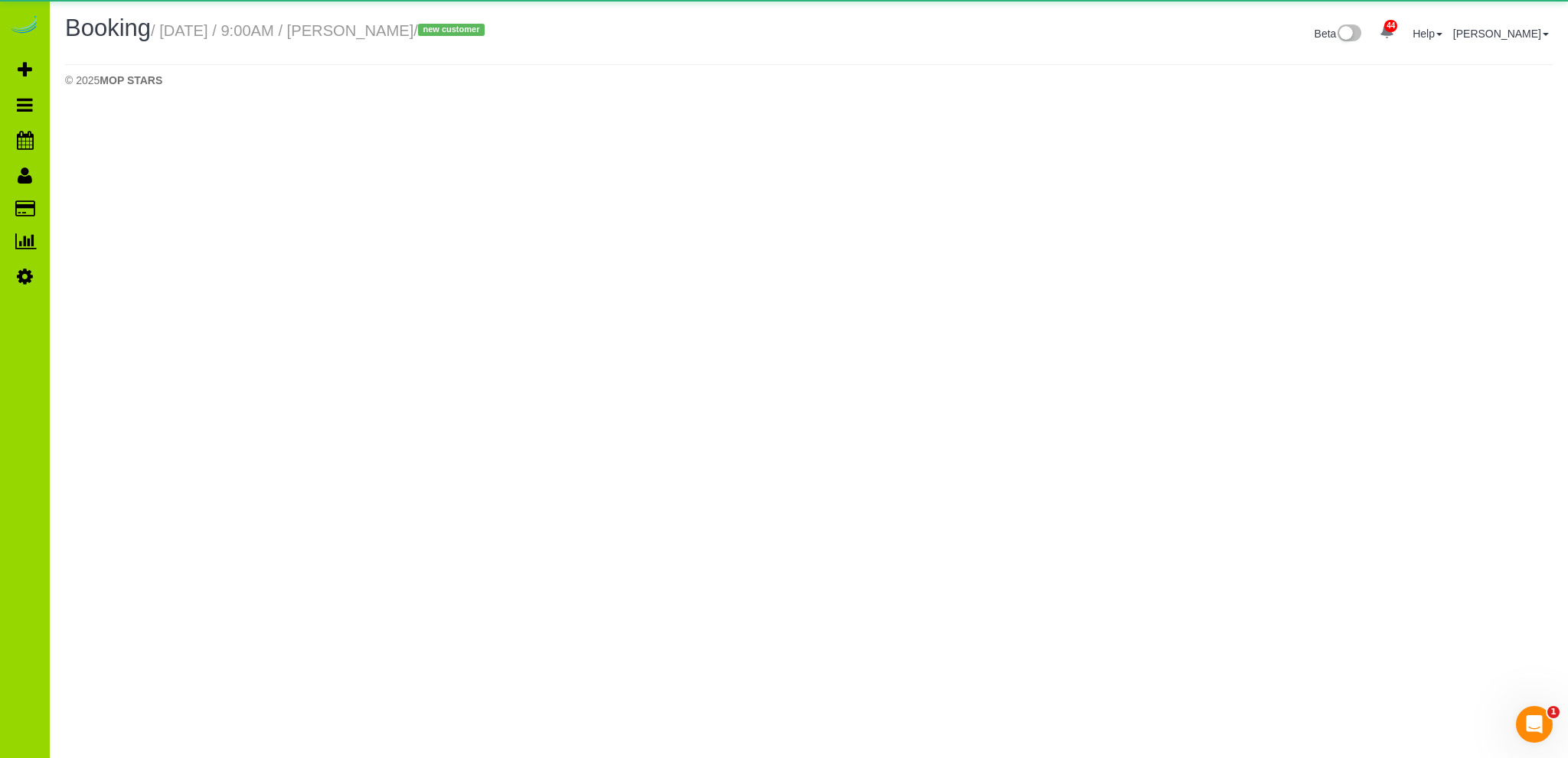
select select "CO"
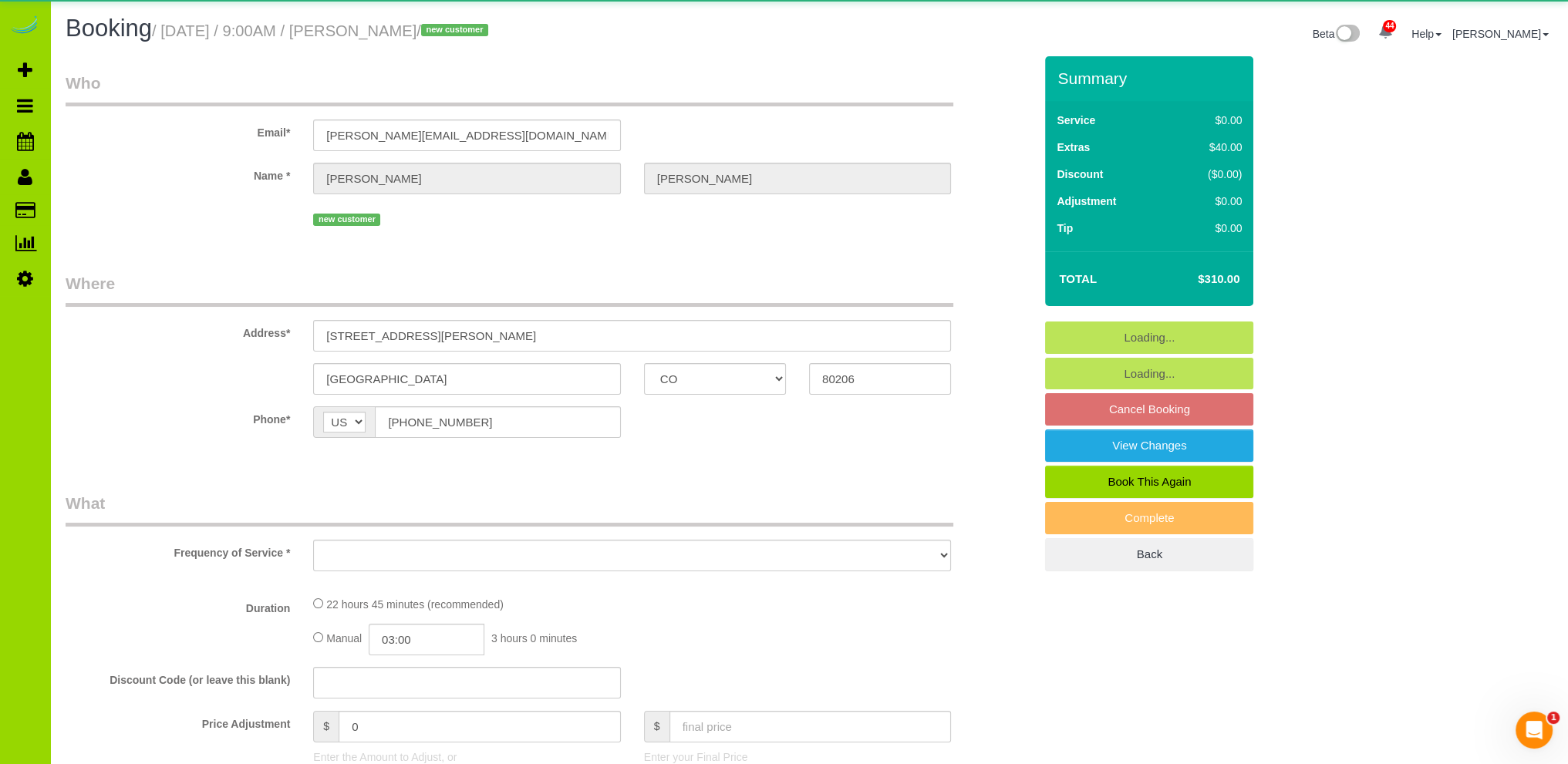
select select "object:2411"
select select "spot6"
select select "number:5"
select select "number:19"
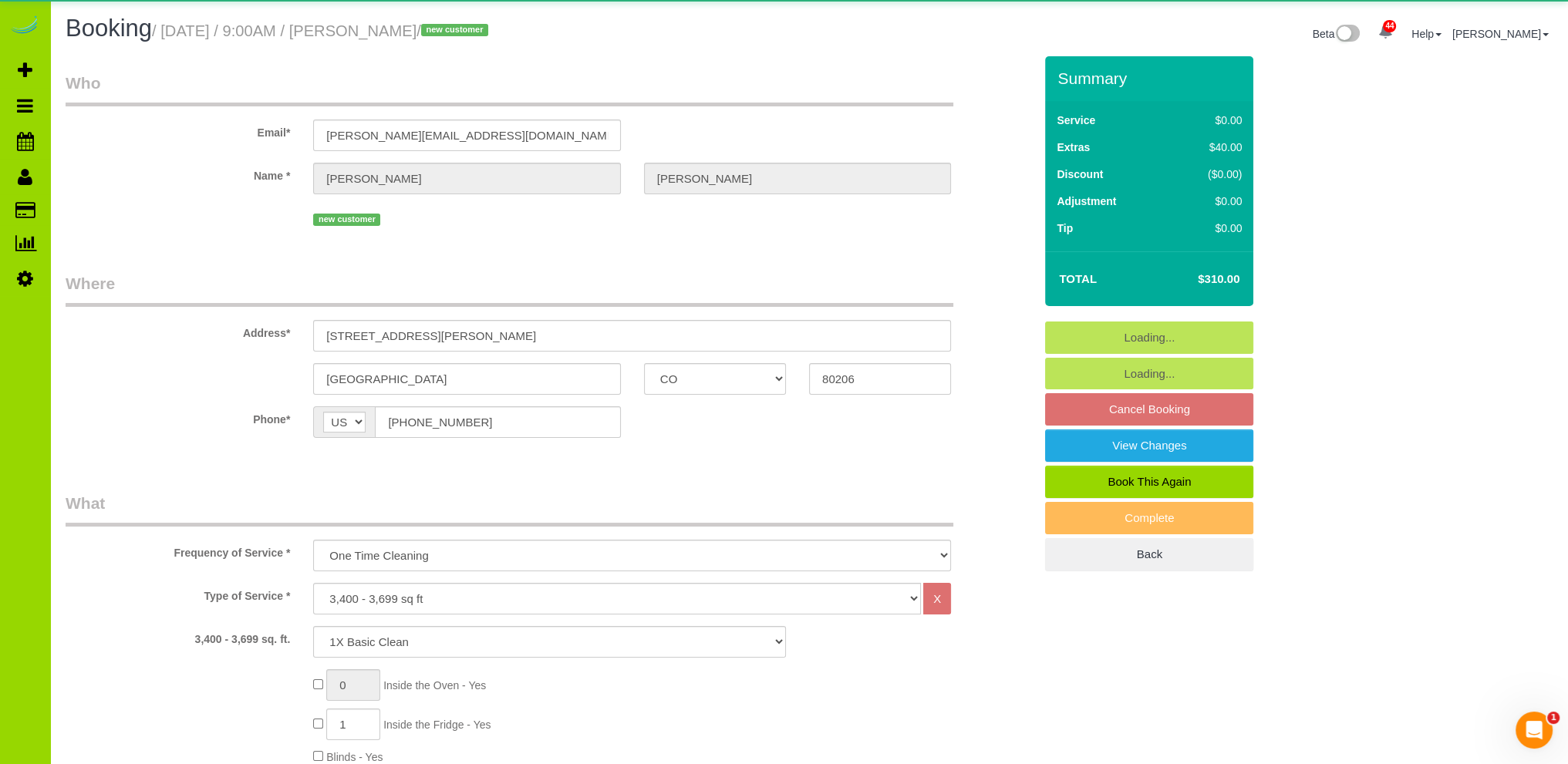
select select "4"
select select "CO"
select select "4"
select select "number:5"
select select "number:19"
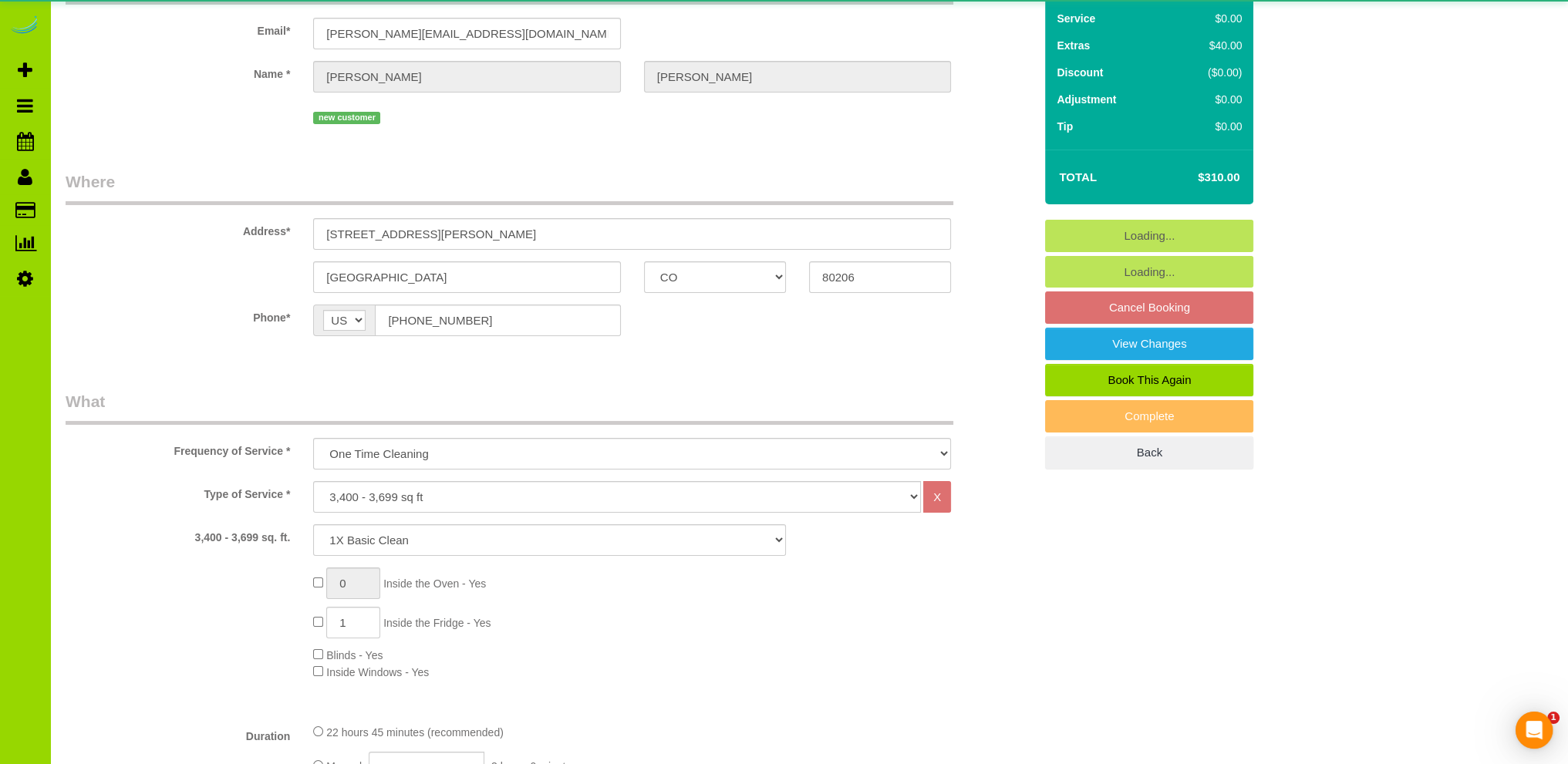
select select "spot1"
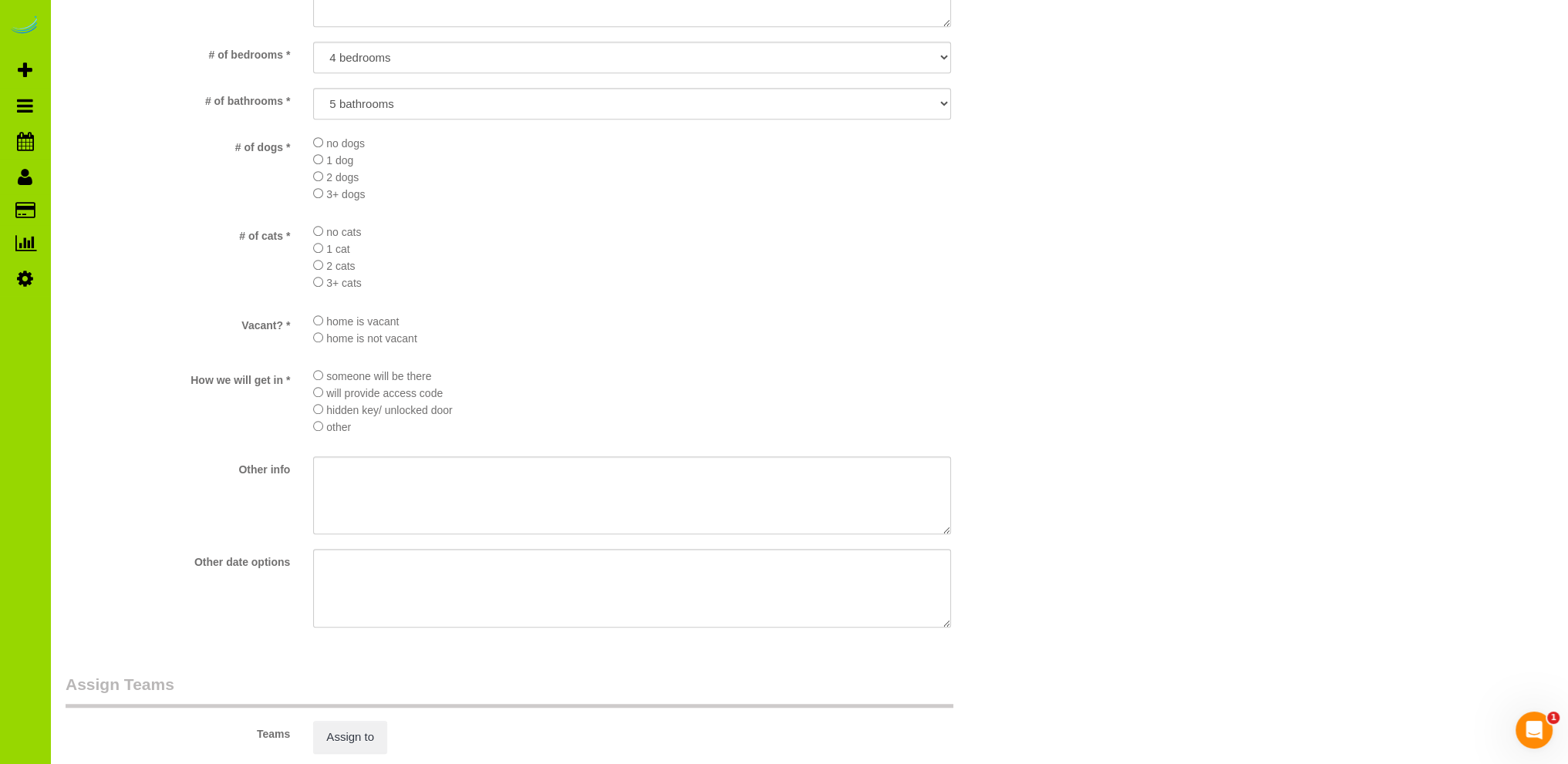
scroll to position [2006, 0]
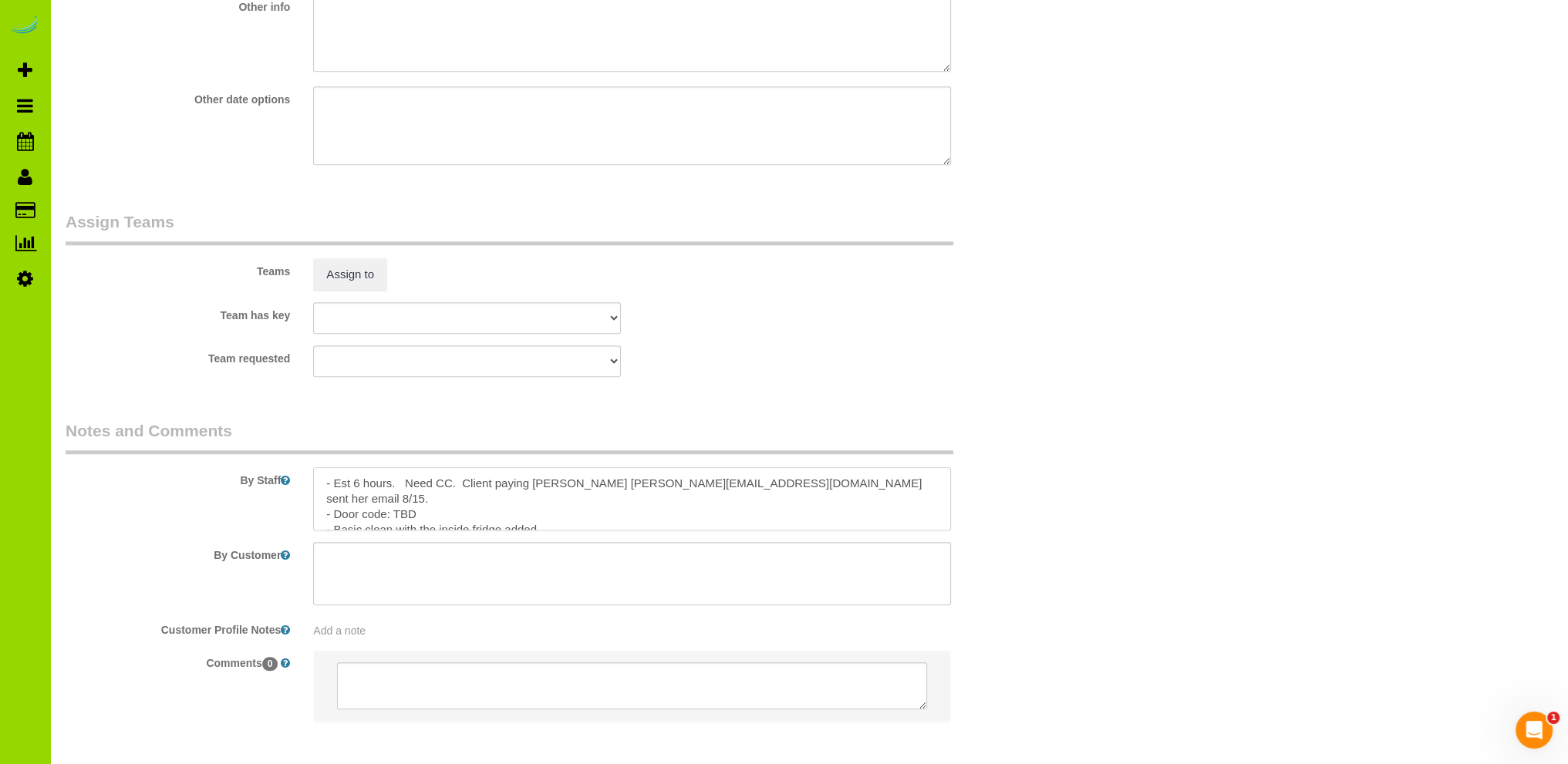
click at [865, 488] on textarea at bounding box center [632, 498] width 638 height 63
click at [536, 517] on textarea at bounding box center [632, 498] width 638 height 63
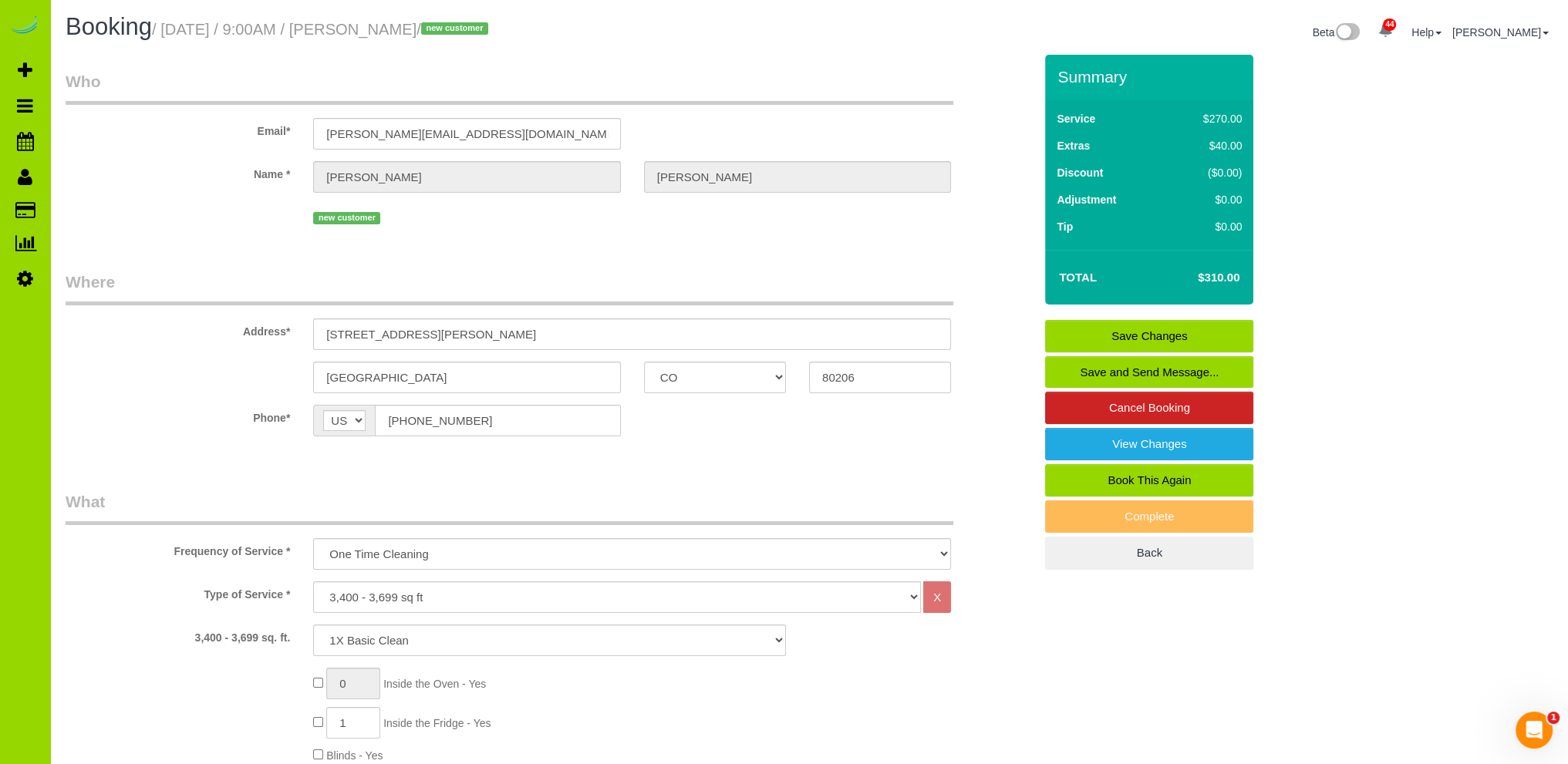
scroll to position [0, 0]
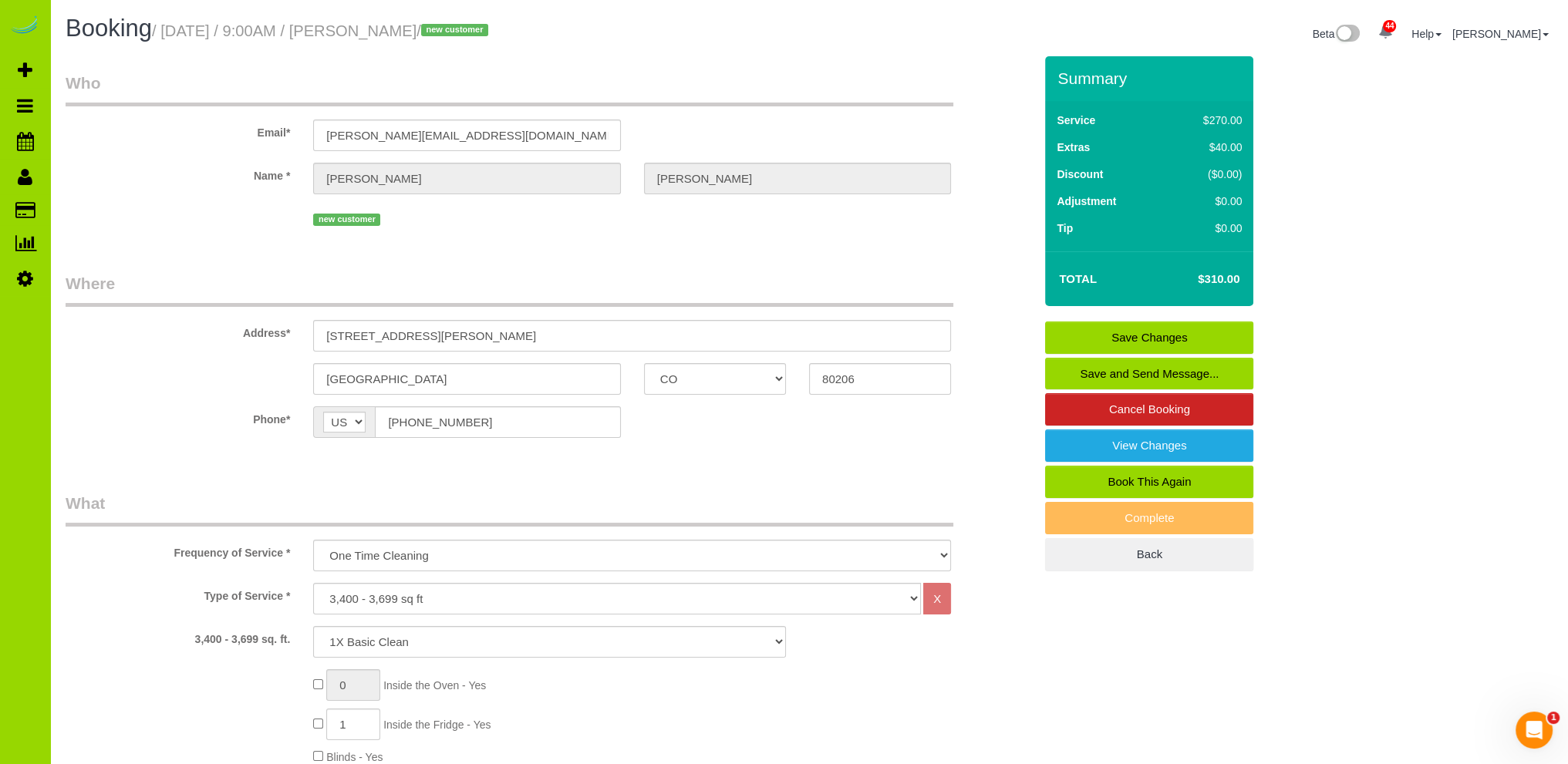
type textarea "- Est 6 hours. Need CC. Client paying [PERSON_NAME] [PERSON_NAME][EMAIL_ADDRESS…"
